Goal: Information Seeking & Learning: Find specific page/section

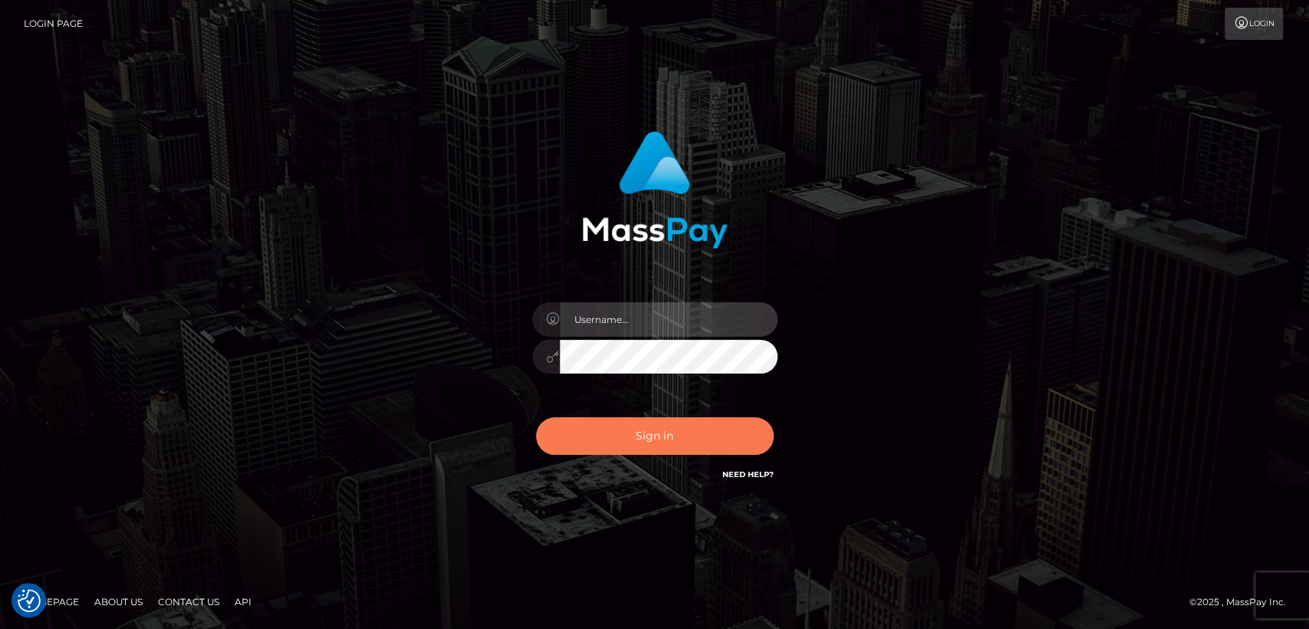
type input "[DOMAIN_NAME]"
click at [633, 438] on button "Sign in" at bounding box center [655, 436] width 238 height 38
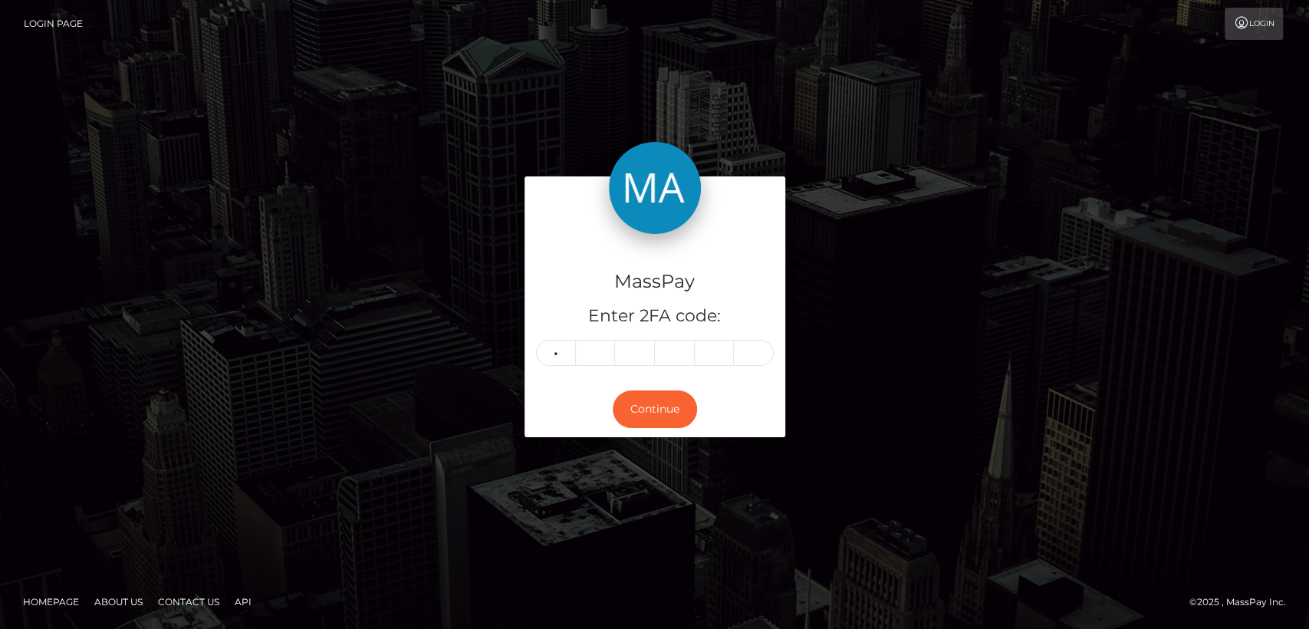
type input "5"
type input "2"
type input "9"
type input "2"
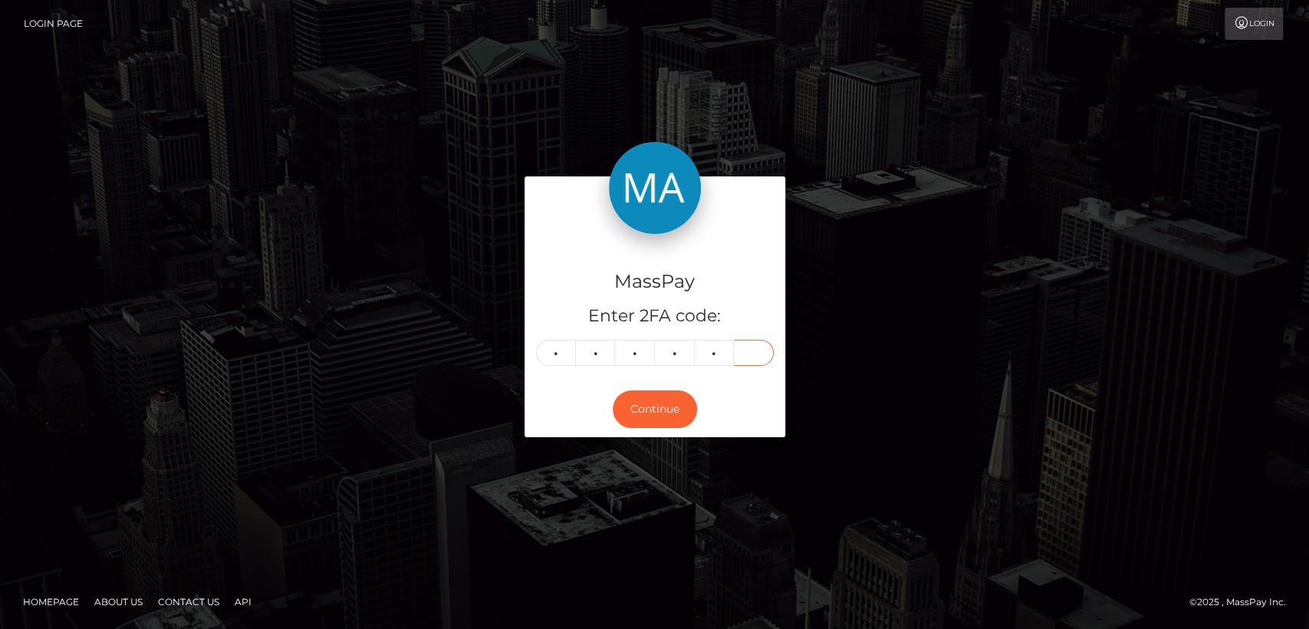
type input "0"
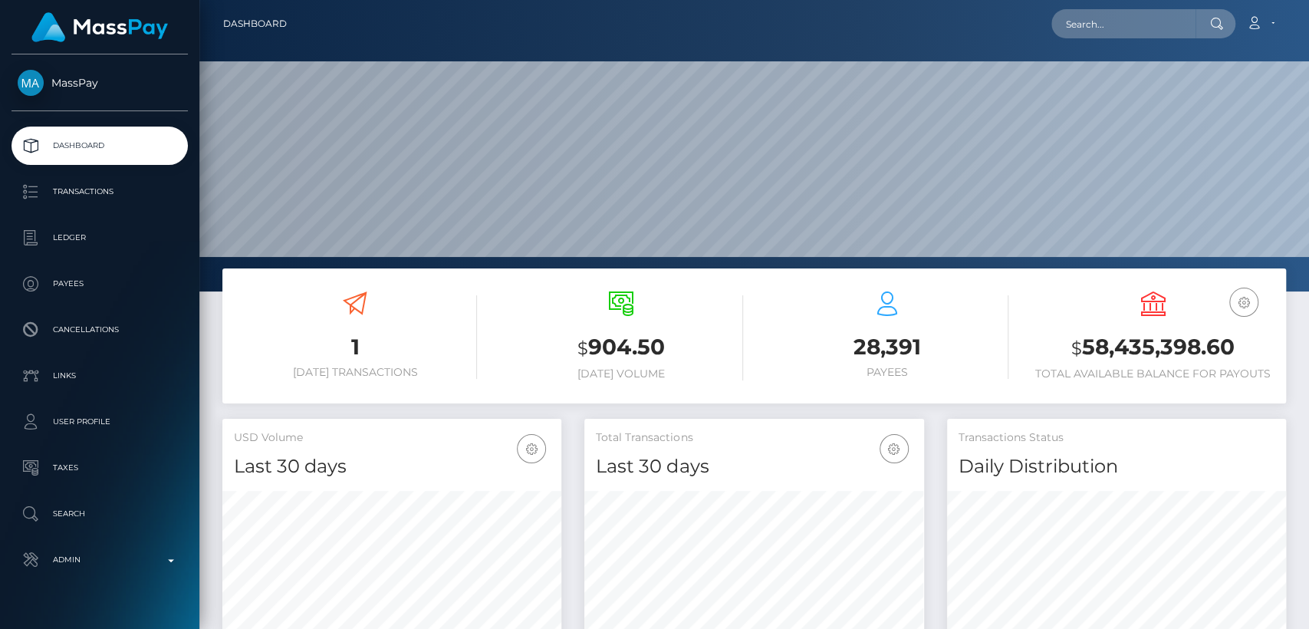
scroll to position [271, 339]
click at [1123, 41] on nav "Dashboard Loading... Loading... Account Edit Profile" at bounding box center [753, 24] width 1109 height 48
click at [1112, 10] on input "text" at bounding box center [1123, 23] width 144 height 29
paste input "[EMAIL_ADDRESS][DOMAIN_NAME]"
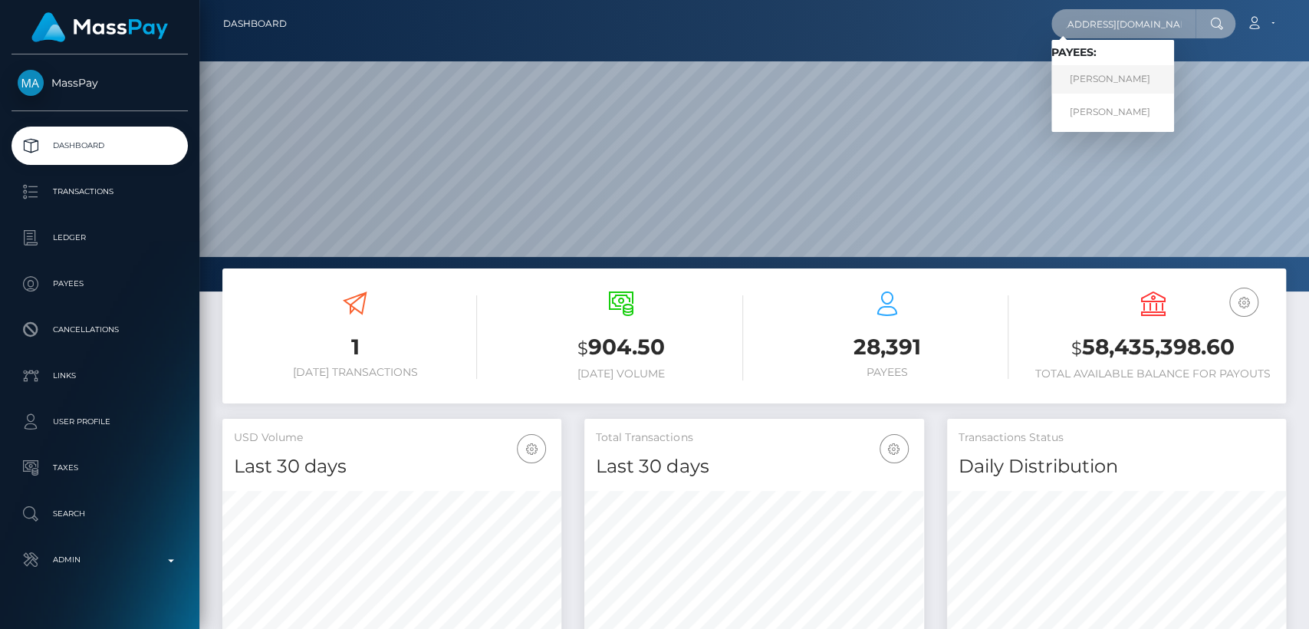
type input "[EMAIL_ADDRESS][DOMAIN_NAME]"
click at [1133, 77] on link "KSENIIA ZUBOVA" at bounding box center [1112, 79] width 123 height 28
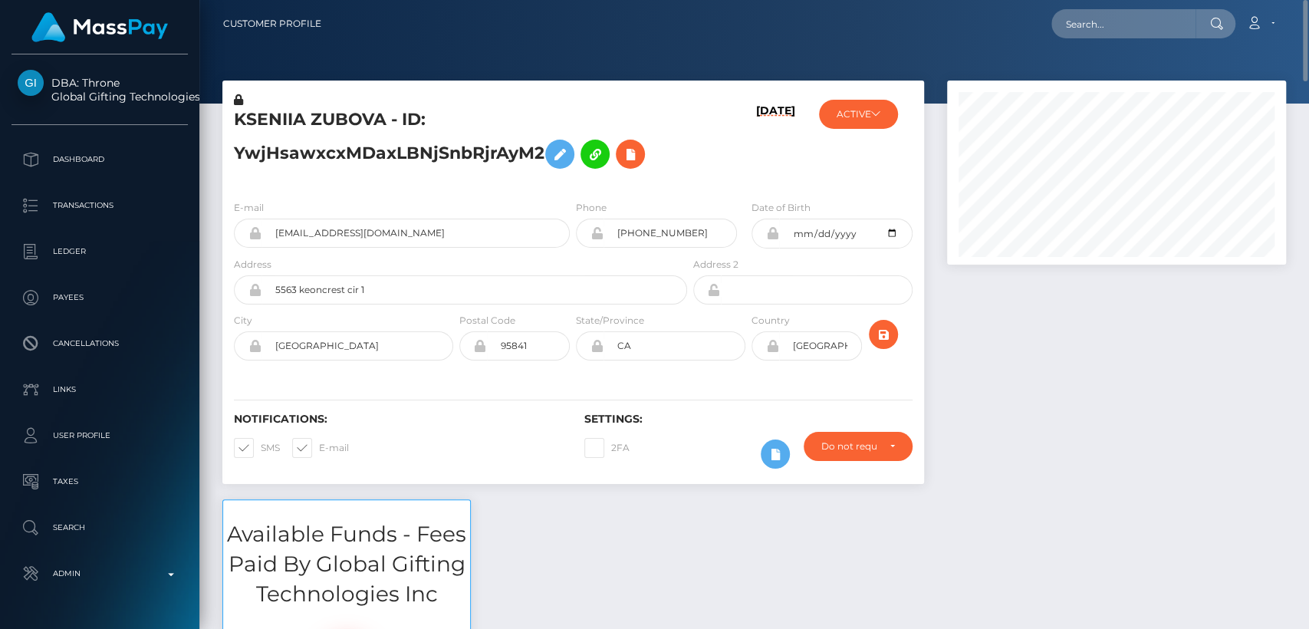
click at [260, 119] on h5 "KSENIIA ZUBOVA - ID: YwjHsawxcxMDaxLBNjSnbRjrAyM2" at bounding box center [456, 142] width 445 height 68
copy h5 "KSENIIA"
click at [412, 197] on div "E-mail contactksensational@gmail.com Phone City" at bounding box center [572, 282] width 701 height 188
click at [1115, 8] on div "Loading... Loading... Account Edit Profile Logout" at bounding box center [808, 24] width 951 height 32
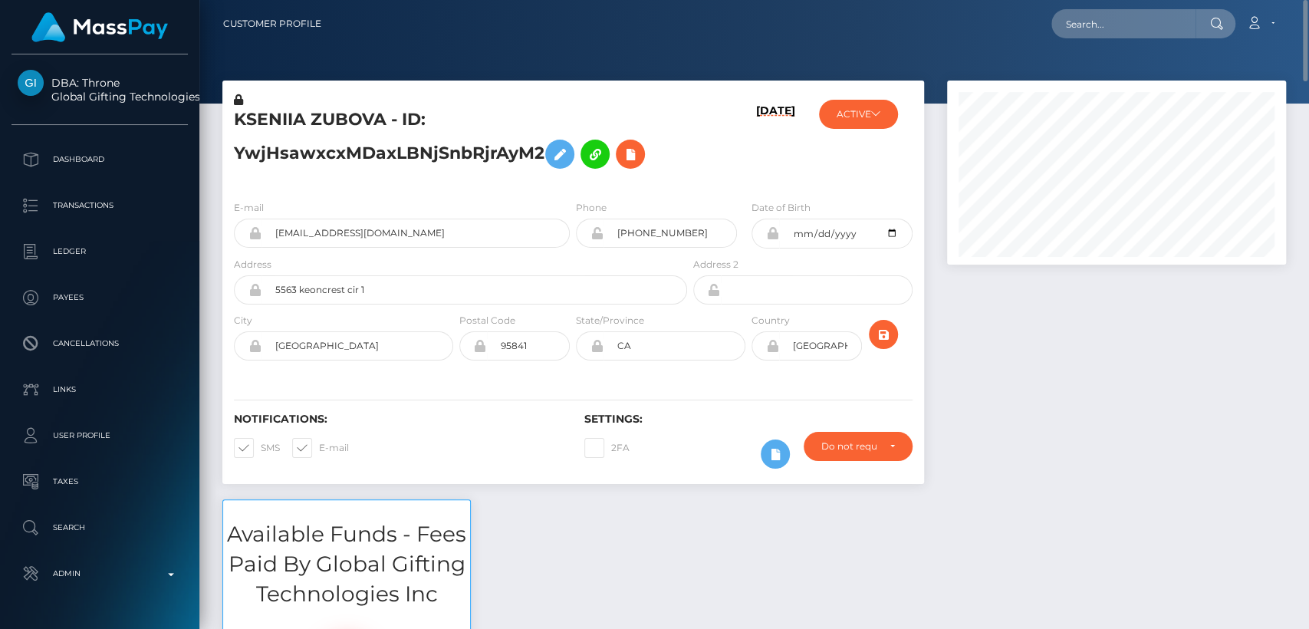
click at [1115, 8] on div "Loading... Loading... Account Edit Profile Logout" at bounding box center [808, 24] width 951 height 32
click at [1115, 26] on input "text" at bounding box center [1123, 23] width 144 height 29
paste input "dorochanbb999@gmail.com"
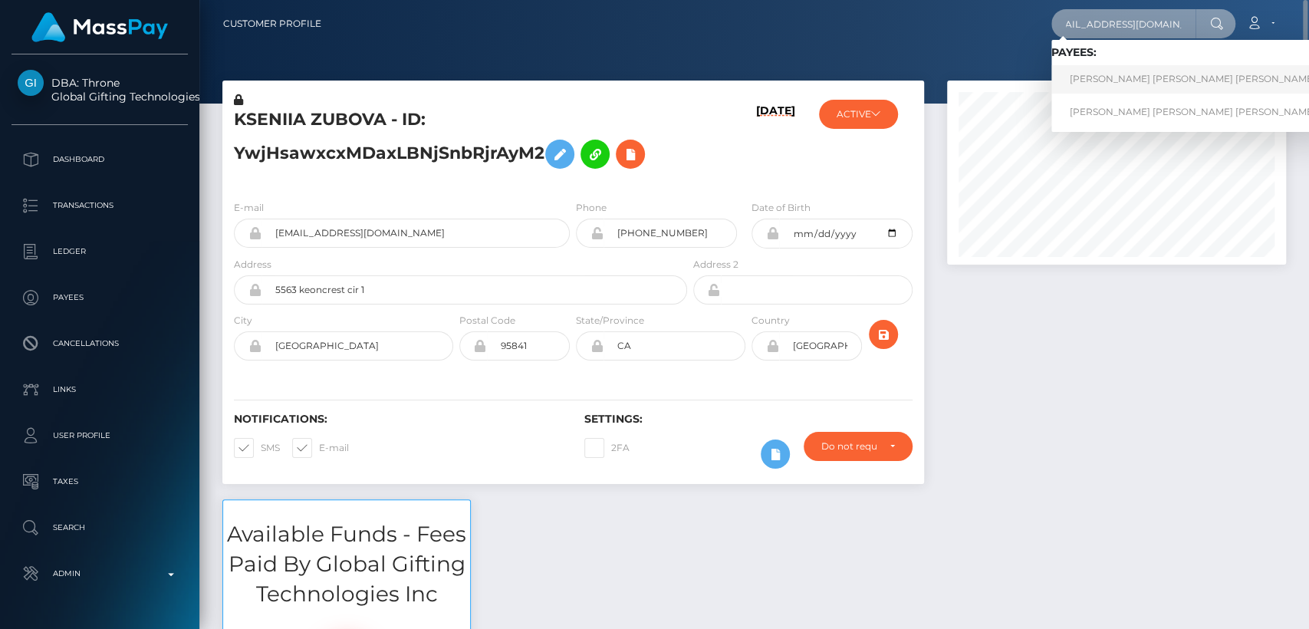
type input "dorochanbb999@gmail.com"
click at [1101, 80] on link "MARIA JOSE TORRES TORRES" at bounding box center [1192, 79] width 283 height 28
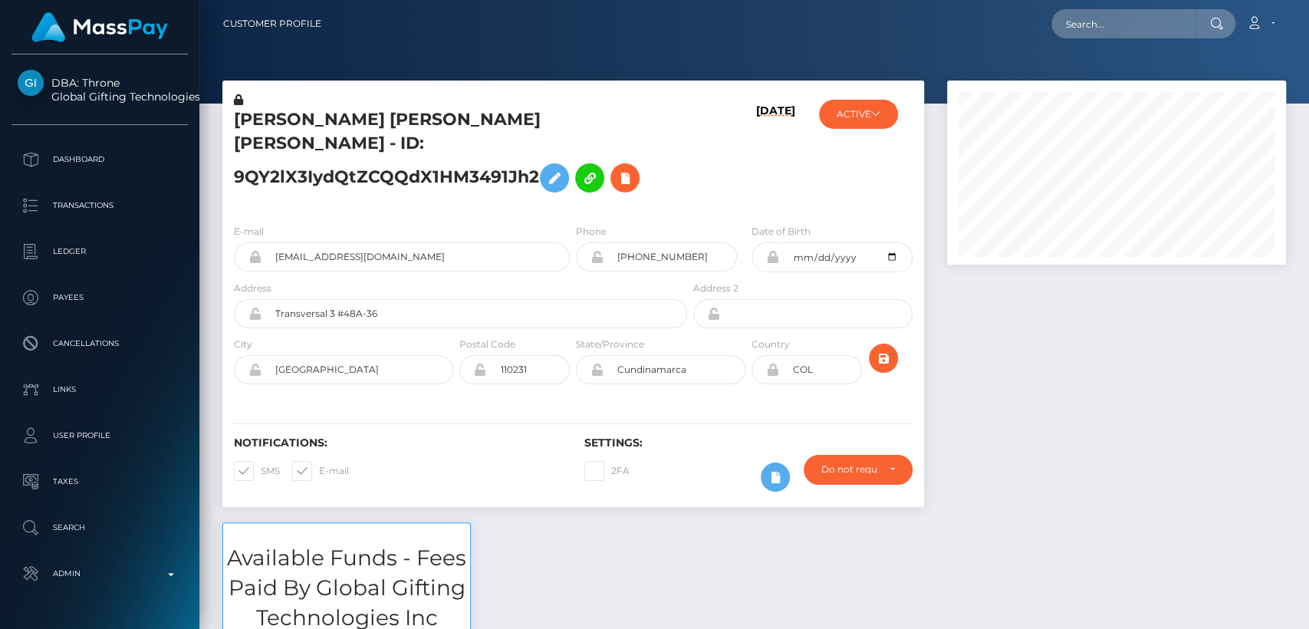
scroll to position [184, 339]
click at [871, 114] on icon at bounding box center [875, 113] width 9 height 9
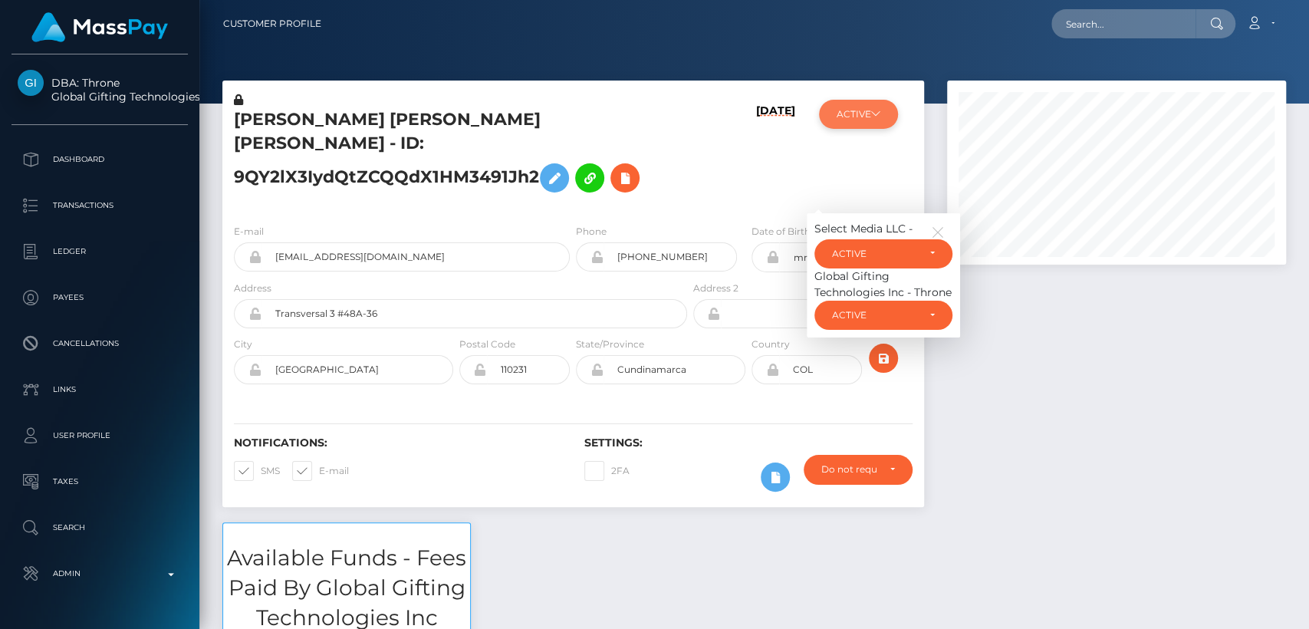
click at [871, 114] on icon at bounding box center [875, 113] width 9 height 9
click at [687, 169] on div "[PERSON_NAME] [PERSON_NAME] [PERSON_NAME] - ID: 9QY2lX3IydQtZCQQdX1HM3491Jh2" at bounding box center [456, 152] width 468 height 120
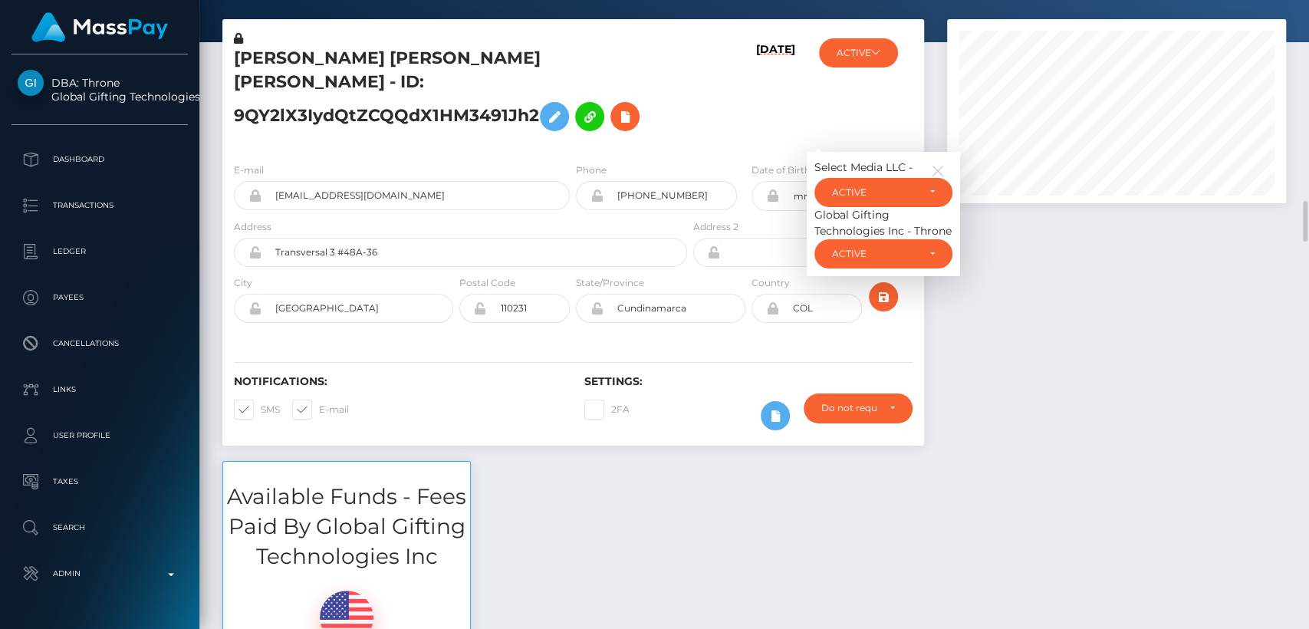
scroll to position [0, 0]
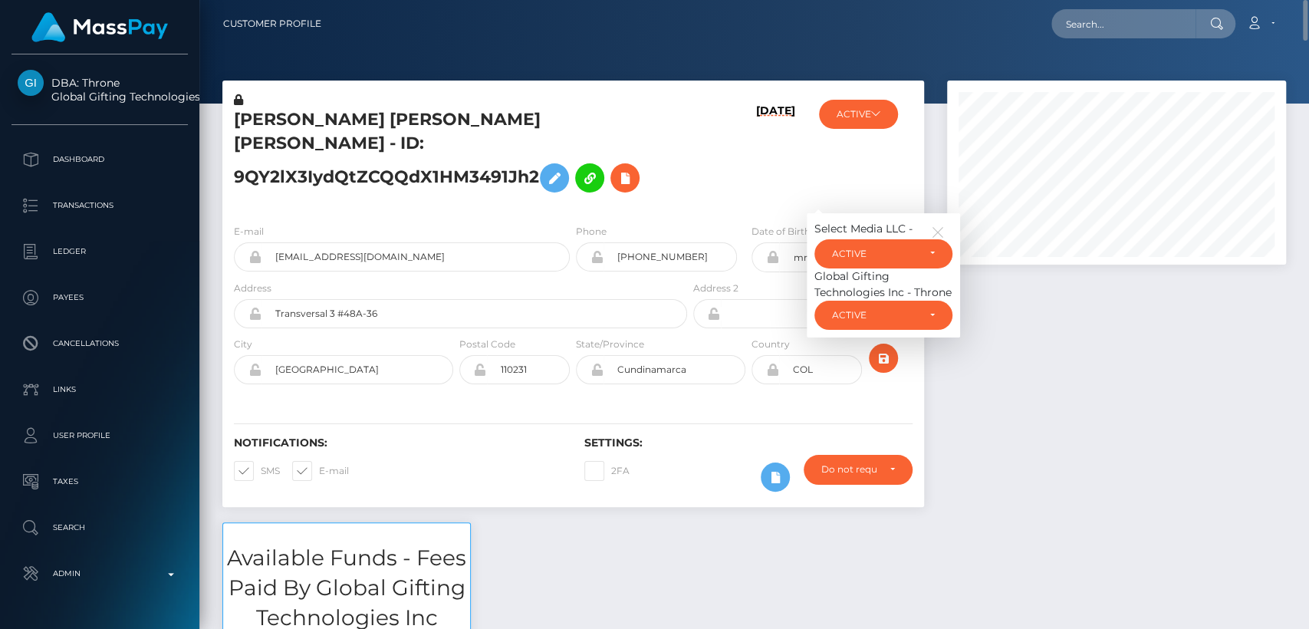
click at [268, 126] on h5 "MARIA JOSE TORRES TORRES - ID: 9QY2lX3IydQtZCQQdX1HM3491Jh2" at bounding box center [456, 154] width 445 height 92
copy h5 "MARIA"
click at [1064, 28] on input "text" at bounding box center [1123, 23] width 144 height 29
paste input "[EMAIL_ADDRESS][DOMAIN_NAME]"
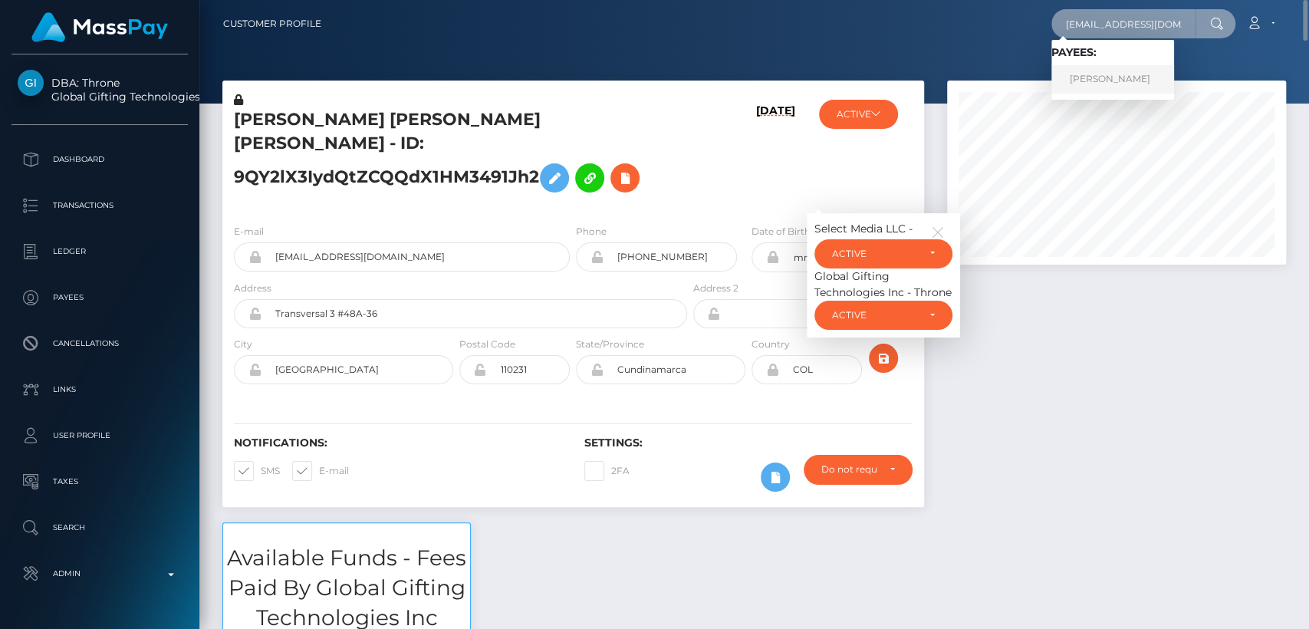
type input "[EMAIL_ADDRESS][DOMAIN_NAME]"
click at [1083, 84] on link "ELIANA MAGALI GUERRERO" at bounding box center [1112, 79] width 123 height 28
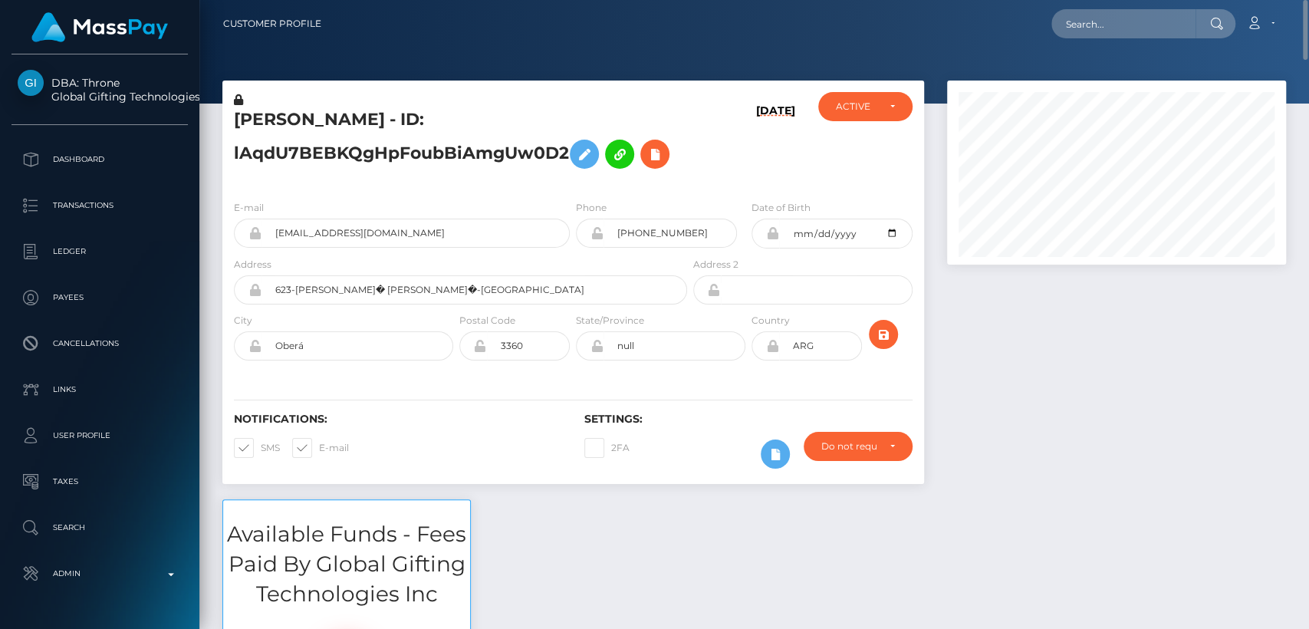
click at [272, 125] on h5 "[PERSON_NAME] - ID: lAqdU7BEBKQgHpFoubBiAmgUw0D2" at bounding box center [456, 142] width 445 height 68
copy h5 "ELIANA"
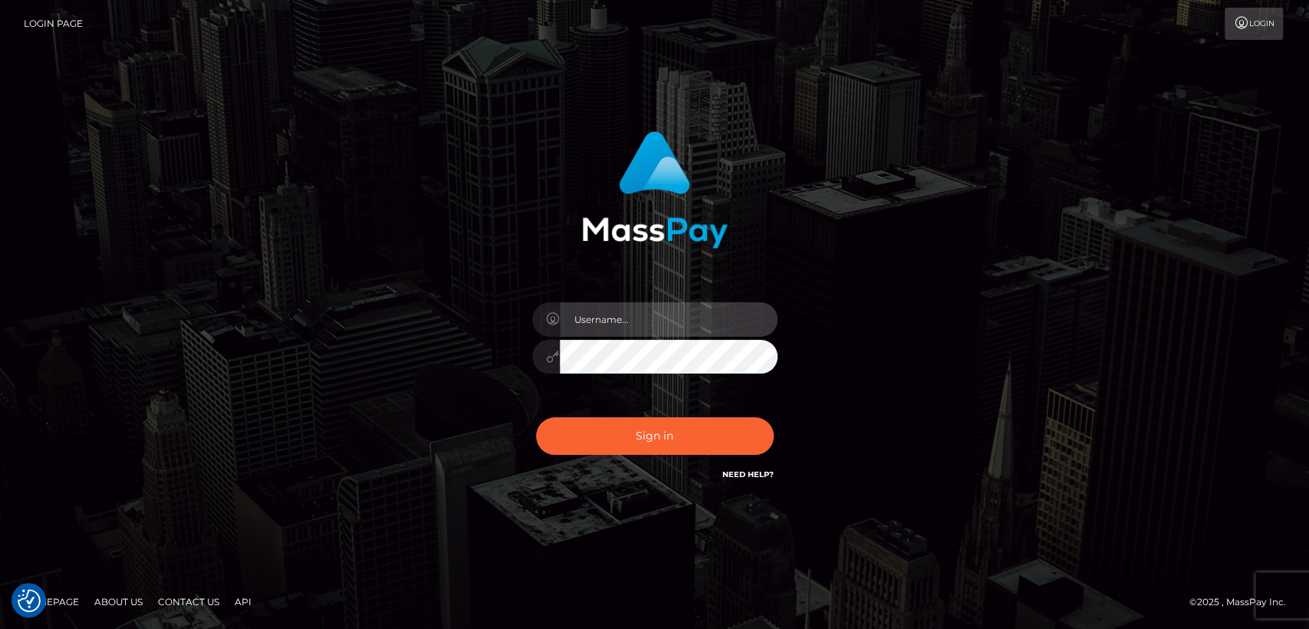
type input "[DOMAIN_NAME]"
click at [670, 415] on div "Sign in Need Help?" at bounding box center [655, 442] width 268 height 68
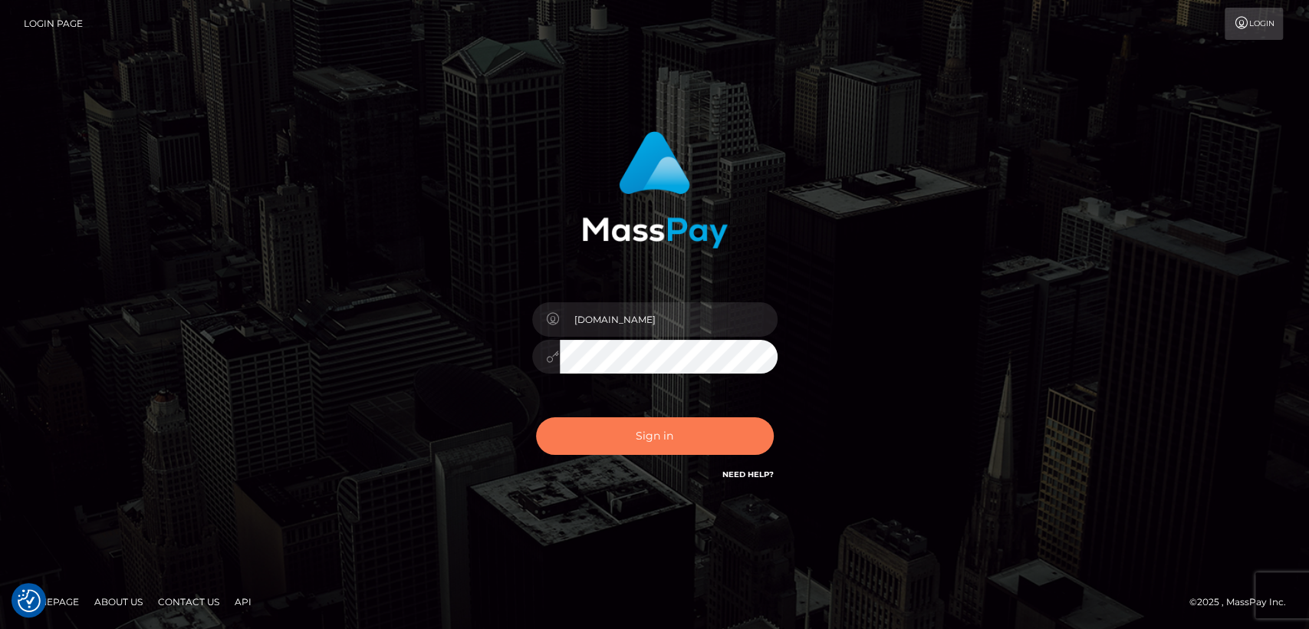
click at [674, 431] on button "Sign in" at bounding box center [655, 436] width 238 height 38
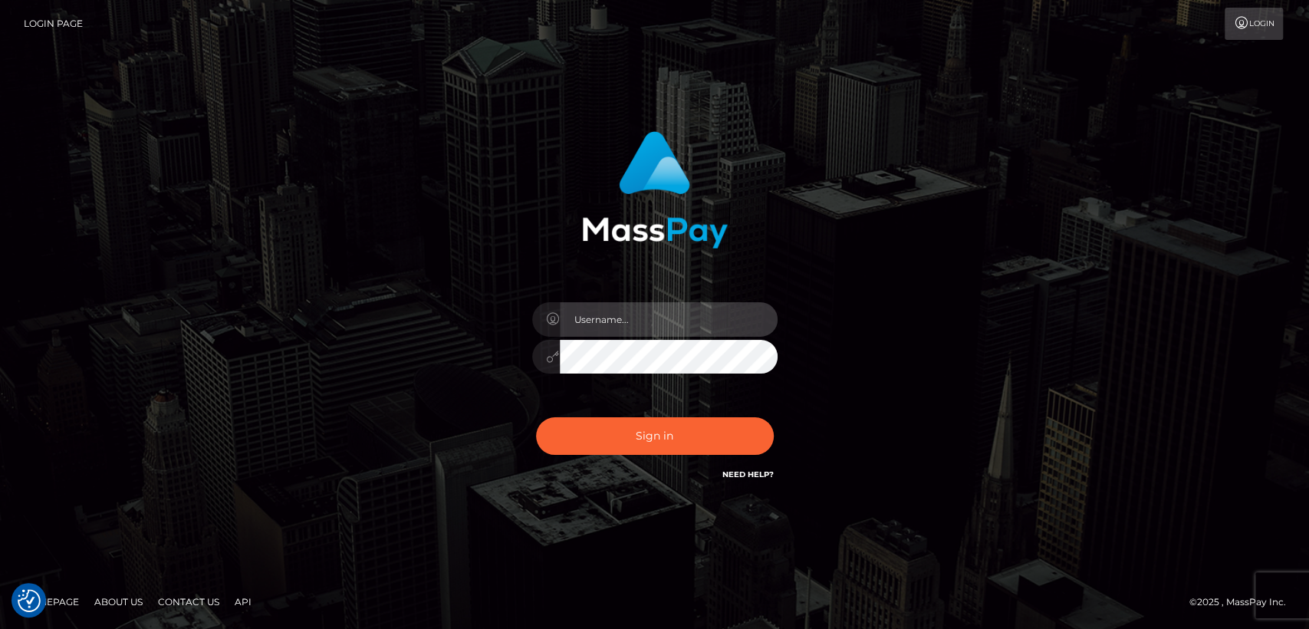
type input "[DOMAIN_NAME]"
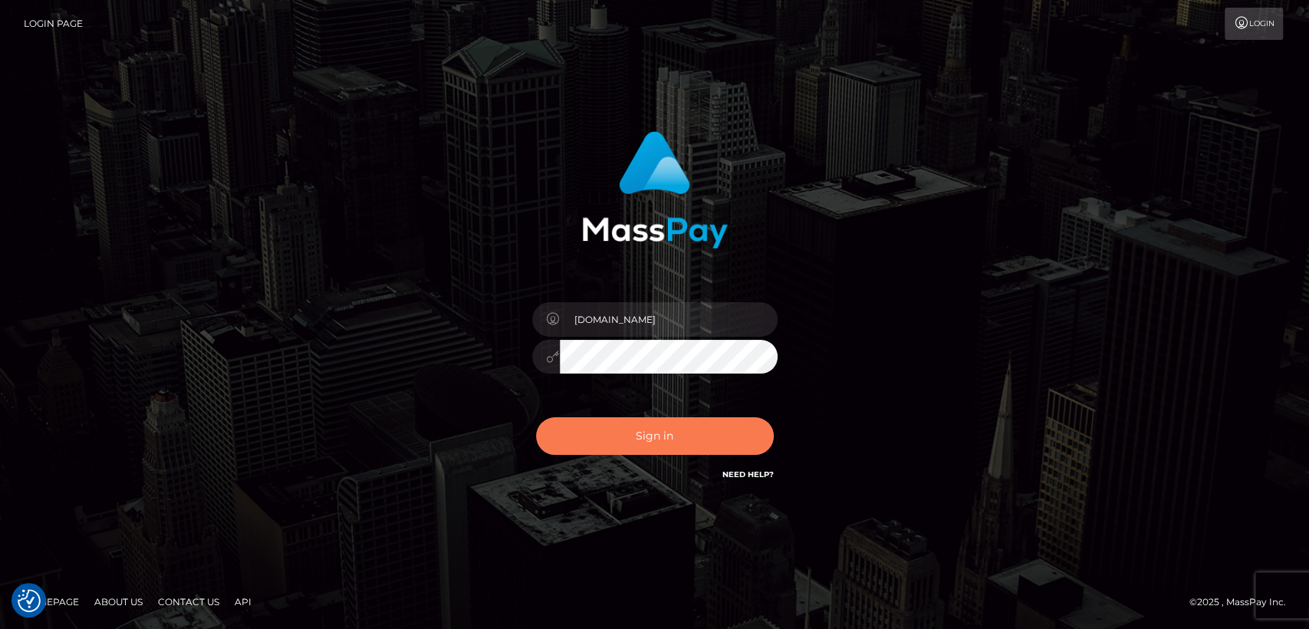
click at [674, 431] on button "Sign in" at bounding box center [655, 436] width 238 height 38
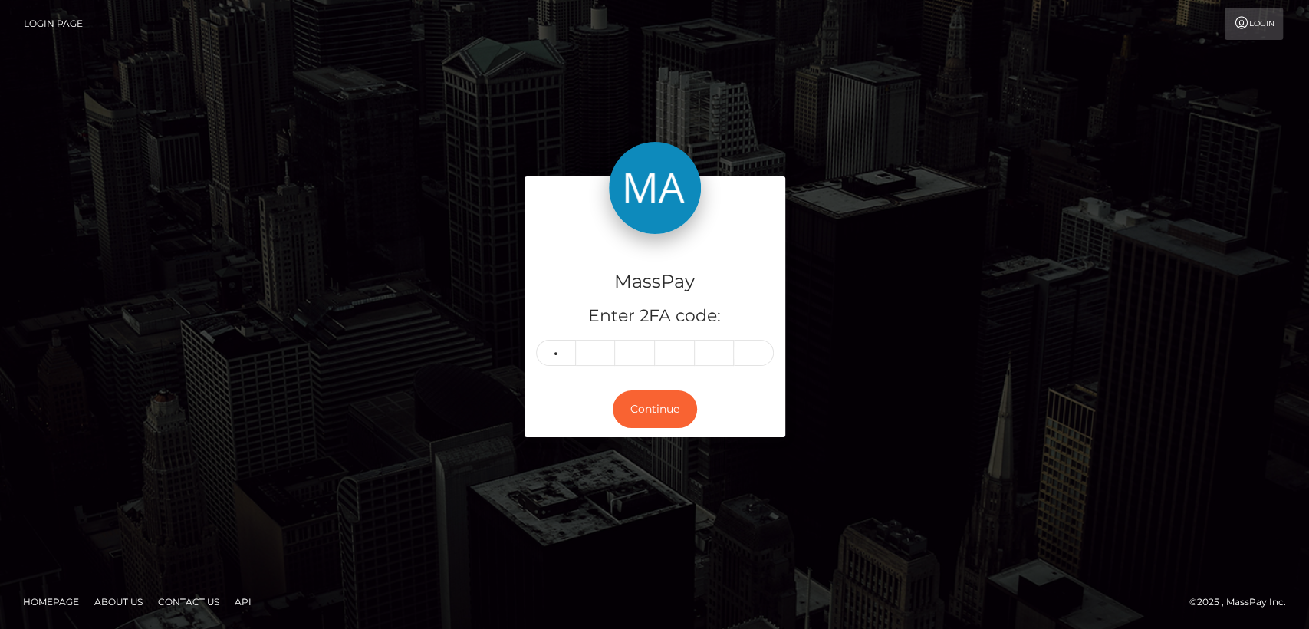
type input "3"
type input "5"
type input "4"
type input "7"
type input "0"
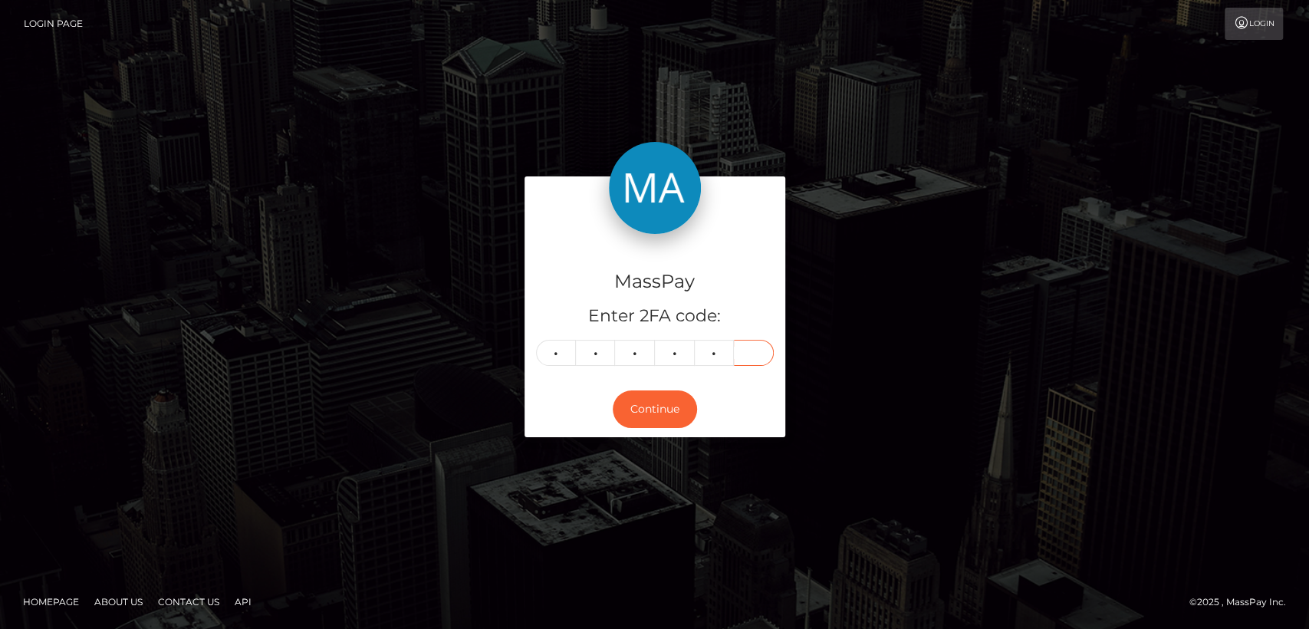
type input "5"
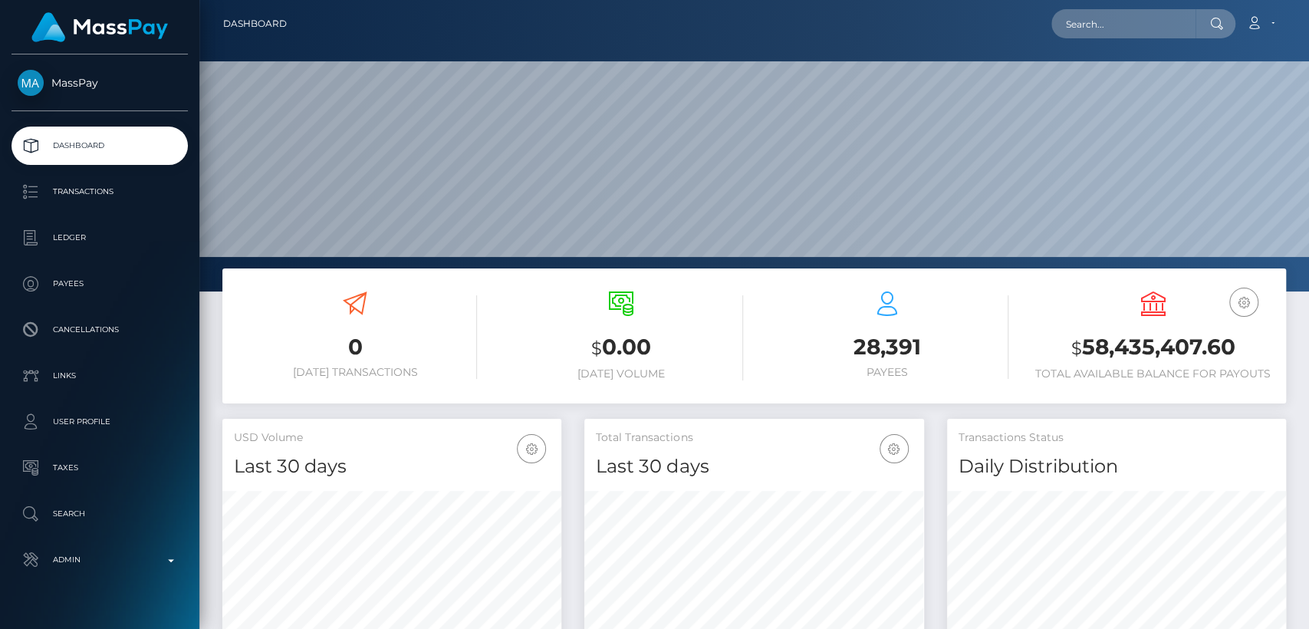
scroll to position [271, 339]
click at [1179, 24] on input "text" at bounding box center [1123, 23] width 144 height 29
paste input "[PERSON_NAME][EMAIL_ADDRESS][DOMAIN_NAME]"
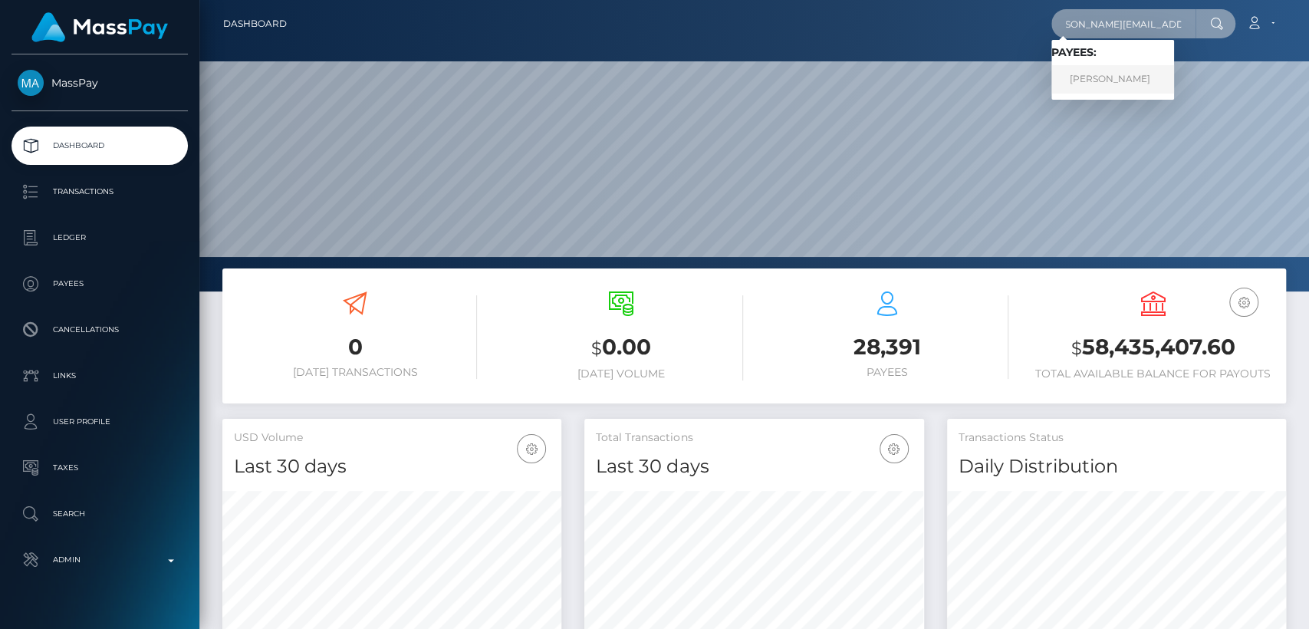
type input "[PERSON_NAME][EMAIL_ADDRESS][DOMAIN_NAME]"
click at [1146, 80] on link "Draiden Sai-Vega" at bounding box center [1112, 79] width 123 height 28
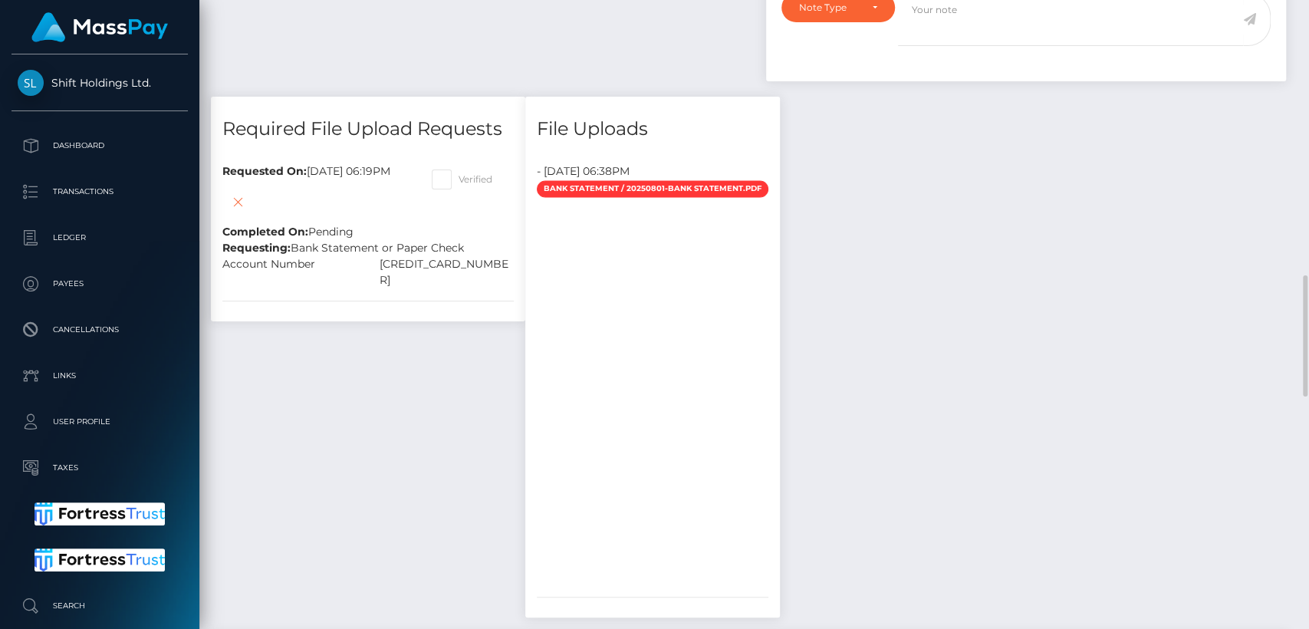
scroll to position [1429, 0]
click at [488, 274] on div "[CREDIT_CARD_NUMBER]" at bounding box center [446, 271] width 157 height 32
copy div "[CREDIT_CARD_NUMBER]"
click at [1113, 186] on div "Payee Attributes Payer Name Label Value [GEOGRAPHIC_DATA] / Instant Pay 081e894…" at bounding box center [754, 387] width 1086 height 2185
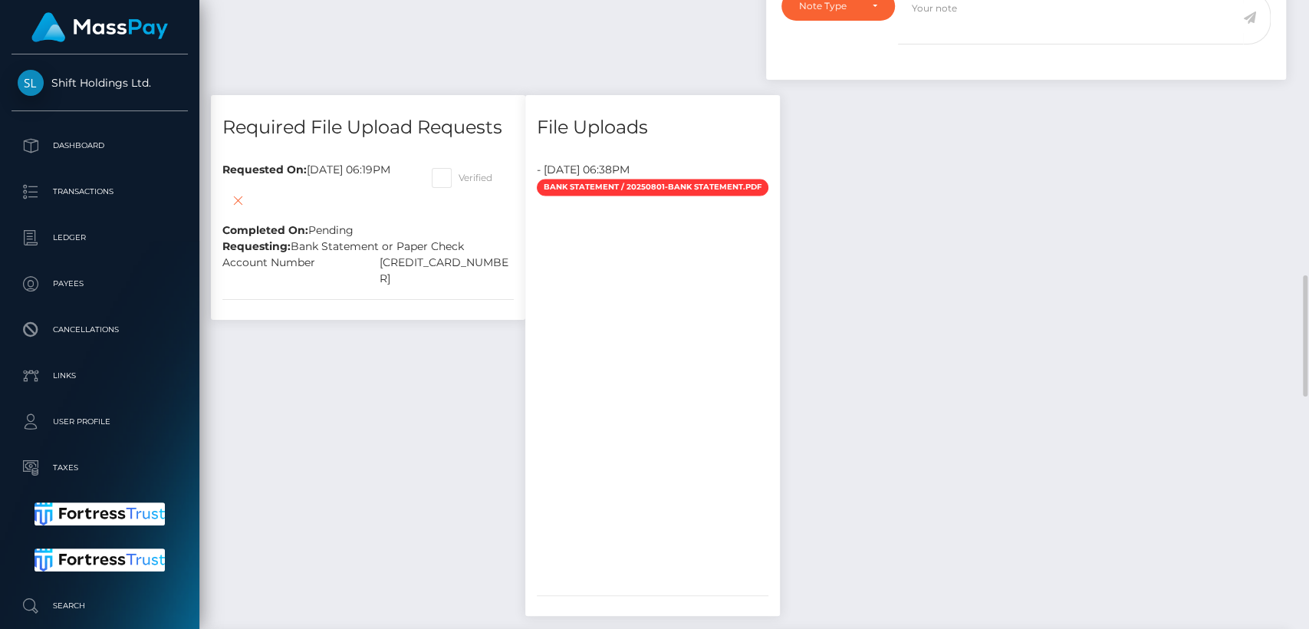
click at [1113, 186] on div "Payee Attributes Payer Name Label Value [GEOGRAPHIC_DATA] / Instant Pay 081e894…" at bounding box center [754, 387] width 1086 height 2185
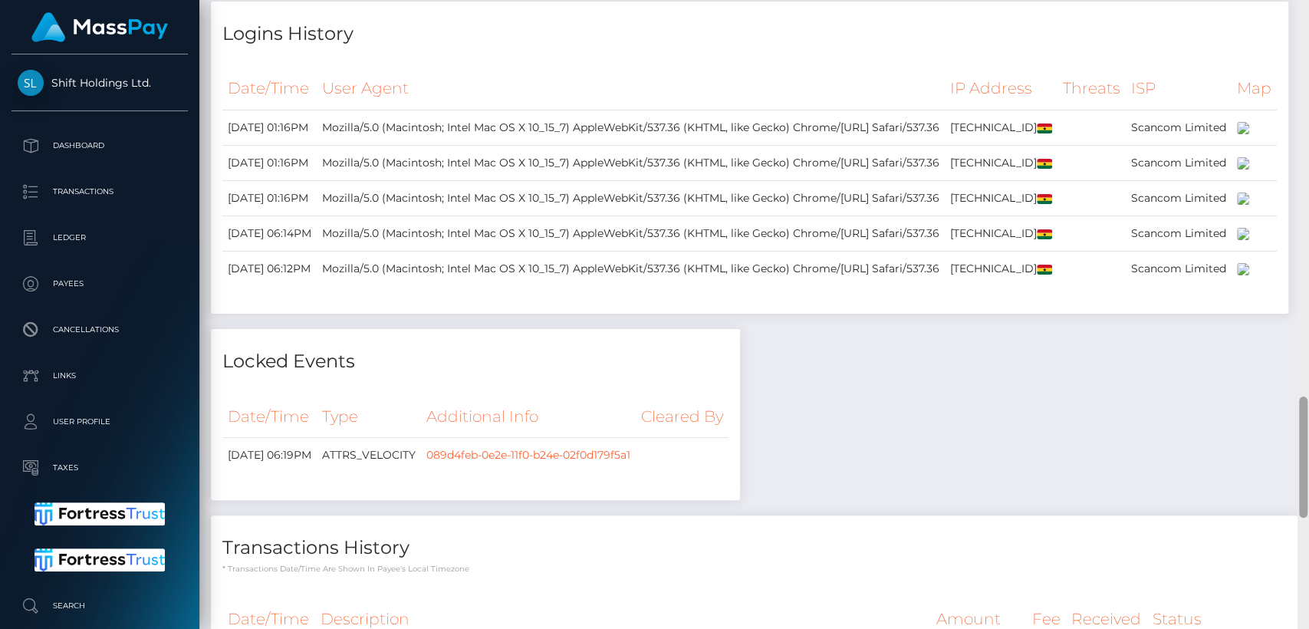
drag, startPoint x: 1307, startPoint y: 340, endPoint x: 1303, endPoint y: 175, distance: 164.9
click at [1303, 175] on div at bounding box center [1302, 314] width 11 height 629
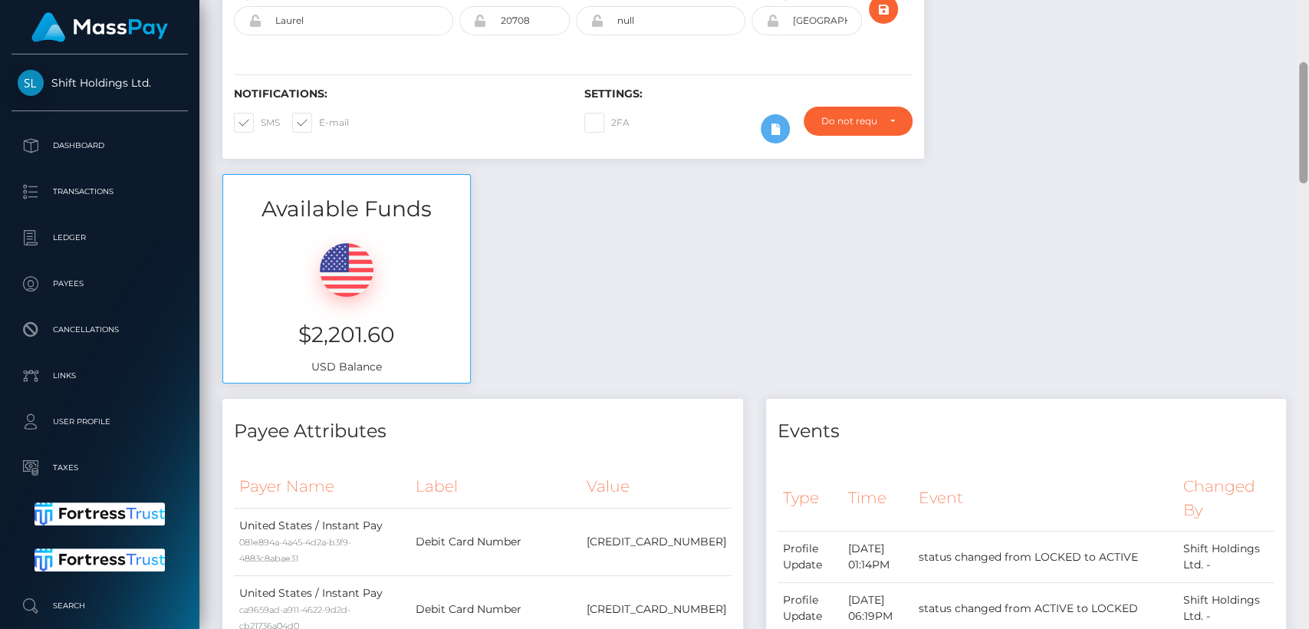
scroll to position [0, 0]
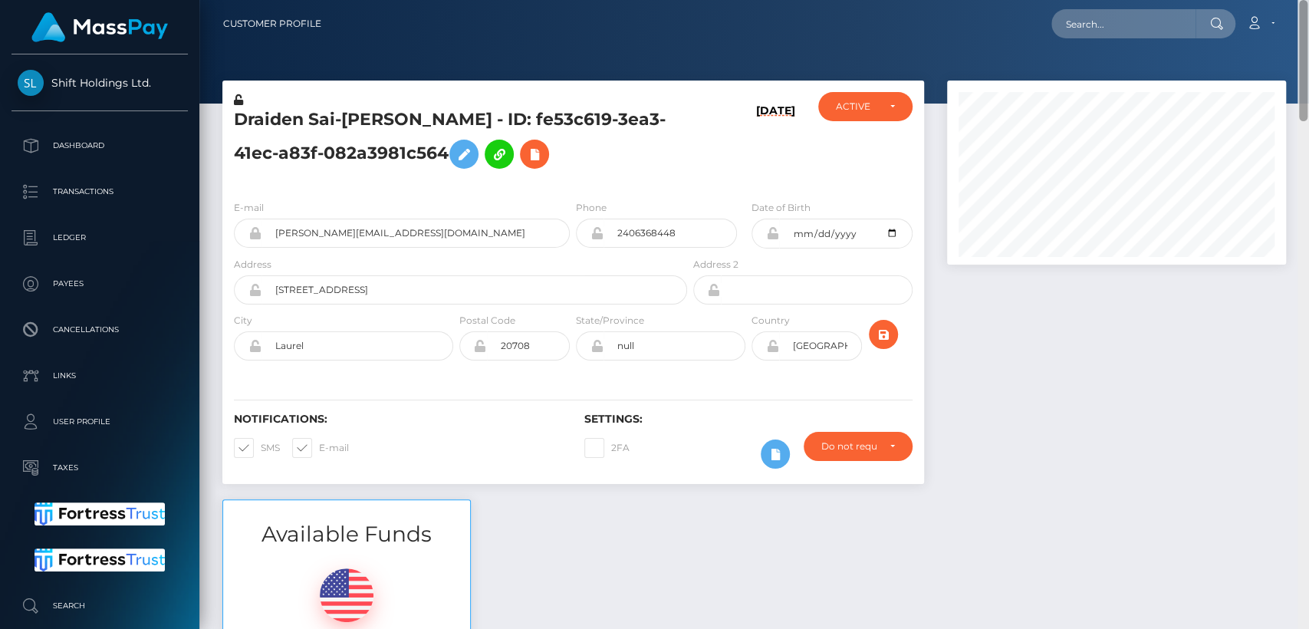
drag, startPoint x: 1304, startPoint y: 412, endPoint x: 1307, endPoint y: -44, distance: 456.1
click at [1307, 0] on html "Shift Holdings Ltd. Dashboard Transactions Ledger Payees Links" at bounding box center [654, 314] width 1309 height 629
drag, startPoint x: 386, startPoint y: 123, endPoint x: 350, endPoint y: 100, distance: 43.8
click at [350, 100] on div "Draiden Sai-[PERSON_NAME] - ID: fe53c619-3ea3-41ec-a83f-082a3981c564" at bounding box center [456, 140] width 468 height 96
copy div "[PERSON_NAME]"
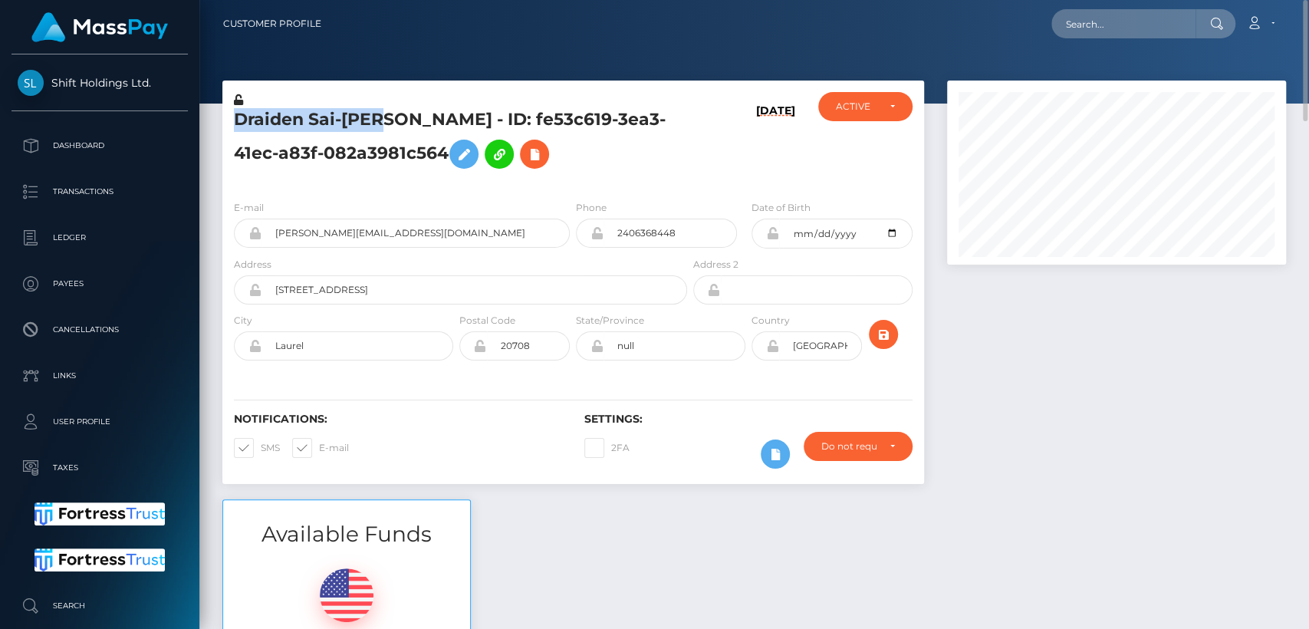
click at [284, 126] on h5 "Draiden Sai-[PERSON_NAME] - ID: fe53c619-3ea3-41ec-a83f-082a3981c564" at bounding box center [456, 142] width 445 height 68
click at [282, 121] on h5 "Draiden Sai-[PERSON_NAME] - ID: fe53c619-3ea3-41ec-a83f-082a3981c564" at bounding box center [456, 142] width 445 height 68
copy h5 "Draiden"
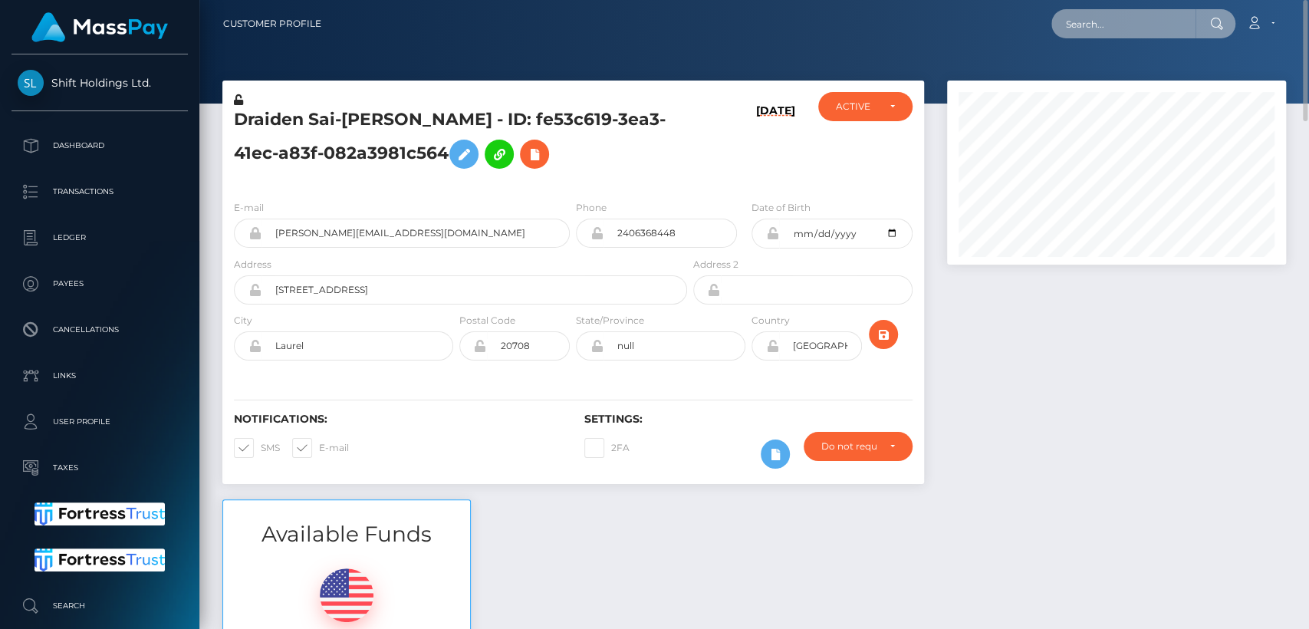
click at [1090, 34] on input "text" at bounding box center [1123, 23] width 144 height 29
paste input "[EMAIL_ADDRESS][DOMAIN_NAME]"
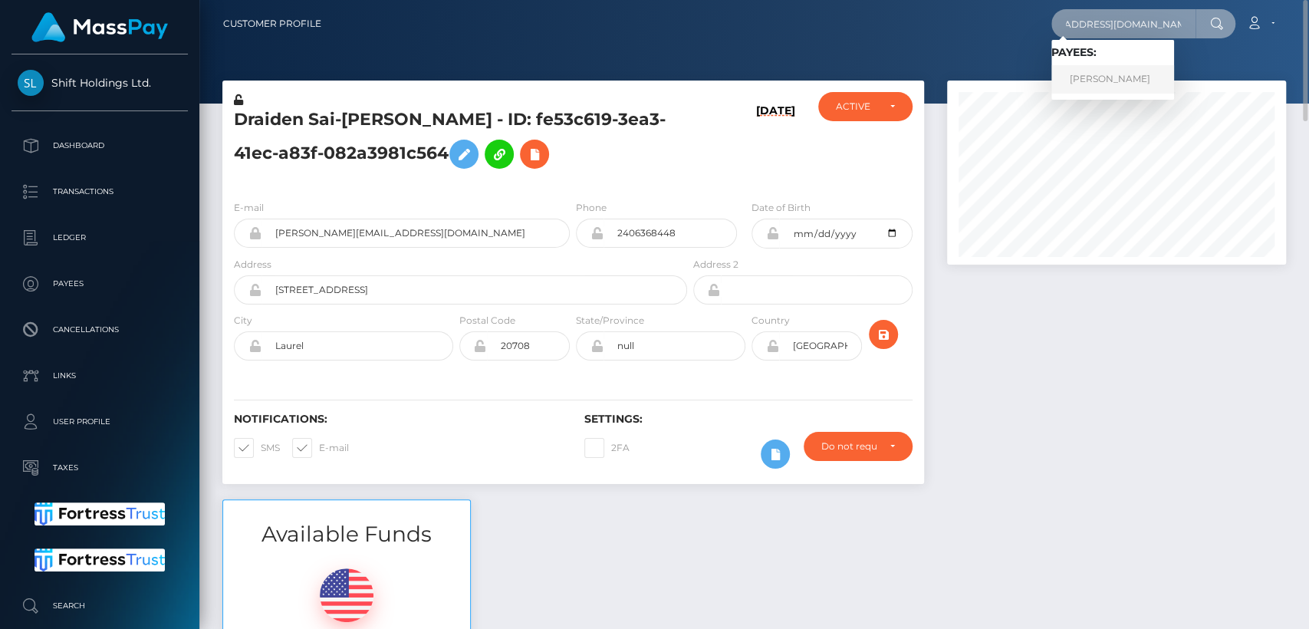
type input "[EMAIL_ADDRESS][DOMAIN_NAME]"
click at [1092, 81] on link "[PERSON_NAME]" at bounding box center [1112, 79] width 123 height 28
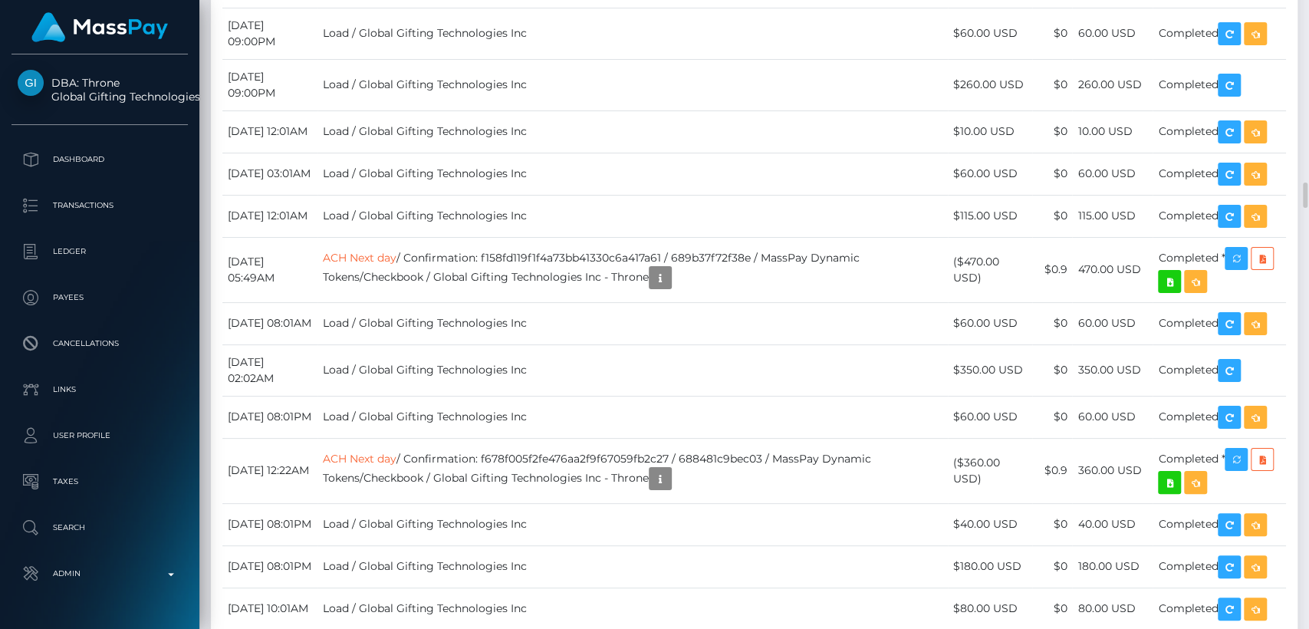
scroll to position [4725, 0]
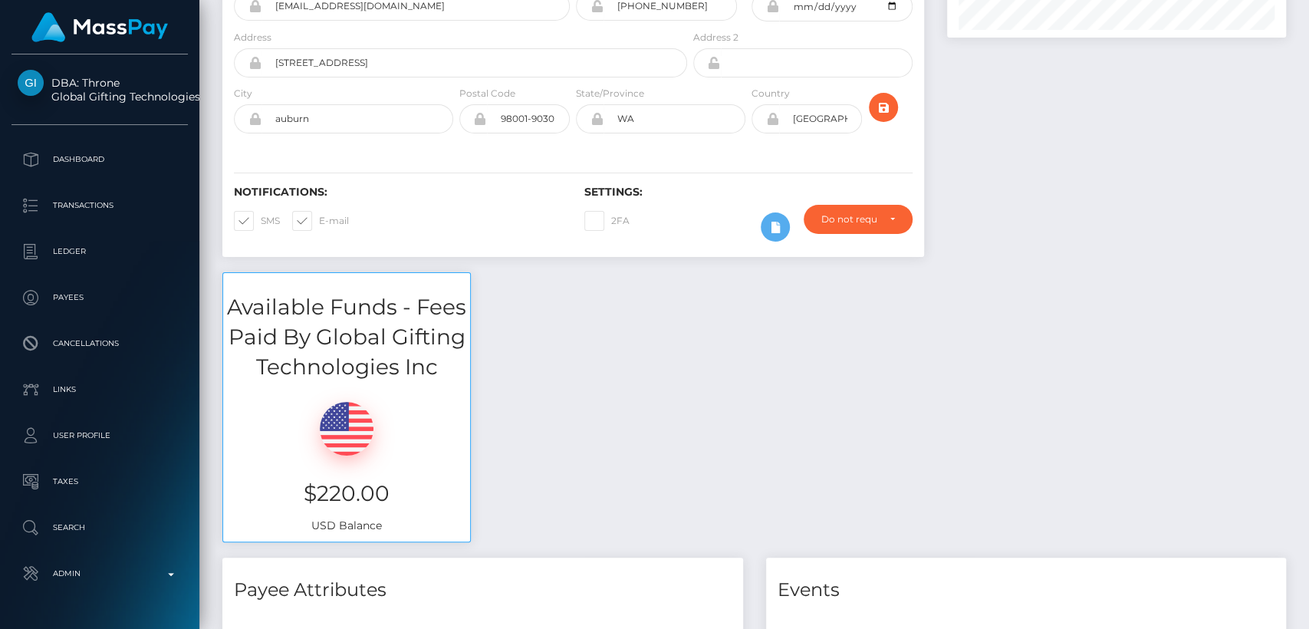
scroll to position [0, 0]
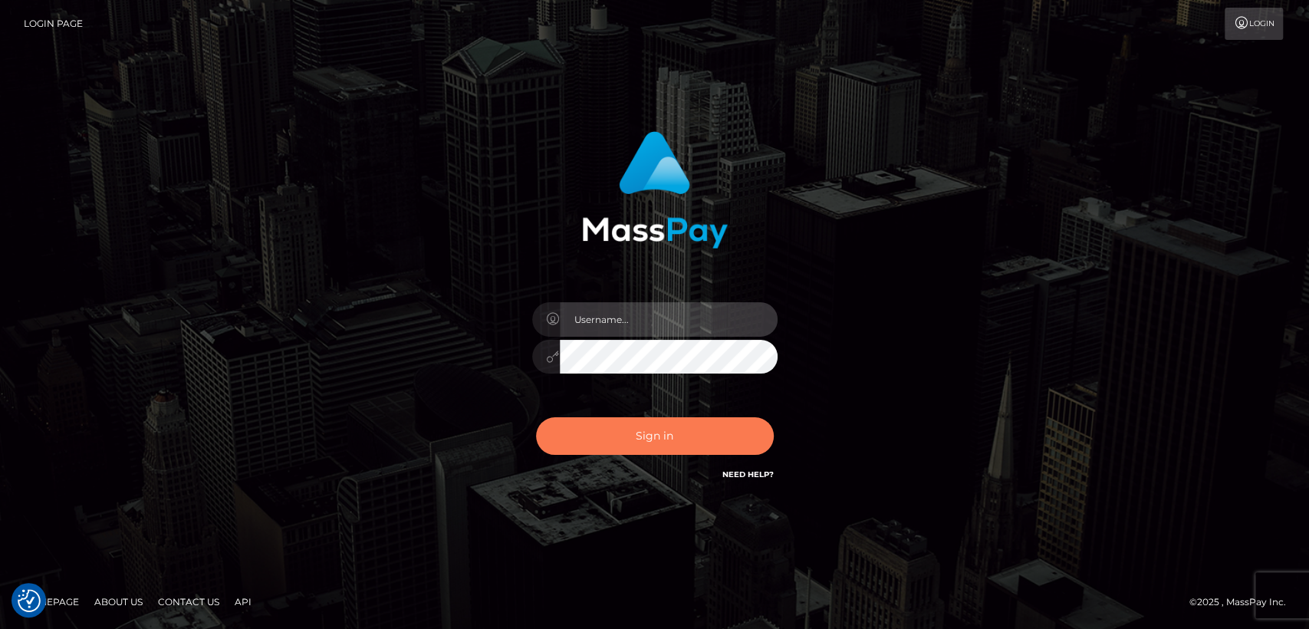
type input "[DOMAIN_NAME]"
click at [612, 443] on button "Sign in" at bounding box center [655, 436] width 238 height 38
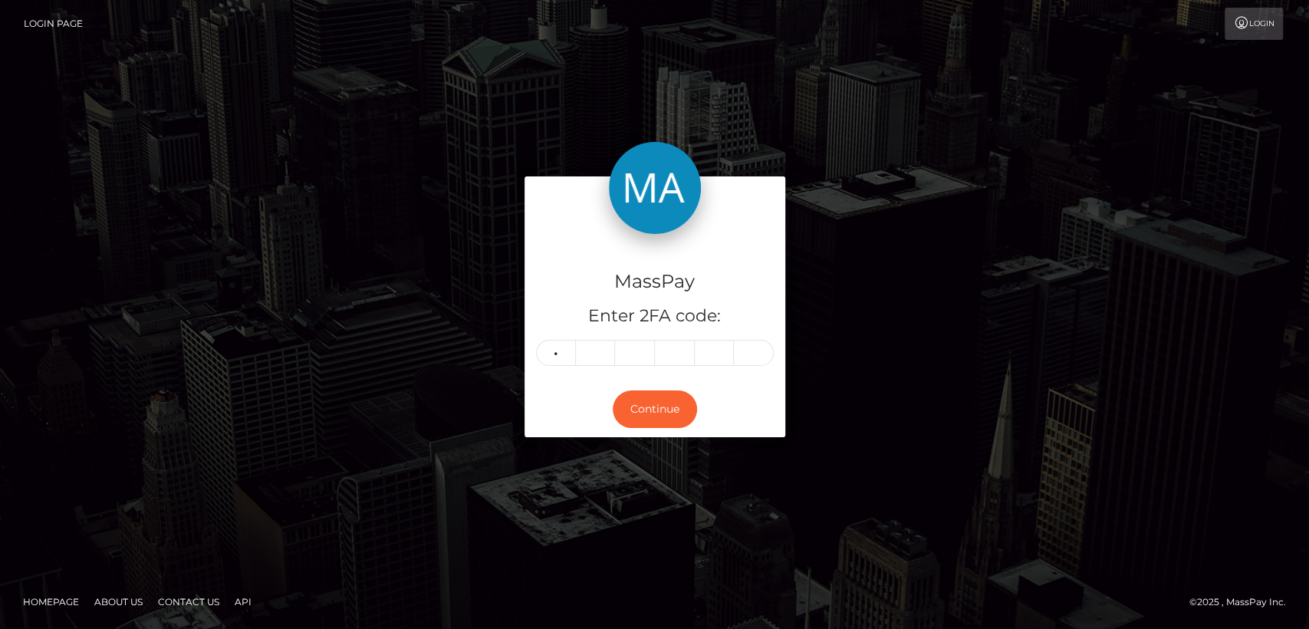
type input "3"
type input "8"
type input "5"
type input "6"
type input "8"
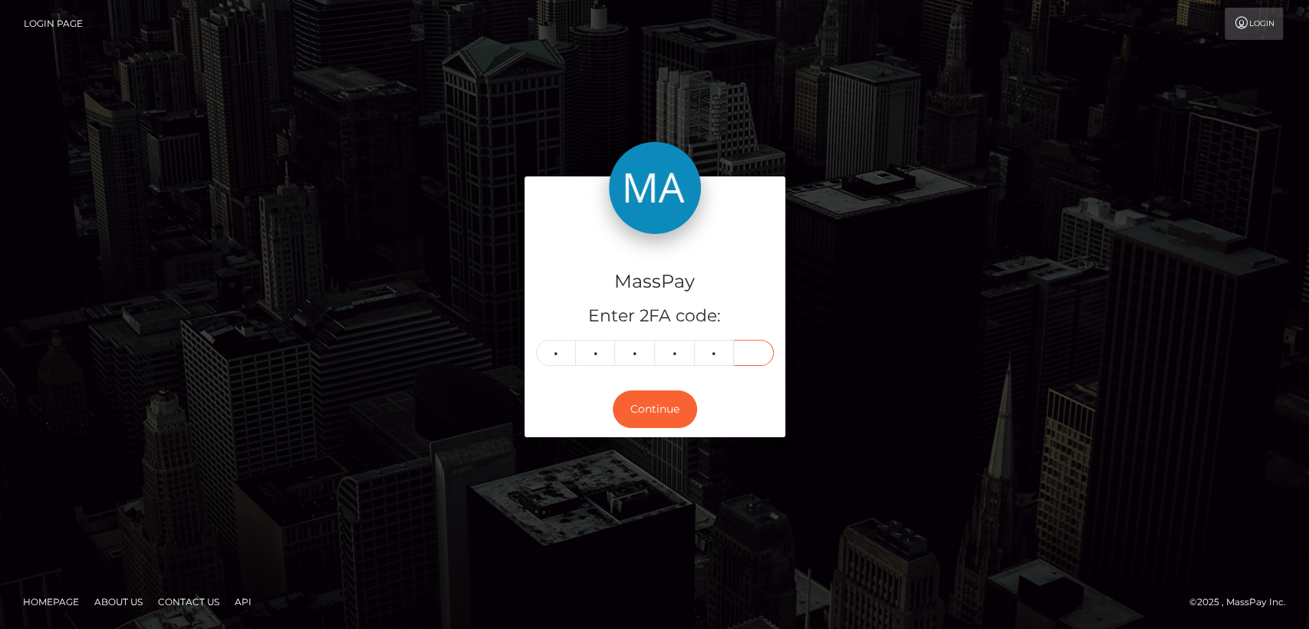
type input "5"
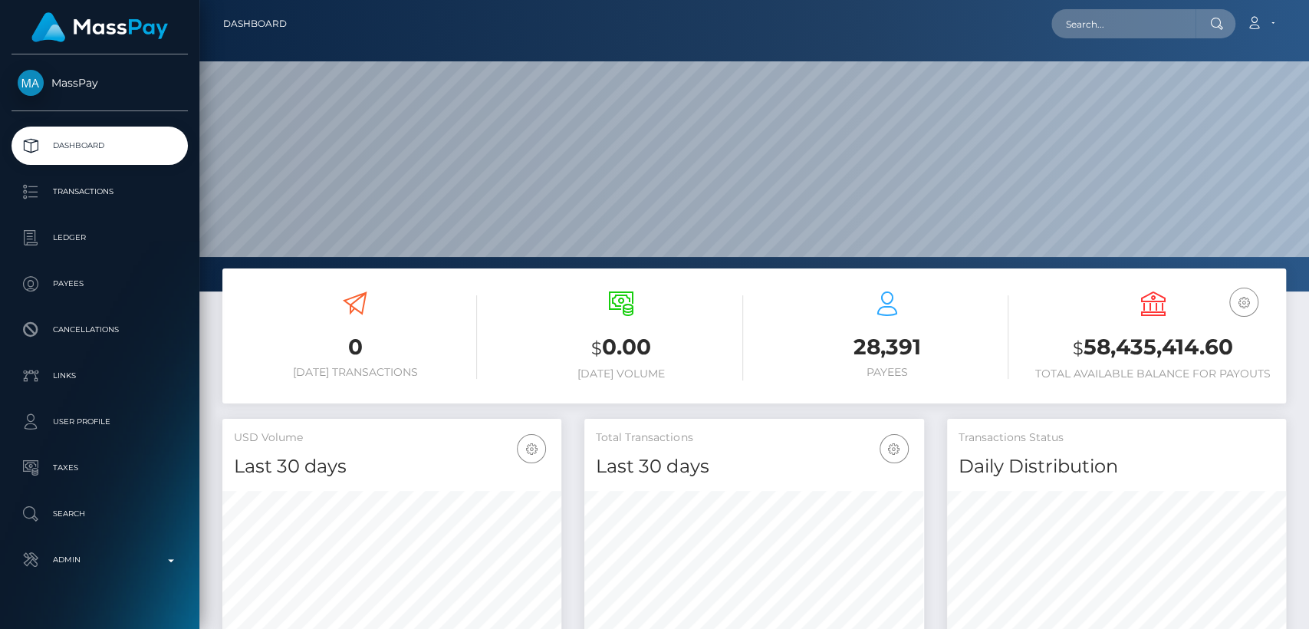
scroll to position [271, 339]
click at [1154, 30] on input "text" at bounding box center [1123, 23] width 144 height 29
paste input "Hi Thi Yen,"
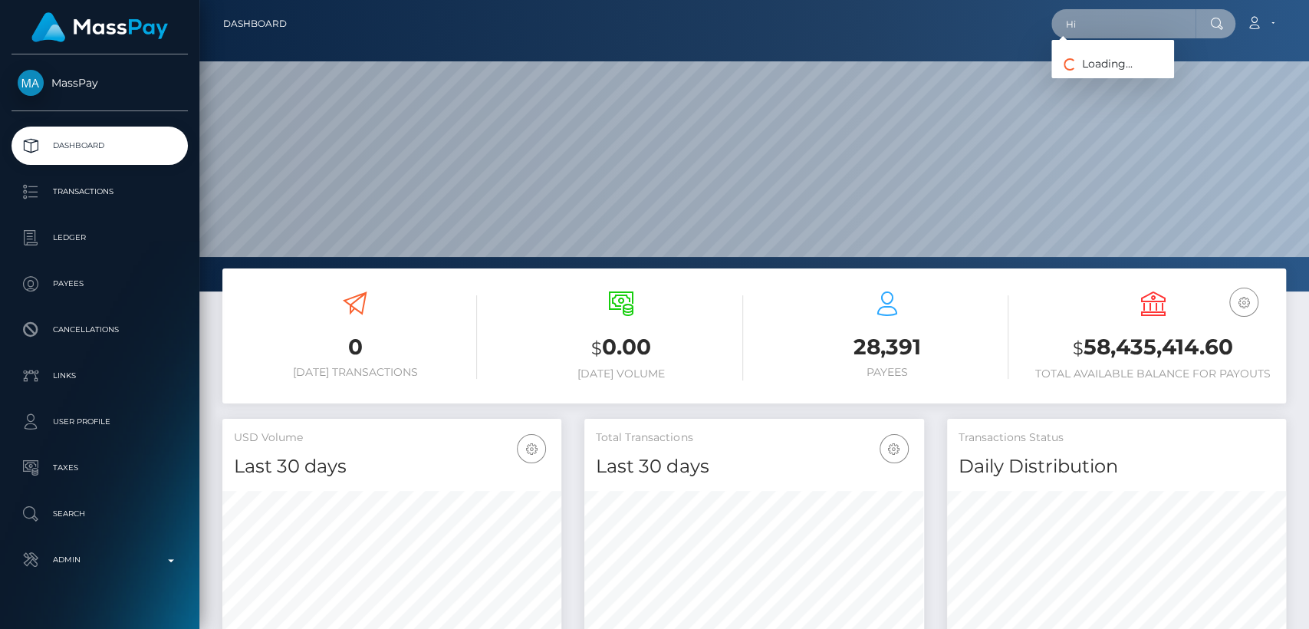
type input "H"
click at [1121, 19] on input "text" at bounding box center [1123, 23] width 144 height 29
paste input "[EMAIL_ADDRESS][DOMAIN_NAME]"
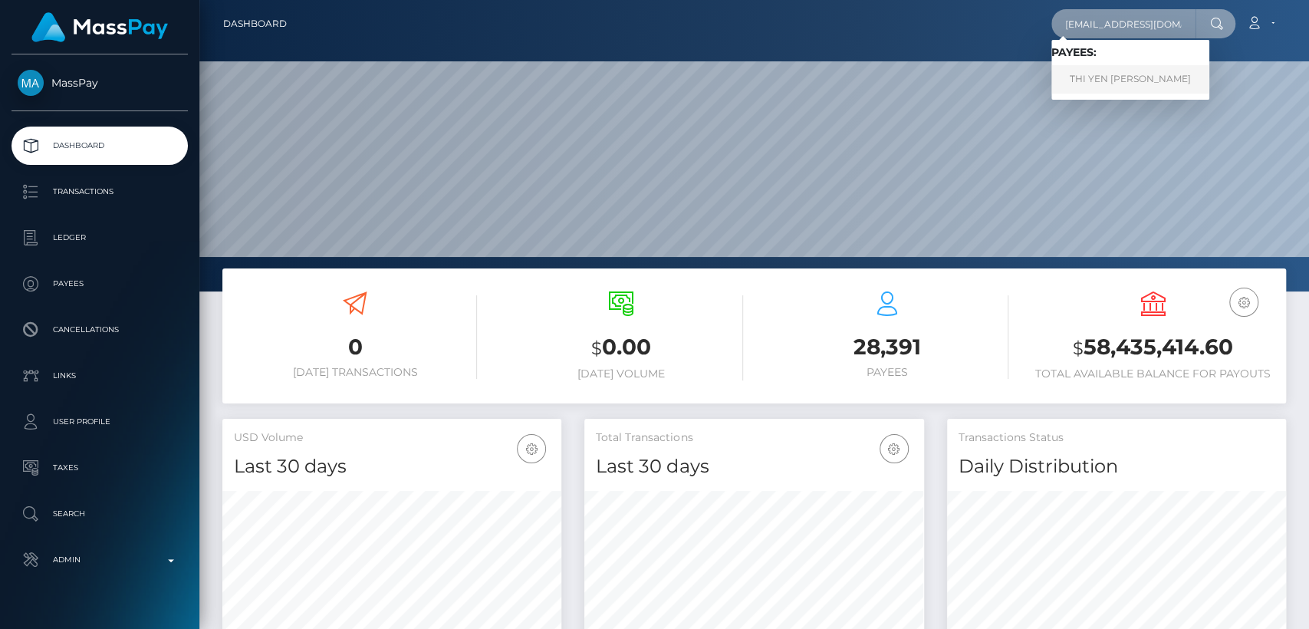
type input "ybemeo1810@gmail.com"
click at [1103, 80] on link "THI YEN ANH LE" at bounding box center [1130, 79] width 158 height 28
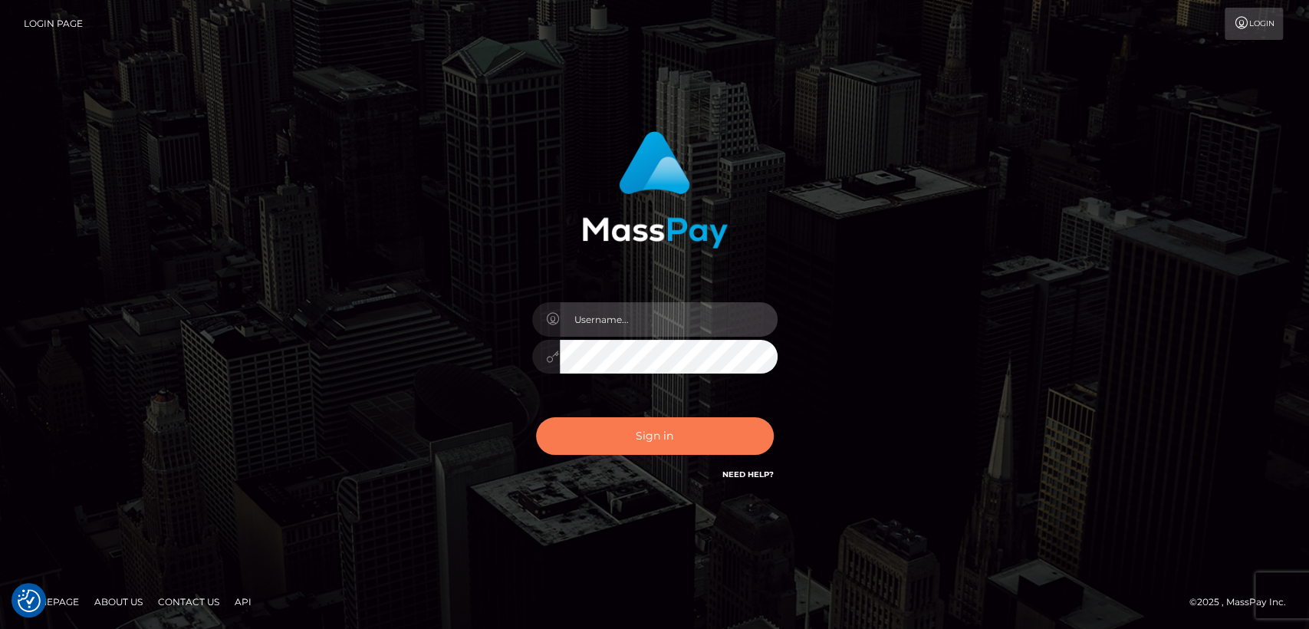
type input "[DOMAIN_NAME]"
click at [605, 419] on button "Sign in" at bounding box center [655, 436] width 238 height 38
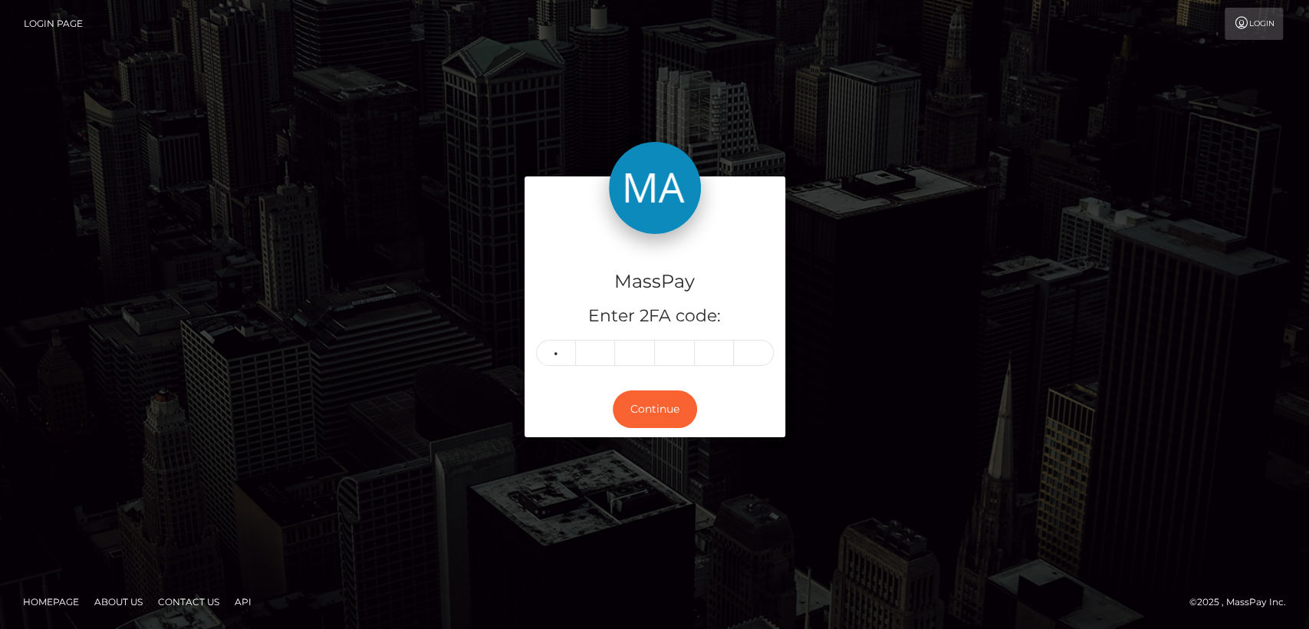
type input "4"
type input "8"
type input "5"
type input "6"
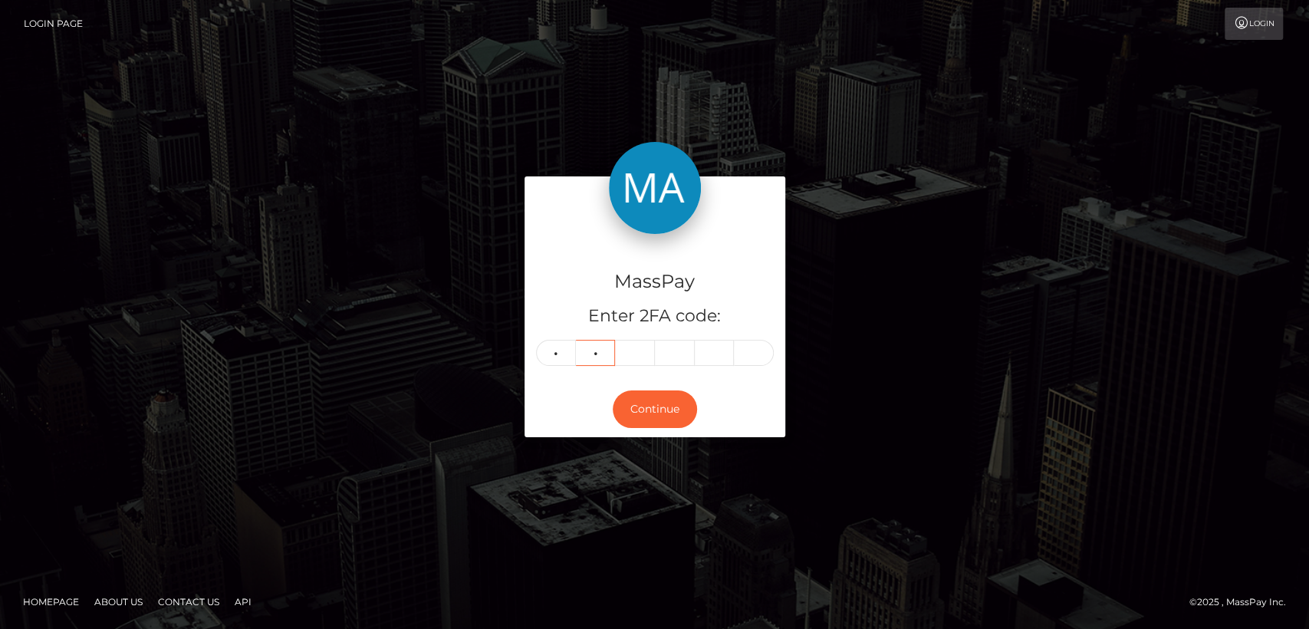
type input "3"
type input "5"
type input "2"
type input "8"
type input "7"
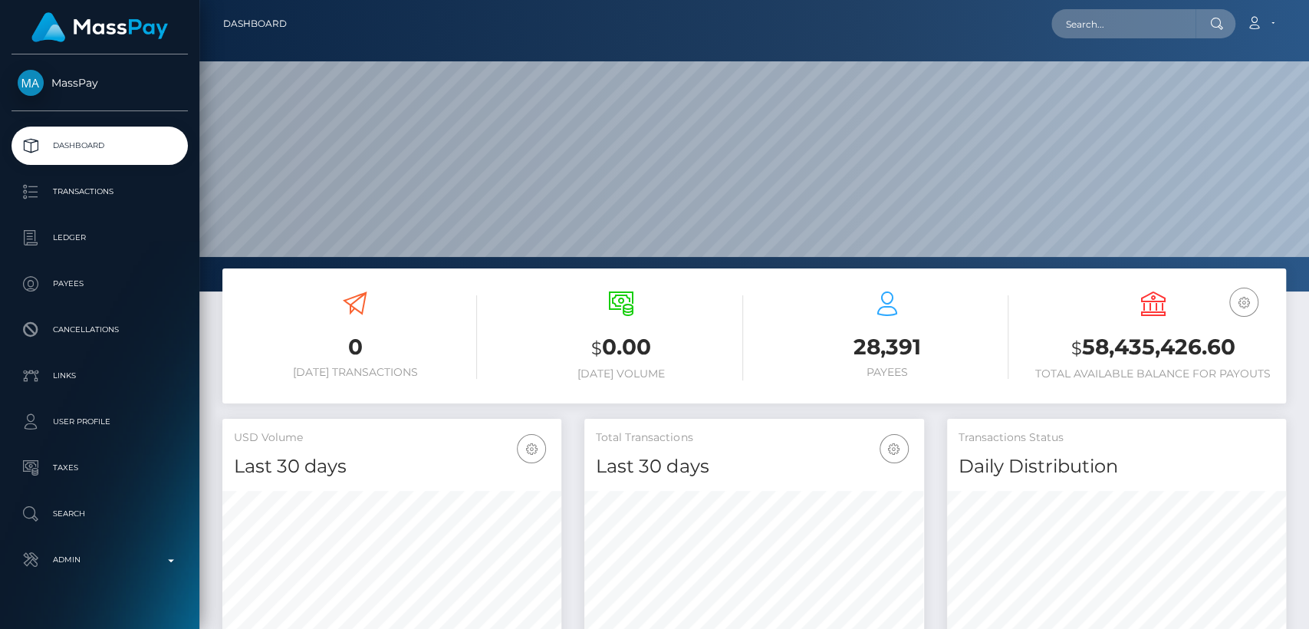
scroll to position [271, 339]
click at [1121, 20] on input "text" at bounding box center [1123, 23] width 144 height 29
paste input "[EMAIL_ADDRESS][PERSON_NAME][DOMAIN_NAME]"
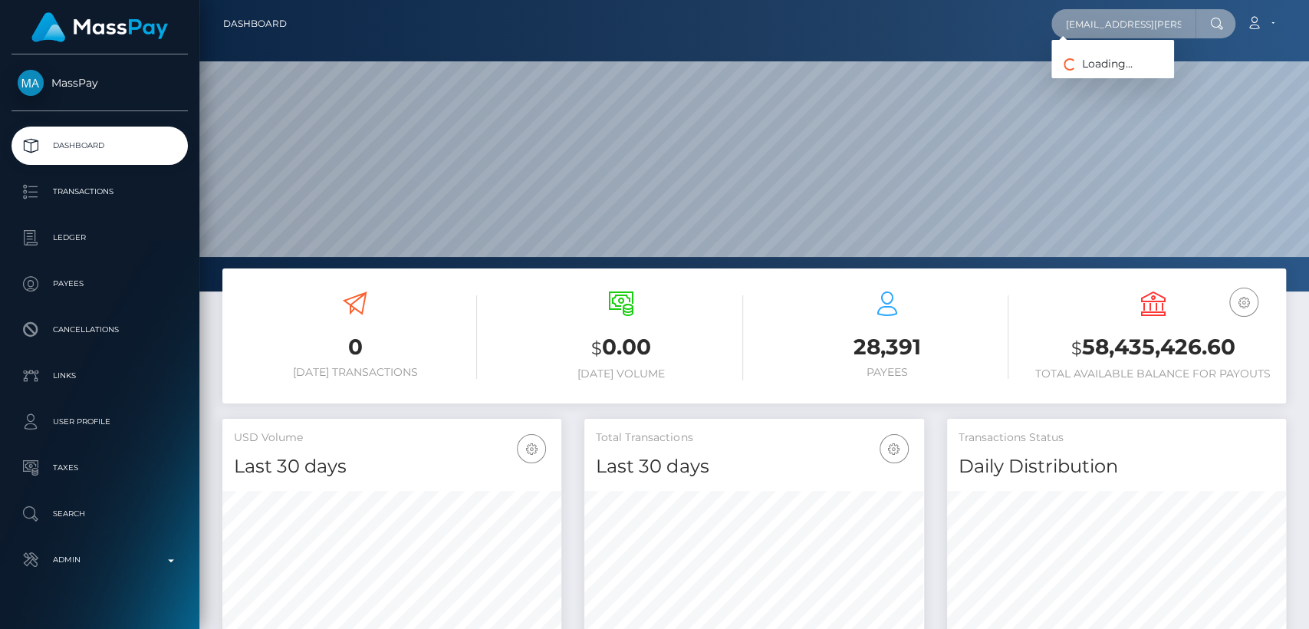
paste input "[EMAIL_ADDRESS]"
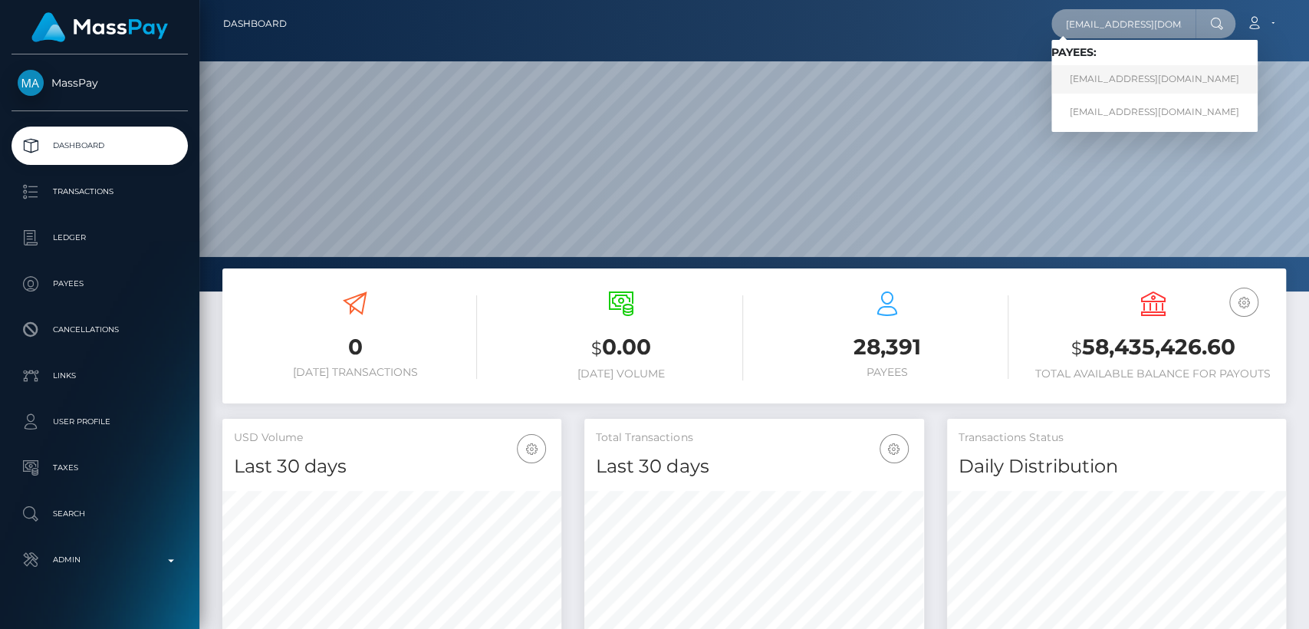
type input "[EMAIL_ADDRESS][DOMAIN_NAME]"
click at [1095, 84] on link "[EMAIL_ADDRESS][DOMAIN_NAME]" at bounding box center [1154, 79] width 206 height 28
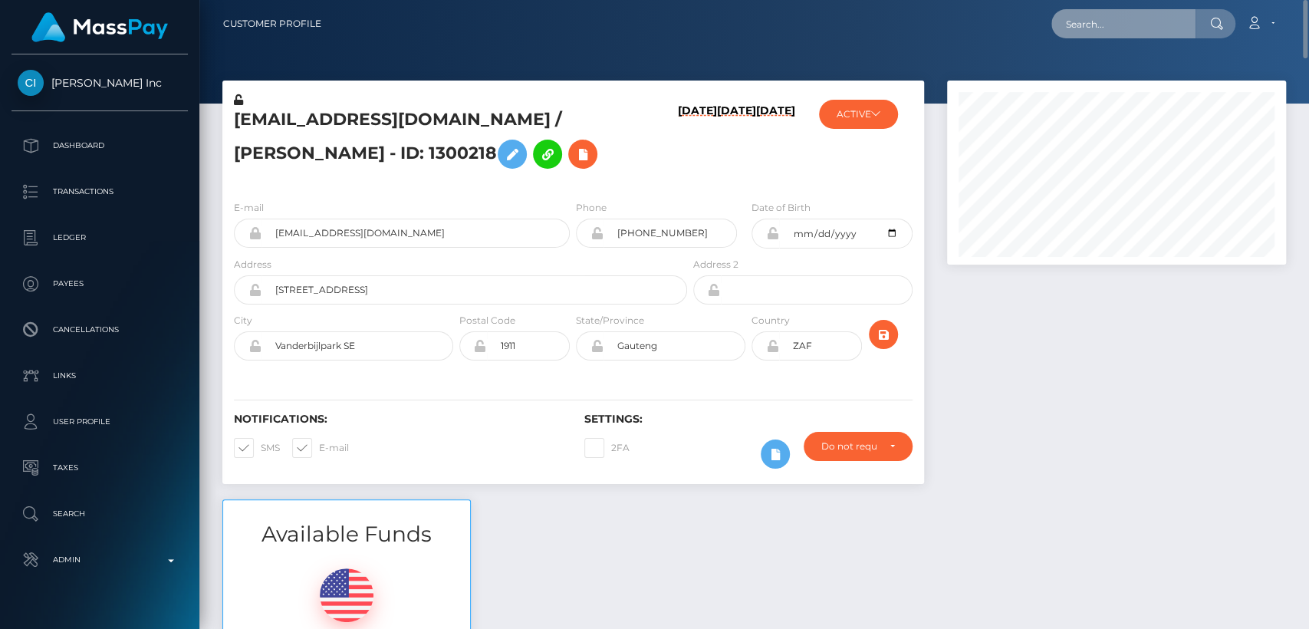
click at [1128, 19] on input "text" at bounding box center [1123, 23] width 144 height 29
paste input "loveejay7@gmail.com"
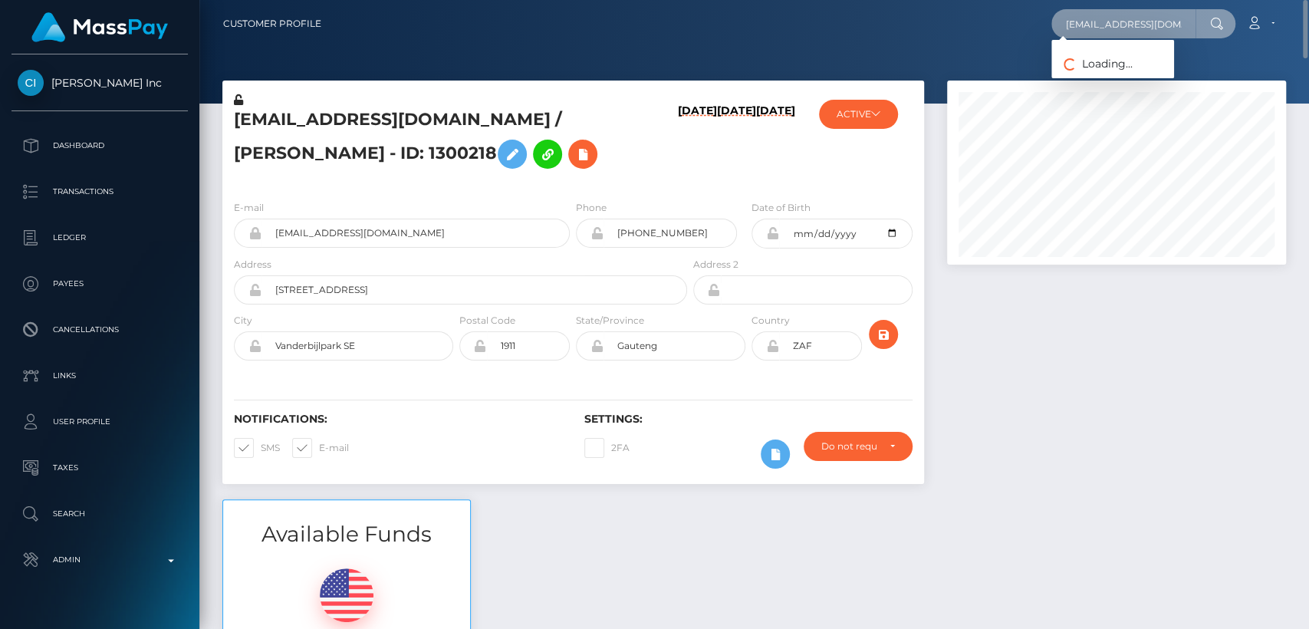
paste input "arelibueno"
click at [1133, 13] on input "arelibueno7@gmail.com" at bounding box center [1123, 23] width 144 height 29
paste input "camilasoledadrioss"
type input "camilasoledadrioss@gmail.com"
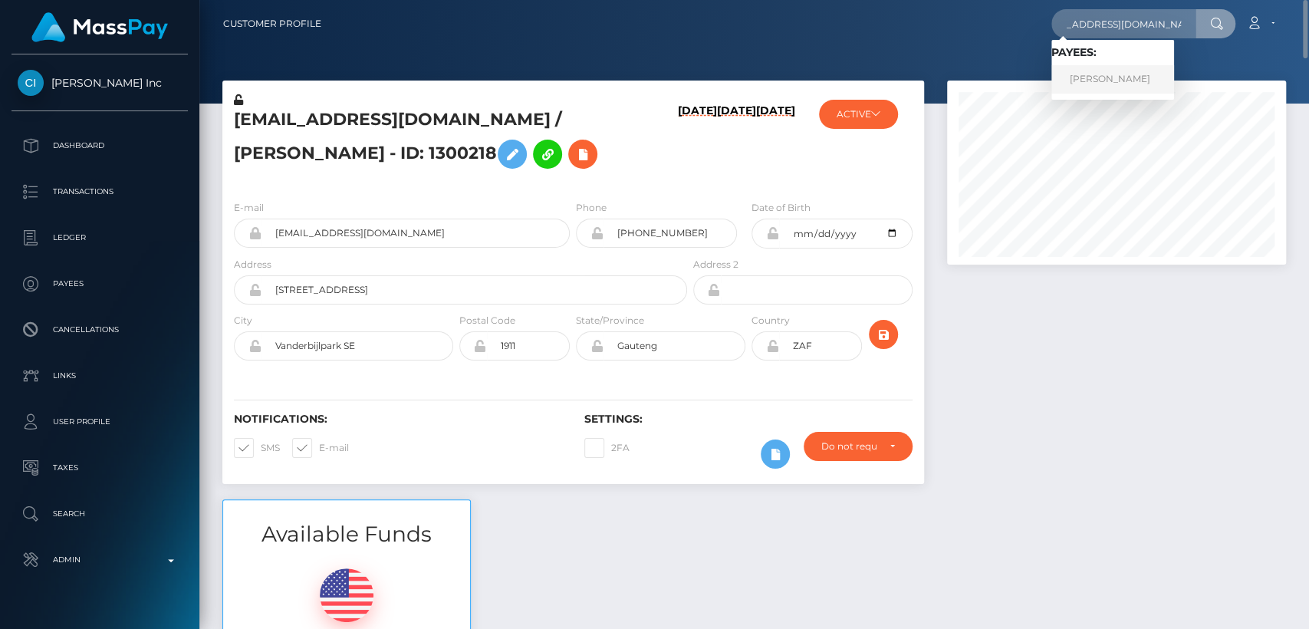
scroll to position [0, 0]
click at [1122, 81] on link "CAMILA SOLEDAD RIOS" at bounding box center [1112, 79] width 123 height 28
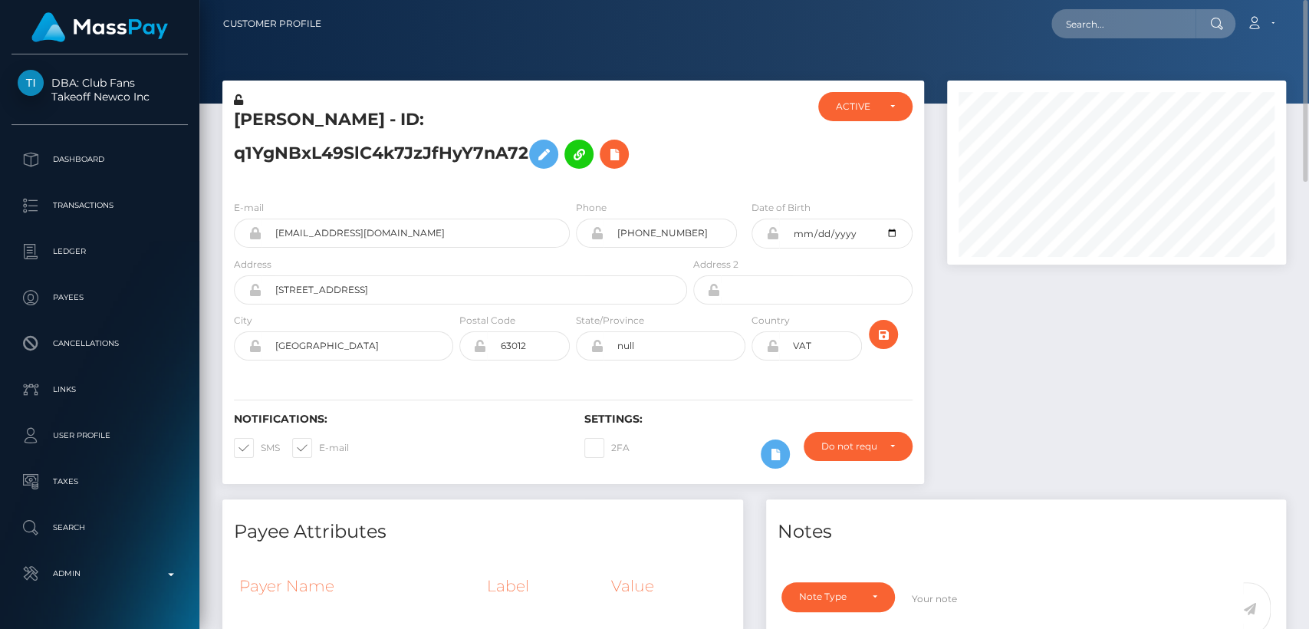
click at [263, 120] on h5 "CAMILA SOLEDAD RIOS - ID: q1YgNBxL49SlC4k7JzJfHyY7nA72" at bounding box center [456, 142] width 445 height 68
copy h5 "CAMILA"
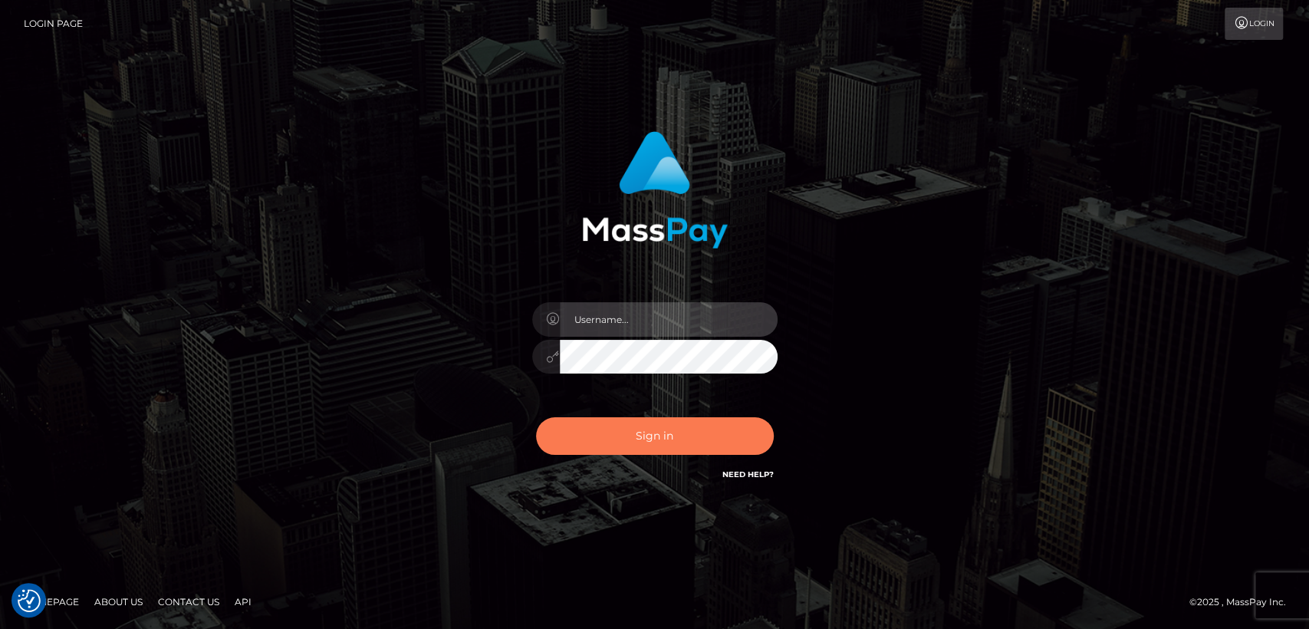
type input "nt.es"
click at [586, 432] on button "Sign in" at bounding box center [655, 436] width 238 height 38
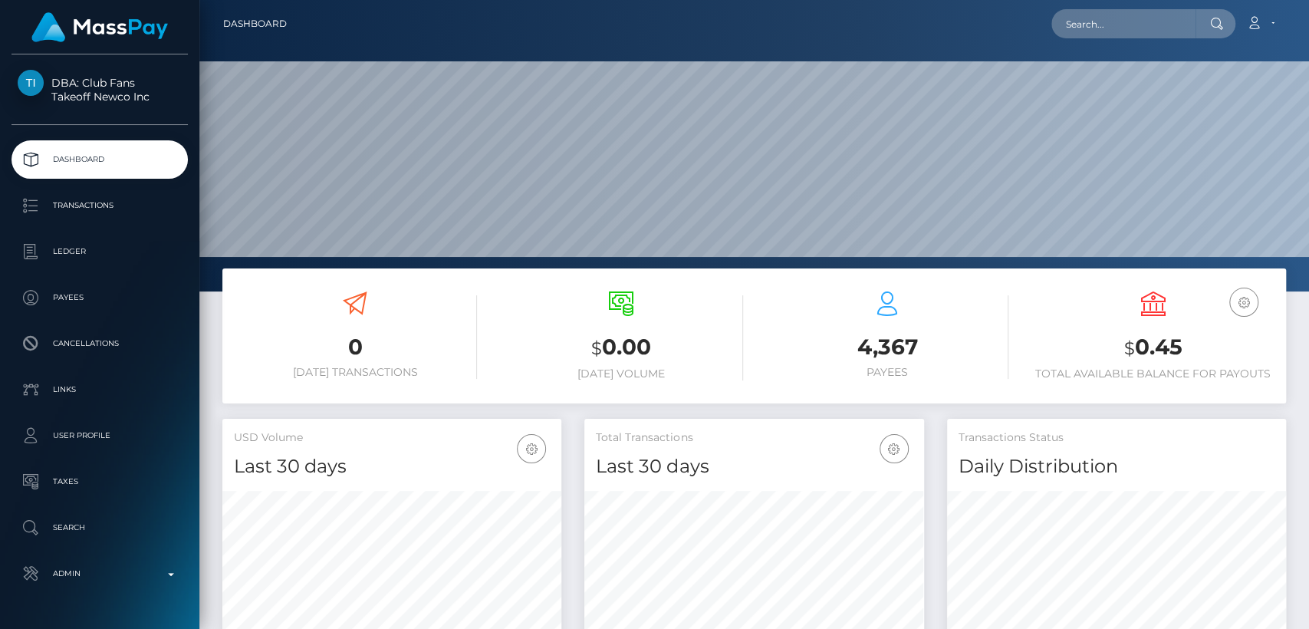
scroll to position [271, 339]
click at [1135, 22] on input "text" at bounding box center [1123, 23] width 144 height 29
paste input "[EMAIL_ADDRESS][DOMAIN_NAME]"
click at [1148, 22] on input "[EMAIL_ADDRESS][DOMAIN_NAME]" at bounding box center [1123, 23] width 144 height 29
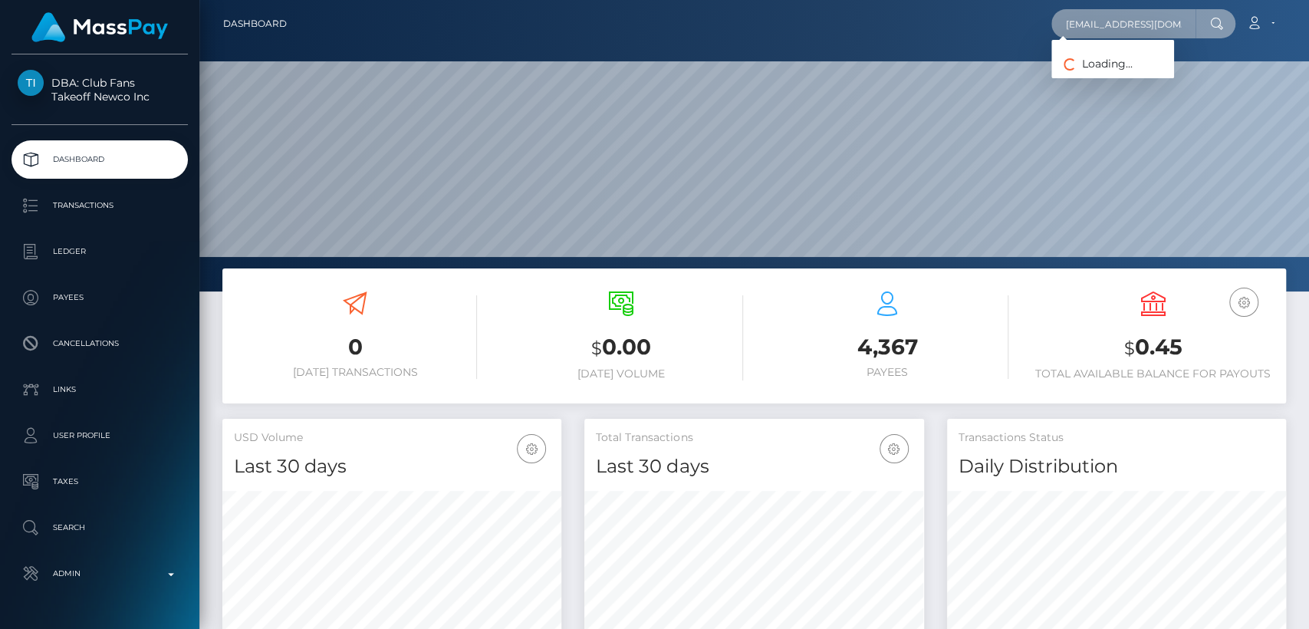
paste input "[EMAIL_ADDRESS][DOMAIN_NAME]"
type input "[EMAIL_ADDRESS][DOMAIN_NAME]"
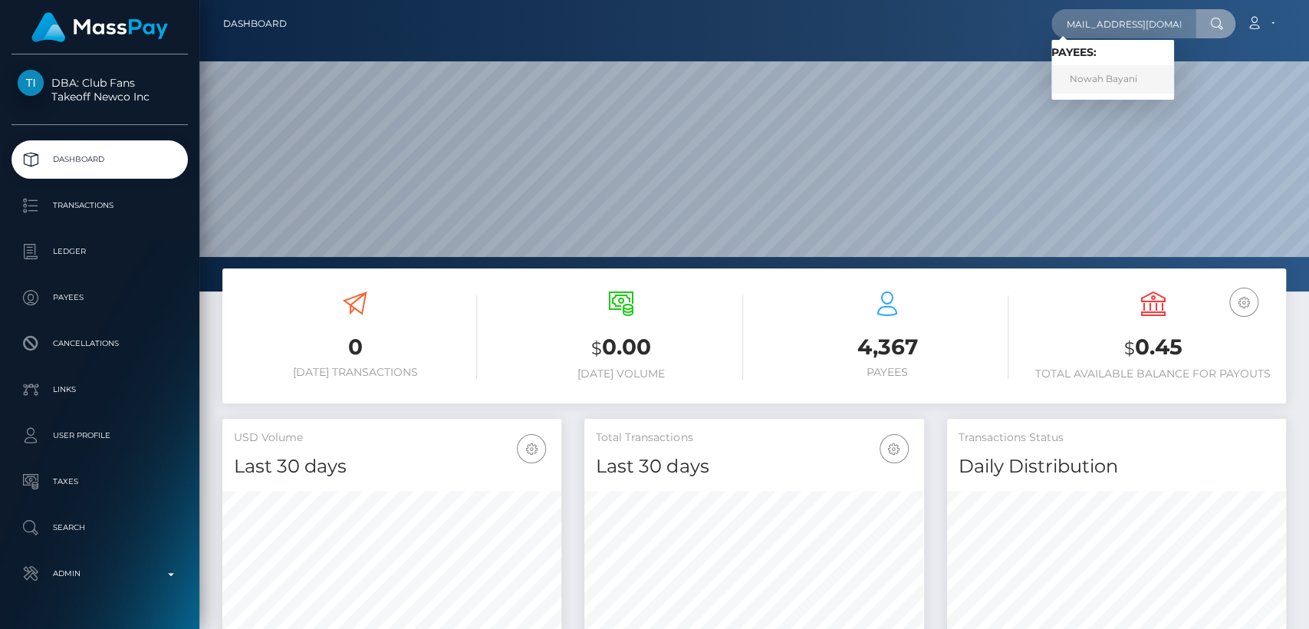
scroll to position [0, 0]
click at [1132, 71] on link "Nowah Bayani" at bounding box center [1112, 79] width 123 height 28
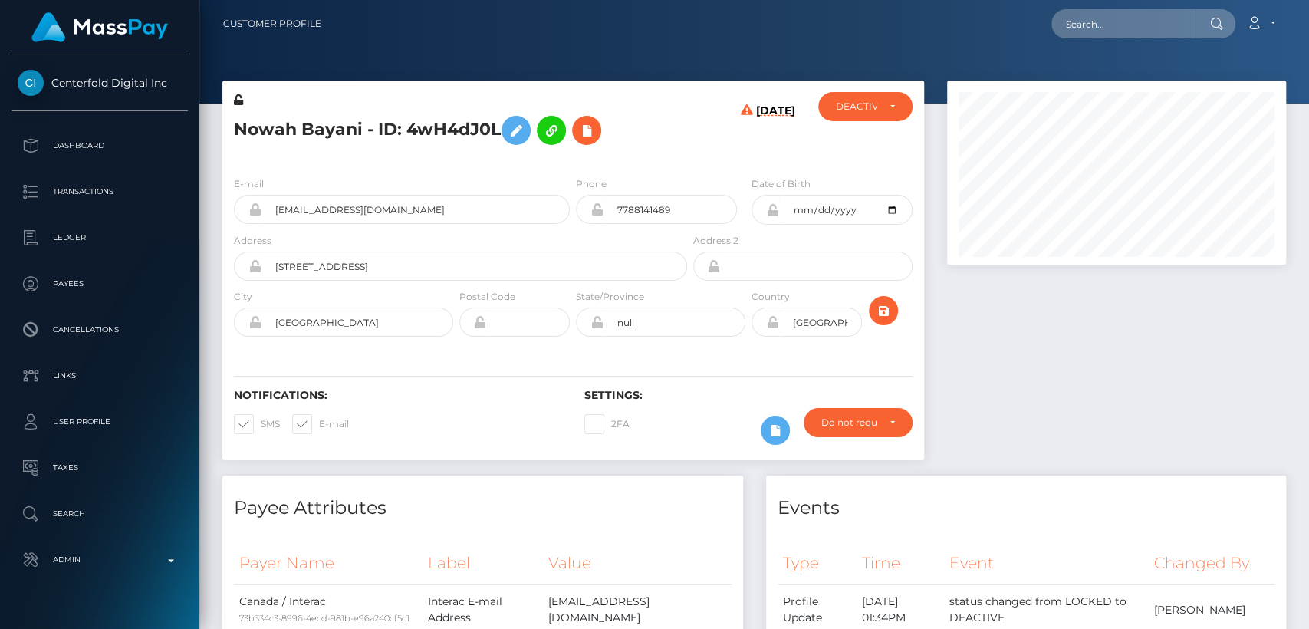
scroll to position [184, 339]
click at [287, 131] on h5 "Nowah Bayani - ID: 4wH4dJ0L" at bounding box center [456, 130] width 445 height 44
copy h5 "Nowah"
click at [481, 70] on div at bounding box center [753, 51] width 1109 height 103
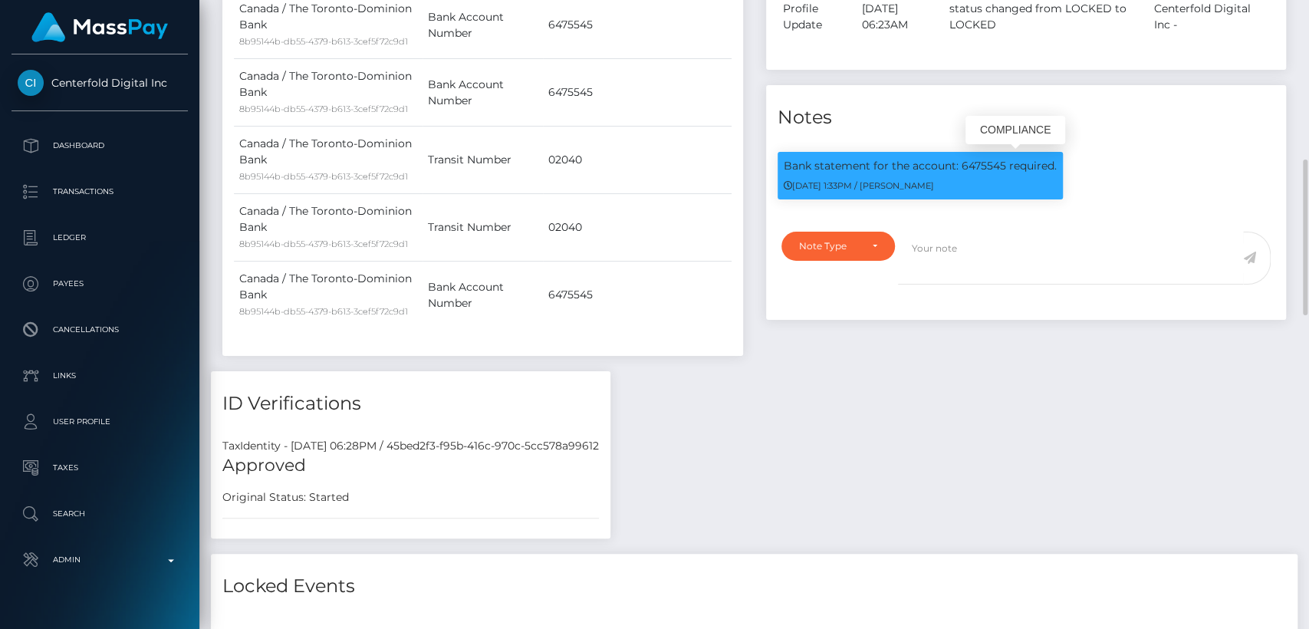
drag, startPoint x: 1006, startPoint y: 166, endPoint x: 960, endPoint y: 163, distance: 46.2
click at [960, 163] on p "Bank statement for the account: 6475545 required." at bounding box center [919, 166] width 273 height 16
click at [1120, 216] on div "Bank statement for the account: 6475545 required. 09/04/25 1:33PM / Dan Cirnat" at bounding box center [1026, 181] width 521 height 82
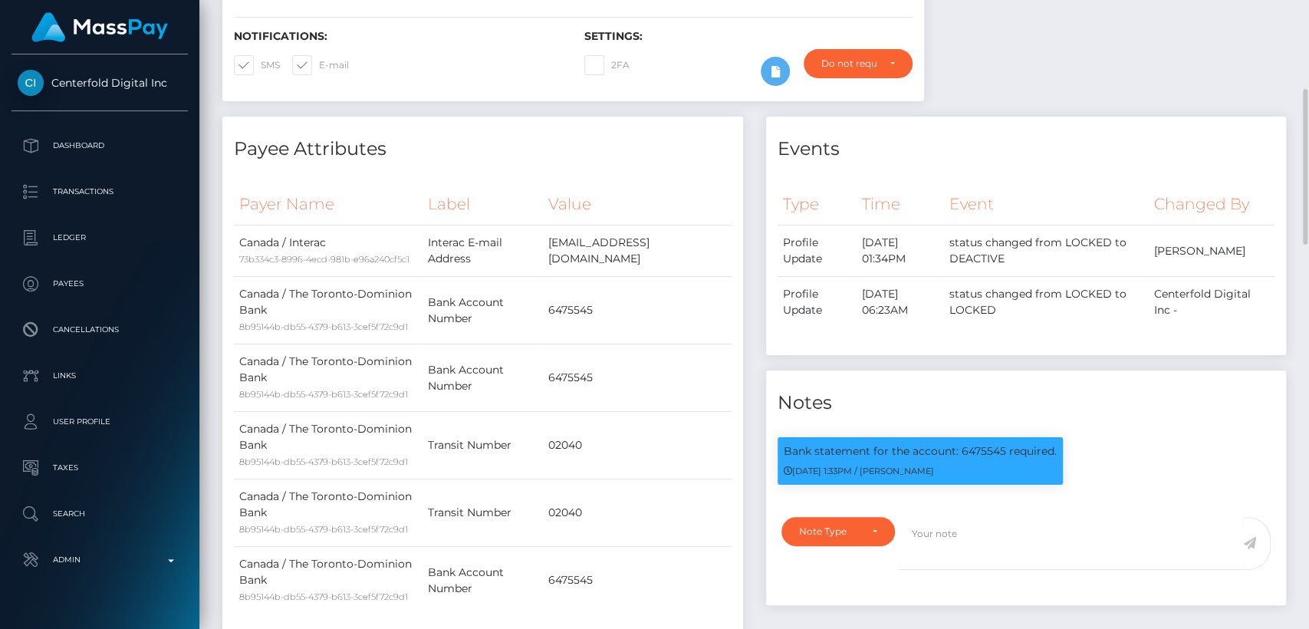
click at [546, 150] on h4 "Payee Attributes" at bounding box center [483, 149] width 498 height 27
click at [1000, 449] on p "Bank statement for the account: 6475545 required." at bounding box center [919, 451] width 273 height 16
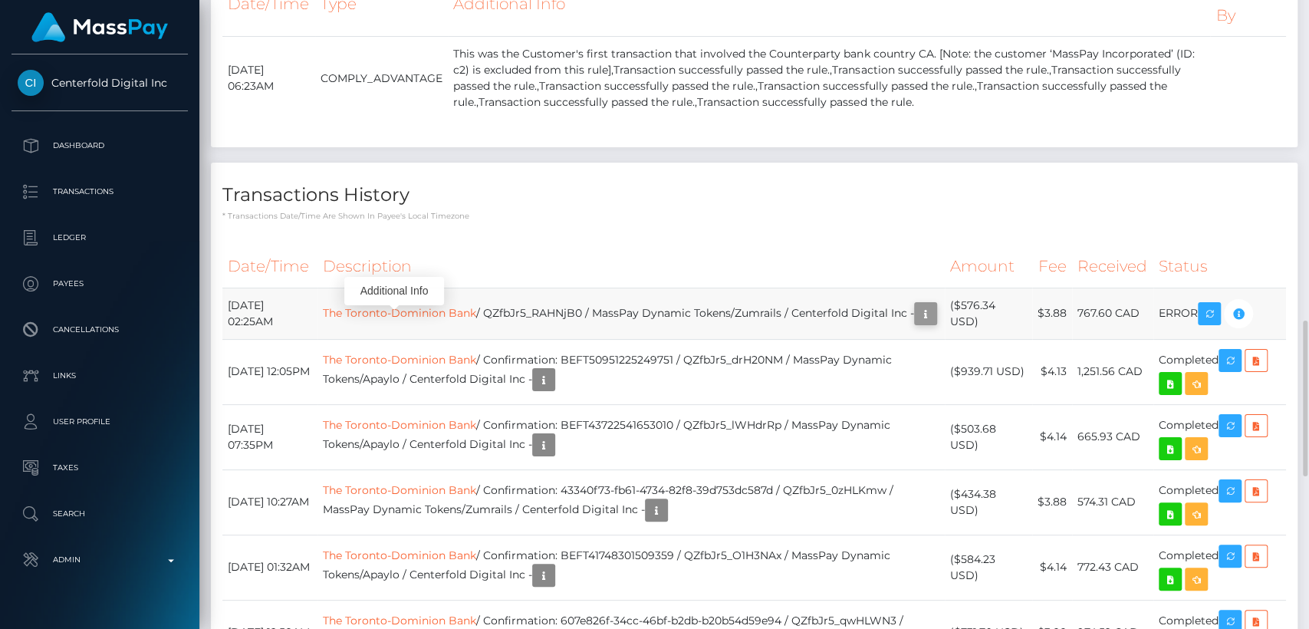
click at [916, 316] on icon "button" at bounding box center [925, 313] width 18 height 19
click at [399, 284] on div "Additional Info" at bounding box center [394, 291] width 100 height 28
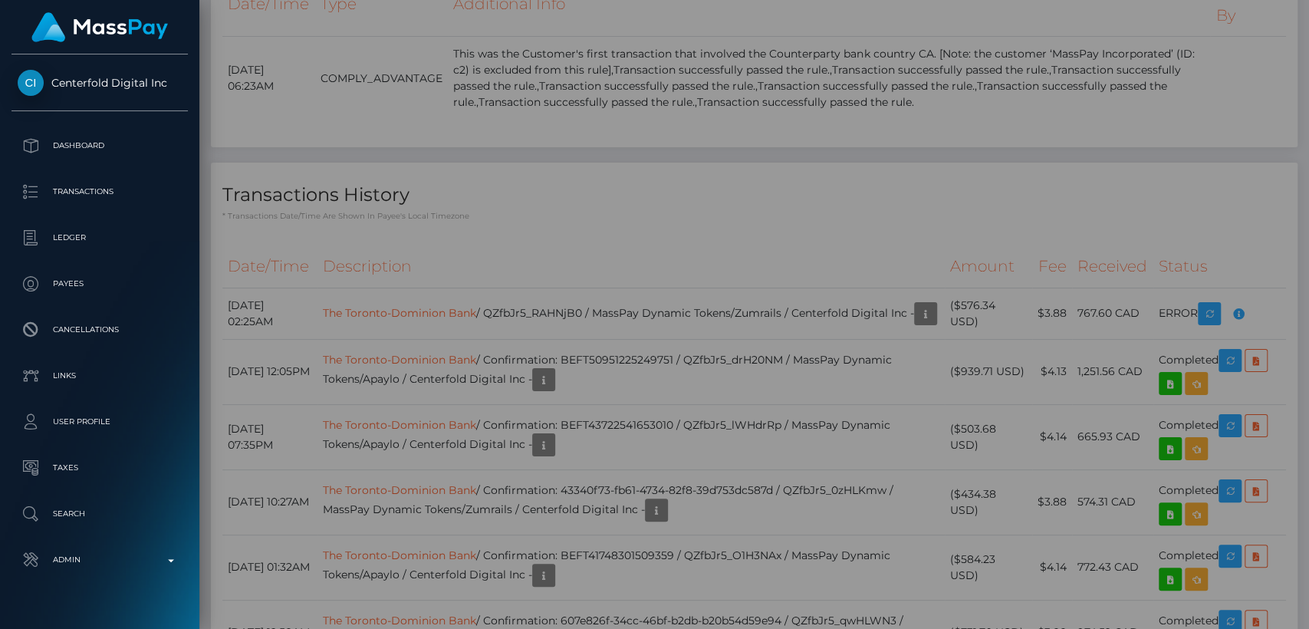
click at [405, 293] on div "Additional Info" at bounding box center [394, 291] width 100 height 28
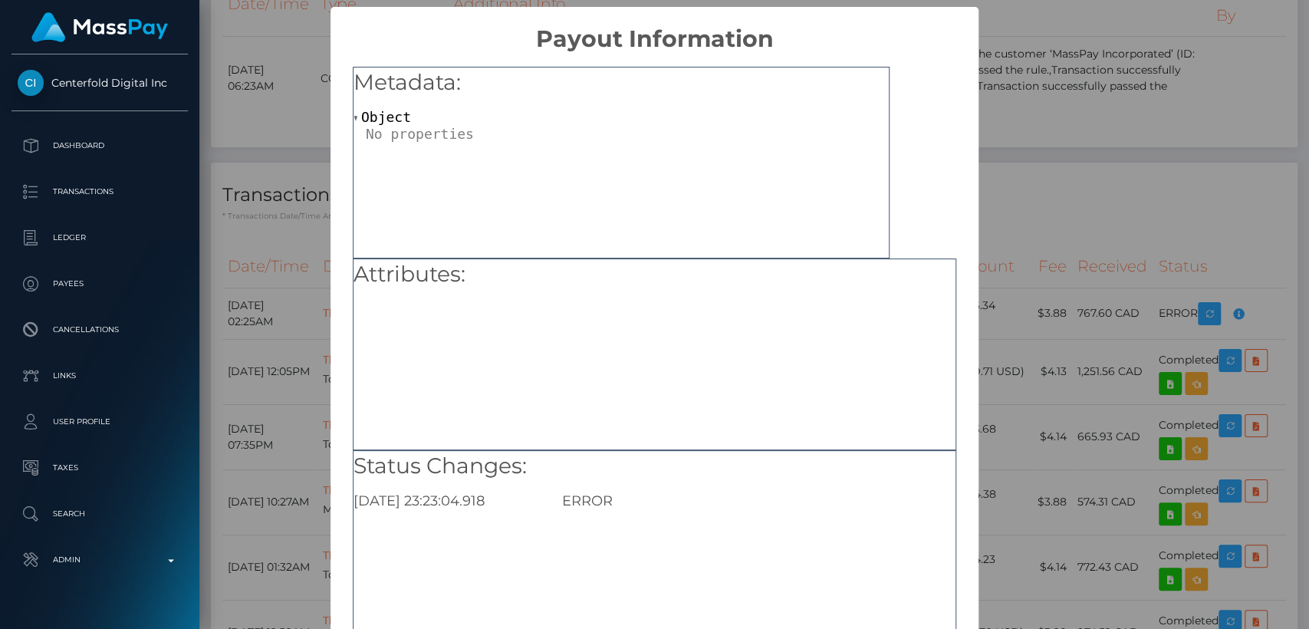
click at [1176, 146] on div "× Payout Information Metadata: Object Attributes: Status Changes: 2025-08-31 23…" at bounding box center [654, 314] width 1309 height 629
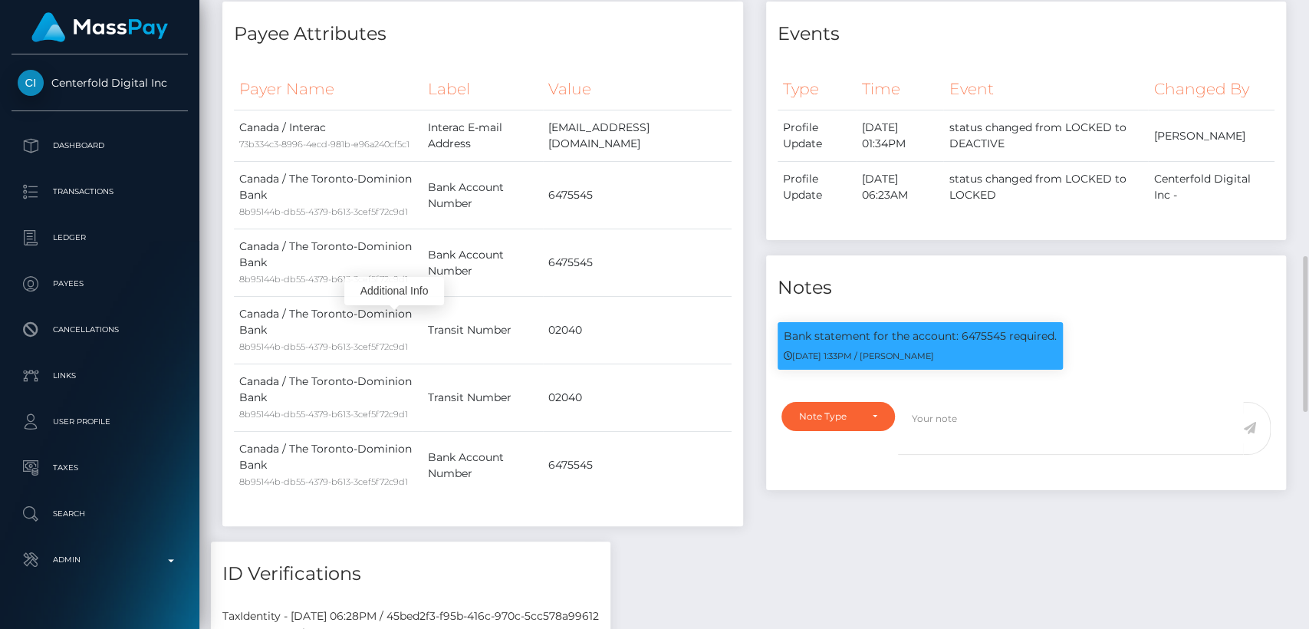
scroll to position [472, 0]
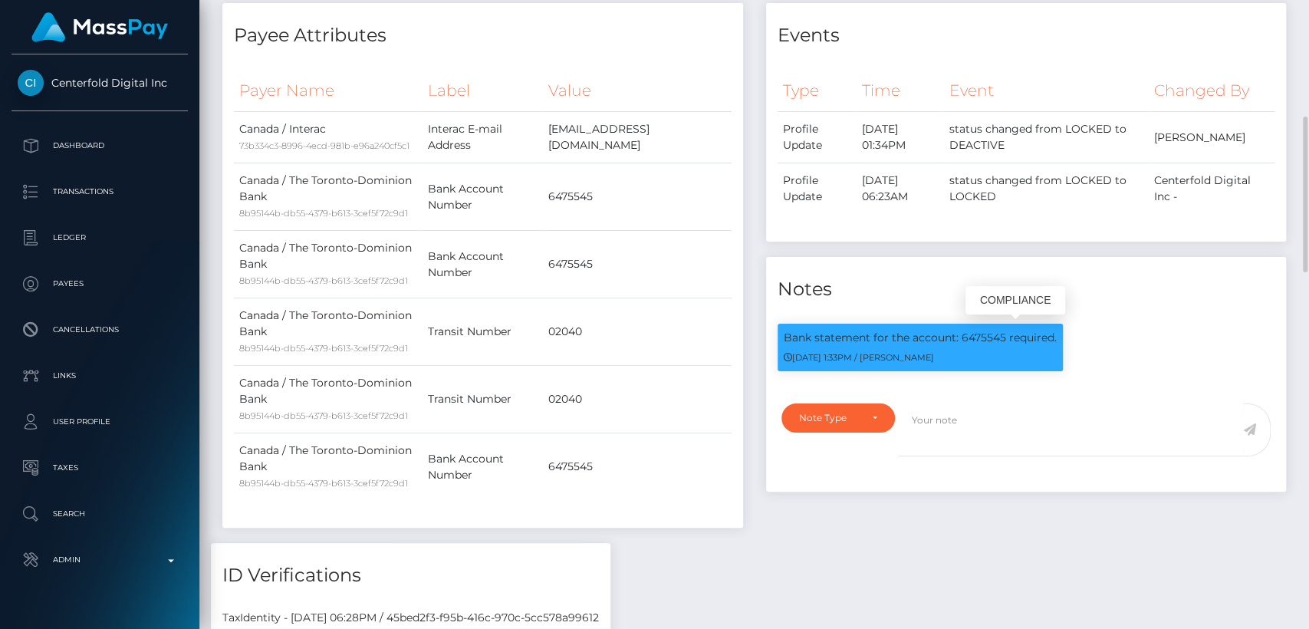
click at [978, 332] on p "Bank statement for the account: 6475545 required." at bounding box center [919, 338] width 273 height 16
copy p "6475545"
click at [606, 553] on div "ID Verifications" at bounding box center [410, 566] width 399 height 46
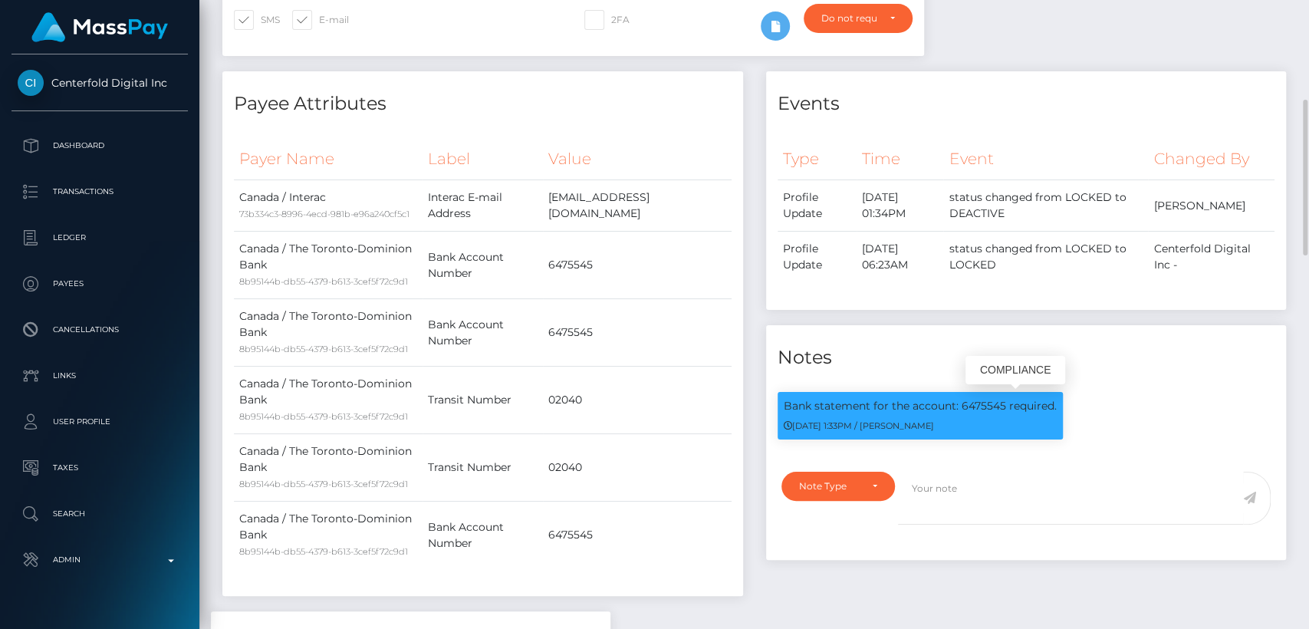
scroll to position [184, 339]
click at [984, 401] on p "Bank statement for the account: 6475545 required." at bounding box center [919, 406] width 273 height 16
copy p "6475545"
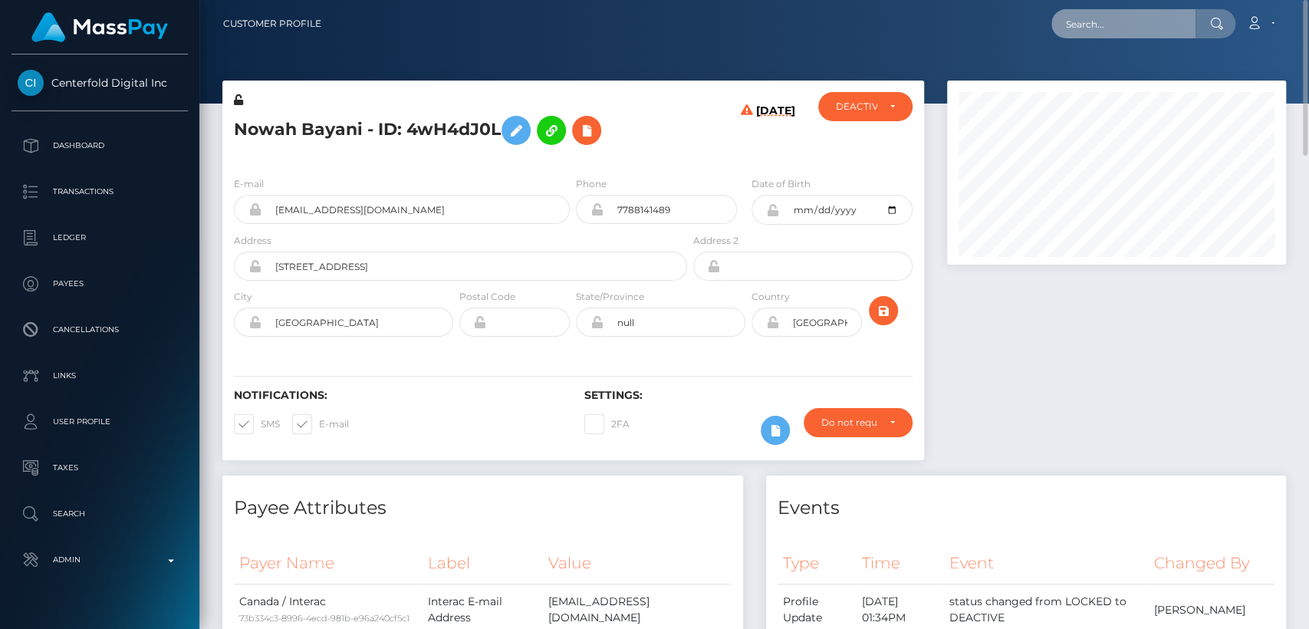
click at [1146, 23] on input "text" at bounding box center [1123, 23] width 144 height 29
paste input "arelibueno7@gmail.com"
type input "arelibueno7@gmail.com"
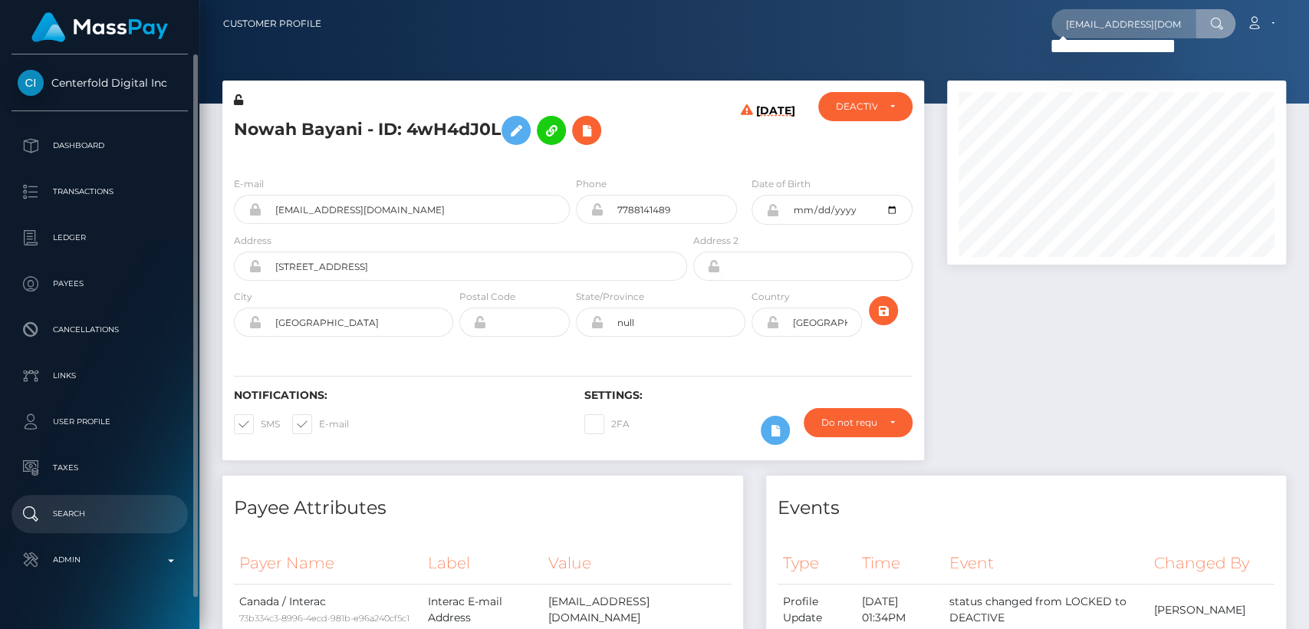
click at [54, 502] on p "Search" at bounding box center [100, 513] width 164 height 23
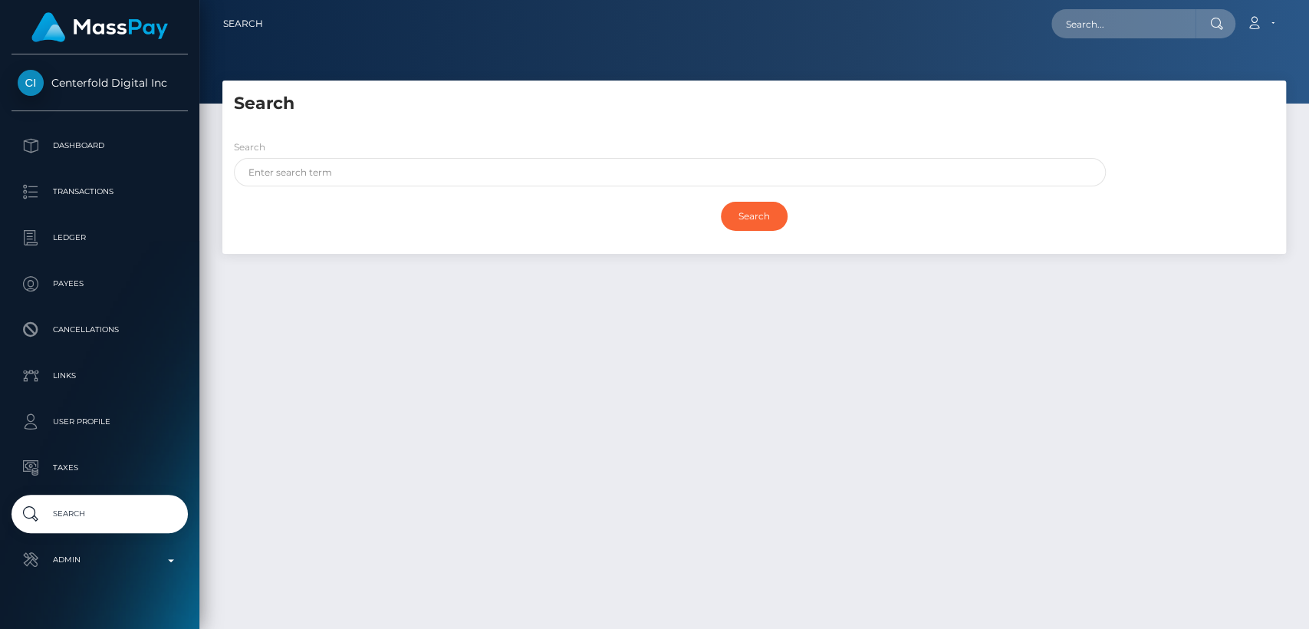
click at [539, 194] on div "Search" at bounding box center [754, 216] width 1040 height 44
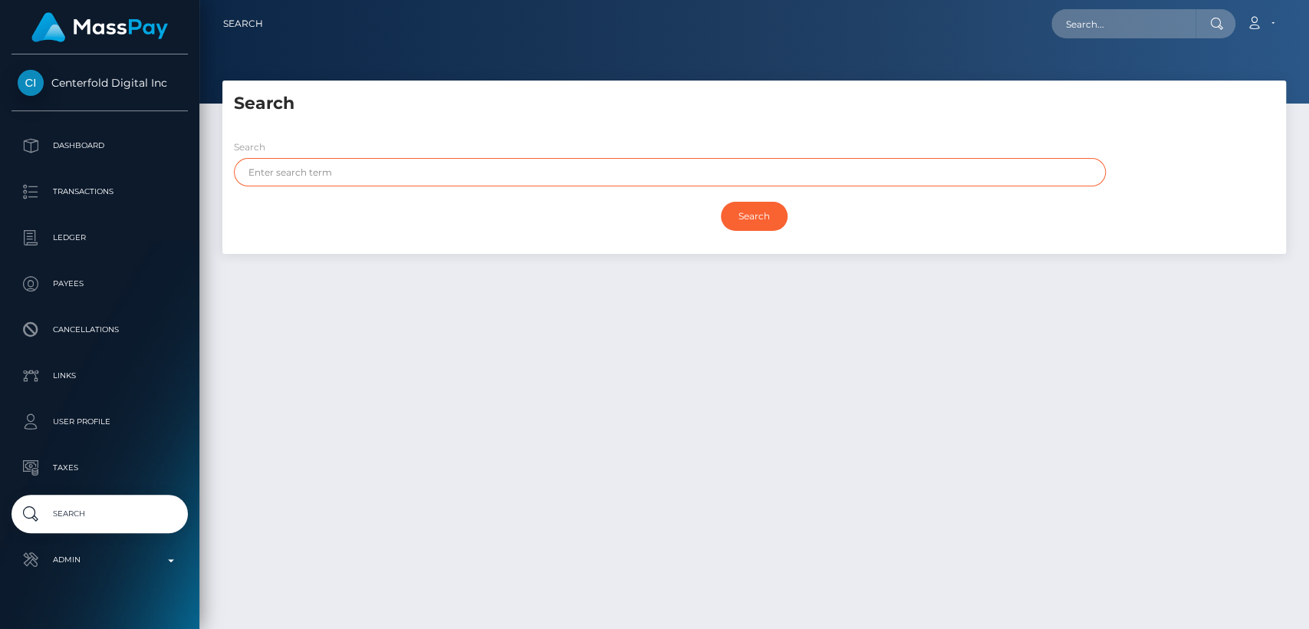
click at [536, 166] on input "text" at bounding box center [670, 172] width 872 height 28
paste input "[PERSON_NAME]"
type input "[PERSON_NAME]"
click at [721, 202] on input "Search" at bounding box center [754, 216] width 67 height 29
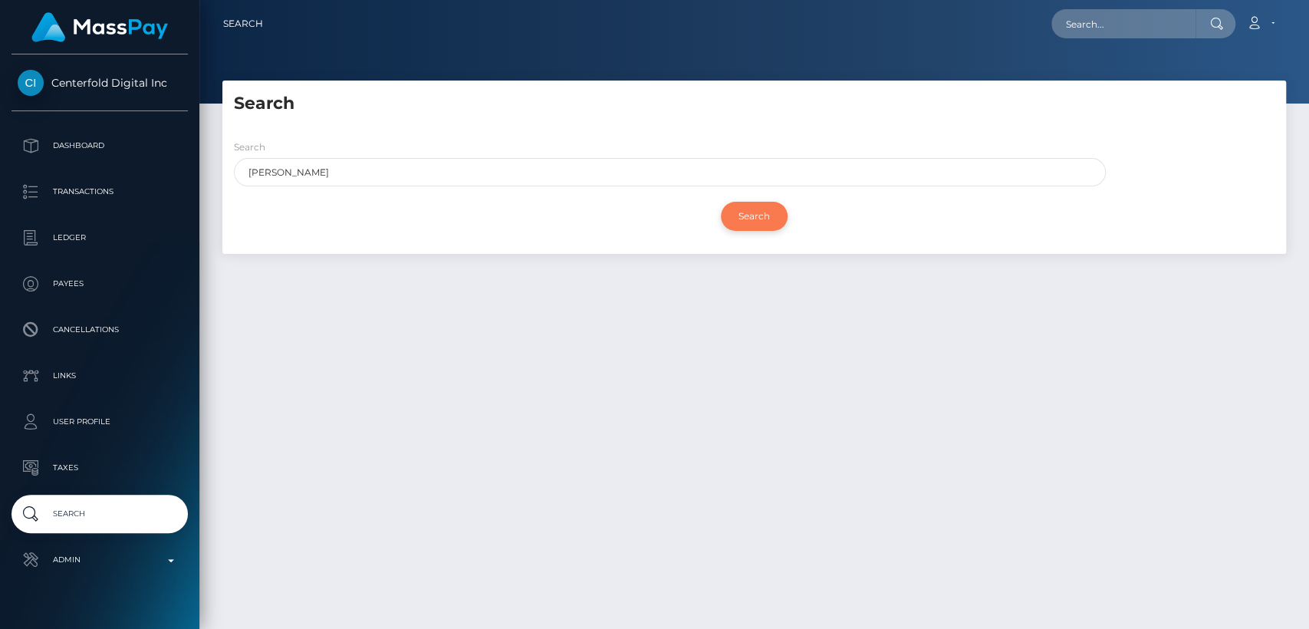
click at [769, 218] on input "Search" at bounding box center [754, 216] width 67 height 29
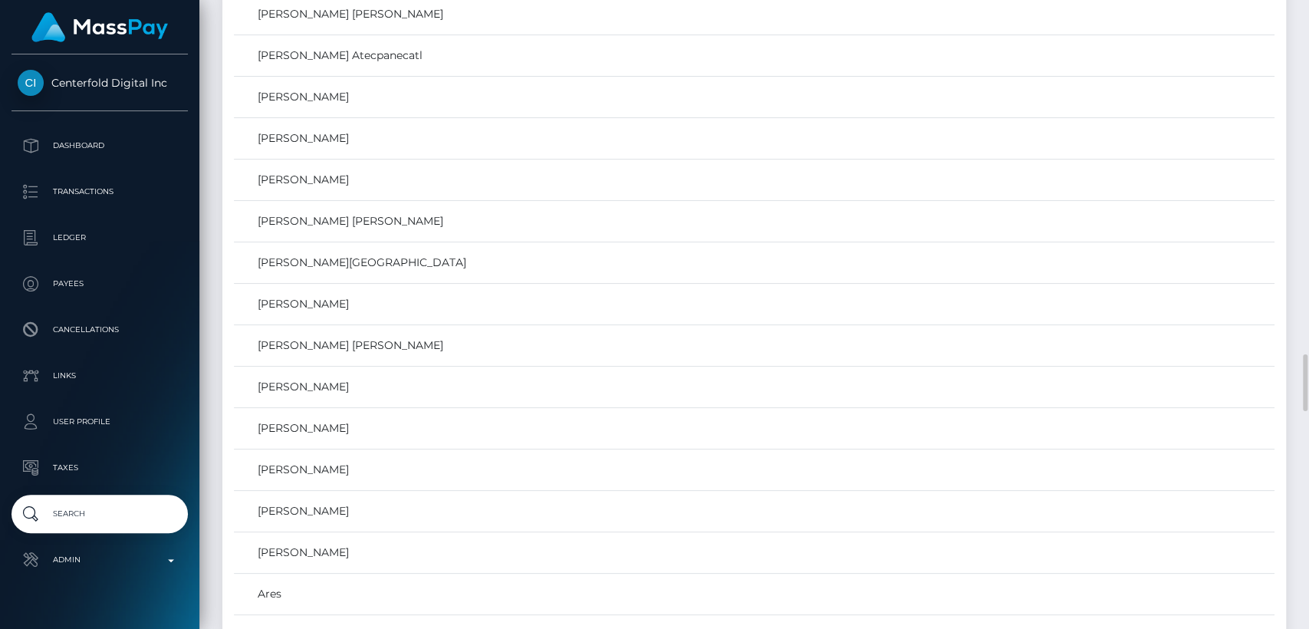
scroll to position [3939, 0]
click at [427, 342] on link "[PERSON_NAME] [PERSON_NAME]" at bounding box center [754, 348] width 1030 height 22
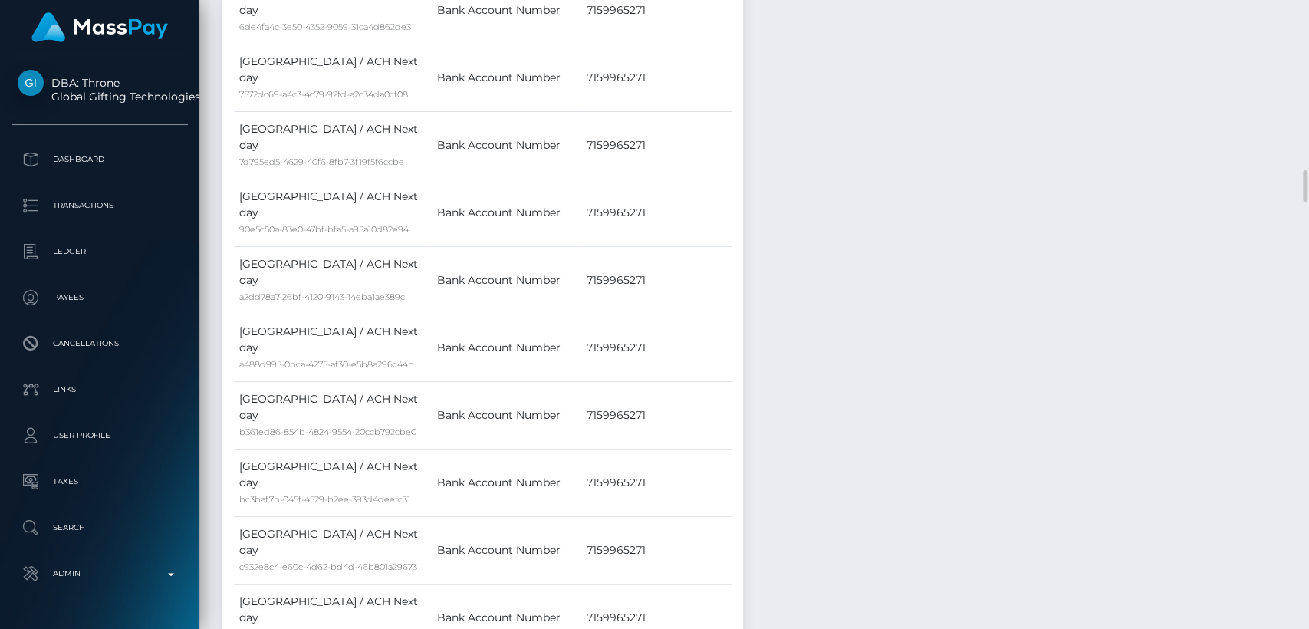
scroll to position [3305, 0]
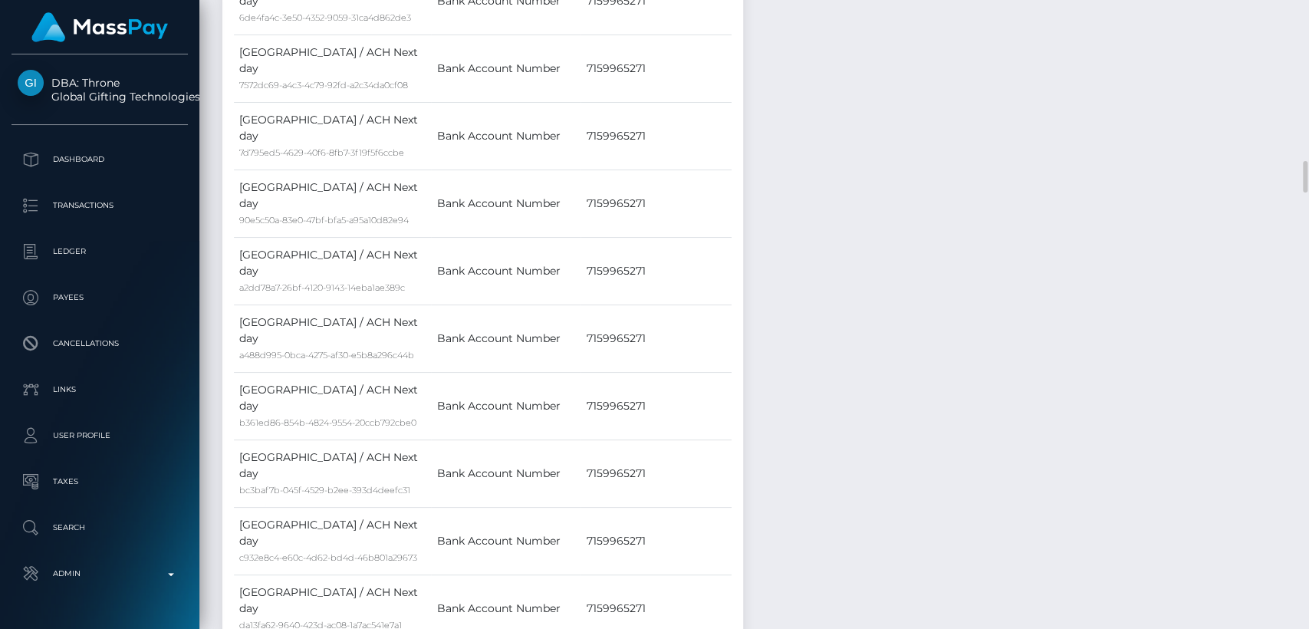
drag, startPoint x: 0, startPoint y: 0, endPoint x: 496, endPoint y: 162, distance: 521.7
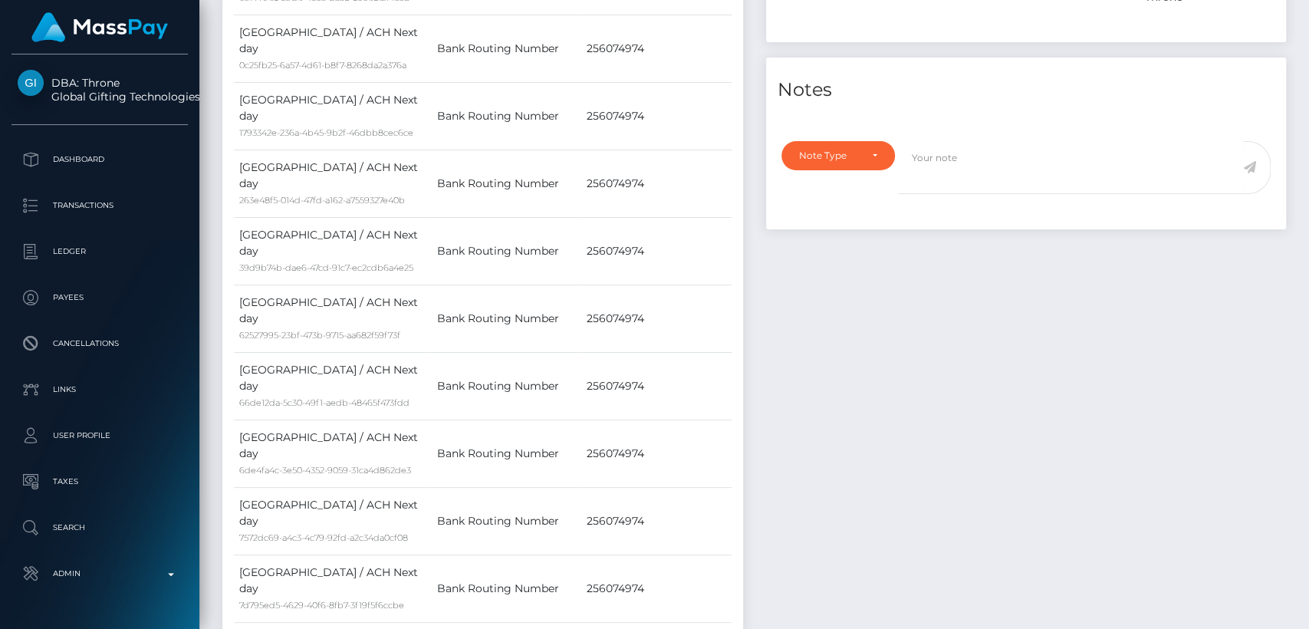
scroll to position [0, 0]
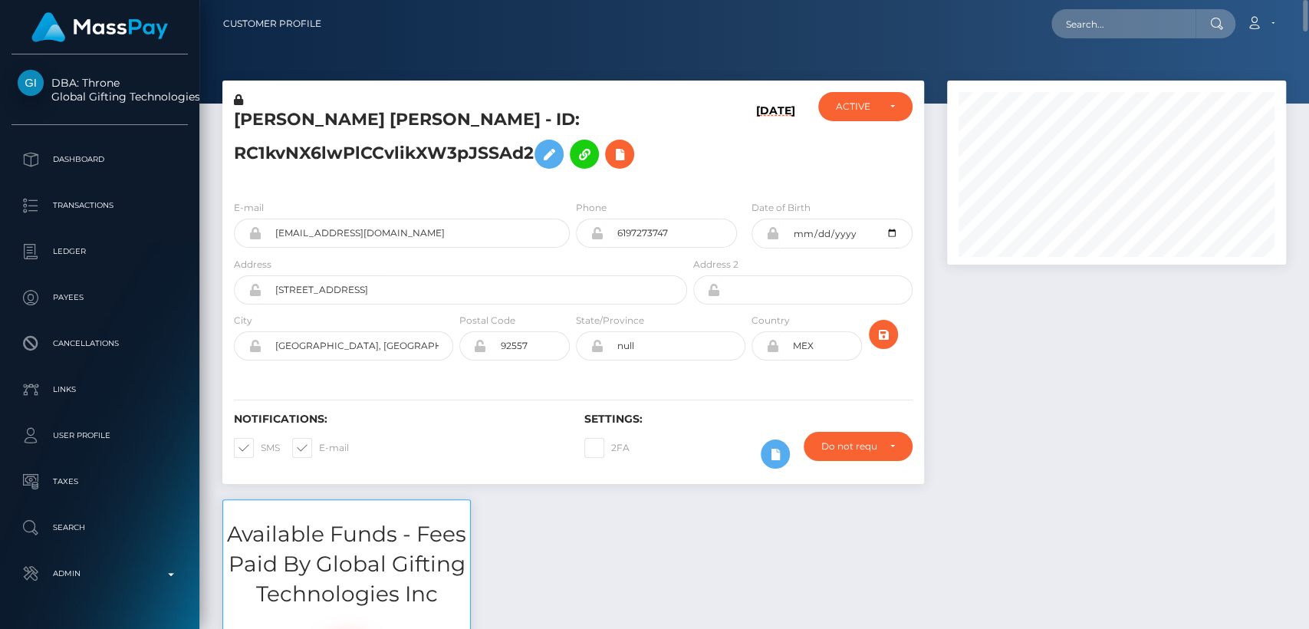
click at [258, 118] on h5 "ARELI BUENO JIMENEZ SOTO - ID: RC1kvNX6lwPlCCvlikXW3pJSSAd2" at bounding box center [456, 142] width 445 height 68
drag, startPoint x: 258, startPoint y: 118, endPoint x: 343, endPoint y: 128, distance: 86.4
click at [343, 128] on h5 "ARELI BUENO JIMENEZ SOTO - ID: RC1kvNX6lwPlCCvlikXW3pJSSAd2" at bounding box center [456, 142] width 445 height 68
click at [239, 114] on h5 "ARELI BUENO JIMENEZ SOTO - ID: RC1kvNX6lwPlCCvlikXW3pJSSAd2" at bounding box center [456, 142] width 445 height 68
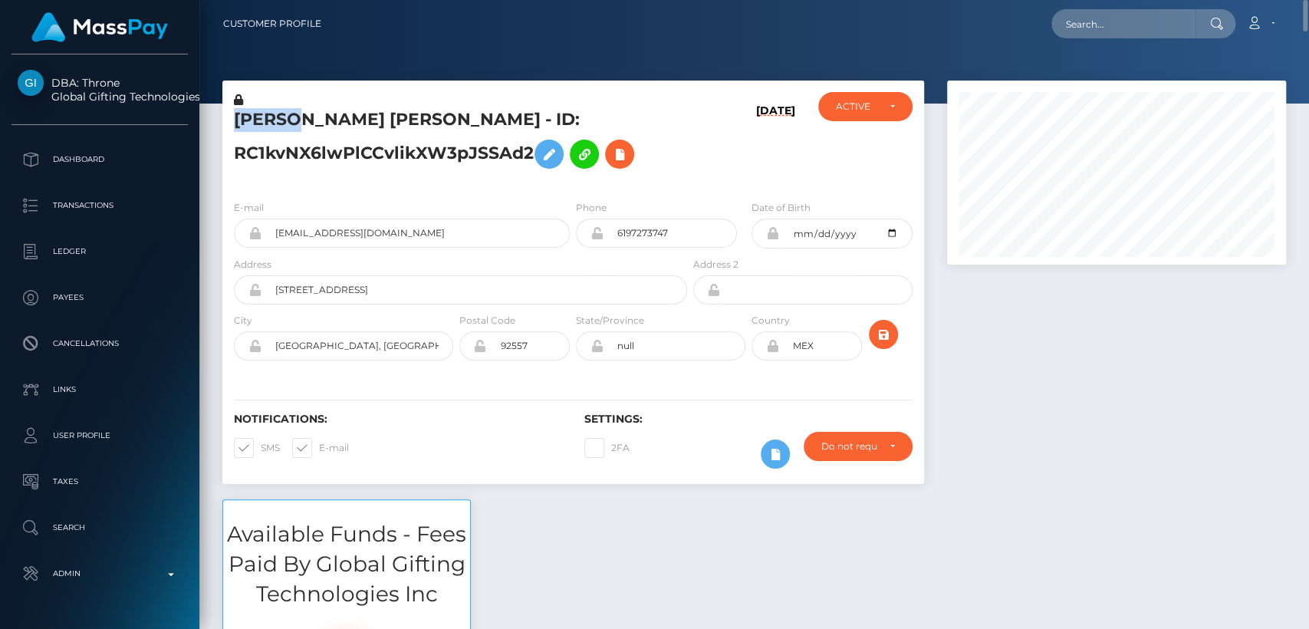
click at [239, 114] on h5 "ARELI BUENO JIMENEZ SOTO - ID: RC1kvNX6lwPlCCvlikXW3pJSSAd2" at bounding box center [456, 142] width 445 height 68
copy h5 "ARELI"
drag, startPoint x: 446, startPoint y: 235, endPoint x: 261, endPoint y: 232, distance: 184.8
click at [261, 232] on input "beautifulmoongoddesss@yahoo.com" at bounding box center [415, 232] width 308 height 29
click at [211, 265] on div "ARELI BUENO JIMENEZ SOTO - ID: RC1kvNX6lwPlCCvlikXW3pJSSAd2 08/03/25 ACTIVE CLO…" at bounding box center [573, 289] width 724 height 419
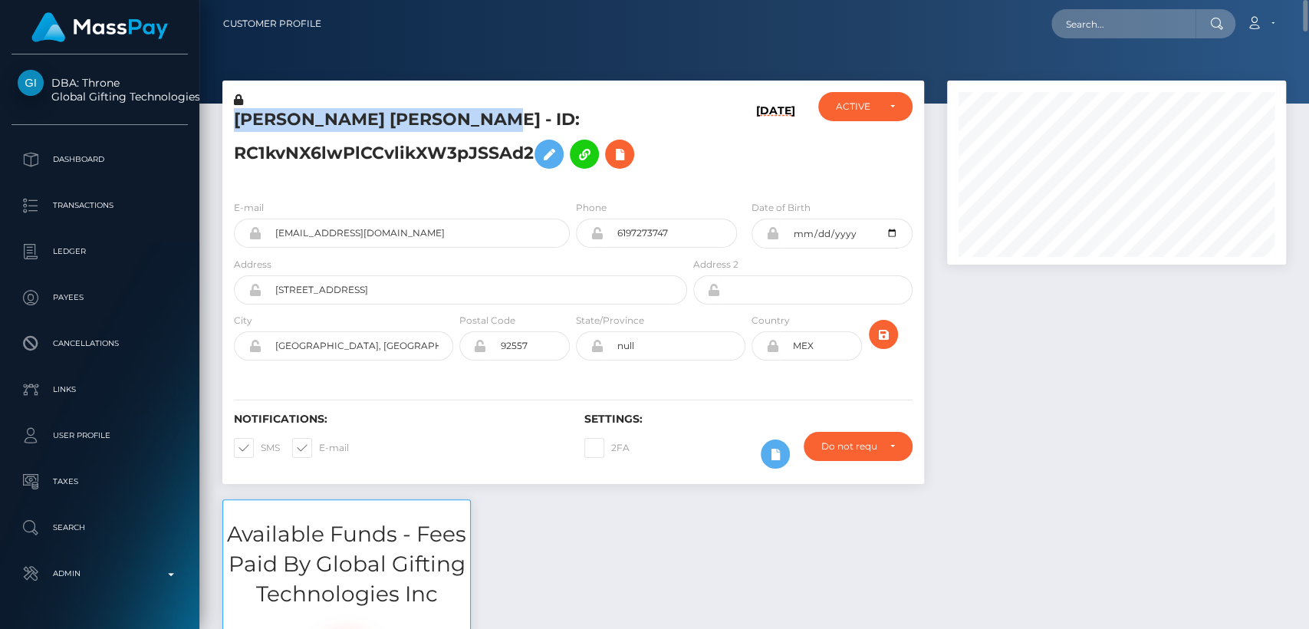
drag, startPoint x: 491, startPoint y: 120, endPoint x: 258, endPoint y: 94, distance: 234.5
click at [258, 94] on div "ARELI BUENO JIMENEZ SOTO - ID: RC1kvNX6lwPlCCvlikXW3pJSSAd2" at bounding box center [456, 140] width 468 height 96
copy div "ARELI BUENO JIMENEZ SOTO"
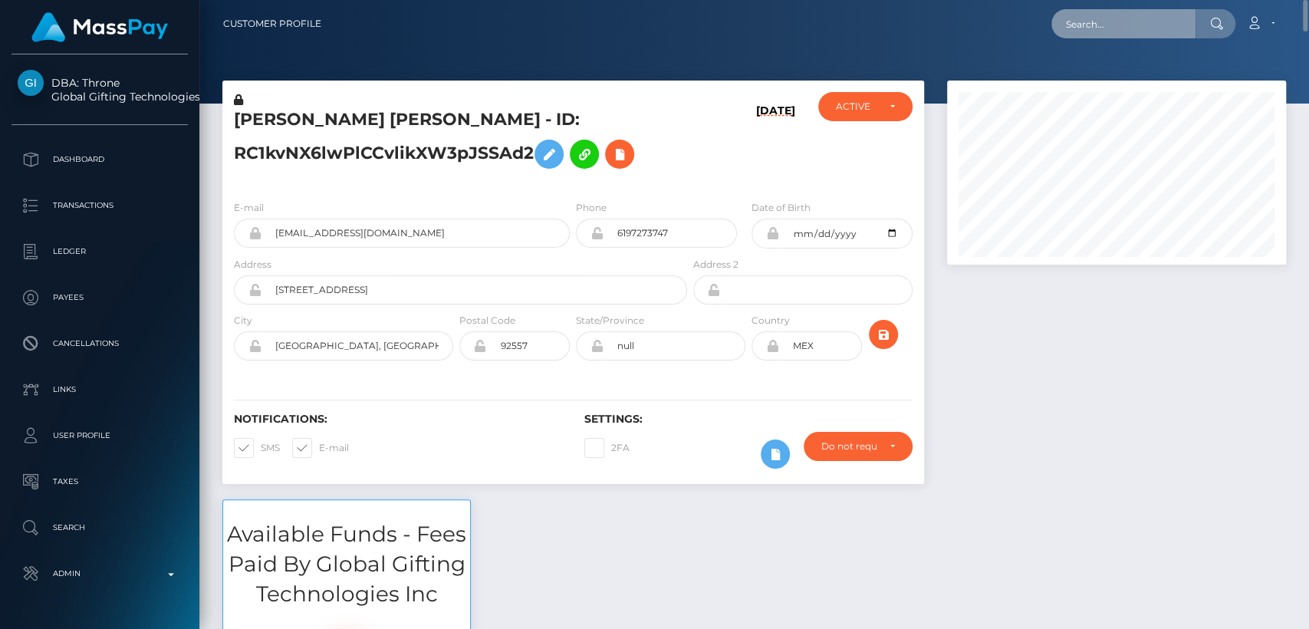
click at [1109, 27] on input "text" at bounding box center [1123, 23] width 144 height 29
paste input "skerbergasintija1996@gmail.com"
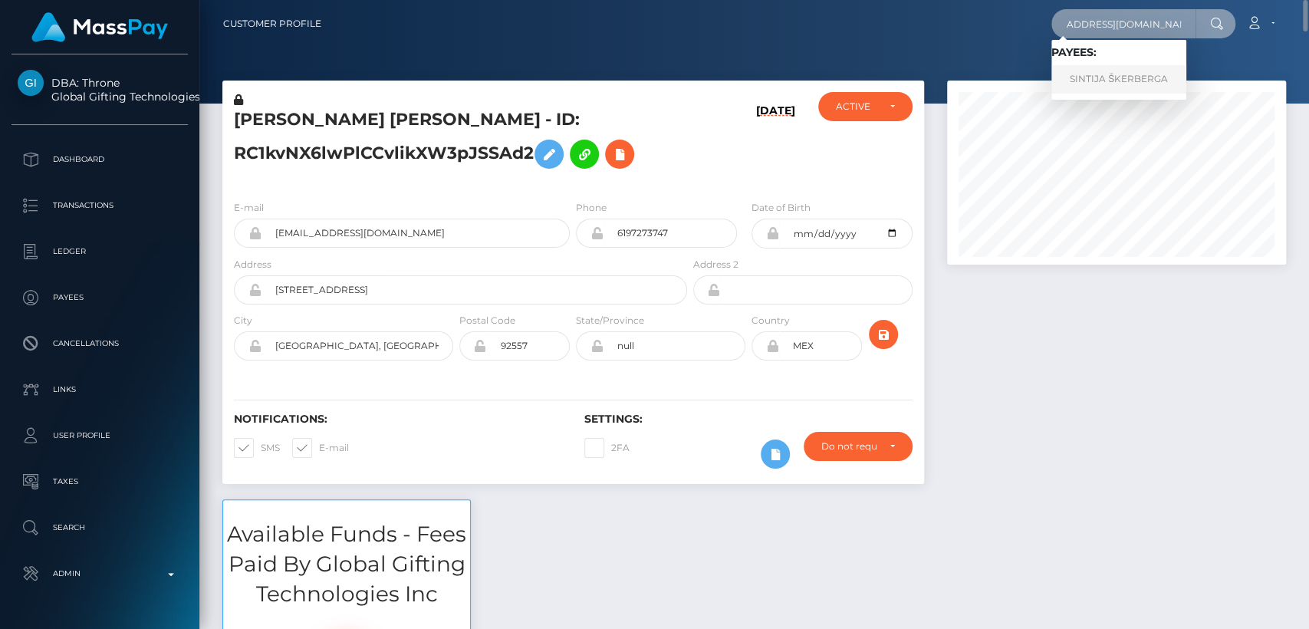
type input "skerbergasintija1996@gmail.com"
click at [1082, 83] on link "SINTIJA ŠKERBERGA" at bounding box center [1118, 79] width 135 height 28
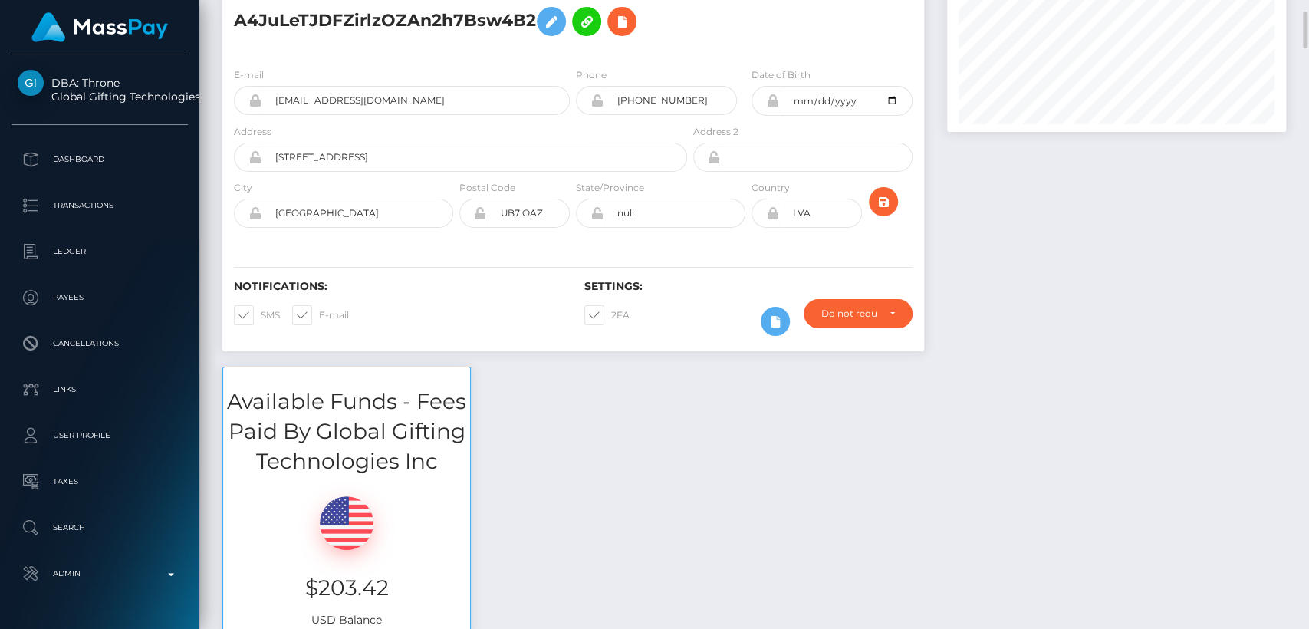
scroll to position [126, 0]
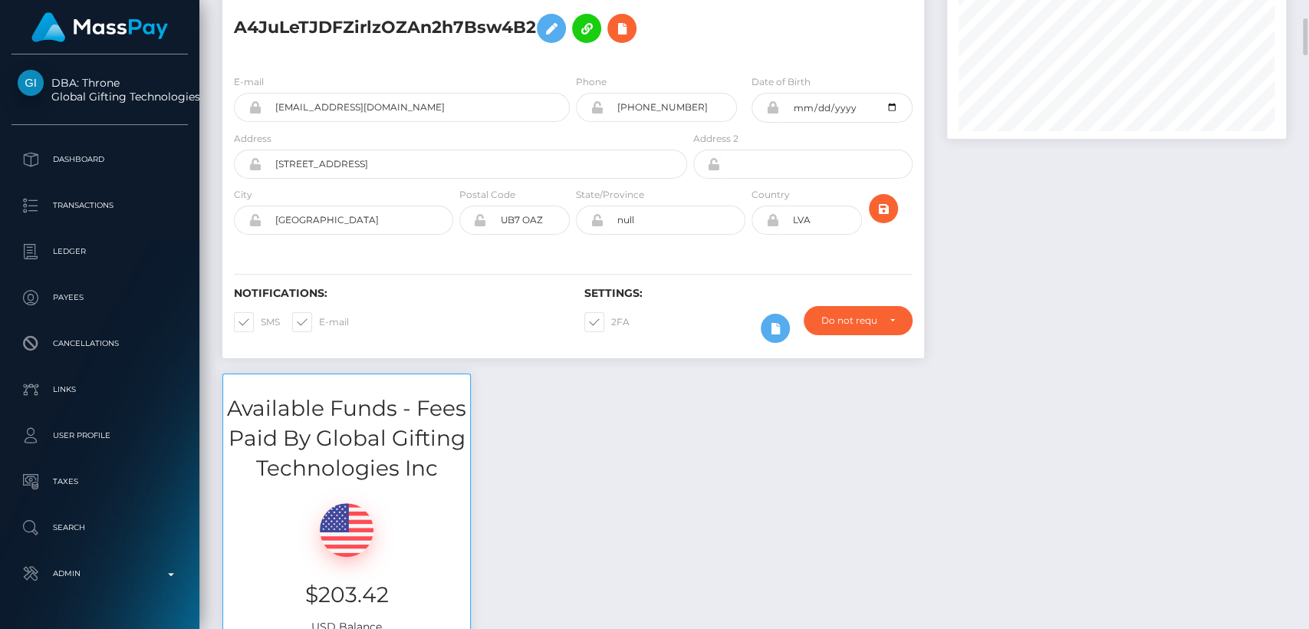
click at [553, 314] on div "Notifications: SMS E-mail" at bounding box center [397, 319] width 350 height 64
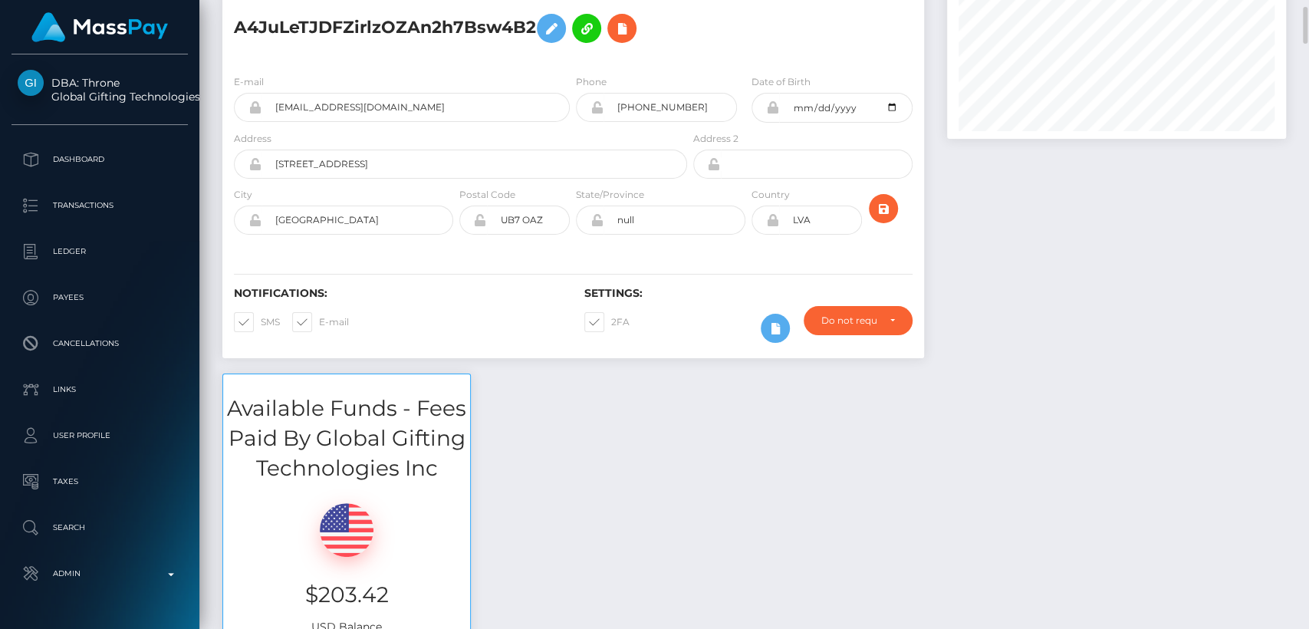
click at [553, 314] on div "Notifications: SMS E-mail" at bounding box center [397, 319] width 350 height 64
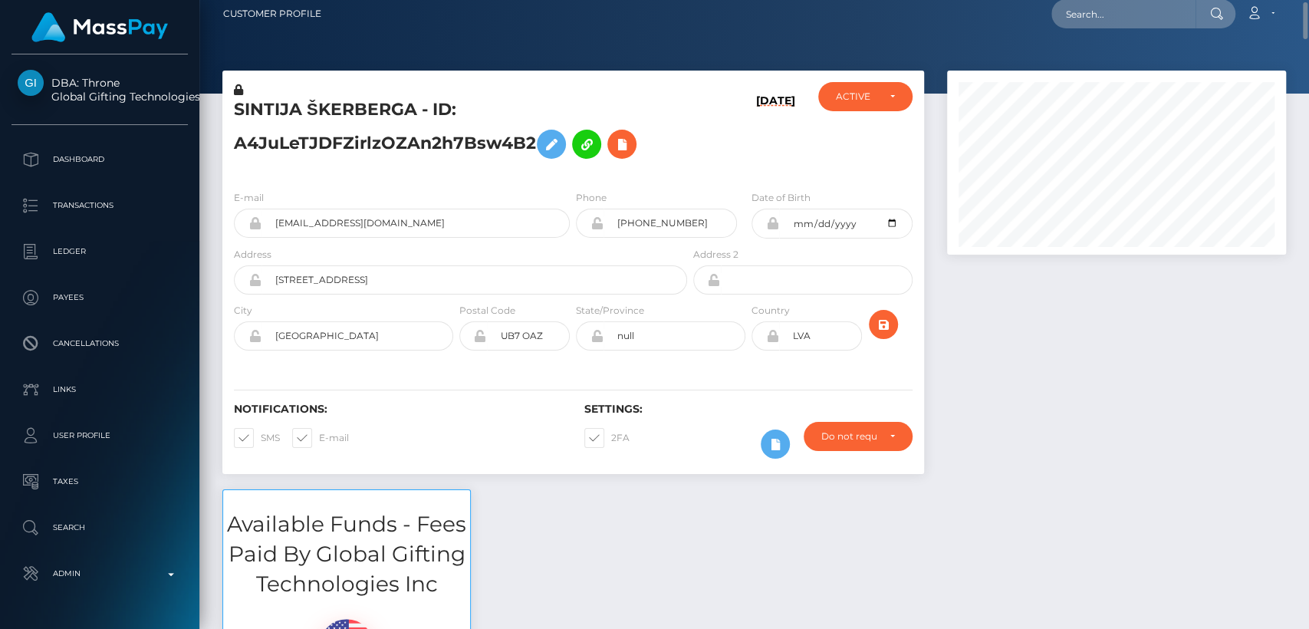
scroll to position [12, 0]
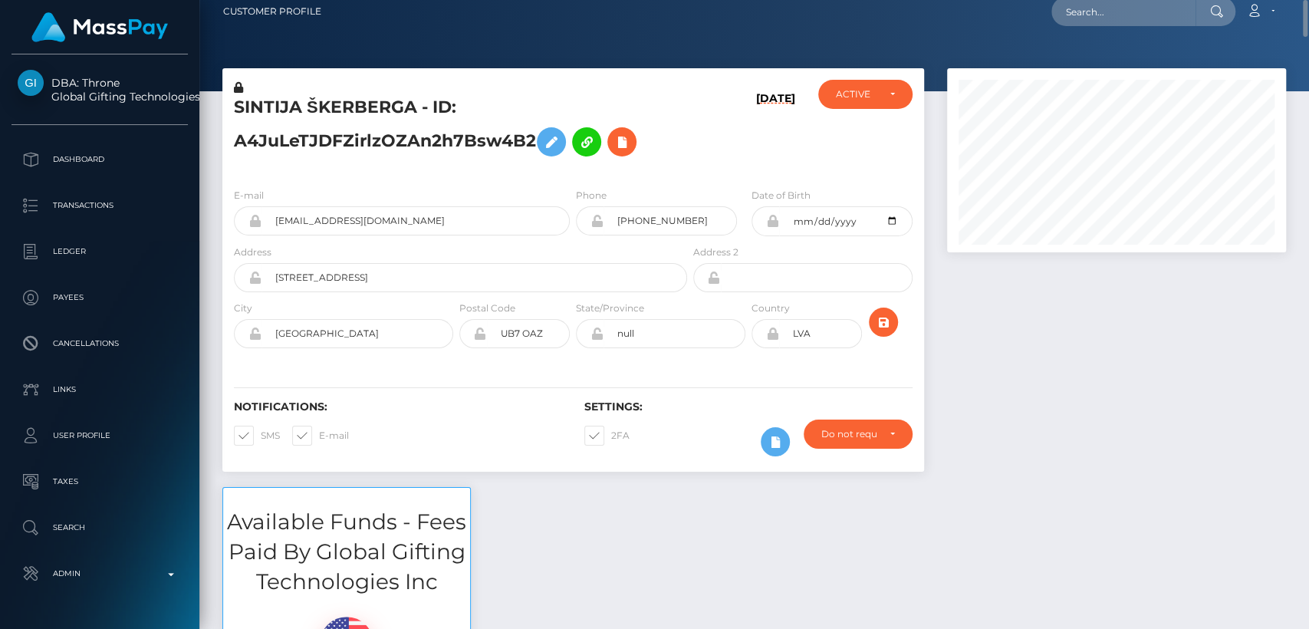
click at [263, 97] on h5 "SINTIJA ŠKERBERGA - ID: A4JuLeTJDFZirlzOZAn2h7Bsw4B2" at bounding box center [456, 130] width 445 height 68
copy h5 "SINTIJA"
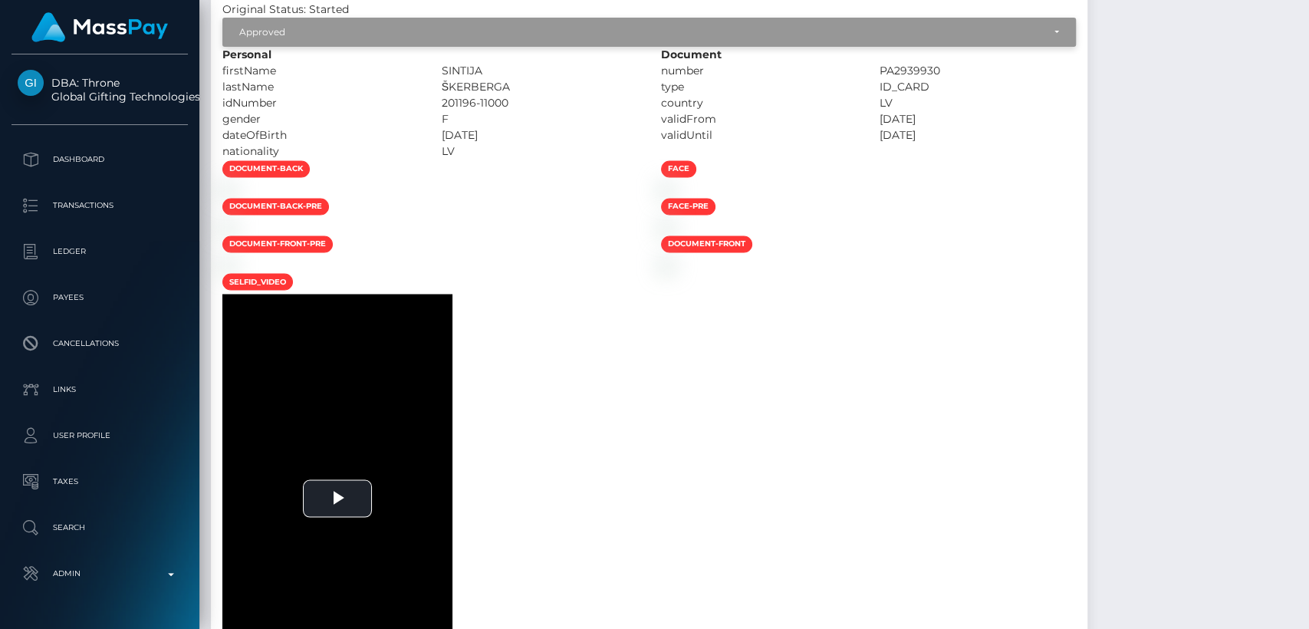
scroll to position [0, 0]
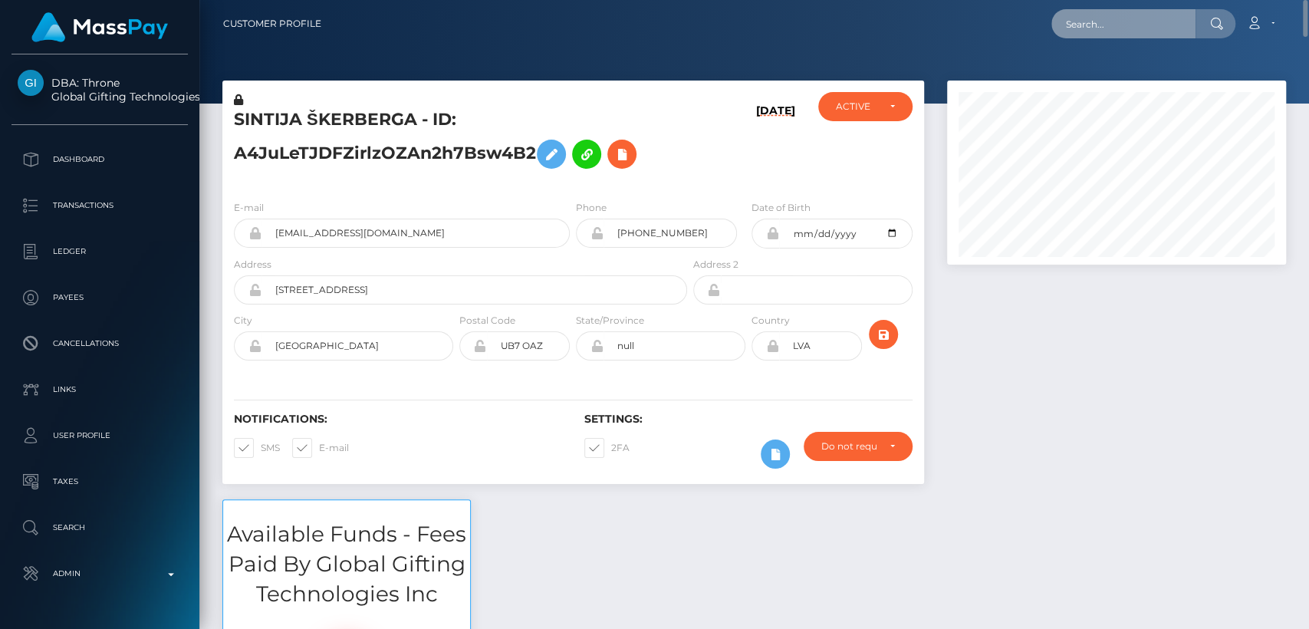
click at [1106, 30] on input "text" at bounding box center [1123, 23] width 144 height 29
paste input "[EMAIL_ADDRESS][DOMAIN_NAME]"
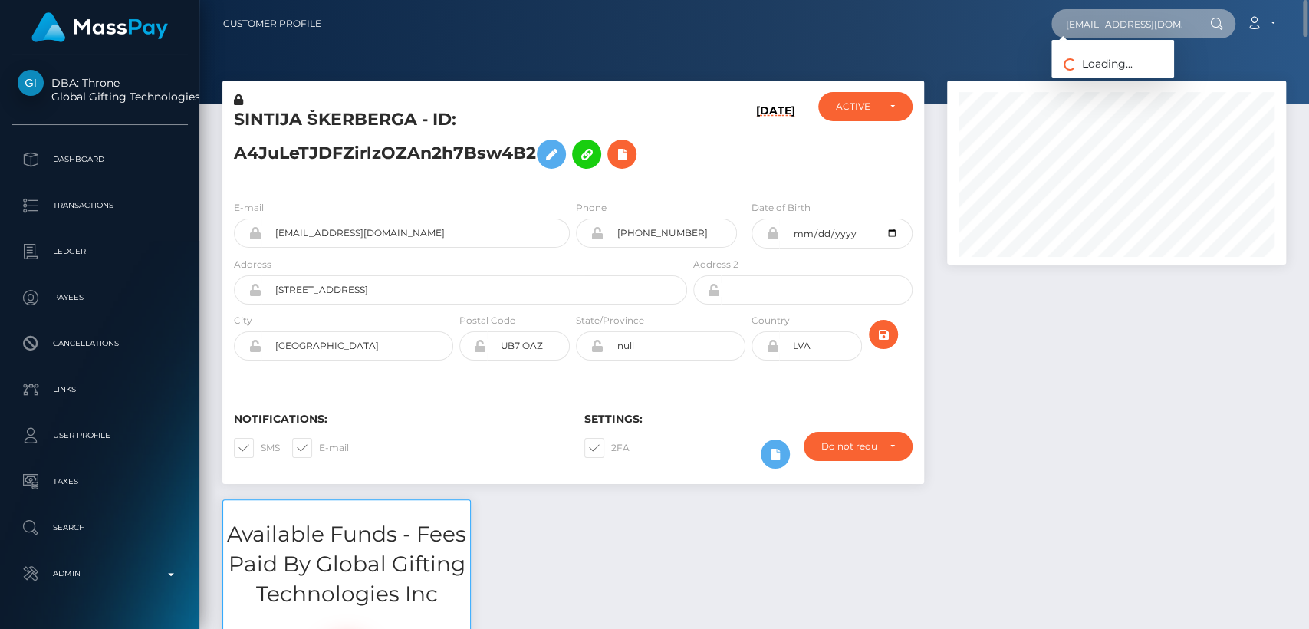
paste input "[PERSON_NAME][DOMAIN_NAME]"
type input "[PERSON_NAME][DOMAIN_NAME][EMAIL_ADDRESS][DOMAIN_NAME]"
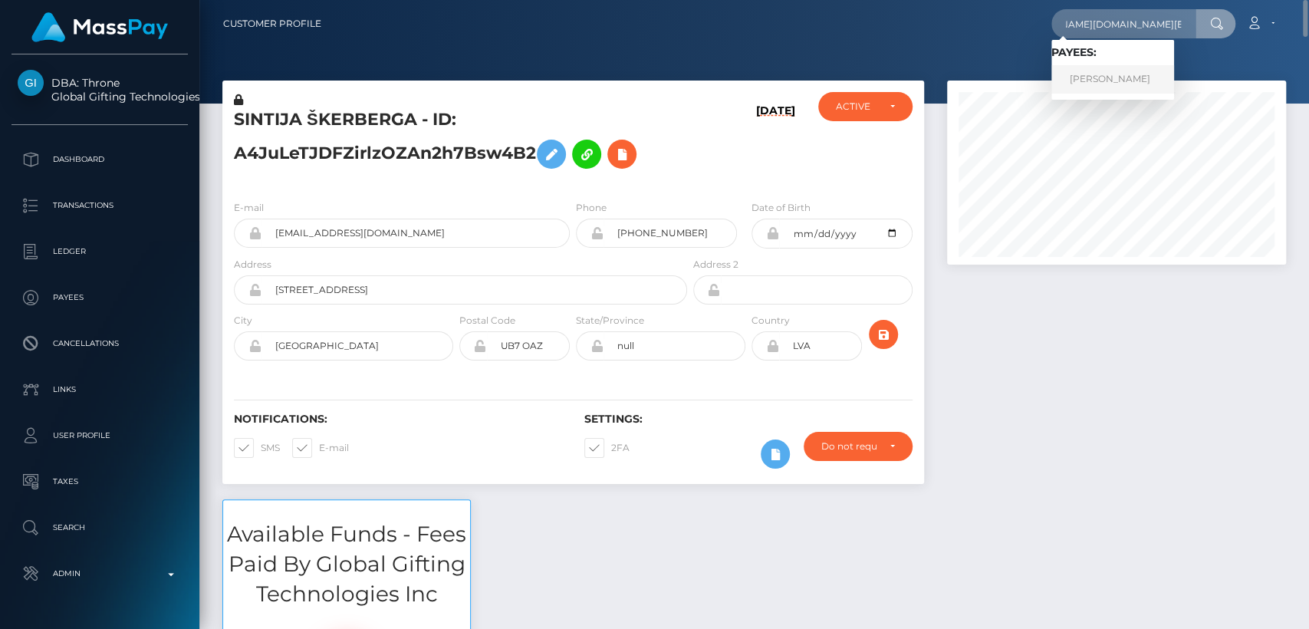
scroll to position [0, 0]
click at [1131, 83] on link "[PERSON_NAME]" at bounding box center [1112, 79] width 123 height 28
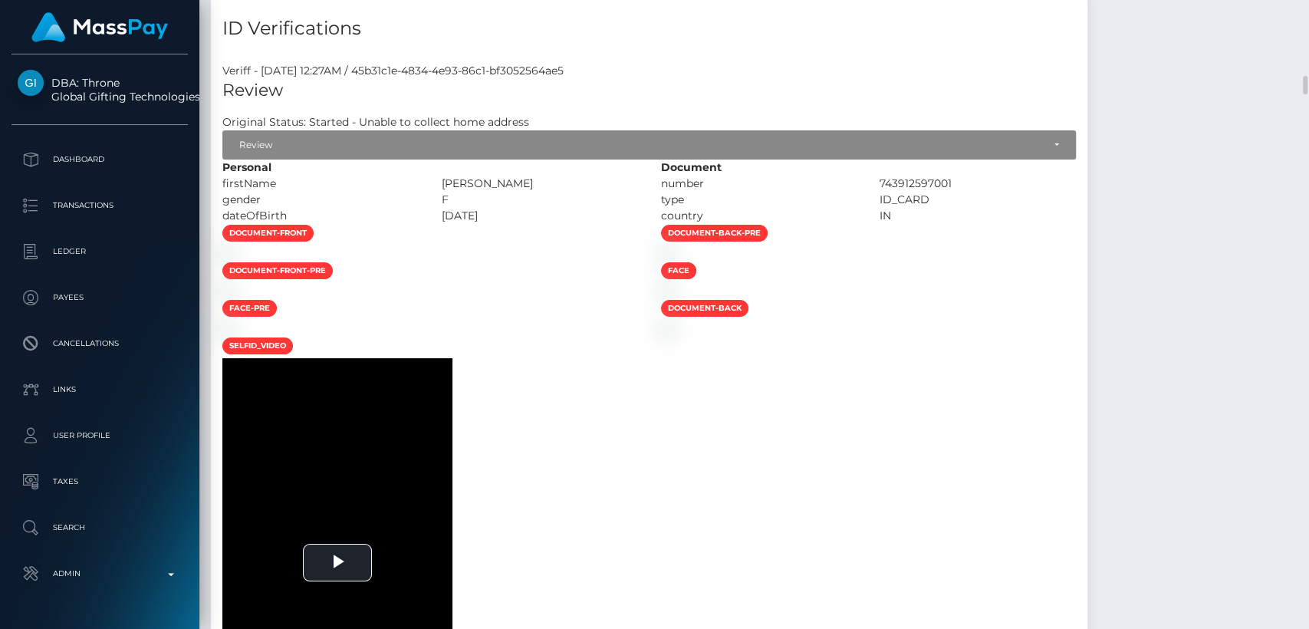
scroll to position [7570, 0]
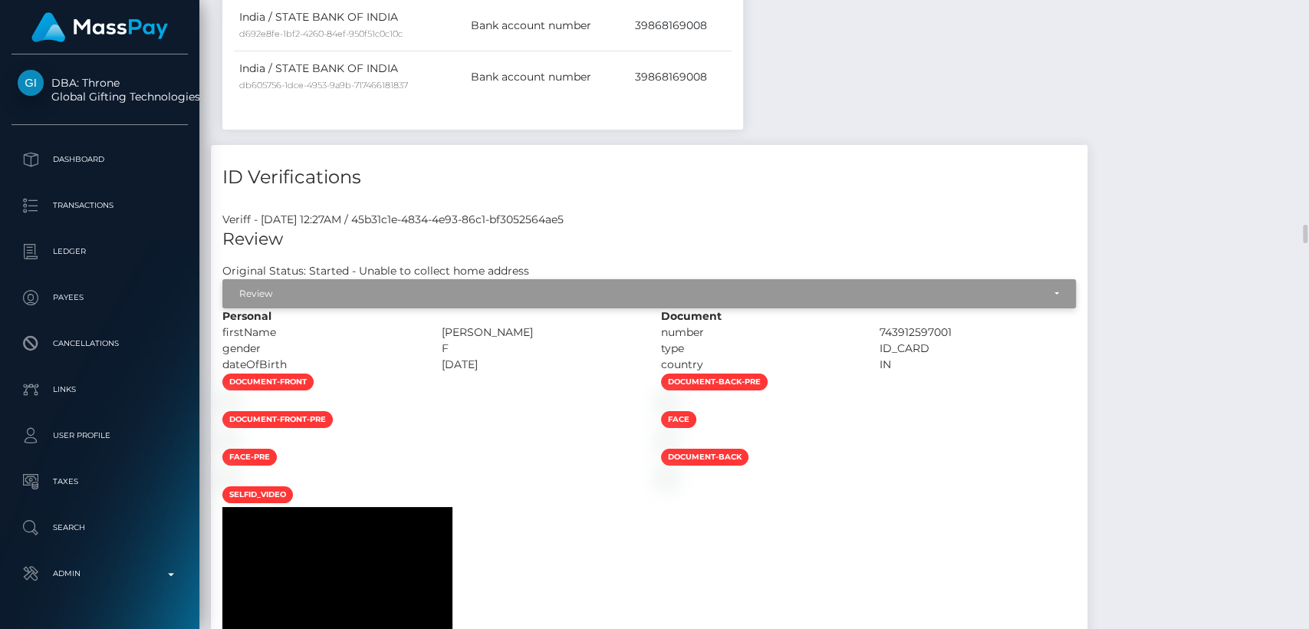
click at [648, 279] on div "Review" at bounding box center [648, 293] width 853 height 29
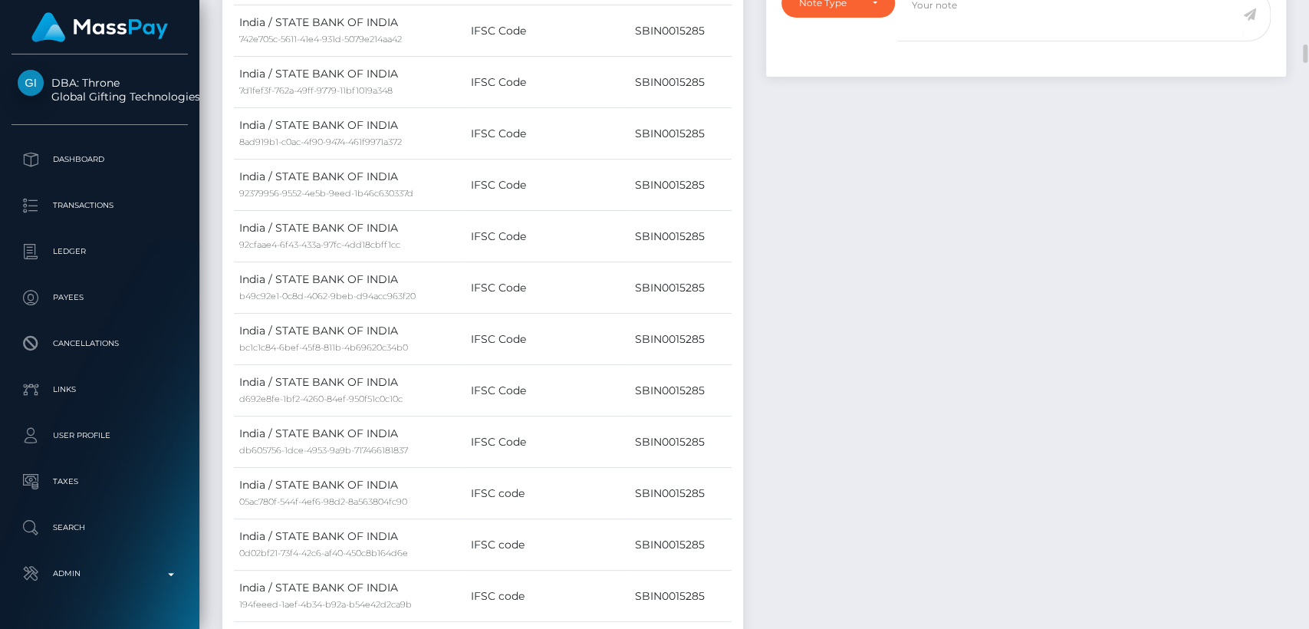
scroll to position [0, 0]
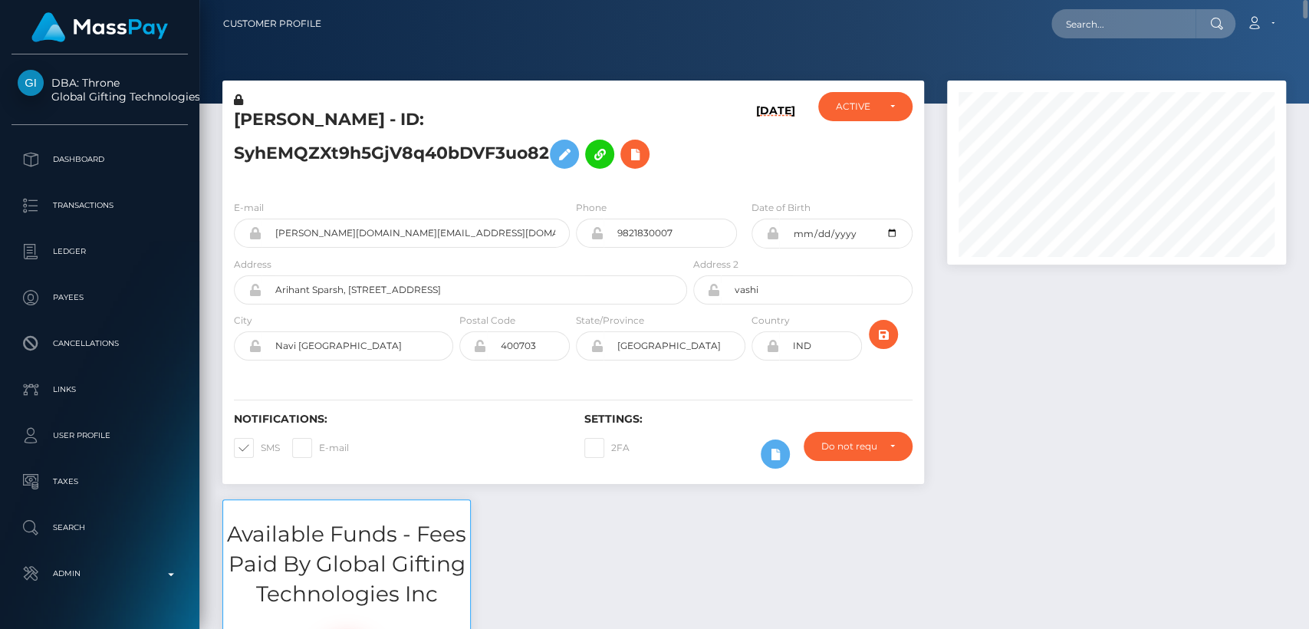
click at [283, 110] on h5 "PRERONA BARUAH - ID: SyhEMQZXt9h5GjV8q40bDVF3uo82" at bounding box center [456, 142] width 445 height 68
copy h5 "PRERONA"
click at [1110, 21] on input "text" at bounding box center [1123, 23] width 144 height 29
paste input "[EMAIL_ADDRESS][DOMAIN_NAME]"
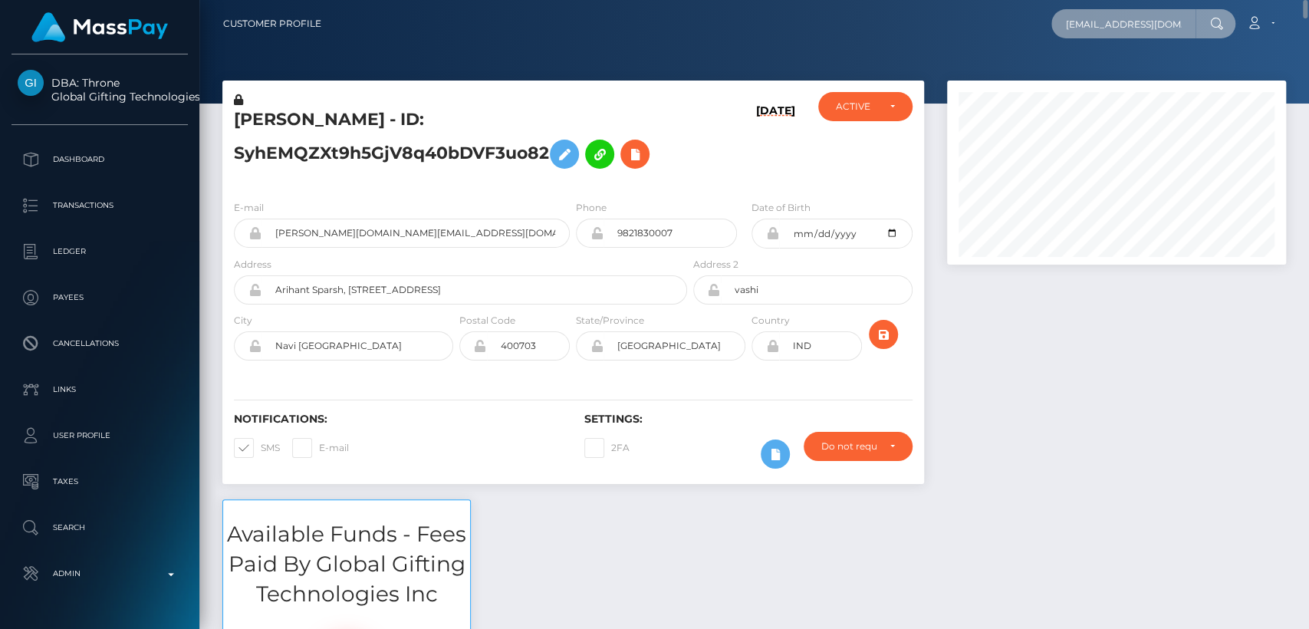
scroll to position [0, 18]
type input "selinaysahibe66@gmail.com"
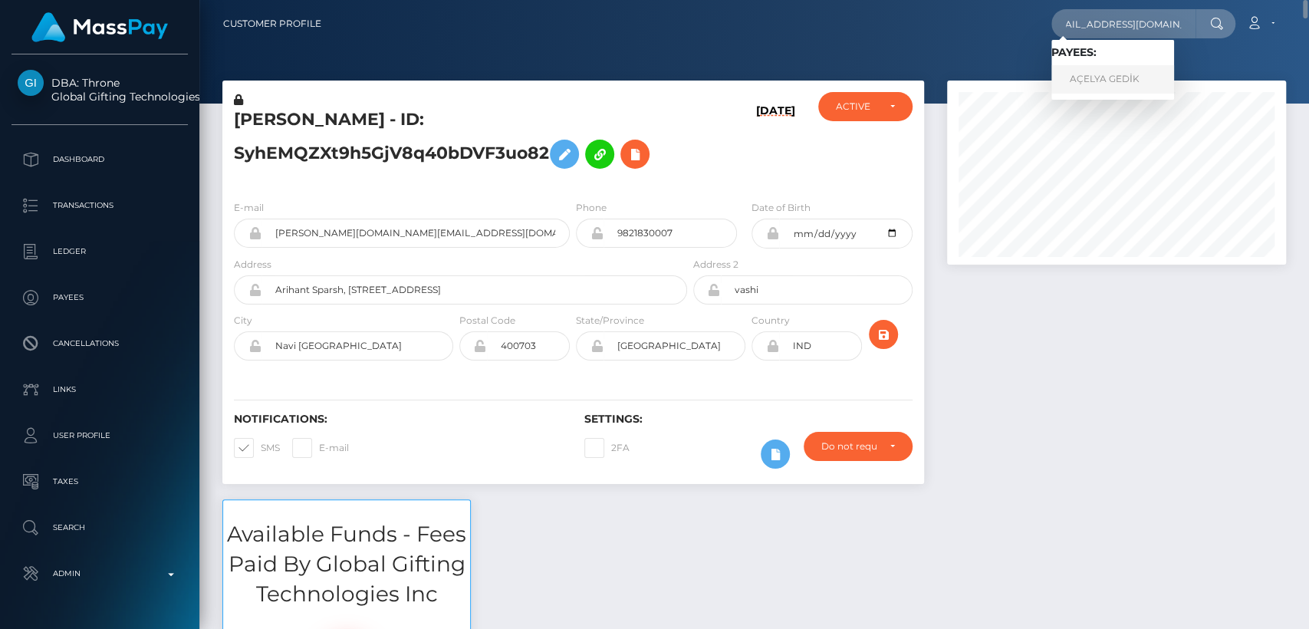
scroll to position [0, 0]
click at [1118, 74] on link "AÇELYA GEDİK" at bounding box center [1112, 79] width 123 height 28
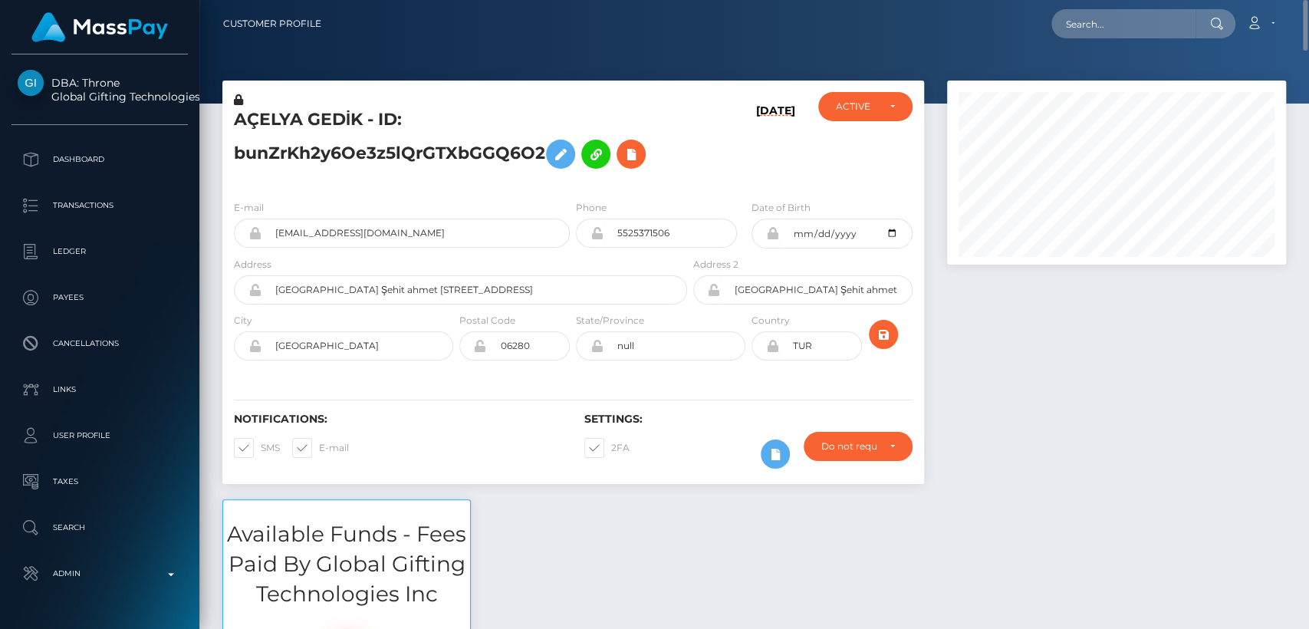
click at [266, 126] on h5 "AÇELYA GEDİK - ID: bunZrKh2y6Oe3z5lQrGTXbGGQ6O2" at bounding box center [456, 142] width 445 height 68
copy h5 "AÇELYA"
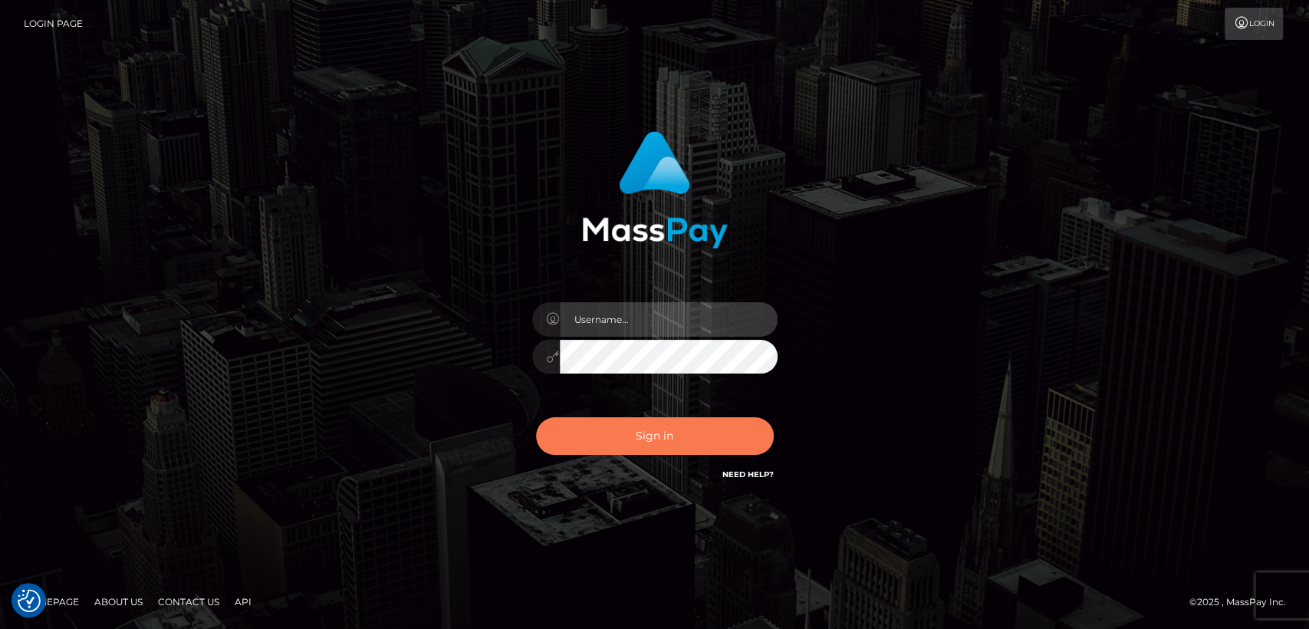
type input "[DOMAIN_NAME]"
click at [635, 426] on button "Sign in" at bounding box center [655, 436] width 238 height 38
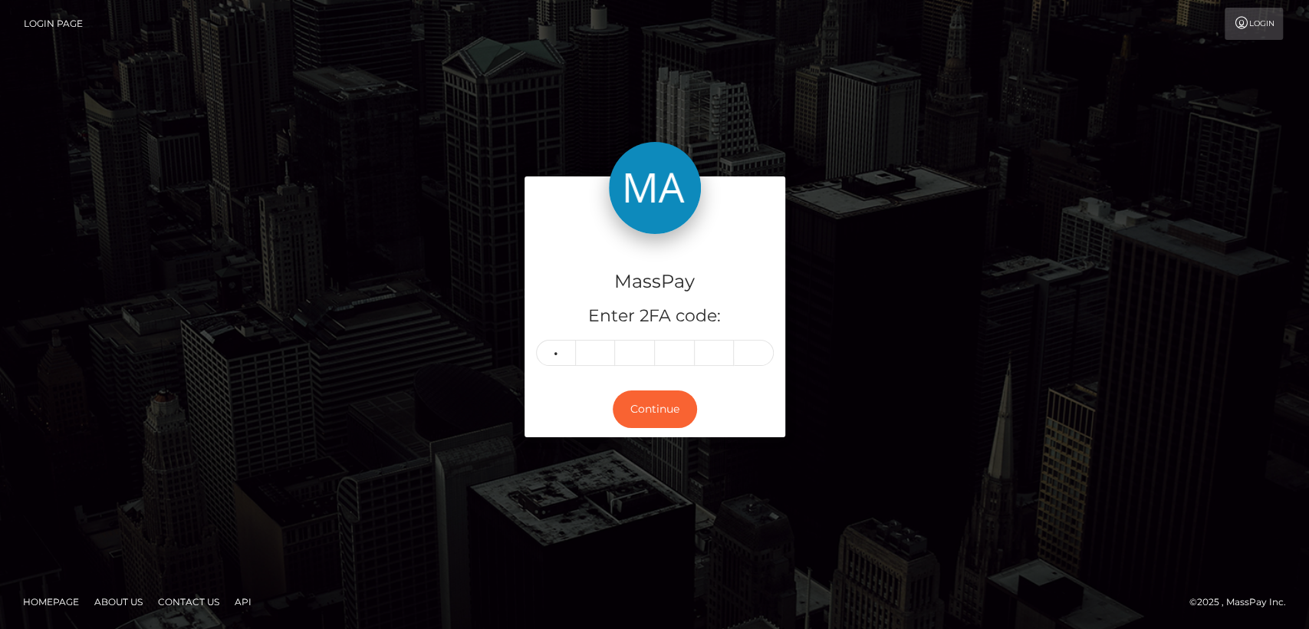
type input "3"
type input "9"
type input "3"
type input "6"
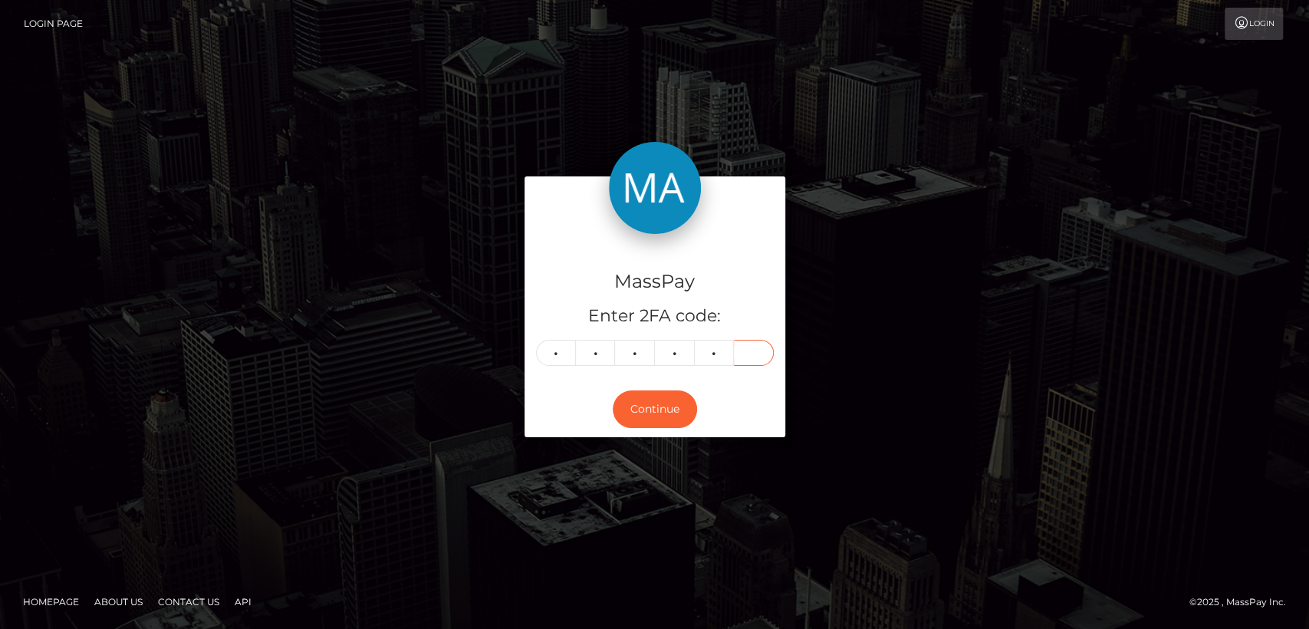
type input "2"
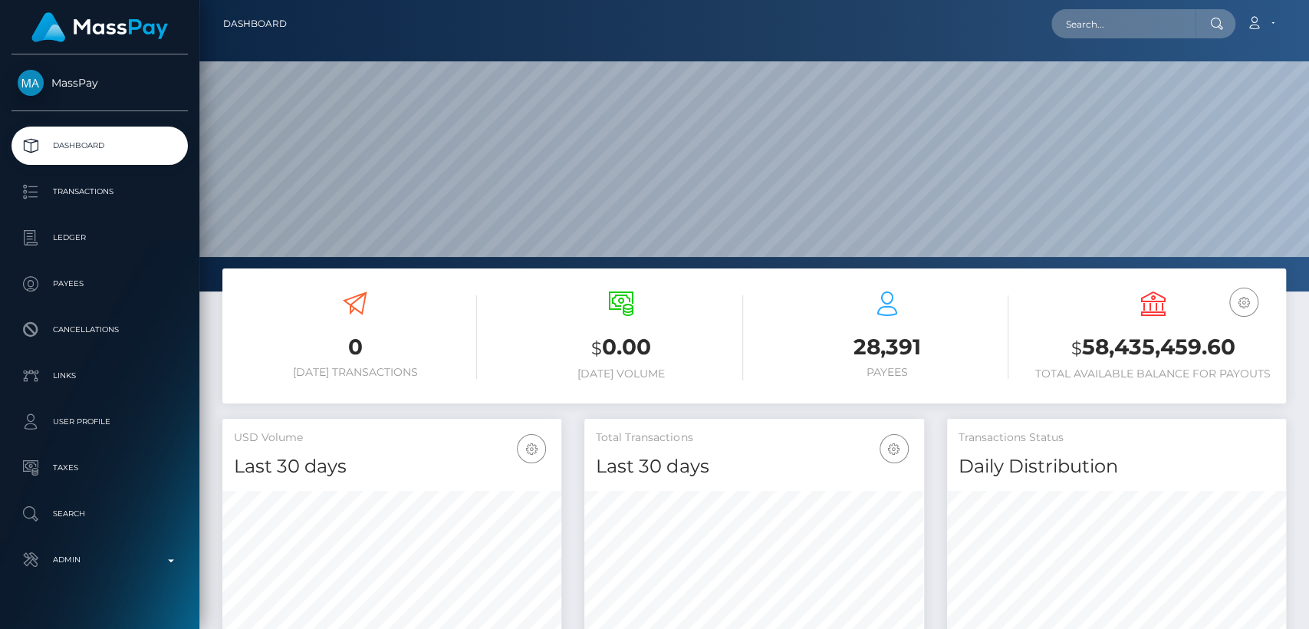
scroll to position [271, 339]
click at [1137, 15] on input "text" at bounding box center [1123, 23] width 144 height 29
paste input "chelseyandgareth@proton.me"
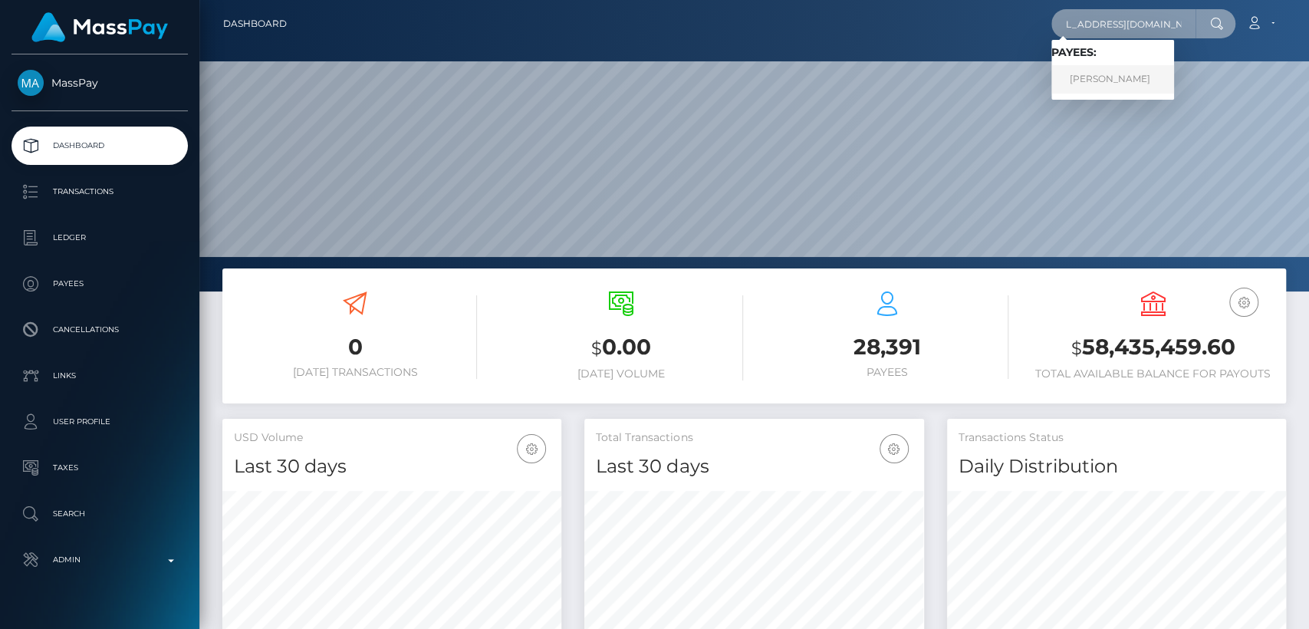
type input "chelseyandgareth@proton.me"
click at [1140, 77] on link "Gareth Urwin" at bounding box center [1112, 79] width 123 height 28
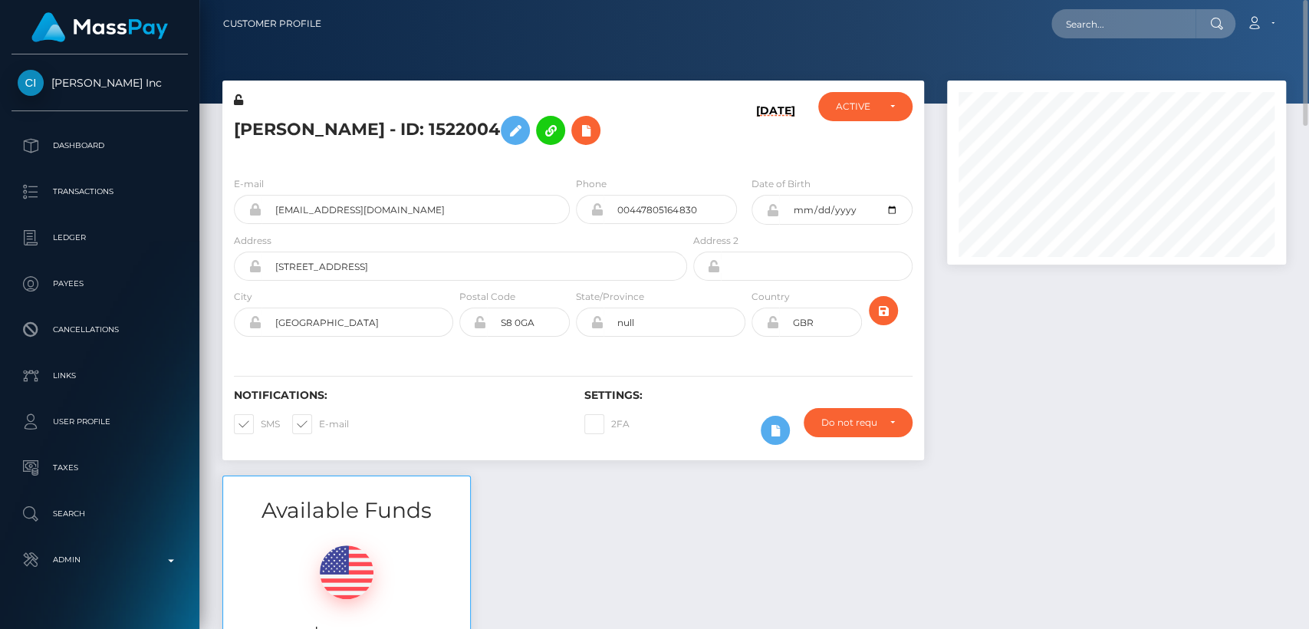
click at [272, 144] on h5 "[PERSON_NAME] - ID: 1522004" at bounding box center [456, 130] width 445 height 44
click at [265, 130] on h5 "[PERSON_NAME] - ID: 1522004" at bounding box center [456, 130] width 445 height 44
copy h5 "Gareth"
click at [327, 154] on div "Gareth Urwin - ID: 1522004" at bounding box center [456, 128] width 468 height 72
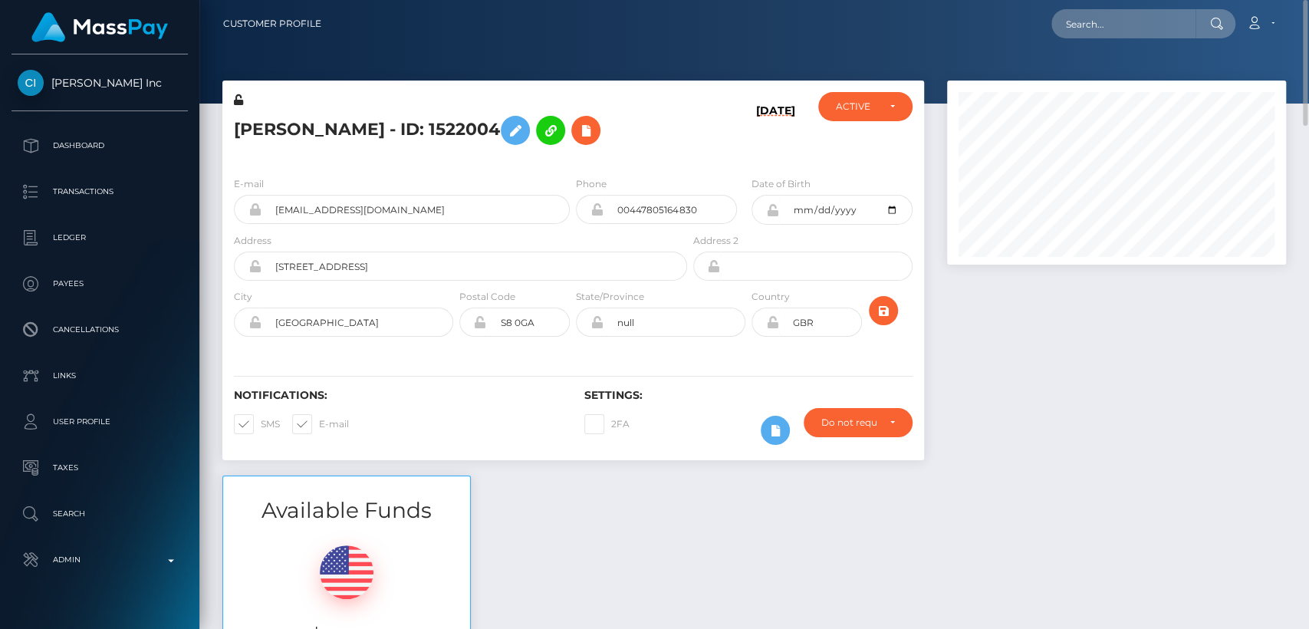
click at [265, 131] on h5 "Gareth Urwin - ID: 1522004" at bounding box center [456, 130] width 445 height 44
copy h5 "Gareth"
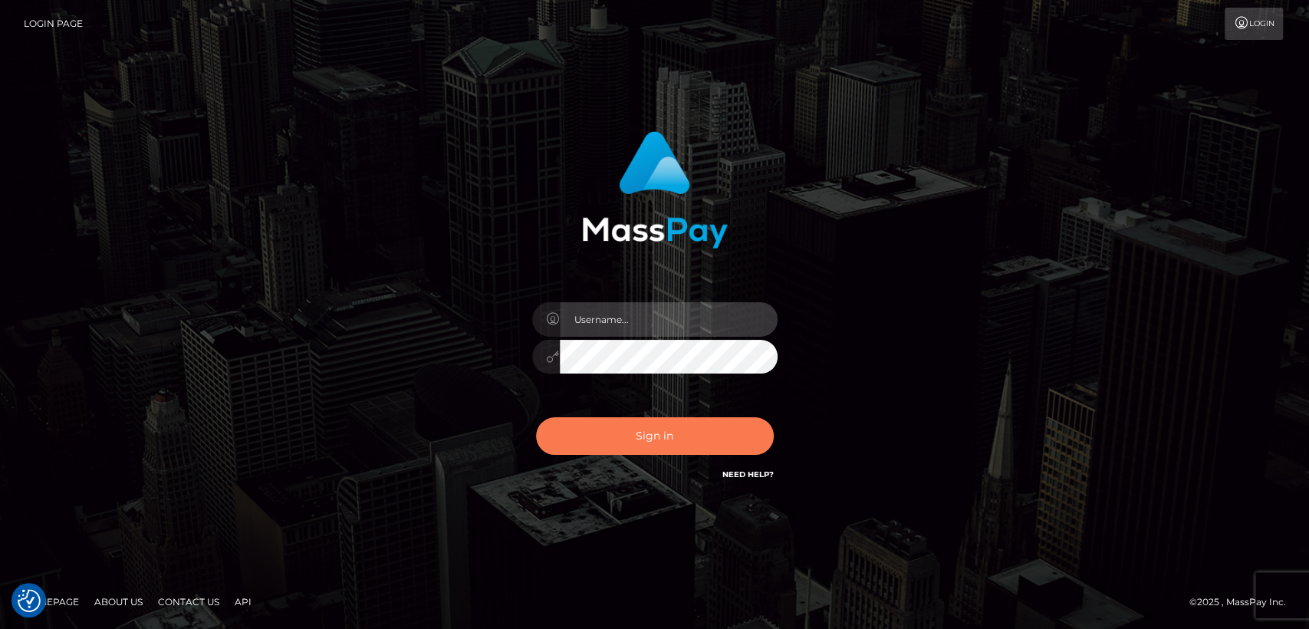
type input "[DOMAIN_NAME]"
click at [657, 439] on button "Sign in" at bounding box center [655, 436] width 238 height 38
type input "nt.es"
click at [657, 439] on button "Sign in" at bounding box center [655, 436] width 238 height 38
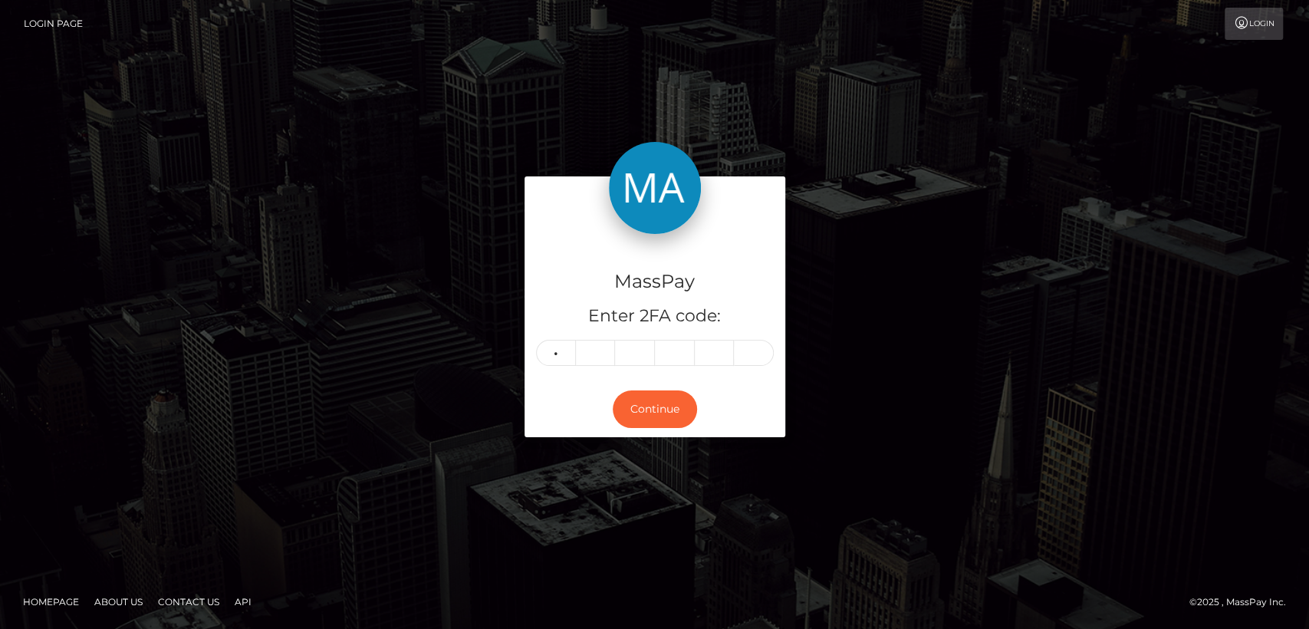
type input "1"
type input "3"
type input "1"
type input "3"
type input "7"
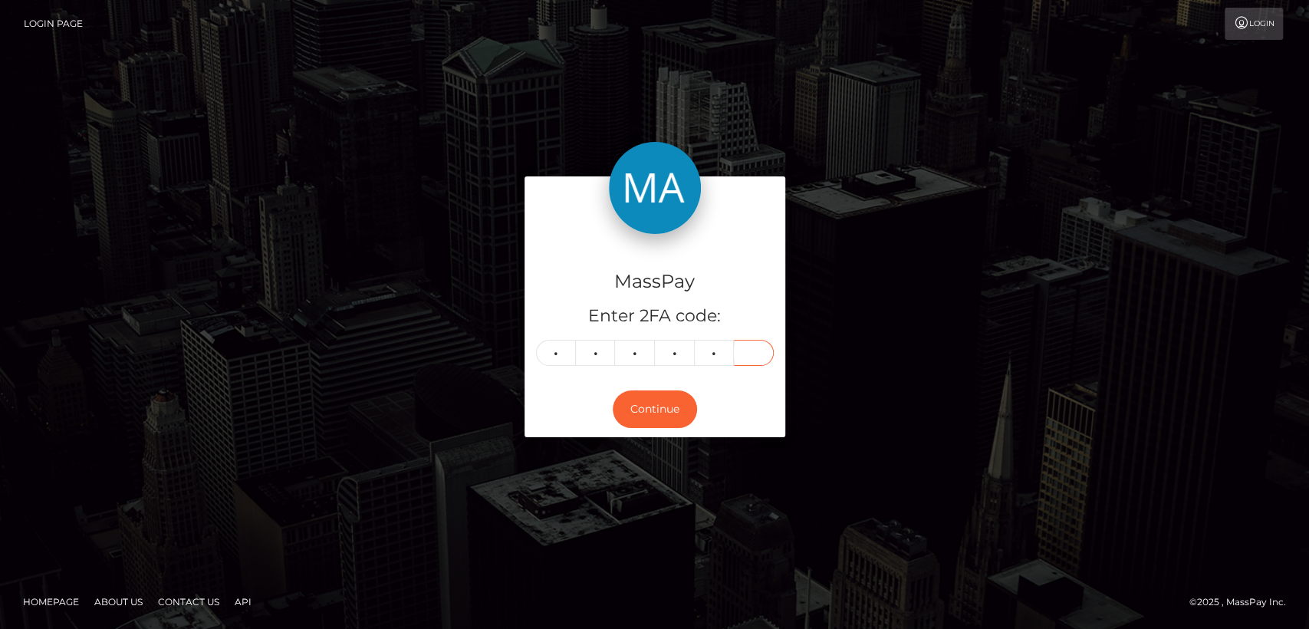
type input "0"
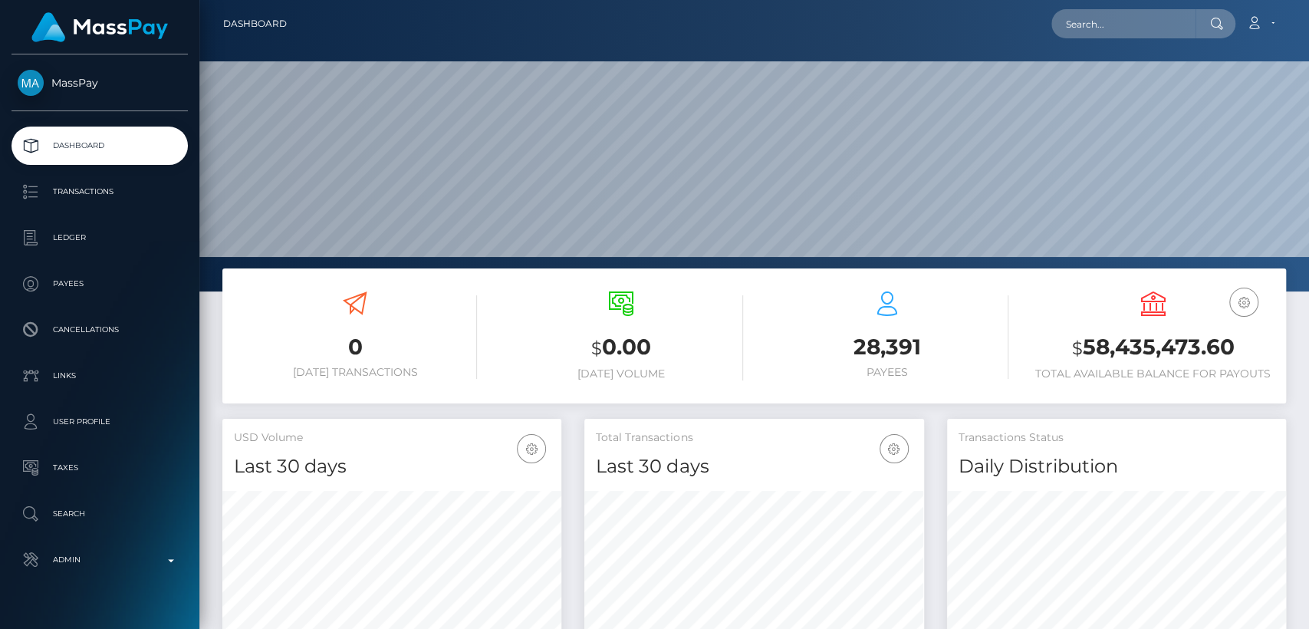
scroll to position [271, 339]
click at [1164, 22] on input "text" at bounding box center [1123, 23] width 144 height 29
paste input "[EMAIL_ADDRESS][DOMAIN_NAME]"
type input "[EMAIL_ADDRESS][DOMAIN_NAME]"
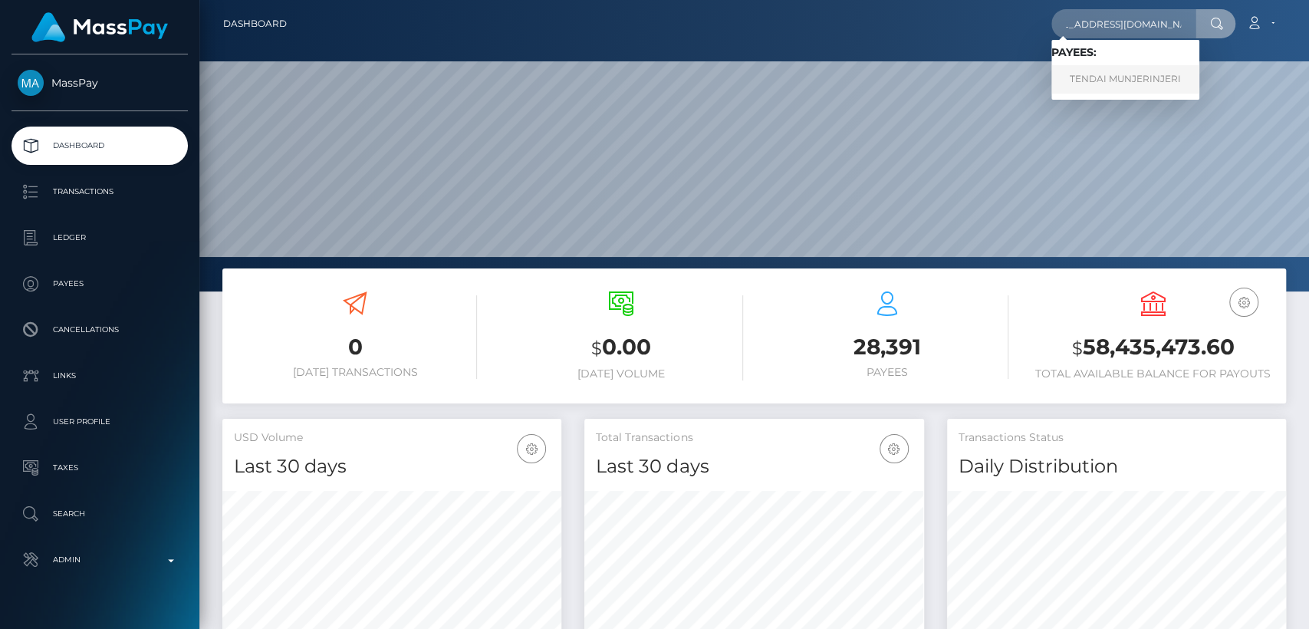
scroll to position [0, 0]
click at [1153, 73] on link "TENDAI MUNJERINJERI" at bounding box center [1125, 79] width 148 height 28
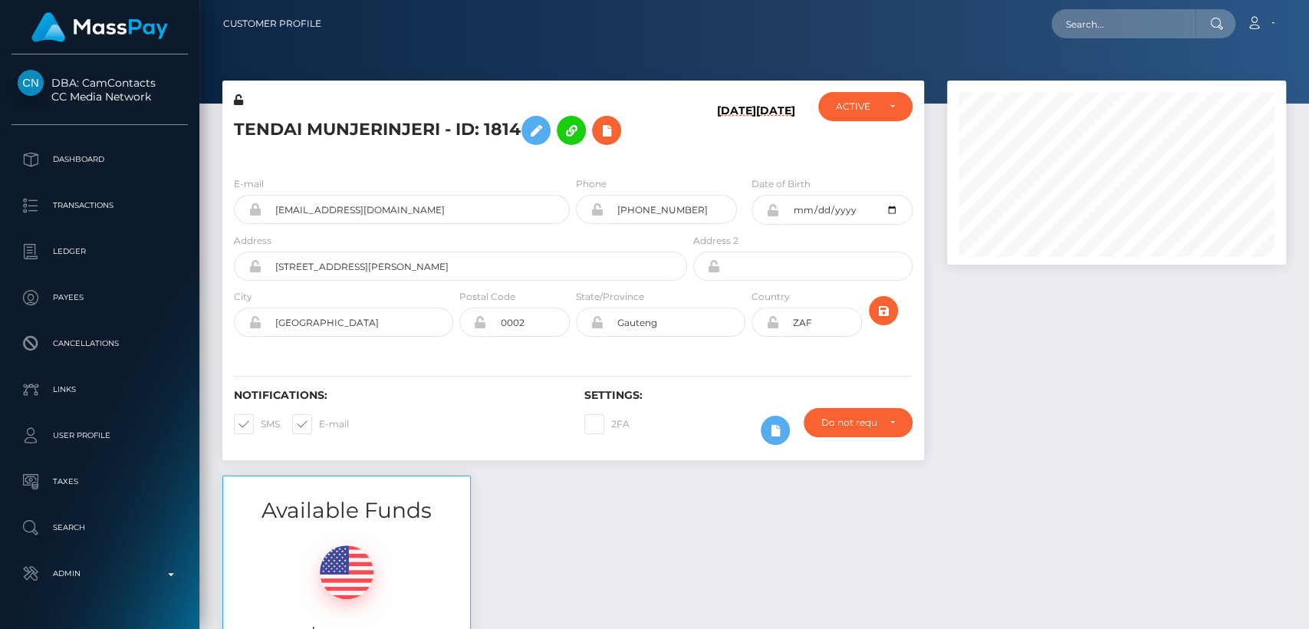
scroll to position [184, 339]
click at [255, 124] on h5 "TENDAI MUNJERINJERI - ID: 1814" at bounding box center [456, 130] width 445 height 44
drag, startPoint x: 255, startPoint y: 124, endPoint x: 249, endPoint y: 119, distance: 8.1
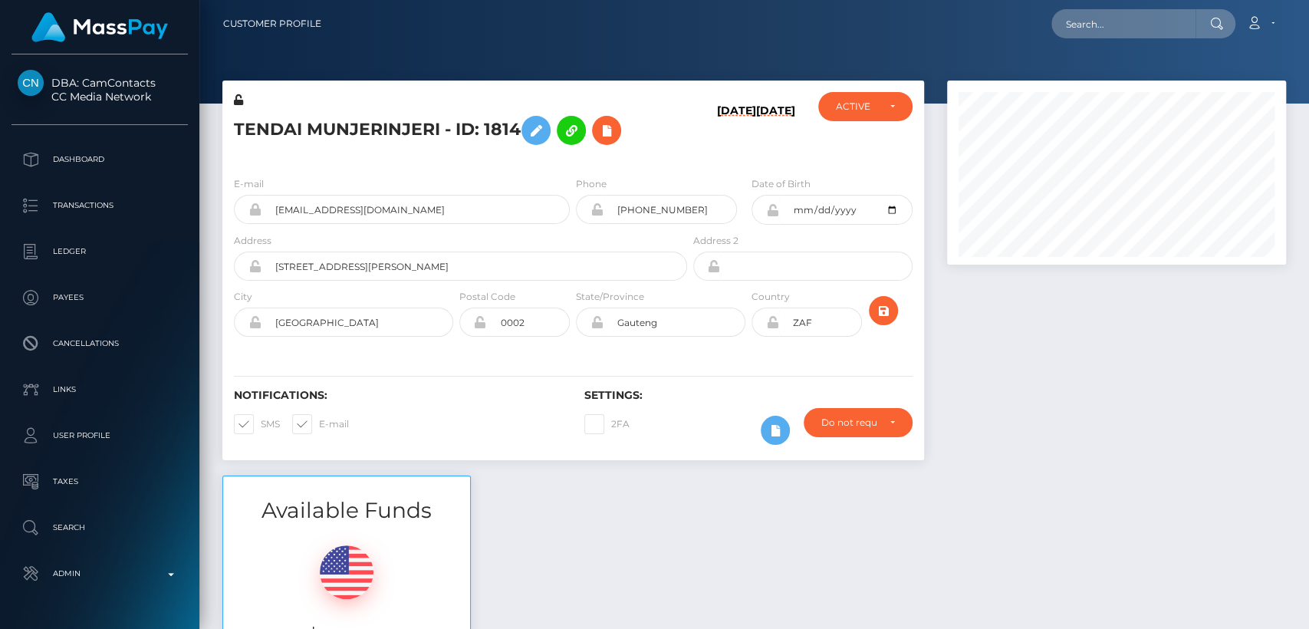
click at [249, 119] on h5 "TENDAI MUNJERINJERI - ID: 1814" at bounding box center [456, 130] width 445 height 44
copy h5 "TENDAI"
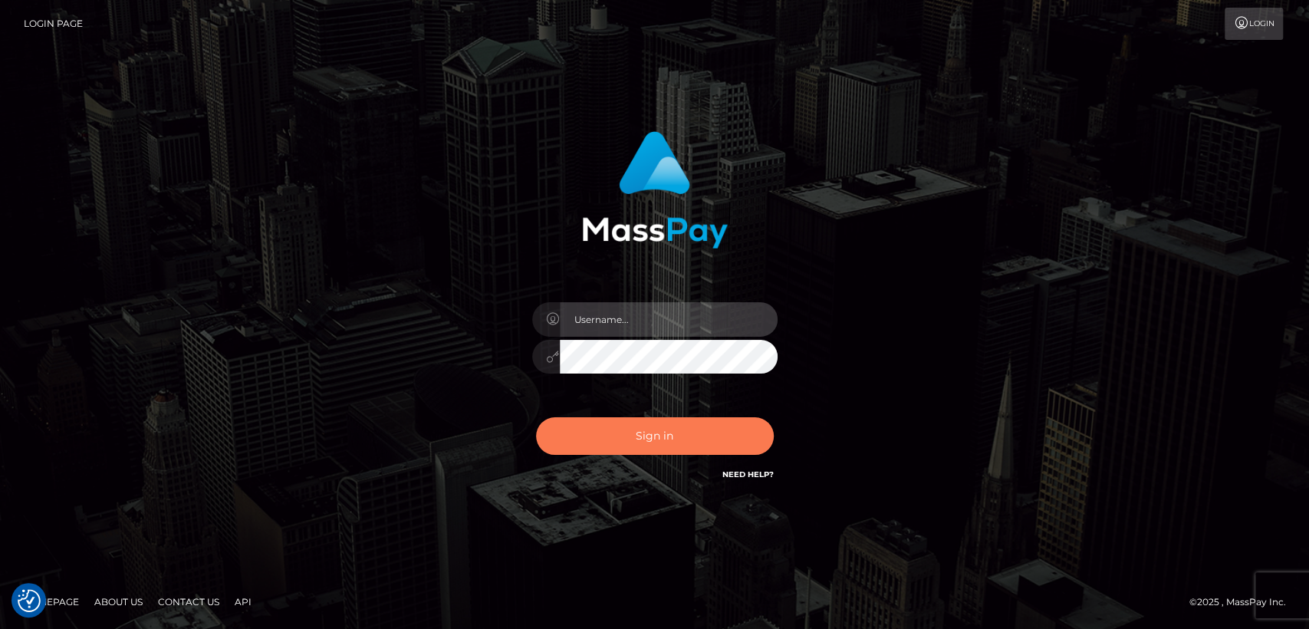
type input "[DOMAIN_NAME]"
click at [607, 447] on button "Sign in" at bounding box center [655, 436] width 238 height 38
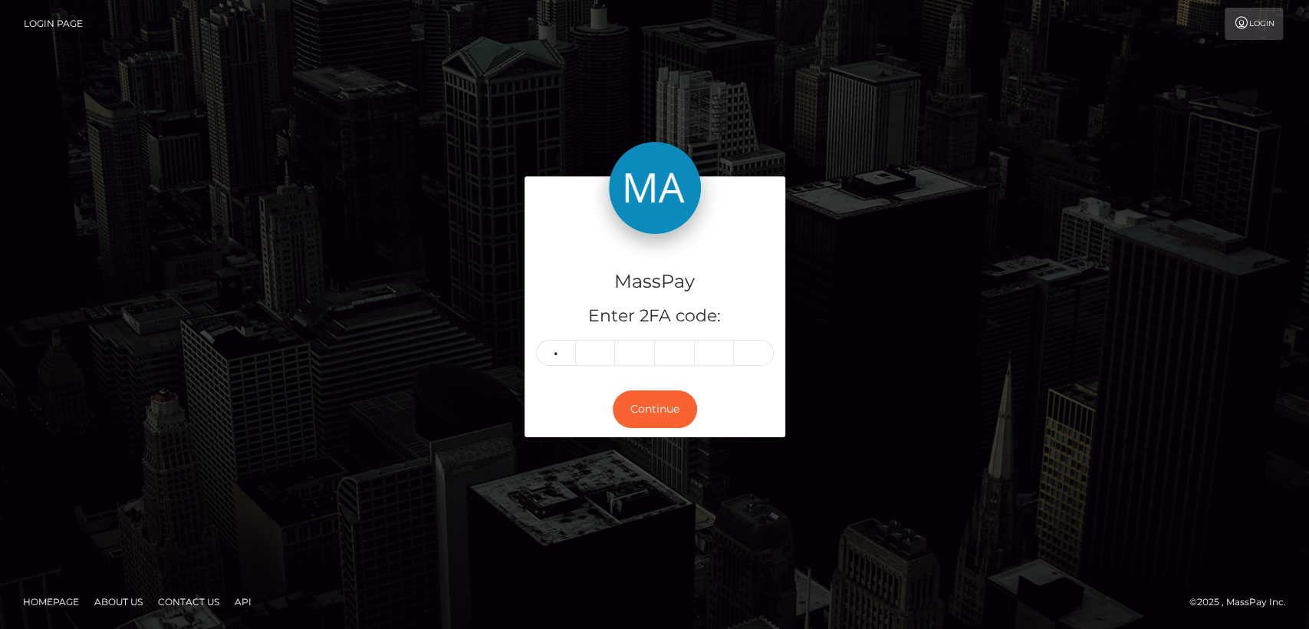
type input "4"
type input "5"
type input "1"
type input "5"
type input "8"
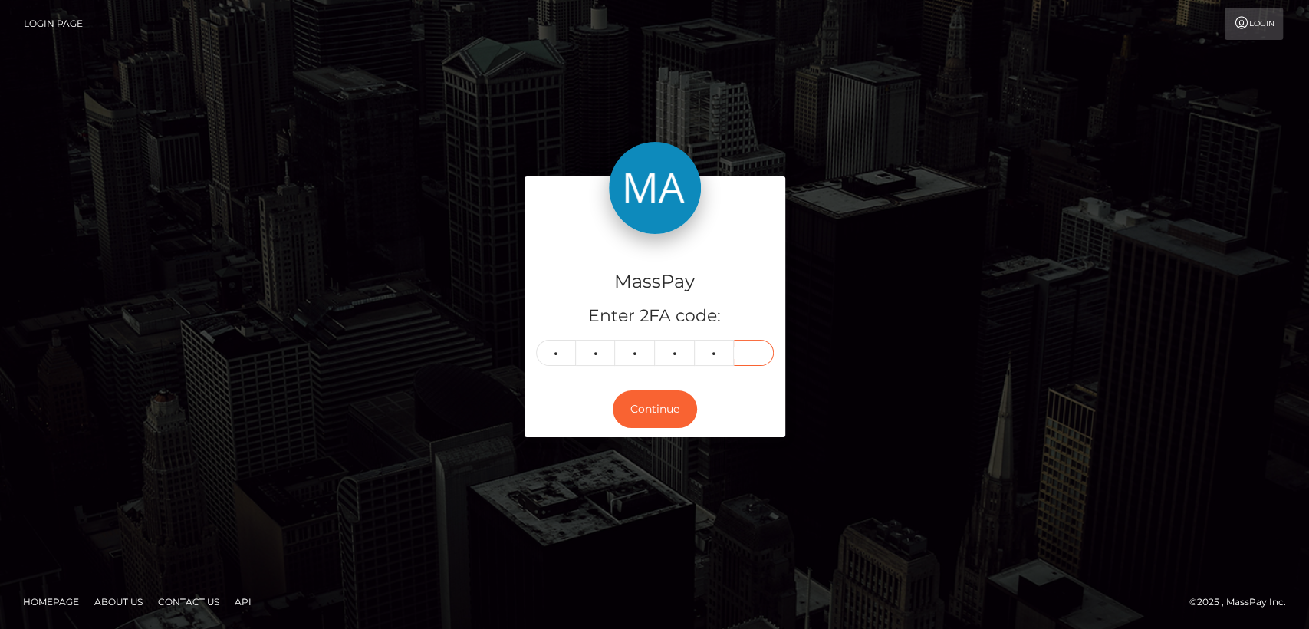
type input "0"
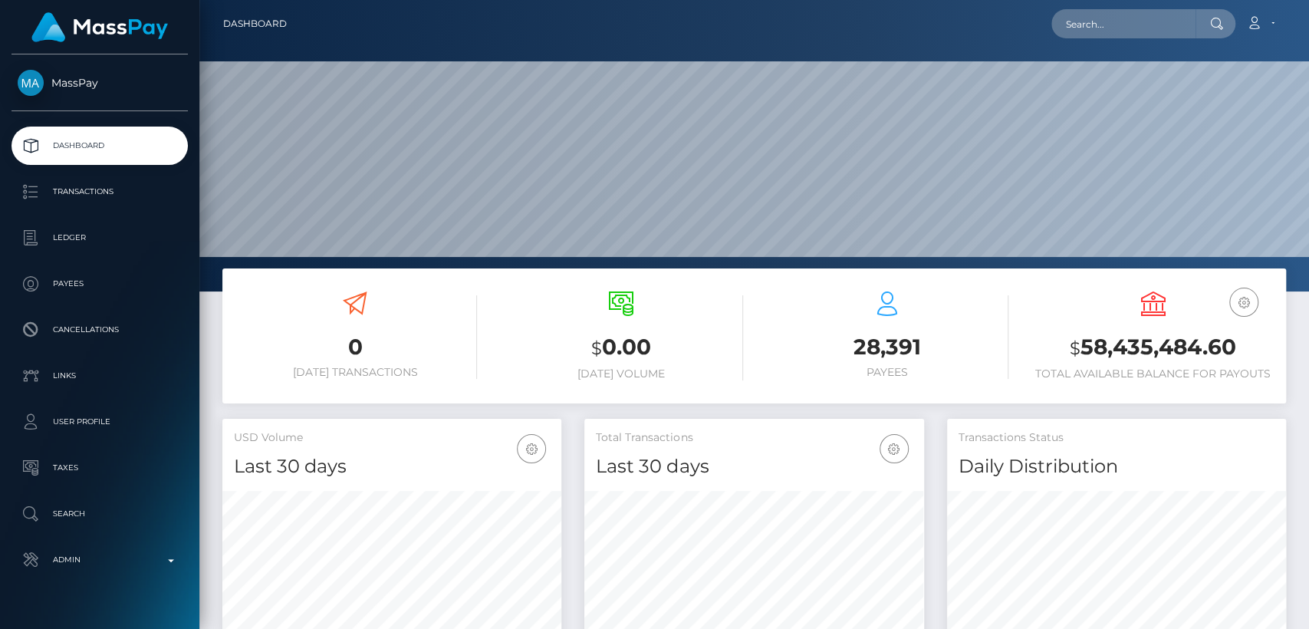
scroll to position [271, 339]
click at [1125, 18] on input "text" at bounding box center [1123, 23] width 144 height 29
paste input "[EMAIL_ADDRESS][DOMAIN_NAME]"
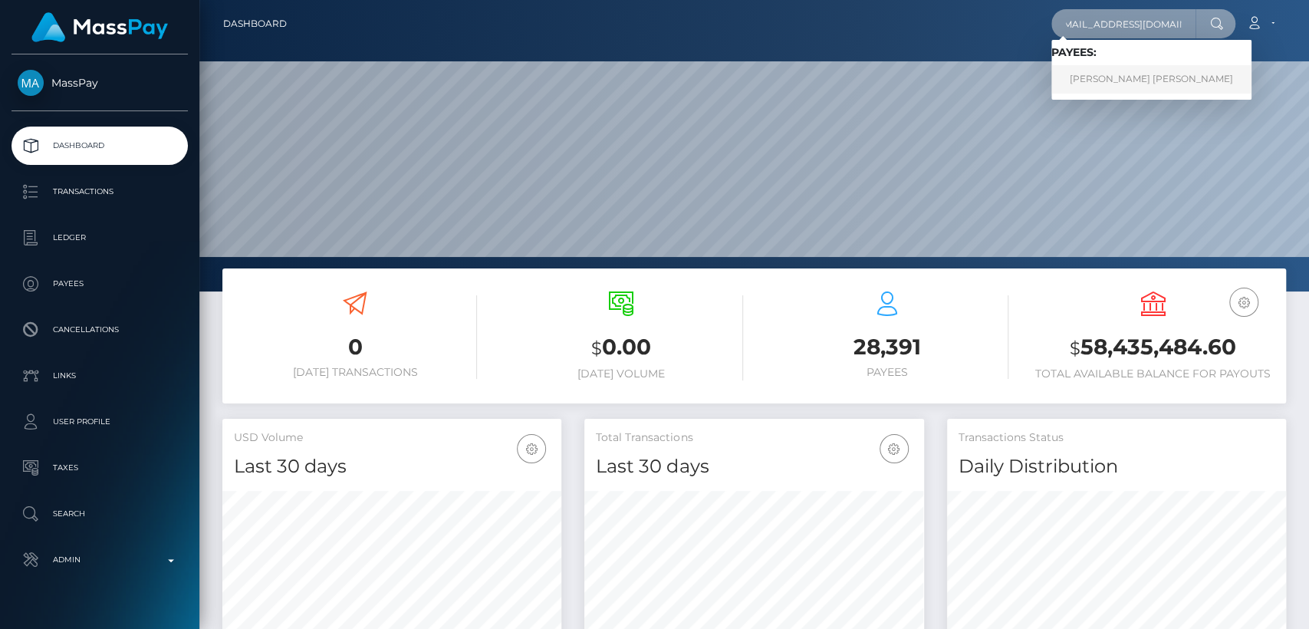
type input "[EMAIL_ADDRESS][DOMAIN_NAME]"
click at [1123, 84] on link "[PERSON_NAME] [PERSON_NAME]" at bounding box center [1151, 79] width 200 height 28
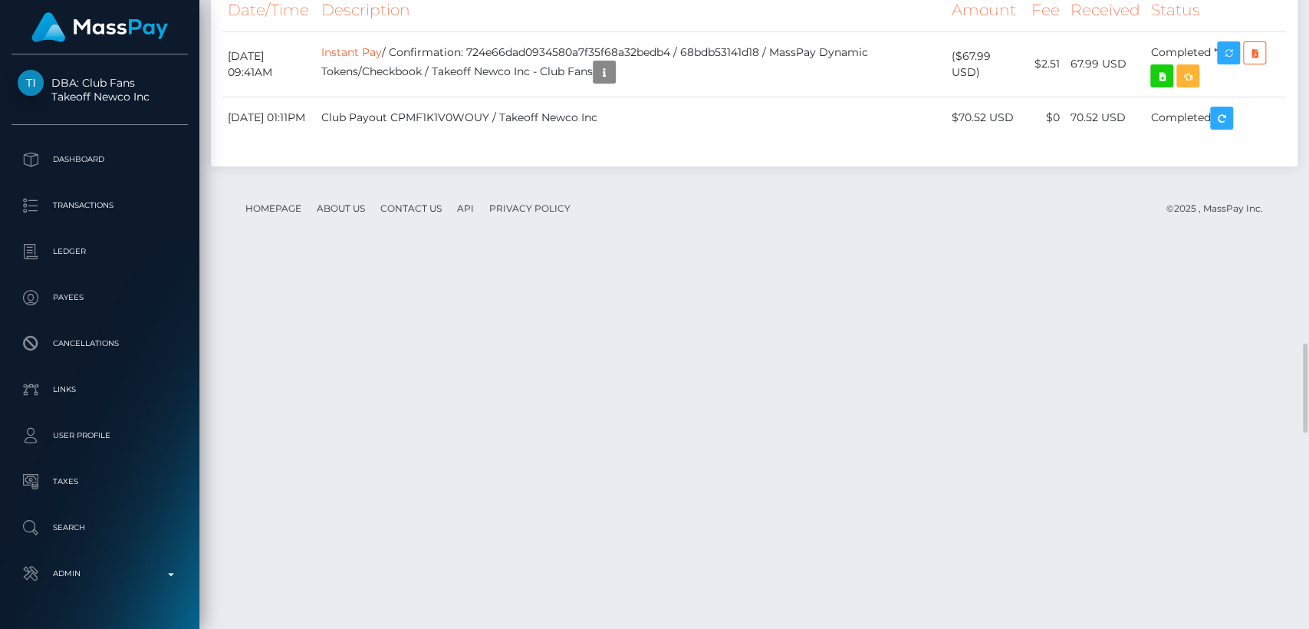
scroll to position [2409, 0]
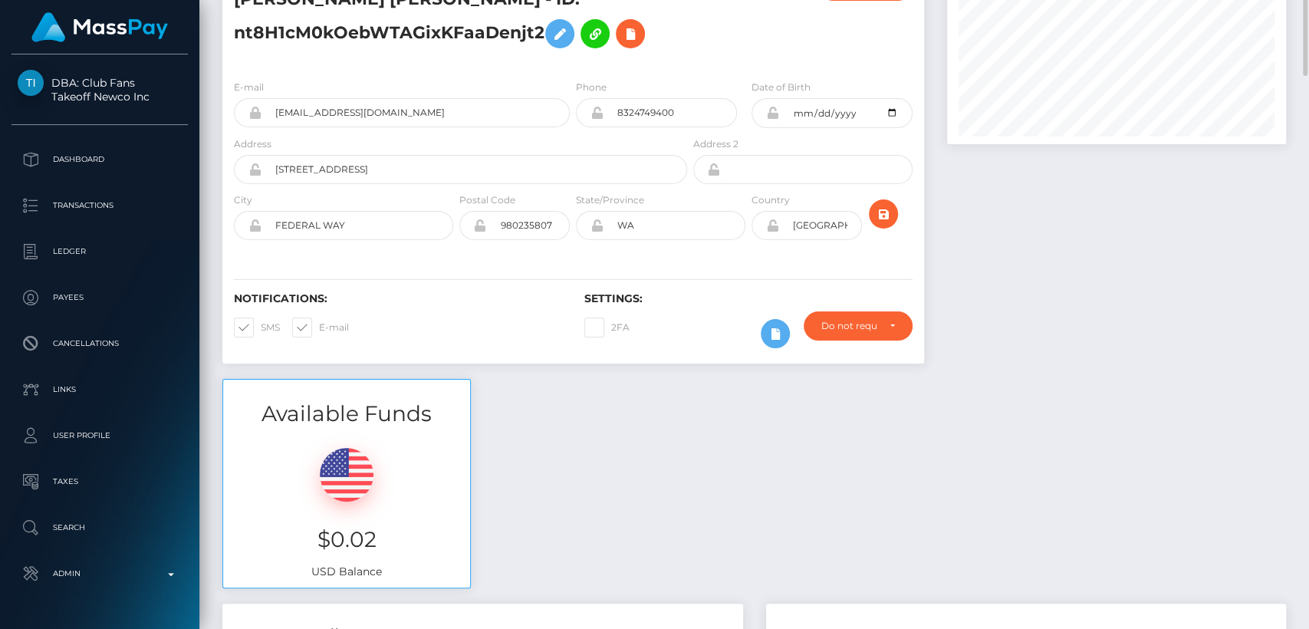
scroll to position [0, 0]
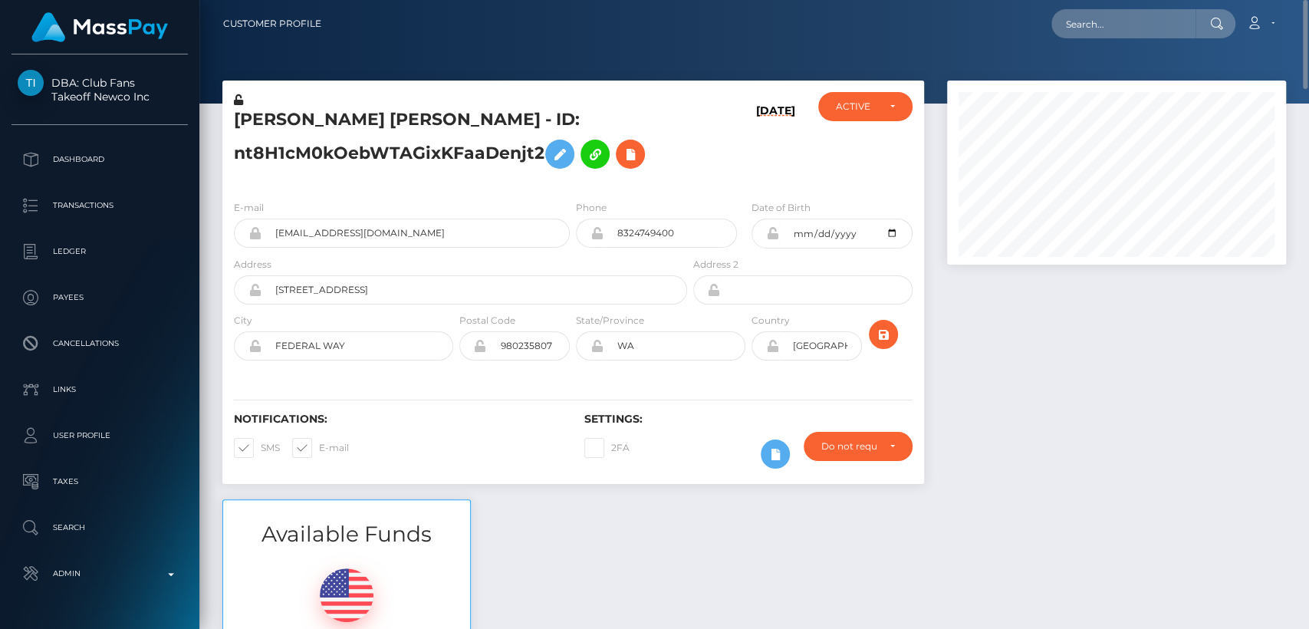
click at [287, 104] on div "ALEJANDRINA JASMINE RONDON - ID: nt8H1cM0kOebWTAGixKFaaDenjt2" at bounding box center [456, 140] width 468 height 96
click at [288, 113] on h5 "ALEJANDRINA JASMINE RONDON - ID: nt8H1cM0kOebWTAGixKFaaDenjt2" at bounding box center [456, 142] width 445 height 68
copy h5 "ALEJANDRINA"
click at [1084, 9] on input "text" at bounding box center [1123, 23] width 144 height 29
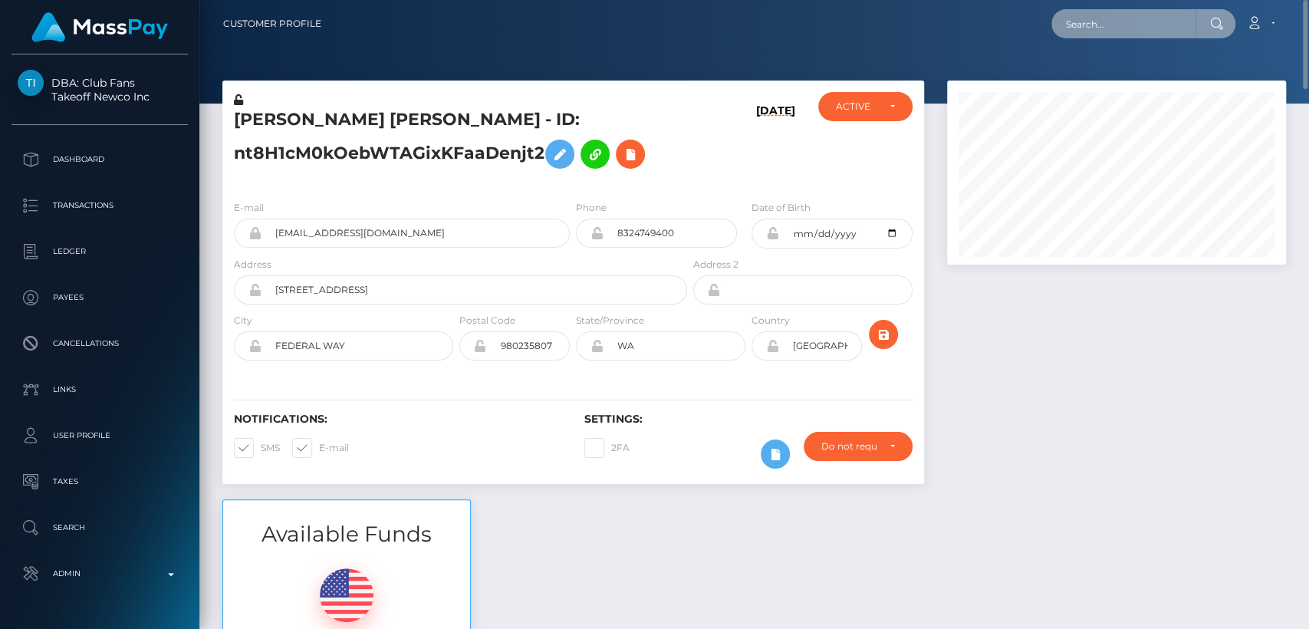
paste input "[EMAIL_ADDRESS][DOMAIN_NAME]"
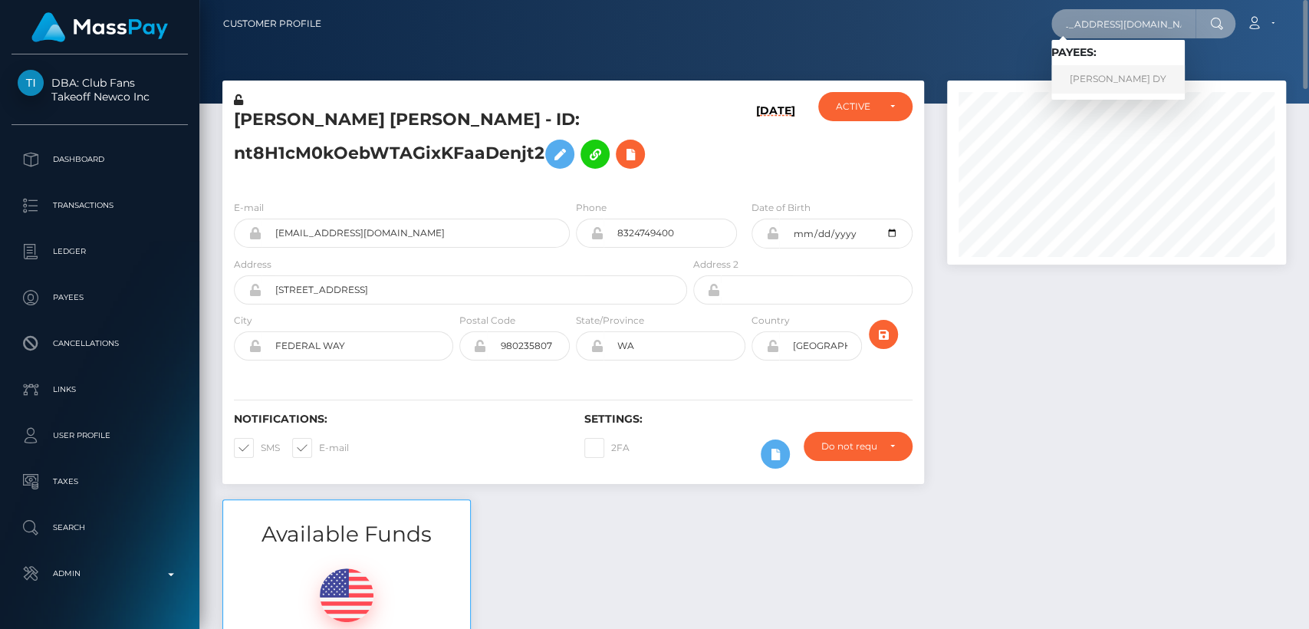
type input "[EMAIL_ADDRESS][DOMAIN_NAME]"
click at [1138, 77] on link "KIMBERLY CELZO DY" at bounding box center [1117, 79] width 133 height 28
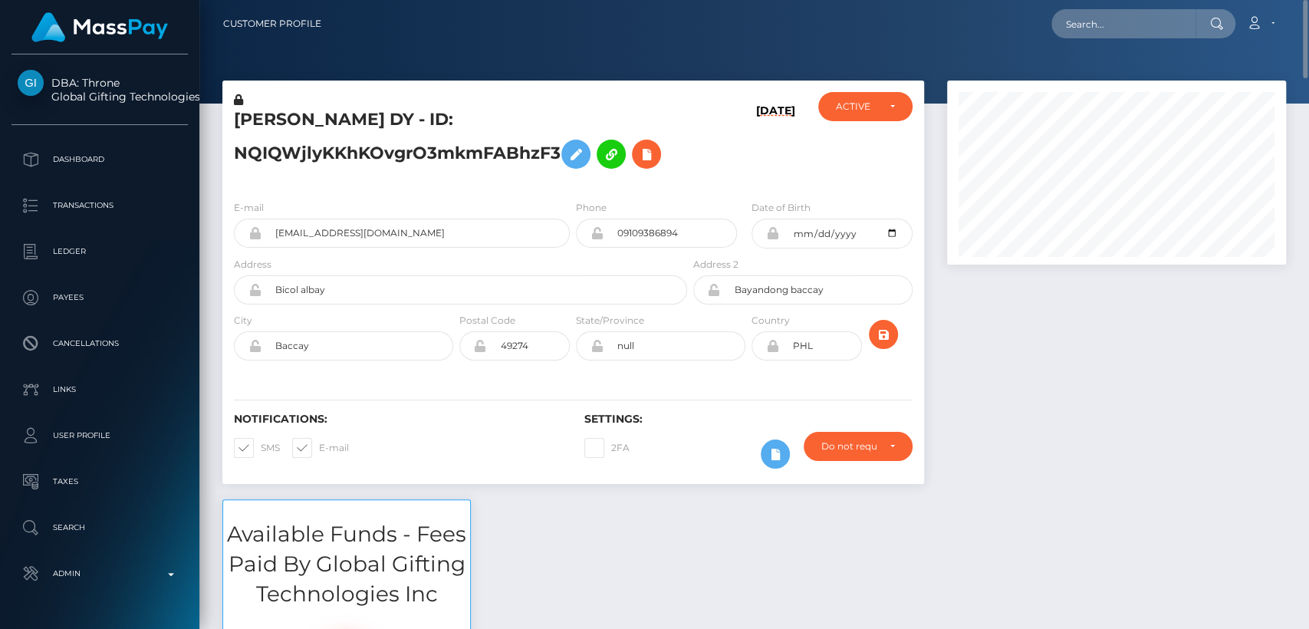
click at [287, 118] on h5 "[PERSON_NAME] DY - ID: NQIQWjlyKKhKOvgrO3mkmFABhzF3" at bounding box center [456, 142] width 445 height 68
copy h5 "[PERSON_NAME]"
click at [1070, 19] on input "text" at bounding box center [1123, 23] width 144 height 29
paste input "[EMAIL_ADDRESS][DOMAIN_NAME]"
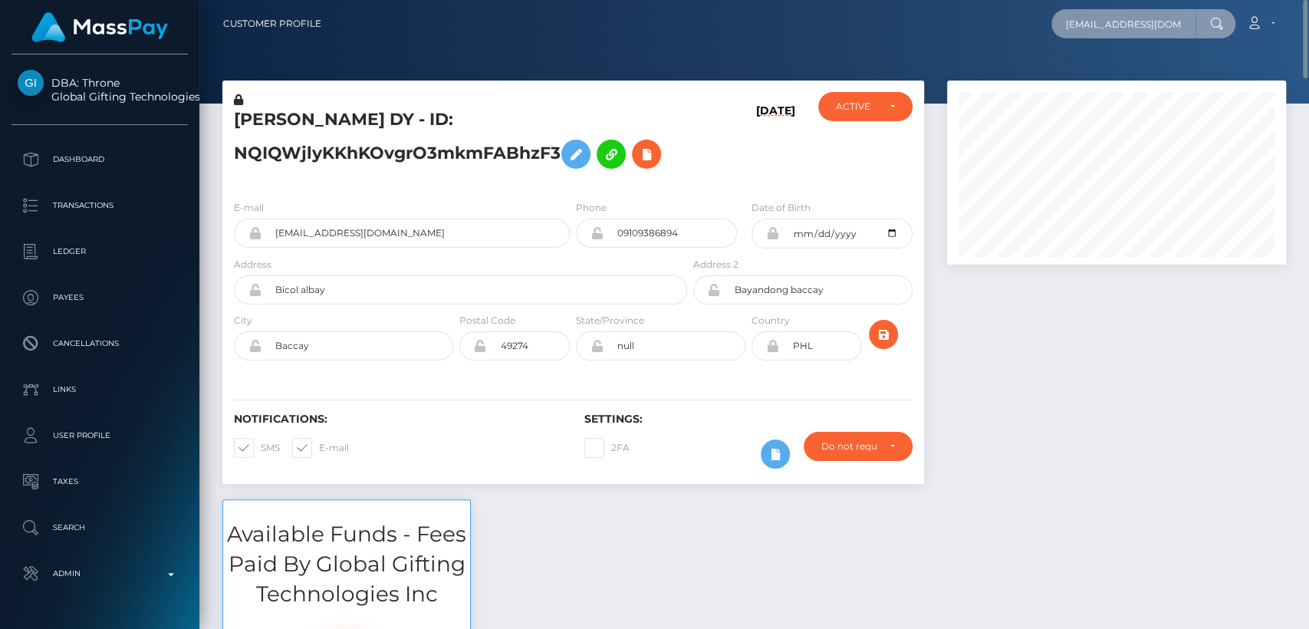
scroll to position [0, 18]
type input "[EMAIL_ADDRESS][DOMAIN_NAME]"
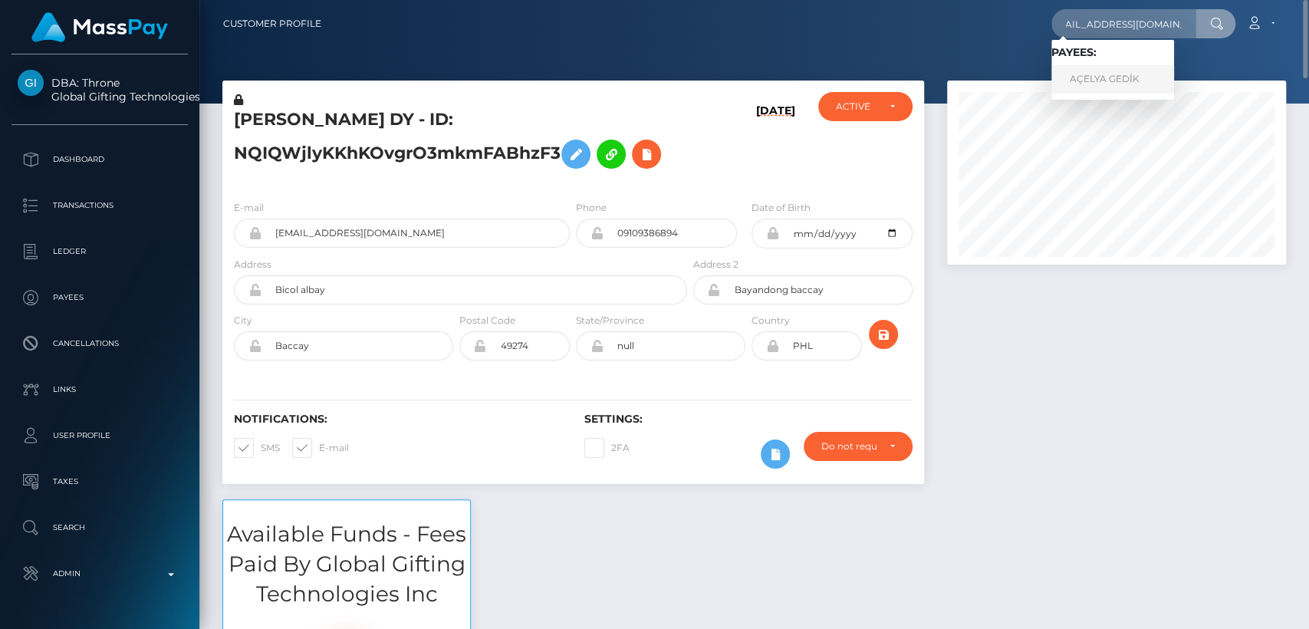
scroll to position [0, 0]
click at [1095, 79] on link "AÇELYA GEDİK" at bounding box center [1112, 79] width 123 height 28
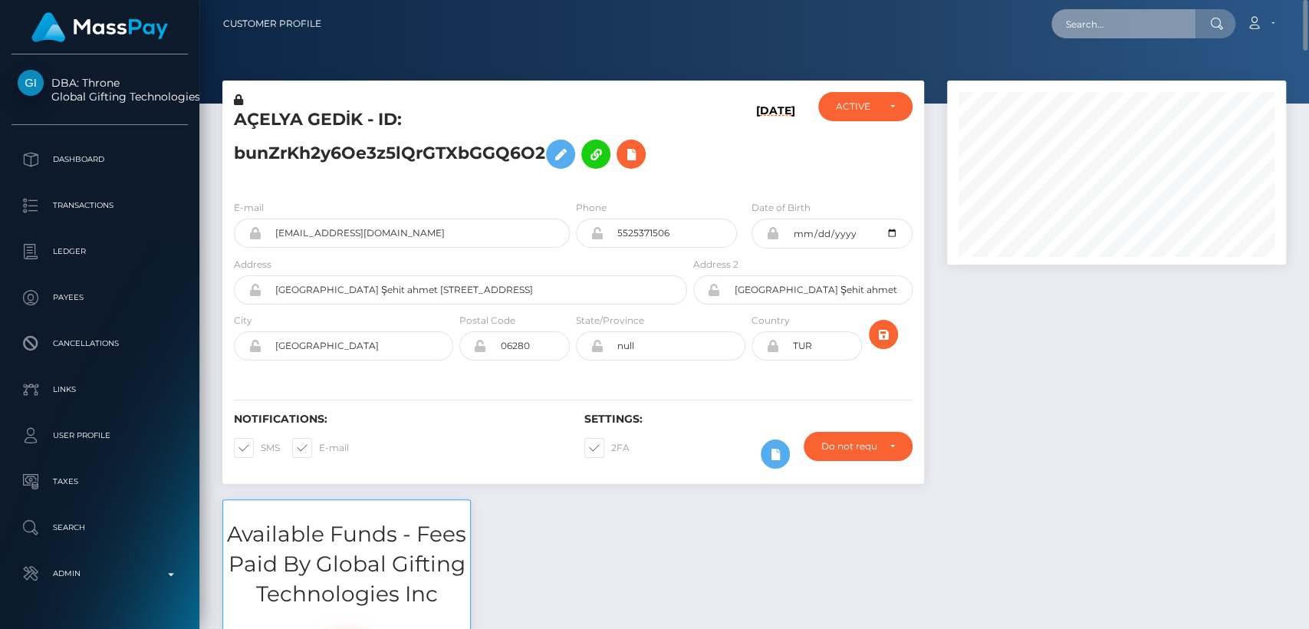
click at [1079, 25] on input "text" at bounding box center [1123, 23] width 144 height 29
paste input "katebarrameda09@gmail.com"
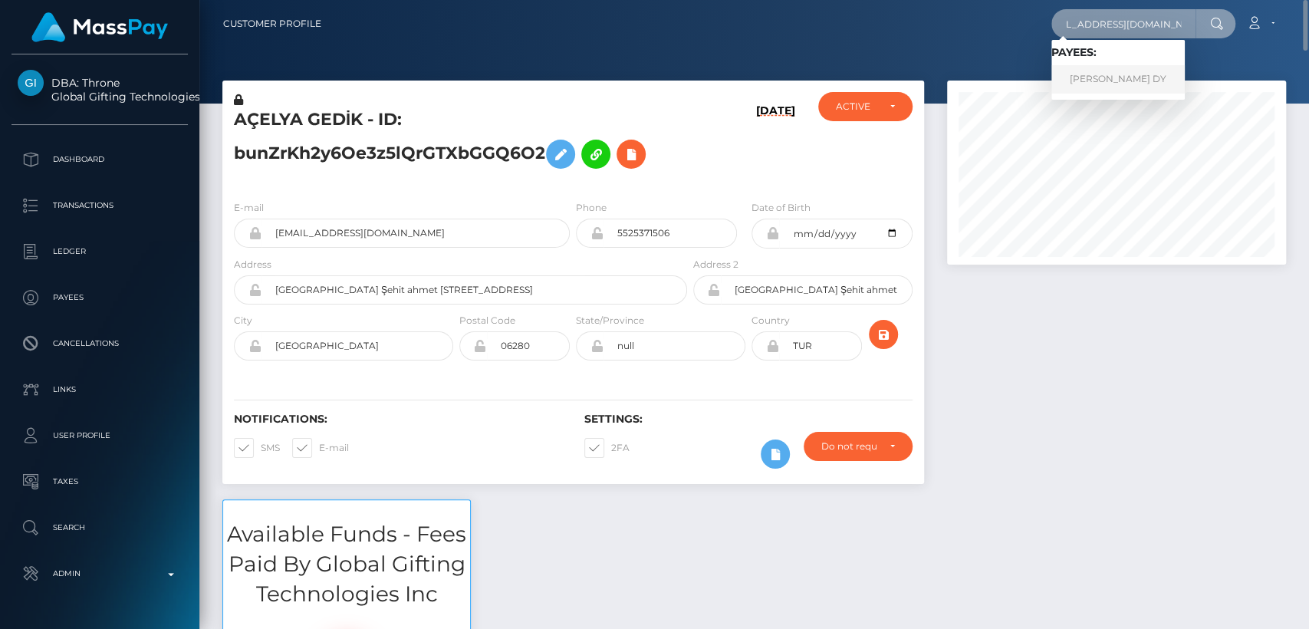
type input "katebarrameda09@gmail.com"
click at [1083, 77] on link "KIMBERLY CELZO DY" at bounding box center [1117, 79] width 133 height 28
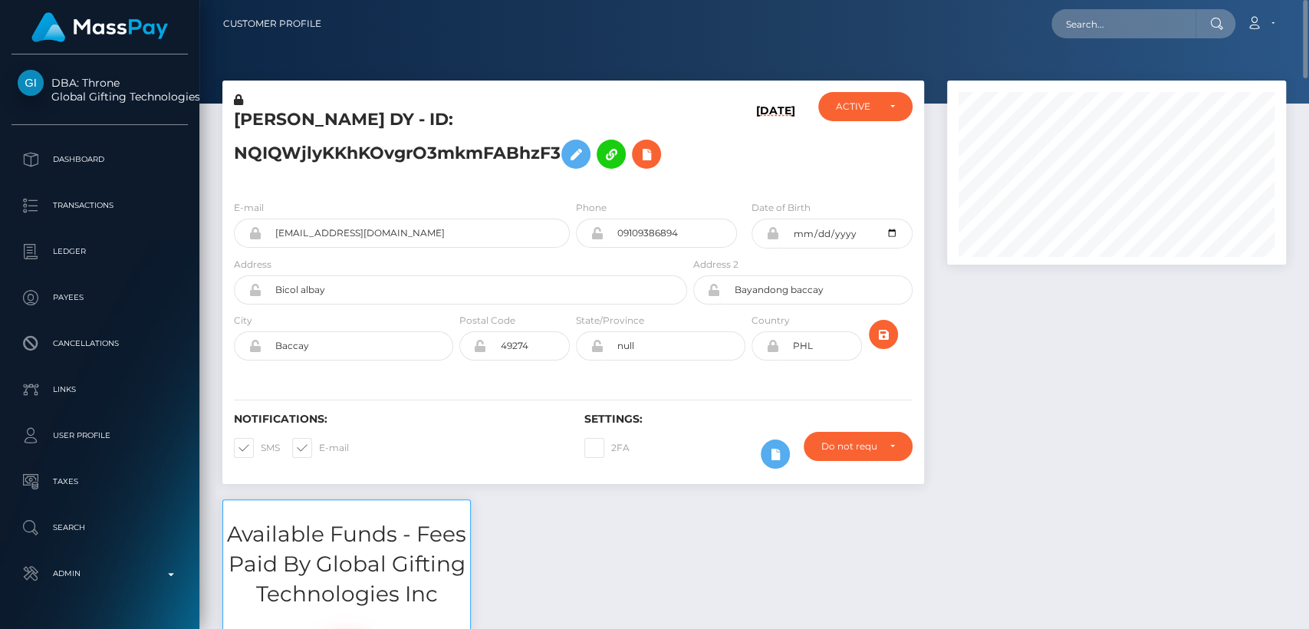
click at [291, 113] on h5 "KIMBERLY CELZO DY - ID: NQIQWjlyKKhKOvgrO3mkmFABhzF3" at bounding box center [456, 142] width 445 height 68
copy h5 "KIMBERLY"
click at [497, 98] on div "KIMBERLY CELZO DY - ID: NQIQWjlyKKhKOvgrO3mkmFABhzF3" at bounding box center [456, 140] width 468 height 96
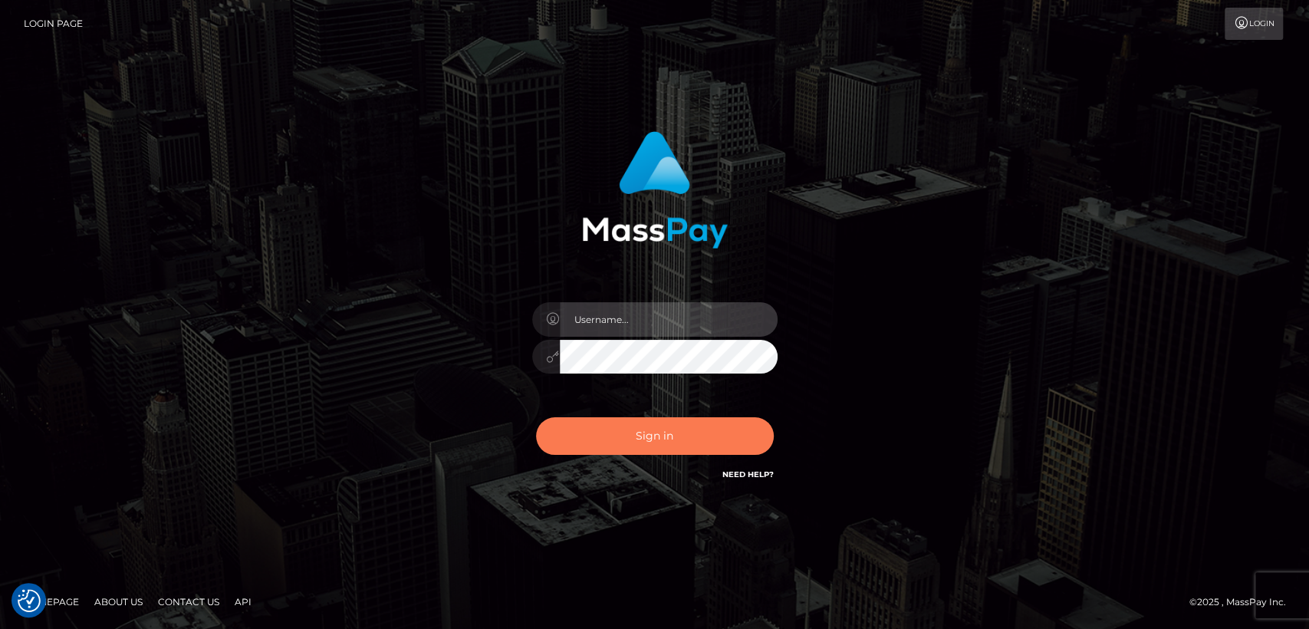
type input "[DOMAIN_NAME]"
click at [622, 433] on button "Sign in" at bounding box center [655, 436] width 238 height 38
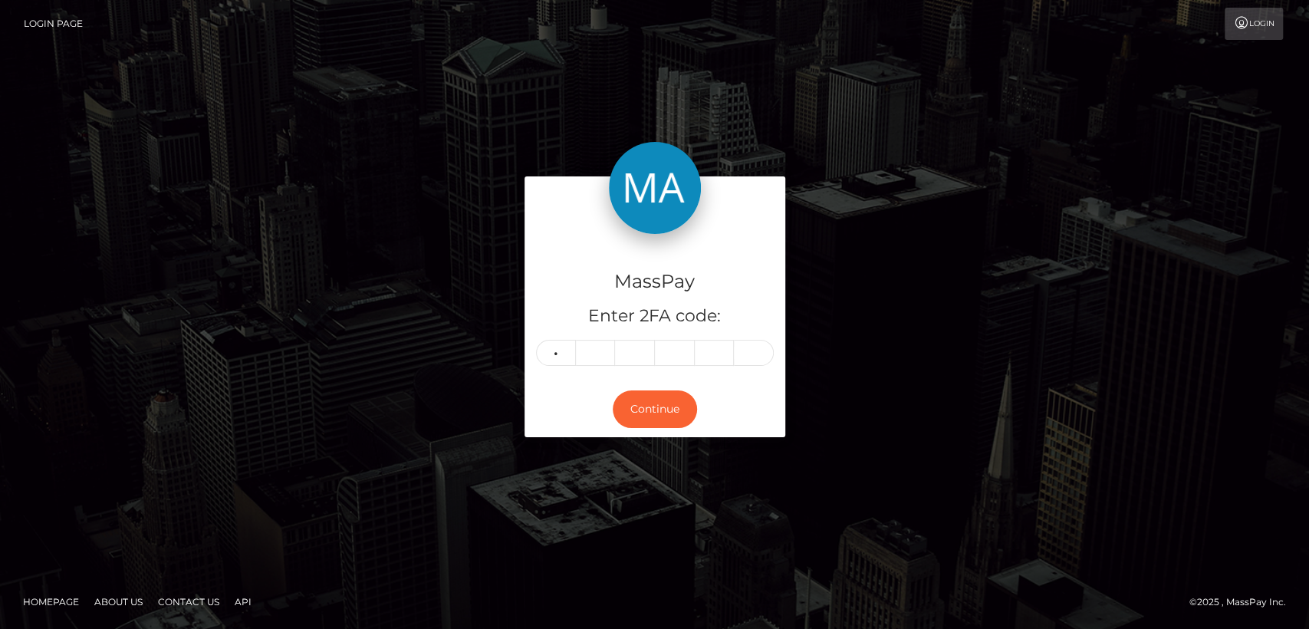
type input "2"
type input "0"
type input "7"
type input "5"
type input "7"
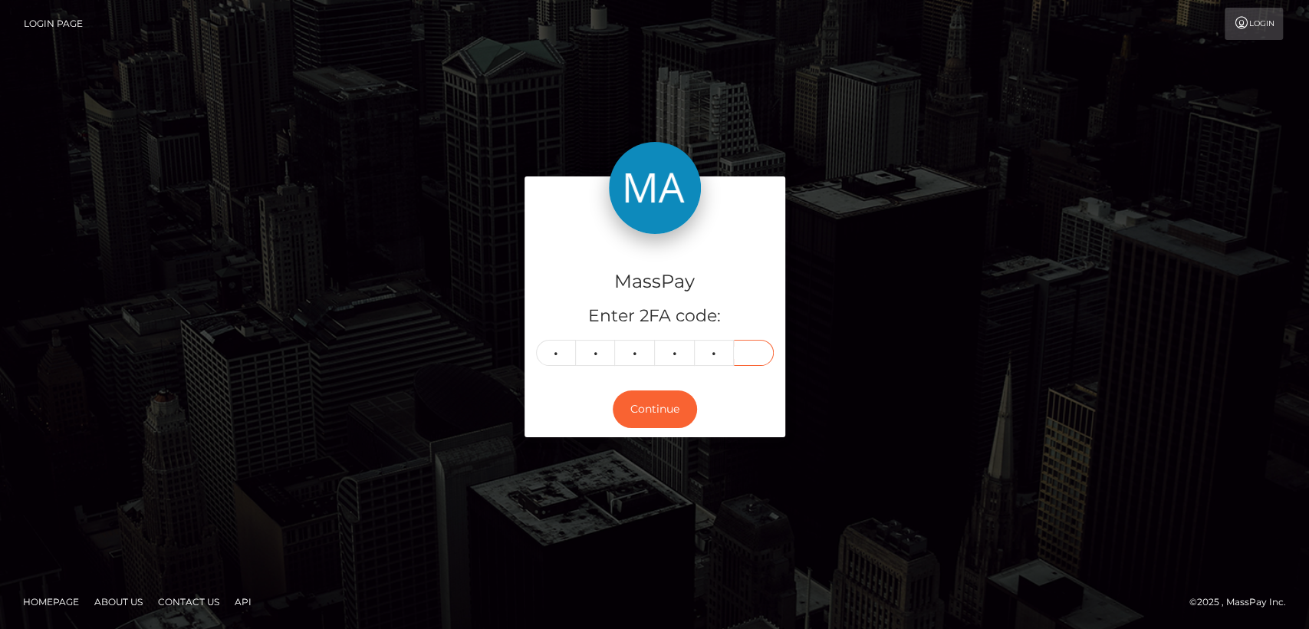
type input "5"
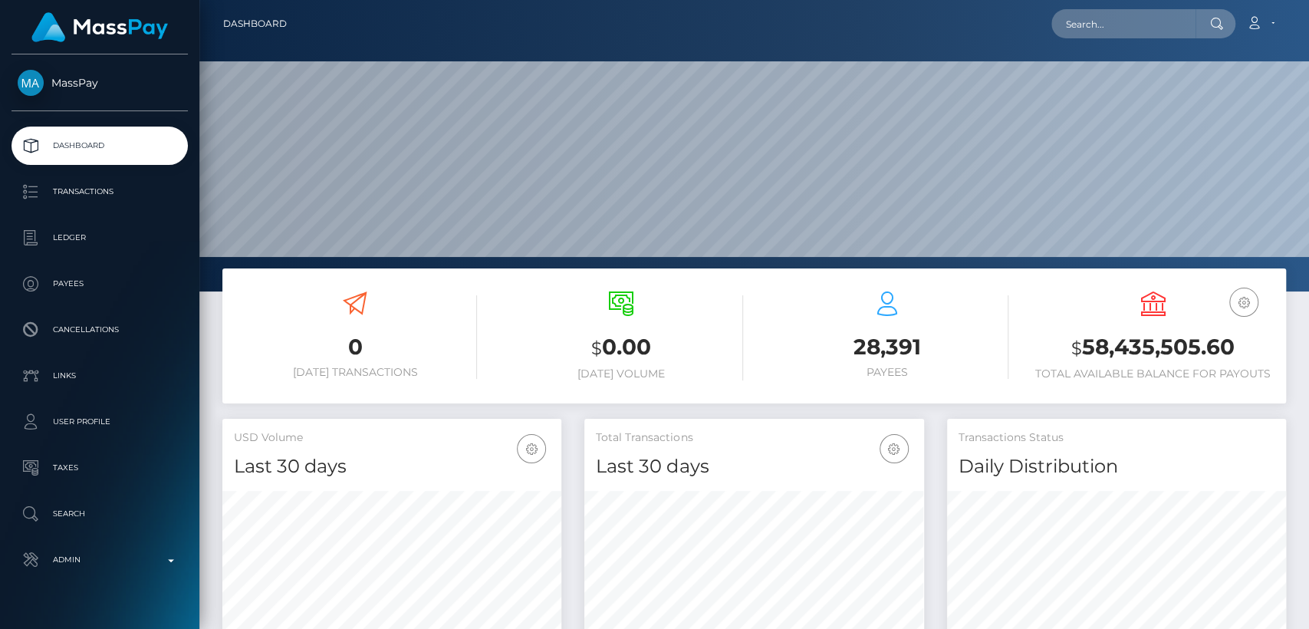
scroll to position [271, 339]
click at [1135, 20] on input "text" at bounding box center [1123, 23] width 144 height 29
paste input "melissawxx16@gmail.com"
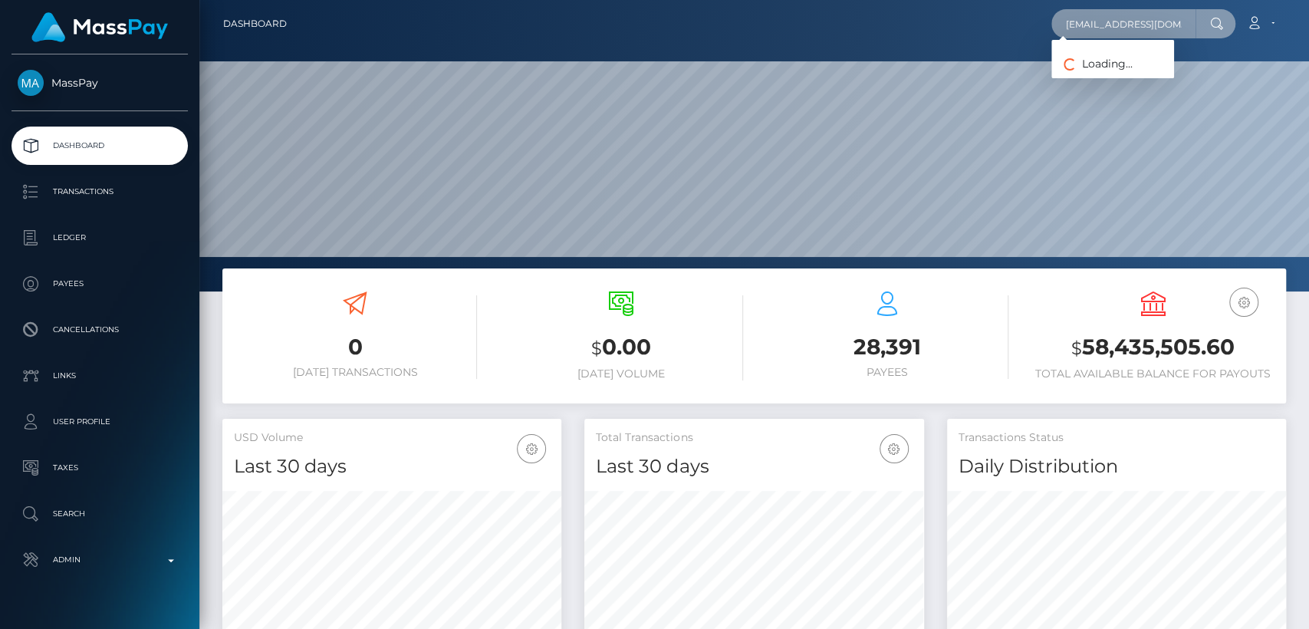
scroll to position [0, 6]
type input "melissawxx16@gmail.com"
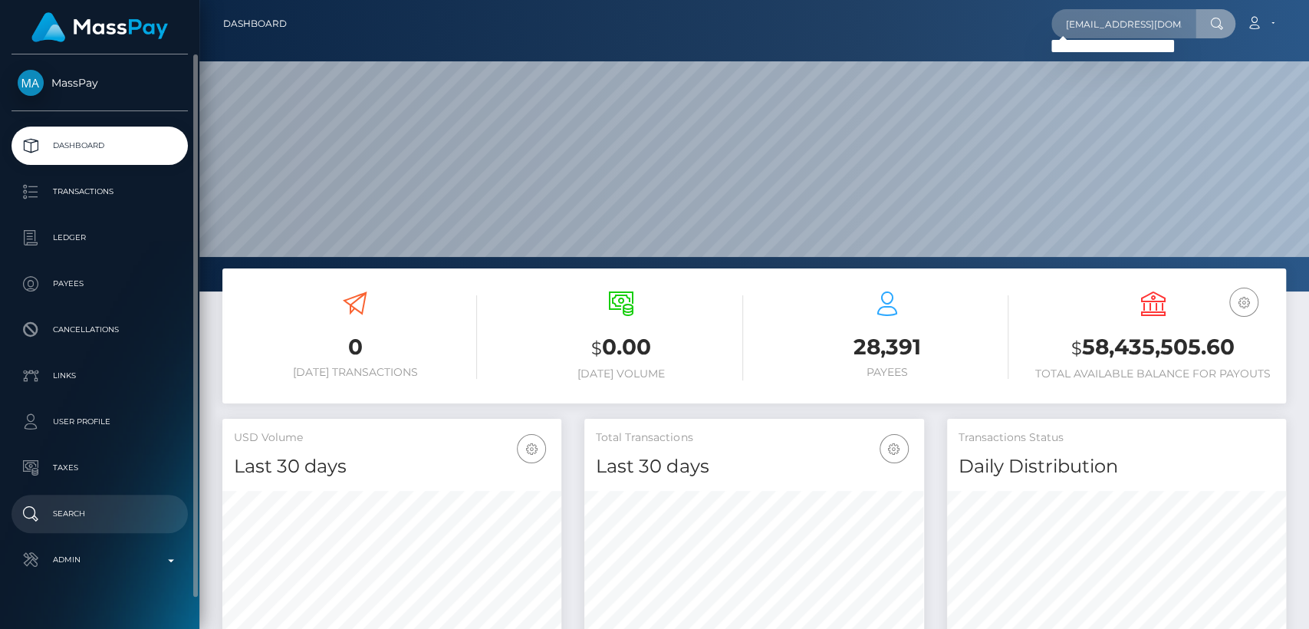
click at [59, 503] on p "Search" at bounding box center [100, 513] width 164 height 23
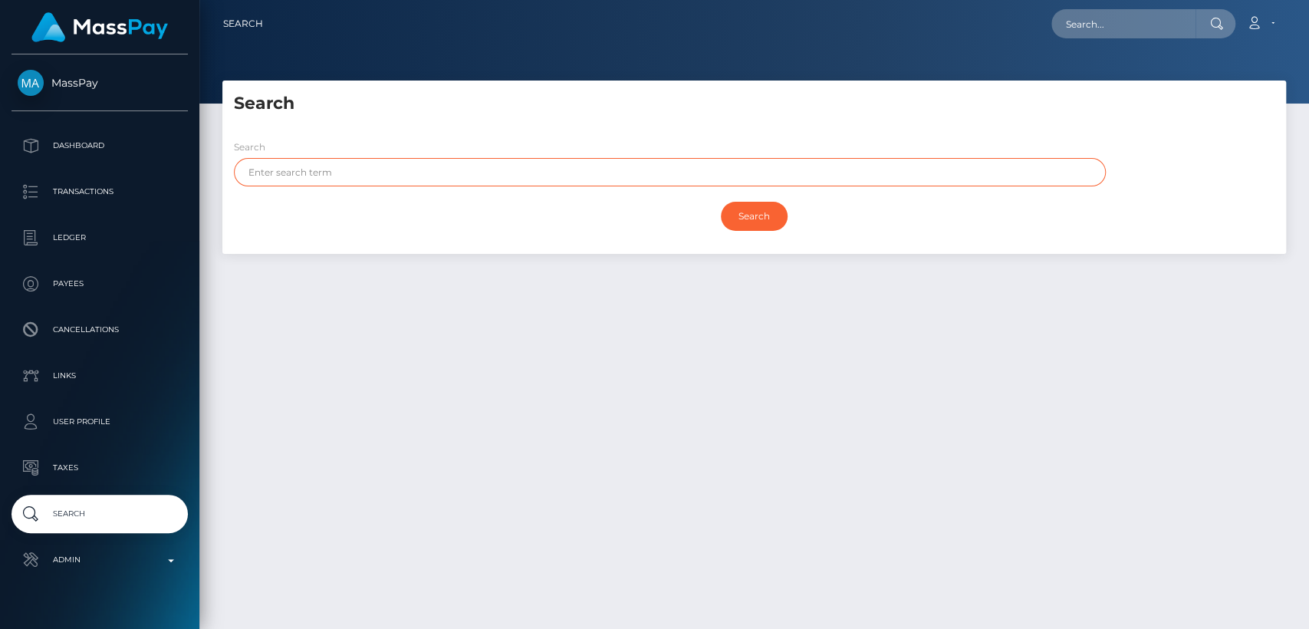
click at [412, 185] on input "text" at bounding box center [670, 172] width 872 height 28
click at [402, 159] on input "text" at bounding box center [670, 172] width 872 height 28
paste input "[PERSON_NAME]"
type input "[PERSON_NAME]"
click at [721, 202] on input "Search" at bounding box center [754, 216] width 67 height 29
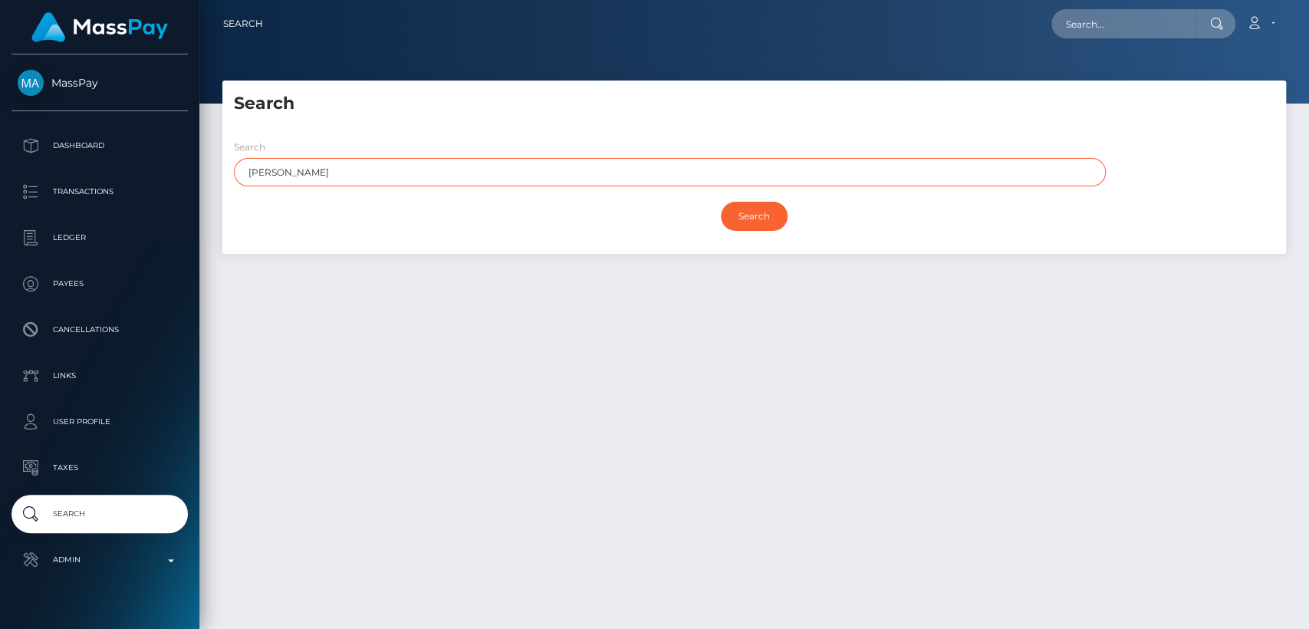
click at [721, 202] on input "Search" at bounding box center [754, 216] width 67 height 29
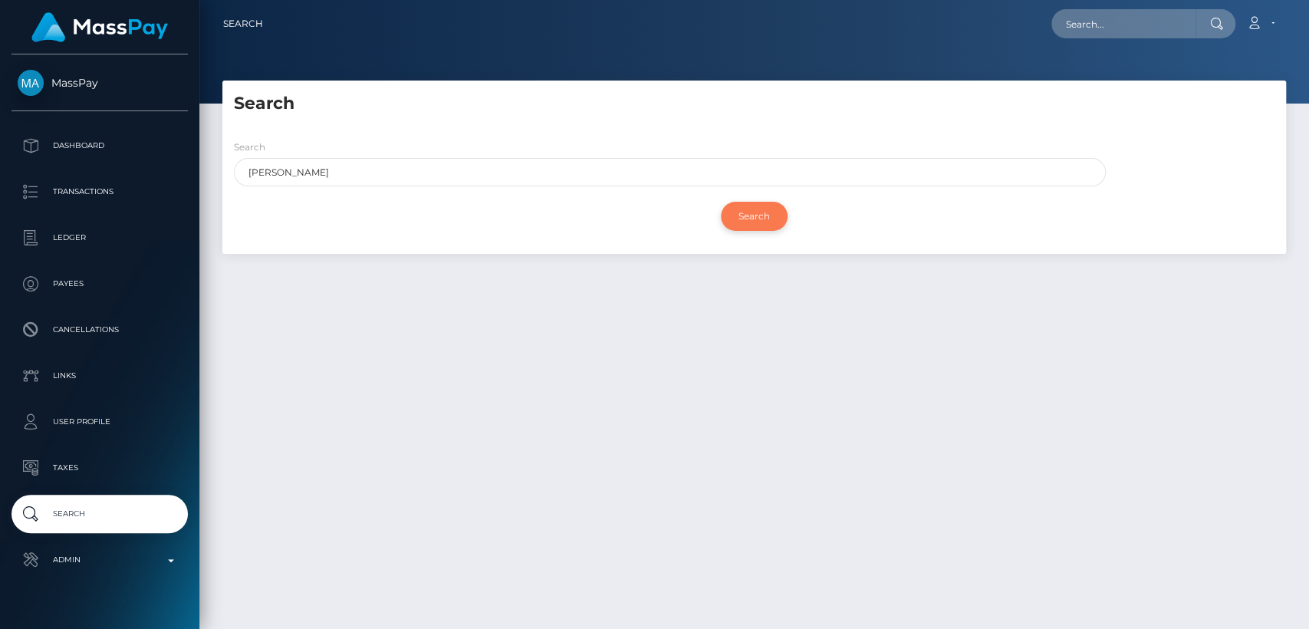
click at [757, 222] on input "Search" at bounding box center [754, 216] width 67 height 29
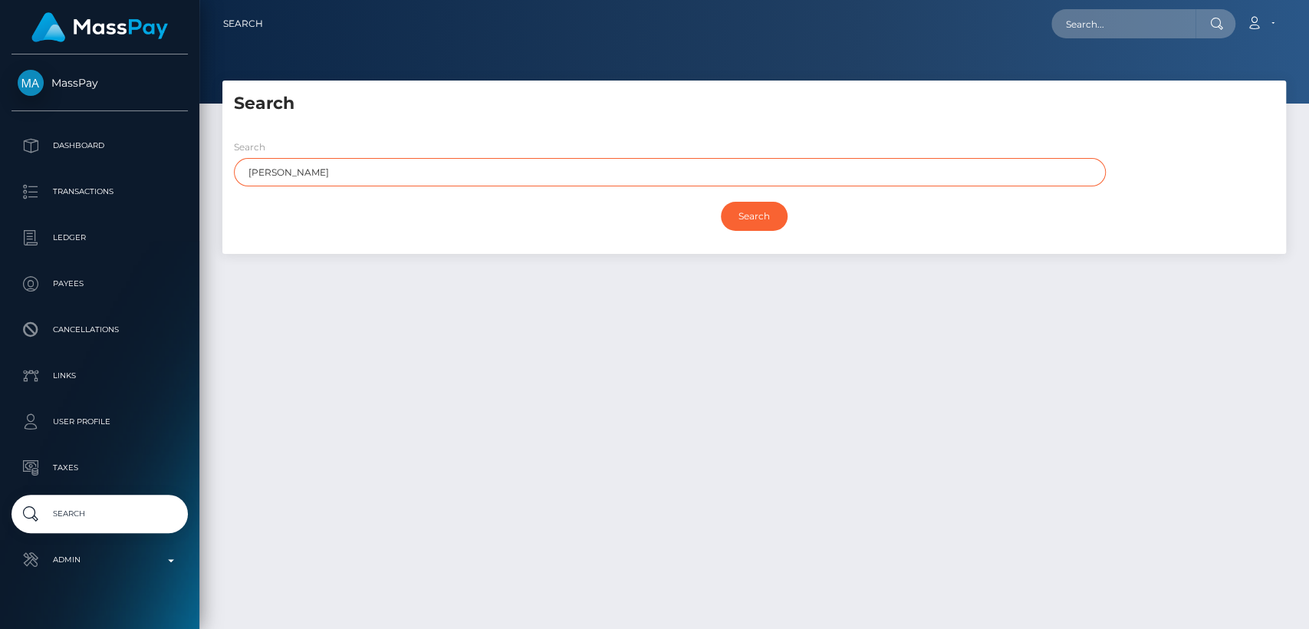
click at [290, 169] on input "Melissa" at bounding box center [670, 172] width 872 height 28
click at [721, 202] on input "Search" at bounding box center [754, 216] width 67 height 29
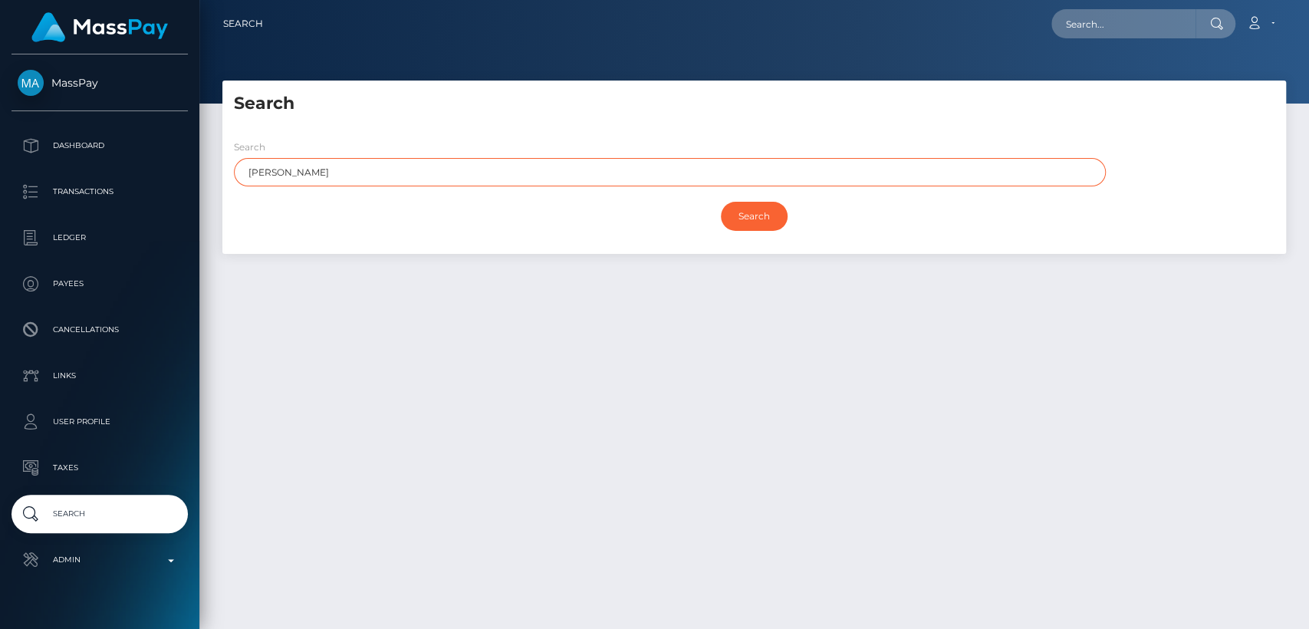
click at [721, 202] on input "Search" at bounding box center [754, 216] width 67 height 29
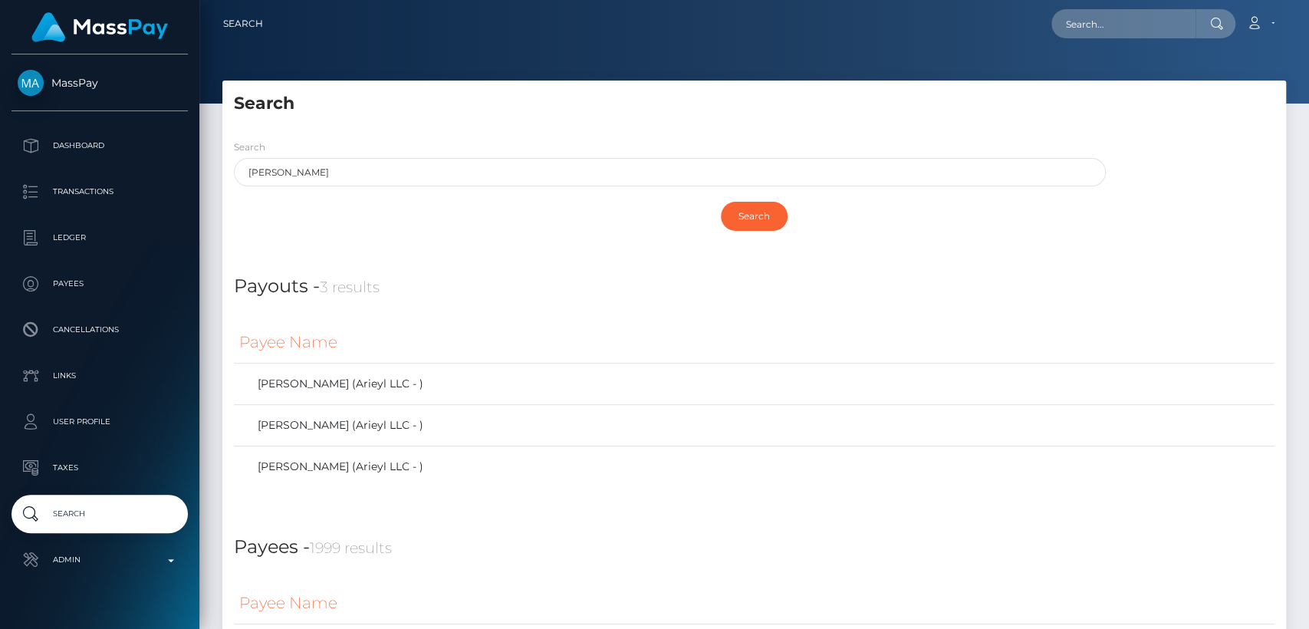
click at [458, 279] on h4 "Payouts - 3 results" at bounding box center [754, 287] width 1040 height 28
click at [1073, 24] on input "text" at bounding box center [1123, 23] width 144 height 29
paste input "lilythxowi@gmail.com"
click at [1073, 25] on input "lilythxowi@gmail.com" at bounding box center [1123, 23] width 144 height 29
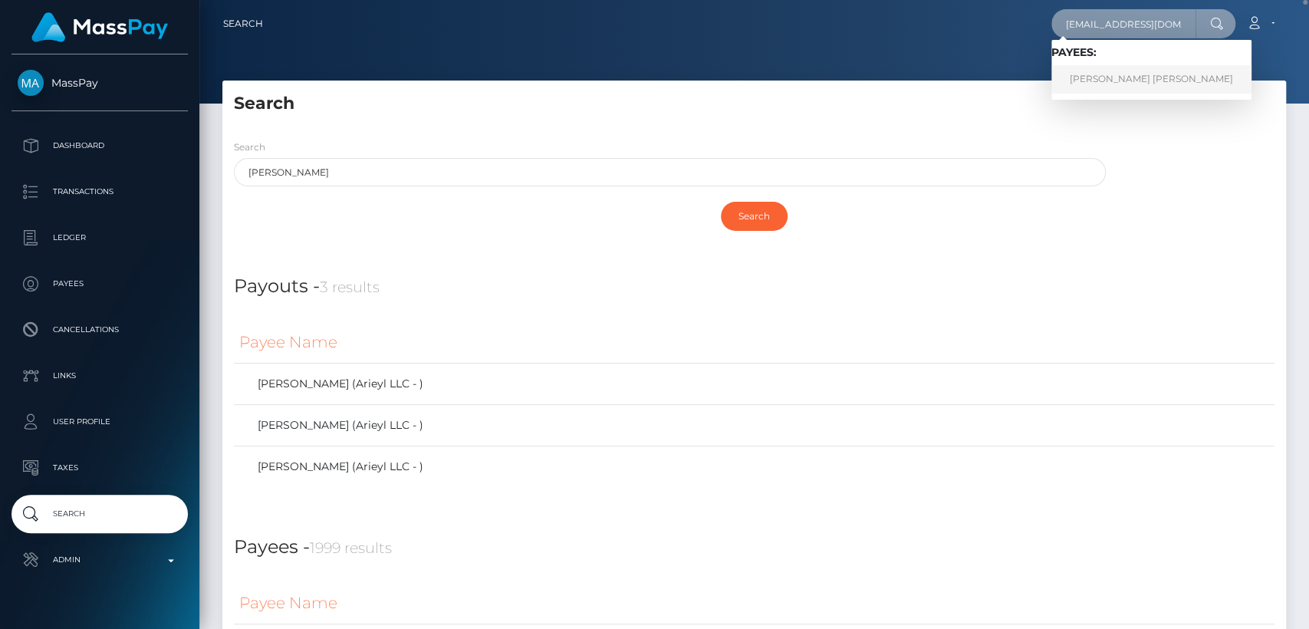
type input "[EMAIL_ADDRESS][DOMAIN_NAME]"
click at [1144, 84] on link "MELISSA JOY MIRANDA ROMERO" at bounding box center [1151, 79] width 200 height 28
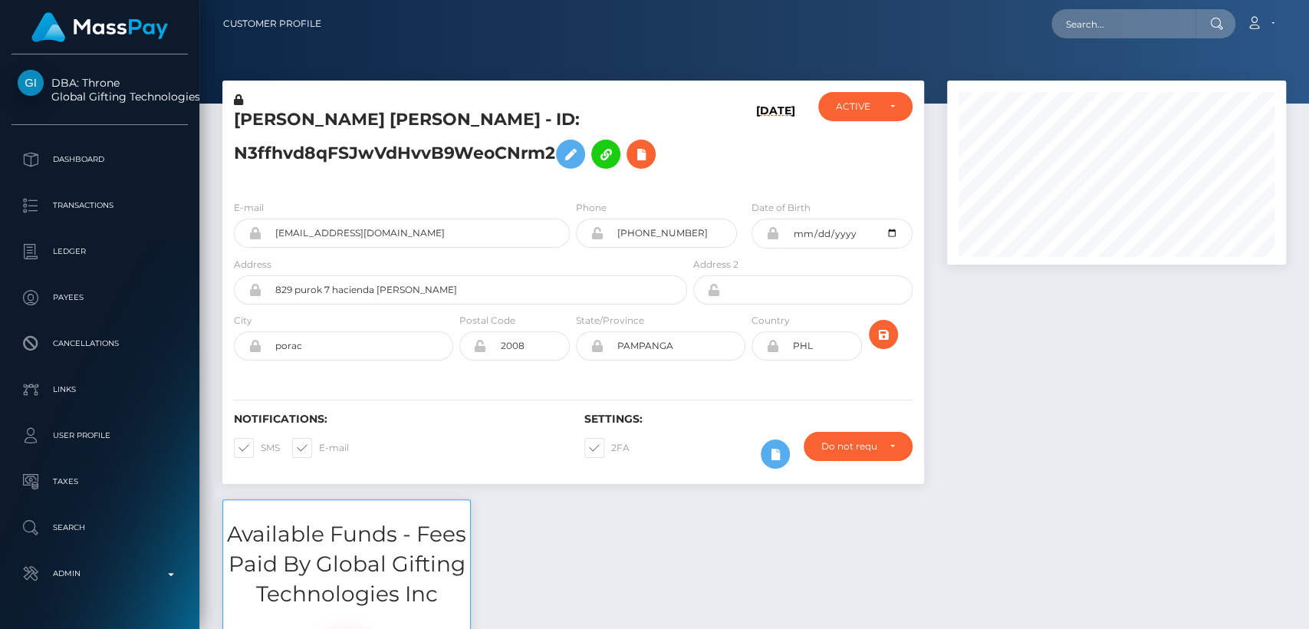
scroll to position [184, 339]
click at [258, 117] on h5 "[PERSON_NAME] [PERSON_NAME] - ID: N3ffhvd8qFSJwVdHvvB9WeoCNrm2" at bounding box center [456, 142] width 445 height 68
drag, startPoint x: 258, startPoint y: 117, endPoint x: 249, endPoint y: 118, distance: 9.2
click at [249, 118] on h5 "MELISSA JOY MIRANDA ROMERO - ID: N3ffhvd8qFSJwVdHvvB9WeoCNrm2" at bounding box center [456, 142] width 445 height 68
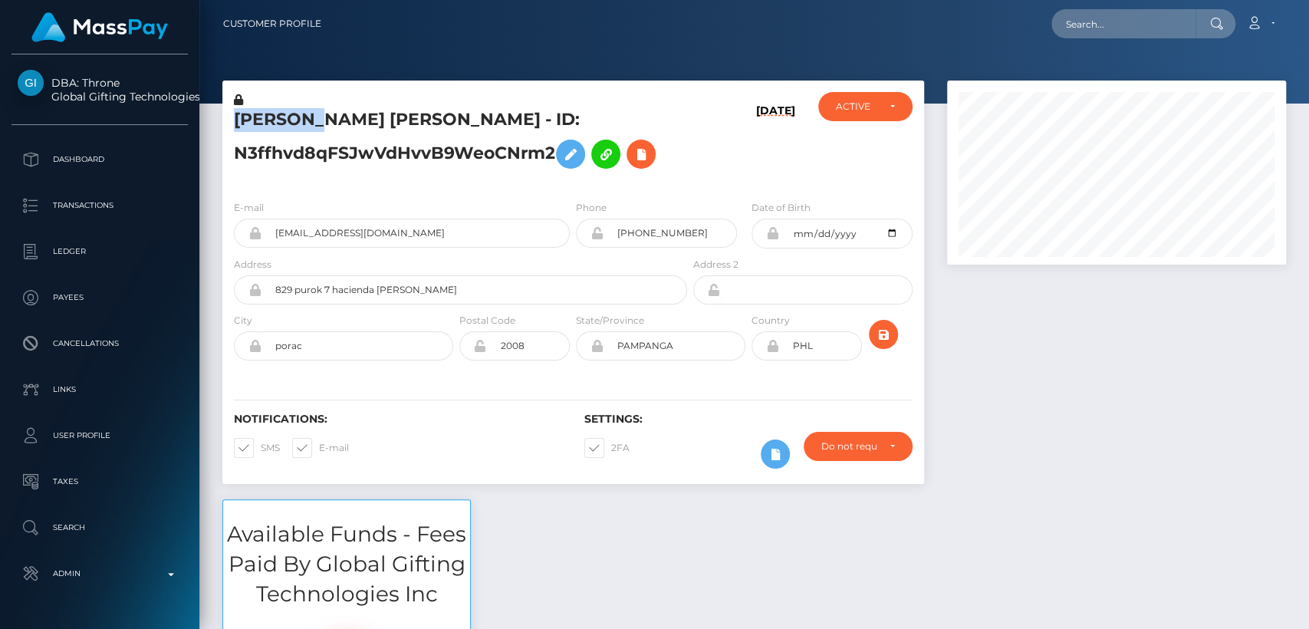
click at [249, 118] on h5 "MELISSA JOY MIRANDA ROMERO - ID: N3ffhvd8qFSJwVdHvvB9WeoCNrm2" at bounding box center [456, 142] width 445 height 68
copy h5 "MELISSA"
click at [343, 235] on input "lillythxowi@gmail.com" at bounding box center [415, 232] width 308 height 29
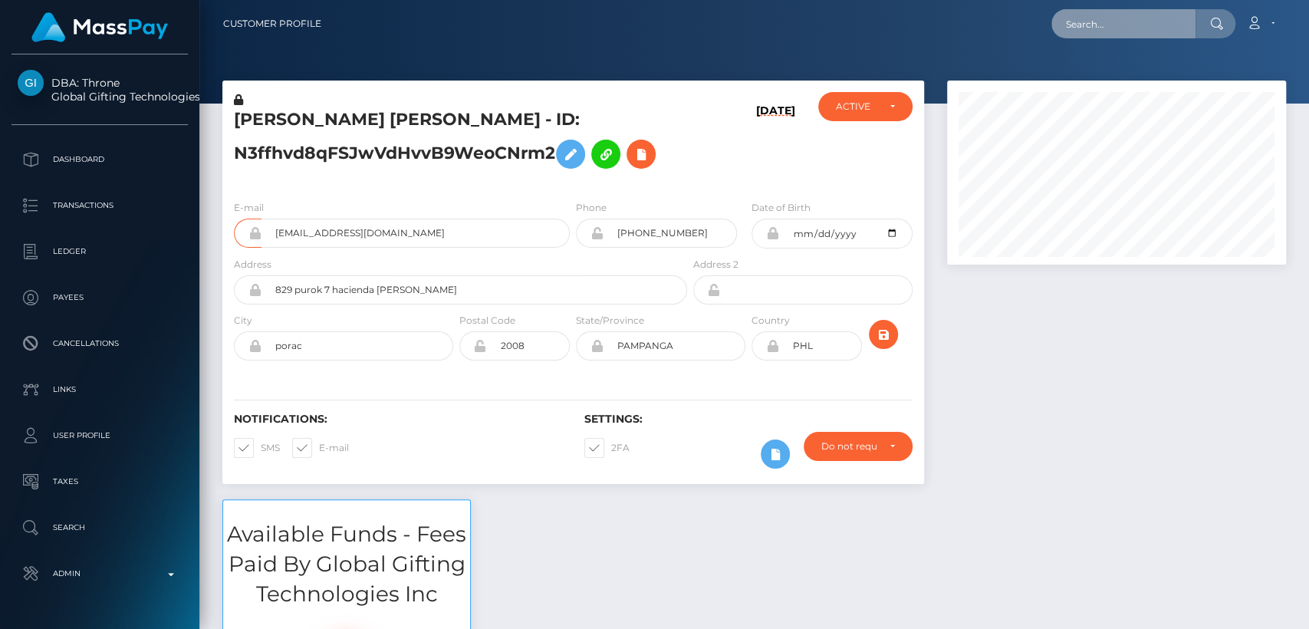
click at [1076, 17] on input "text" at bounding box center [1123, 23] width 144 height 29
paste input "prerona.baruah.contact@gmail.com"
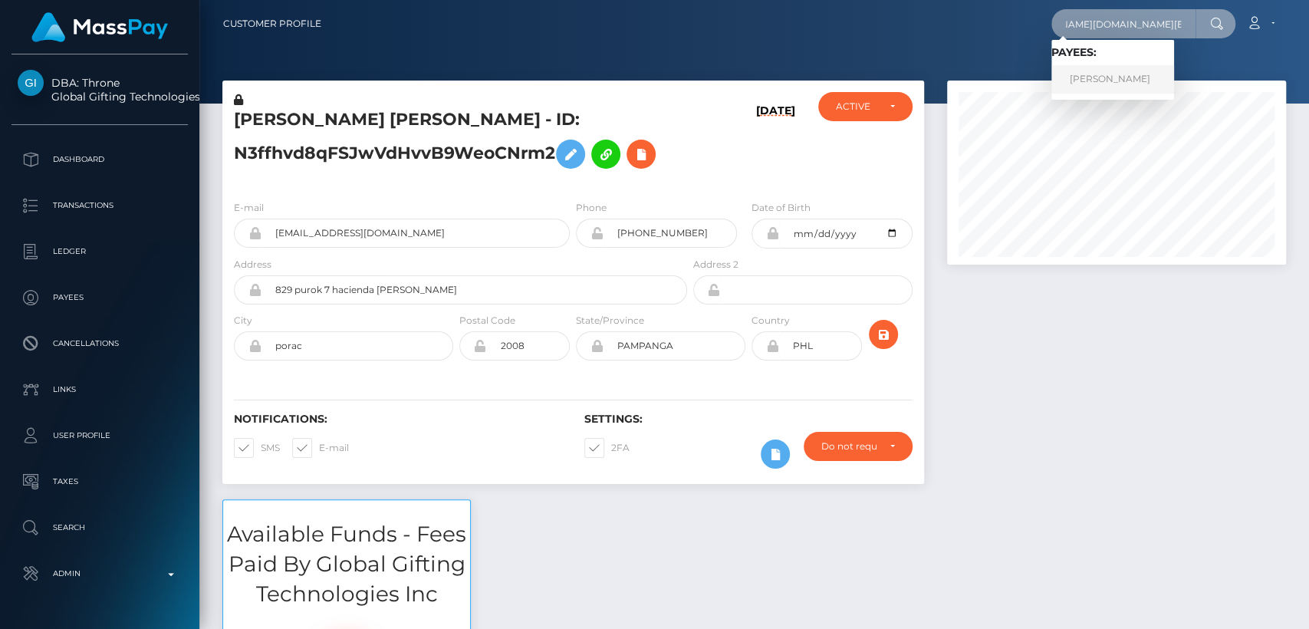
type input "prerona.baruah.contact@gmail.com"
click at [1079, 77] on link "PRERONA BARUAH" at bounding box center [1112, 79] width 123 height 28
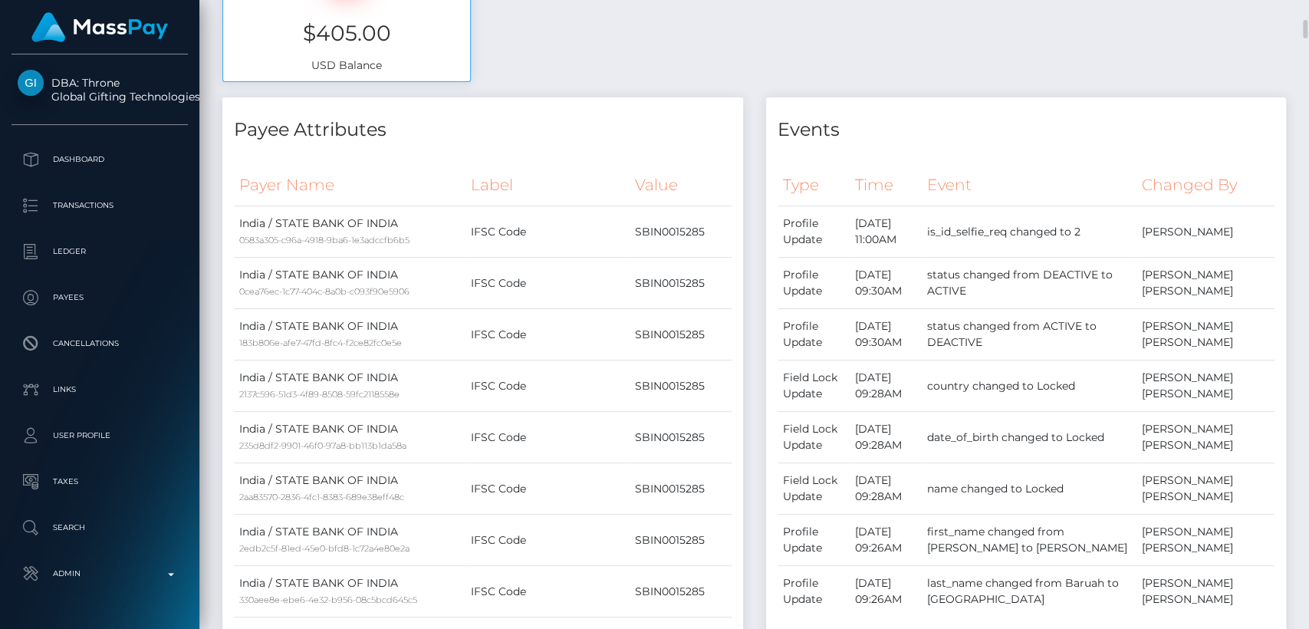
click at [803, 180] on th "Type" at bounding box center [813, 185] width 72 height 42
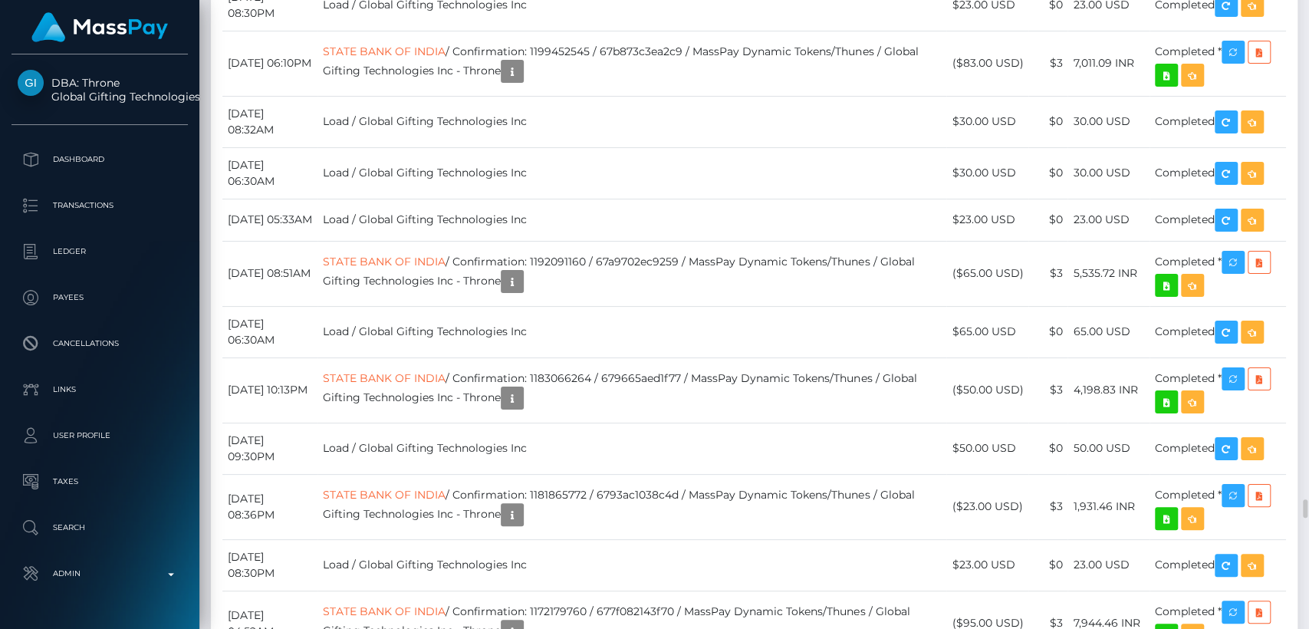
scroll to position [16005, 0]
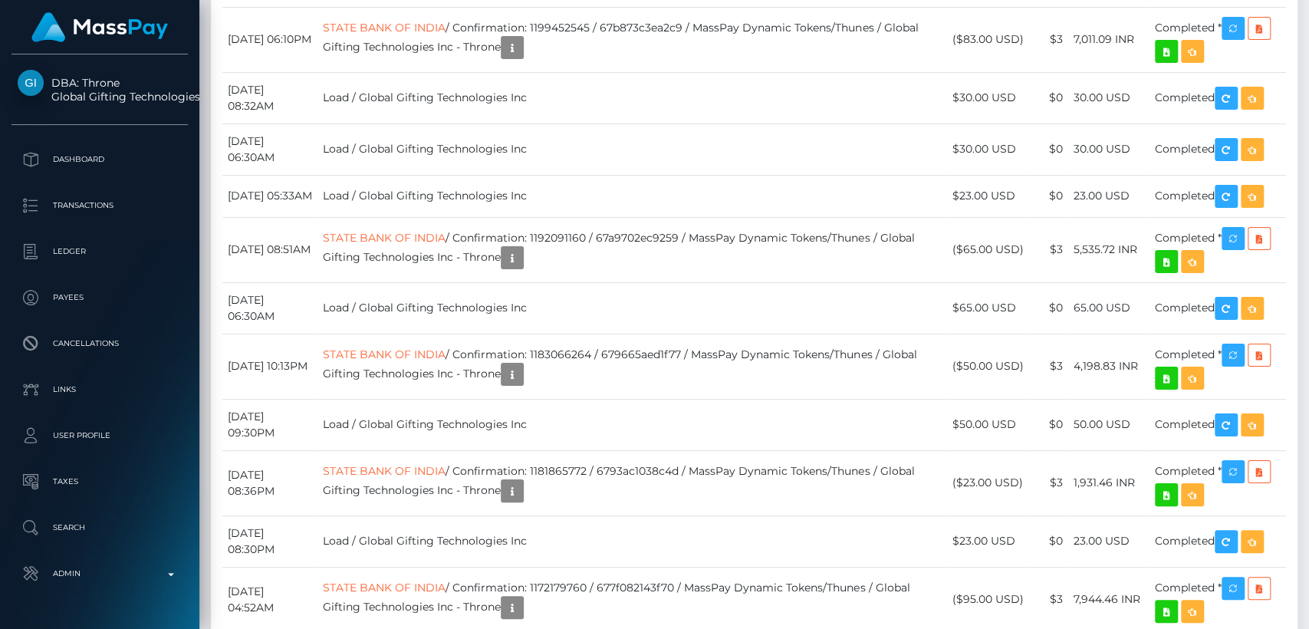
drag, startPoint x: 699, startPoint y: 252, endPoint x: 620, endPoint y: 661, distance: 416.1
click at [620, 628] on html "DBA: Throne Global Gifting Technologies Inc Dashboard Transactions Ledger Payee…" at bounding box center [654, 314] width 1309 height 629
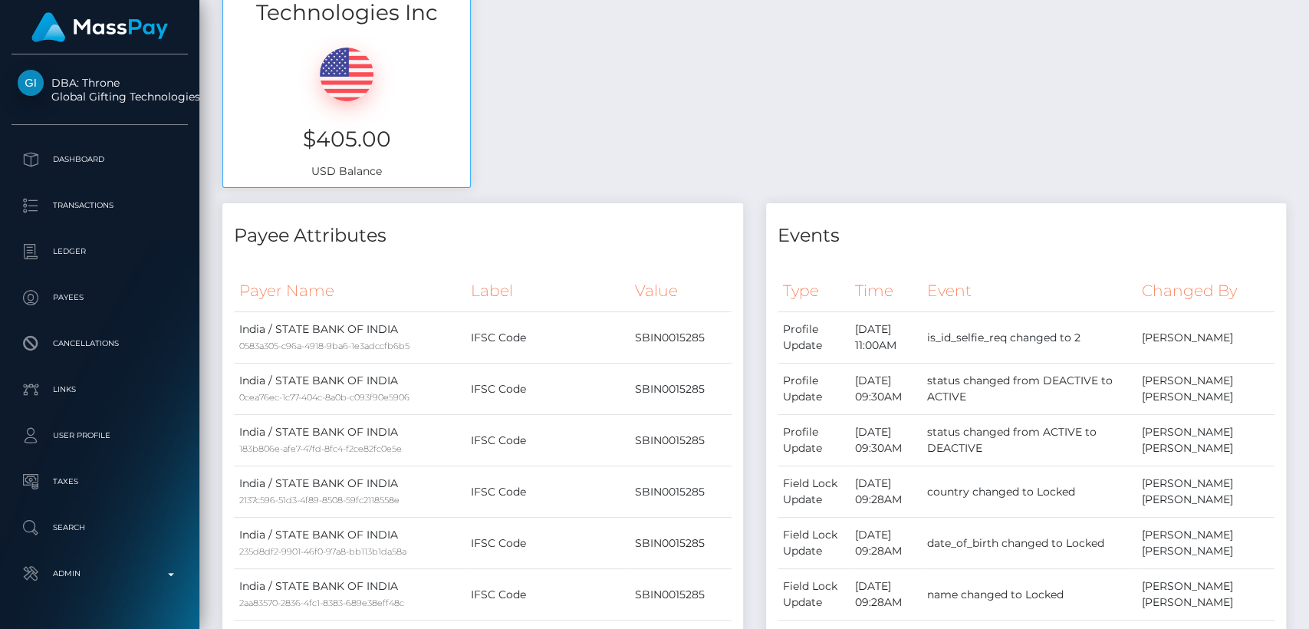
scroll to position [0, 0]
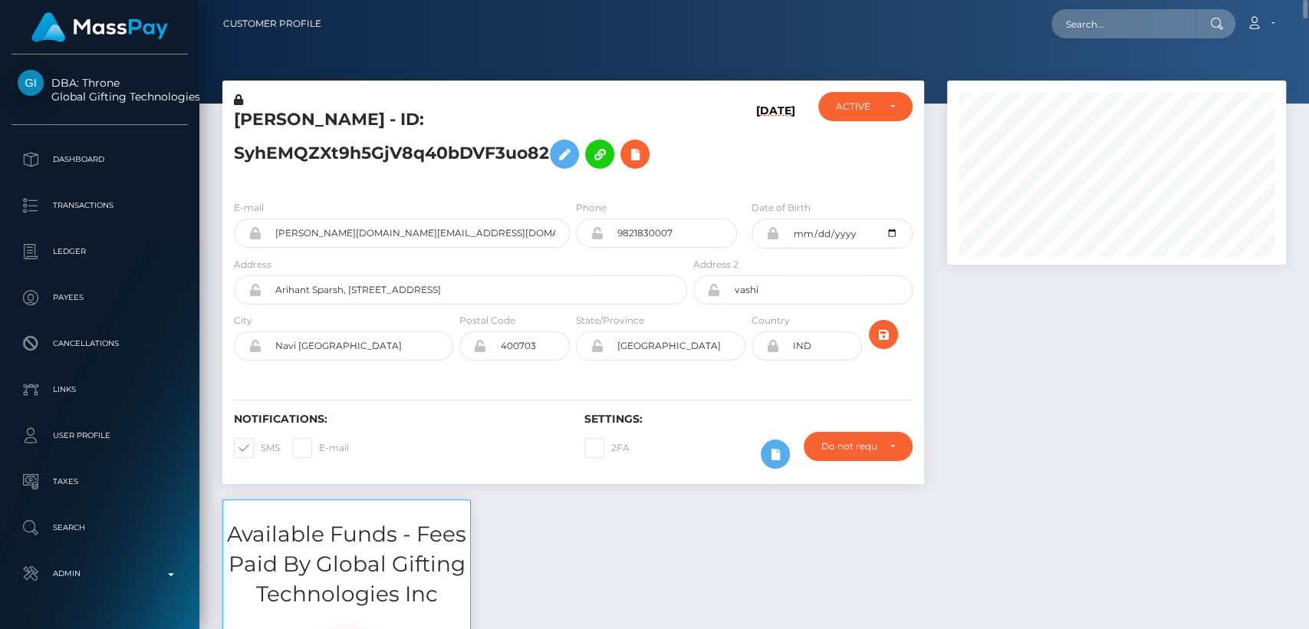
click at [1019, 391] on div at bounding box center [1116, 289] width 362 height 419
click at [271, 120] on h5 "[PERSON_NAME] - ID: SyhEMQZXt9h5GjV8q40bDVF3uo82" at bounding box center [456, 142] width 445 height 68
copy h5 "[PERSON_NAME]"
click at [1112, 5] on nav "Customer Profile Loading... Loading... Account" at bounding box center [753, 24] width 1109 height 48
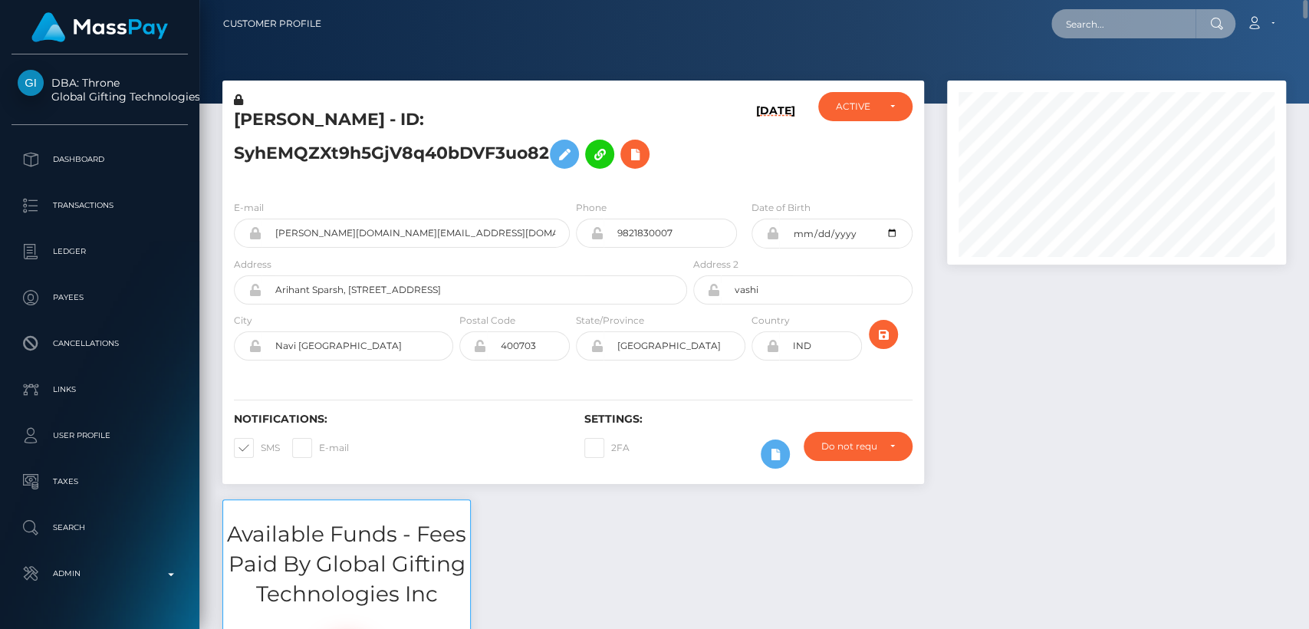
click at [1116, 26] on input "text" at bounding box center [1123, 23] width 144 height 29
paste input "[EMAIL_ADDRESS][DOMAIN_NAME]"
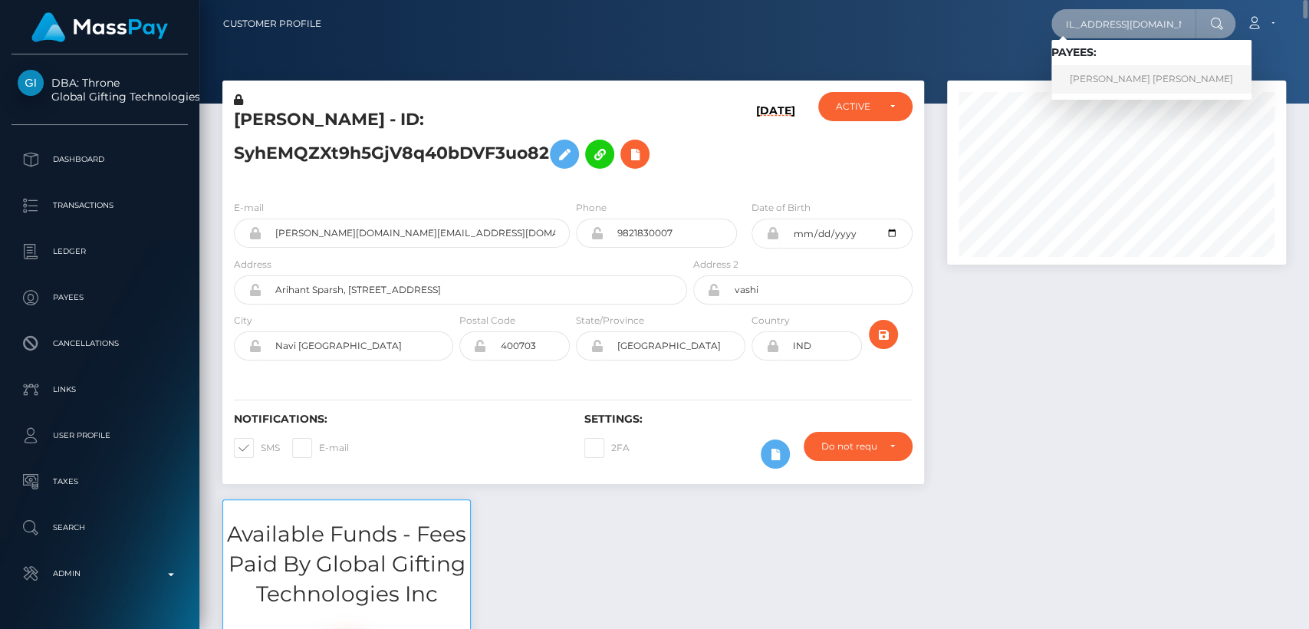
type input "[EMAIL_ADDRESS][DOMAIN_NAME]"
click at [1108, 77] on link "[PERSON_NAME] [PERSON_NAME]" at bounding box center [1151, 79] width 200 height 28
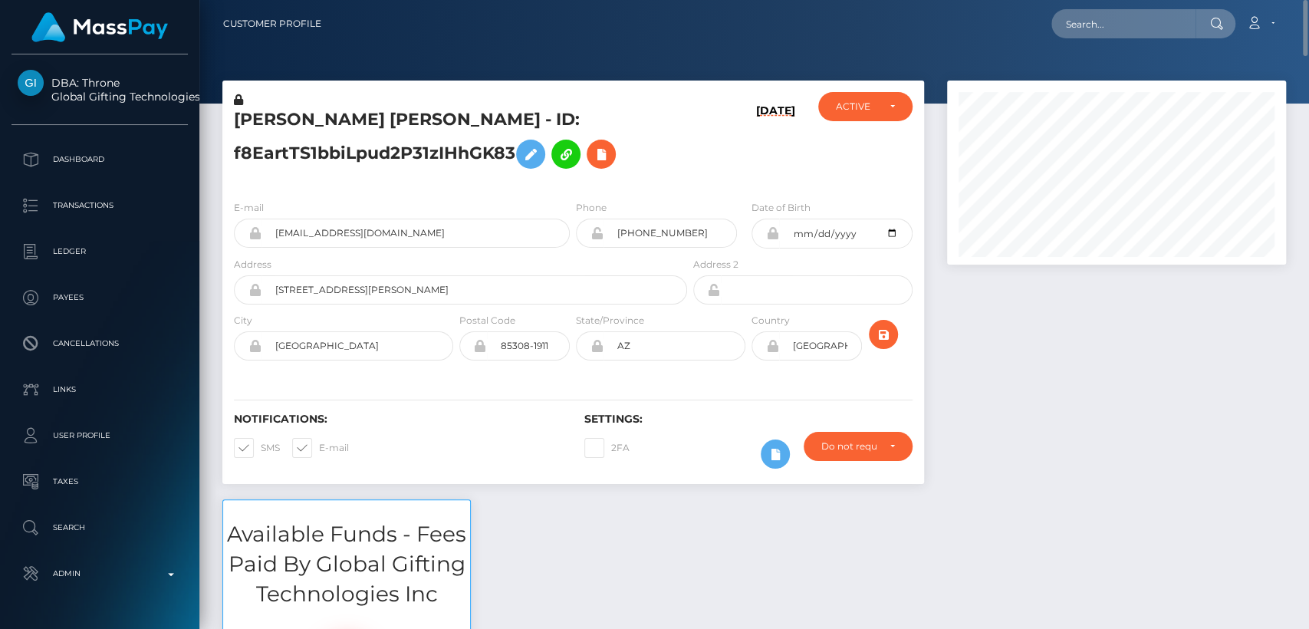
click at [272, 126] on h5 "[PERSON_NAME] [PERSON_NAME] - ID: f8EartTS1bbiLpud2P31zIHhGK83" at bounding box center [456, 142] width 445 height 68
copy h5 "[PERSON_NAME]"
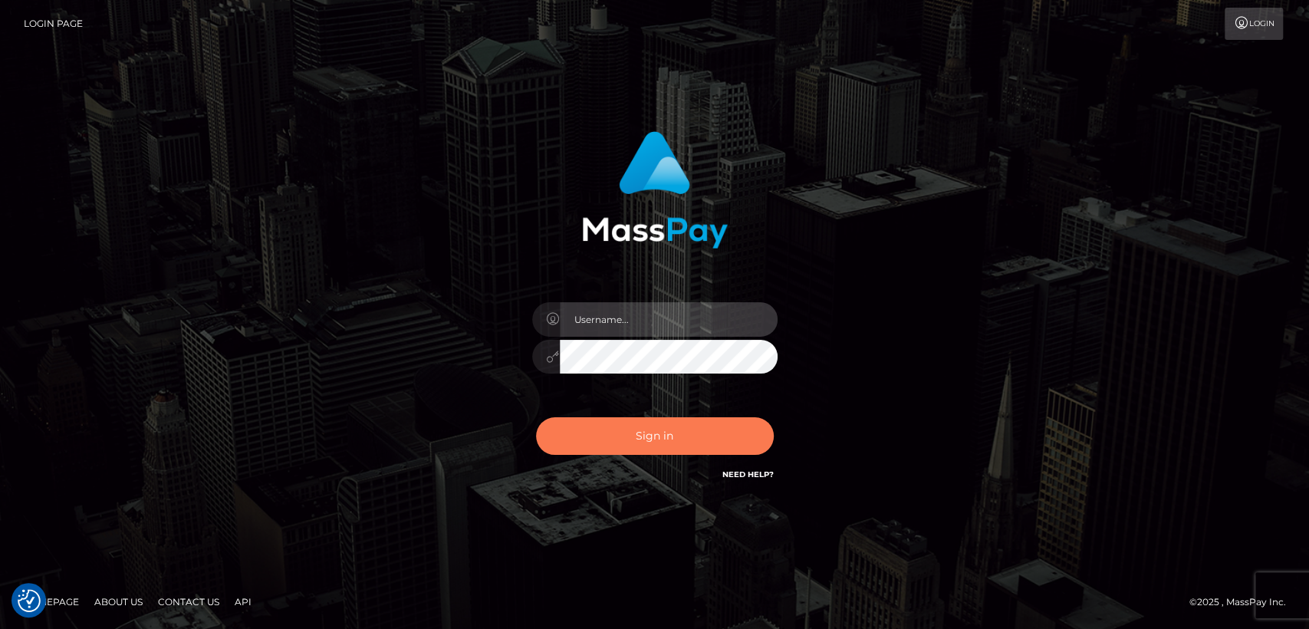
type input "[DOMAIN_NAME]"
click at [593, 425] on button "Sign in" at bounding box center [655, 436] width 238 height 38
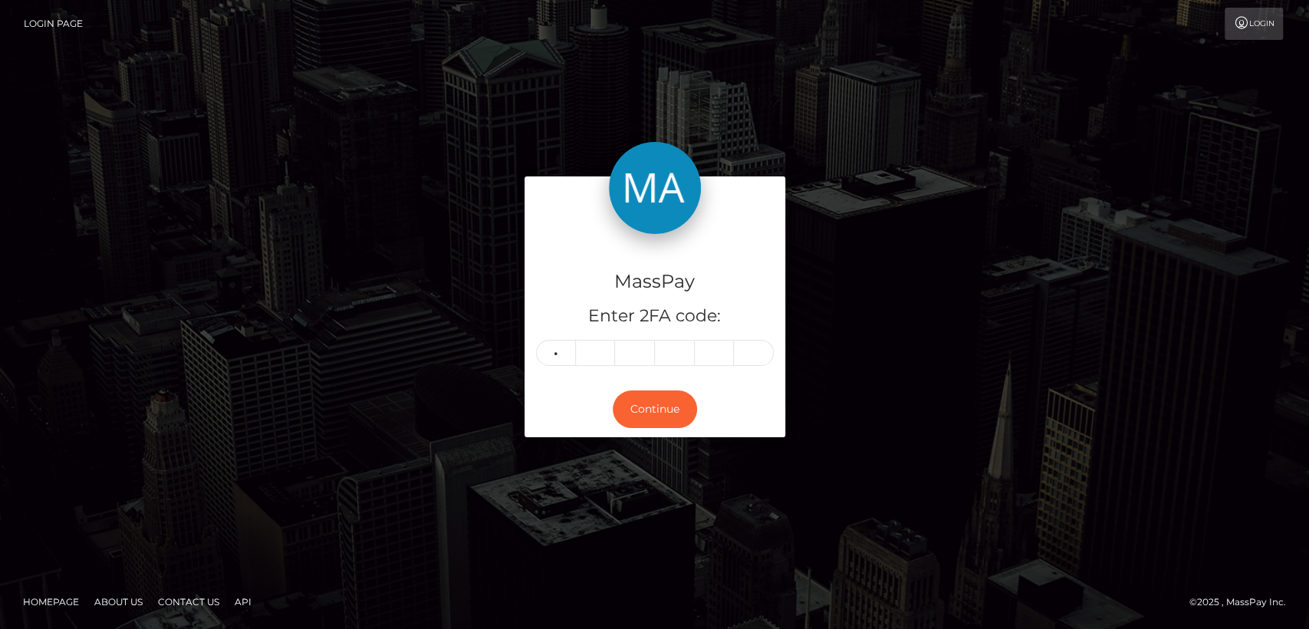
type input "1"
type input "6"
type input "4"
type input "7"
type input "2"
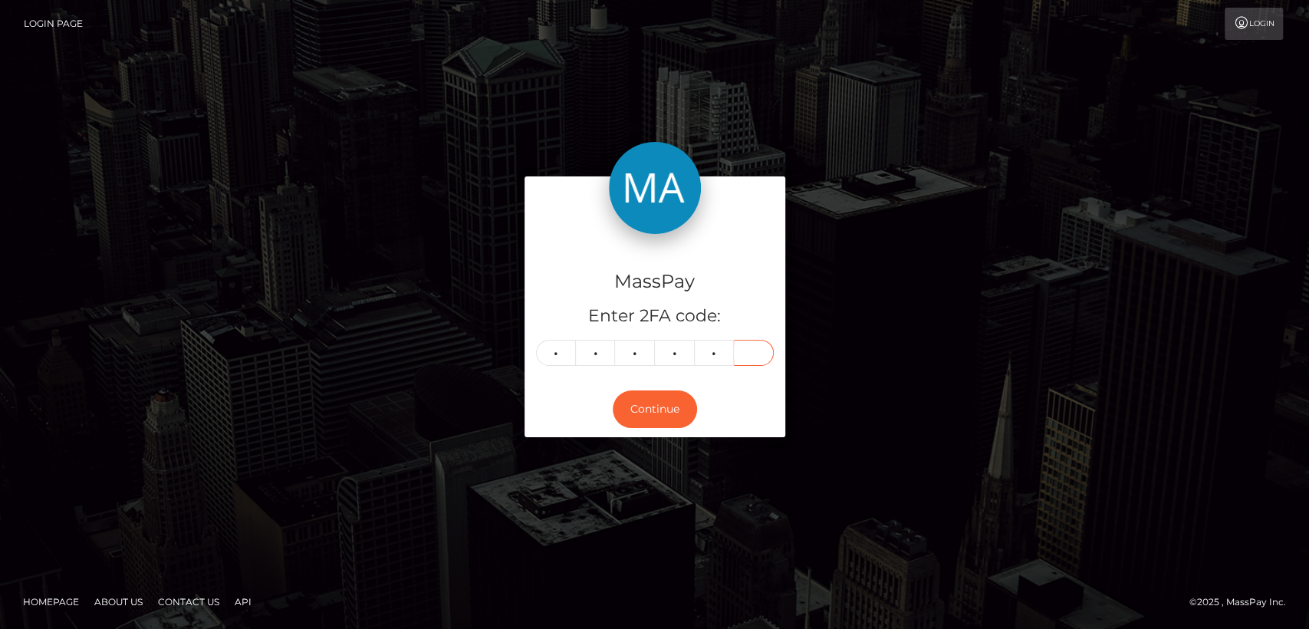
type input "5"
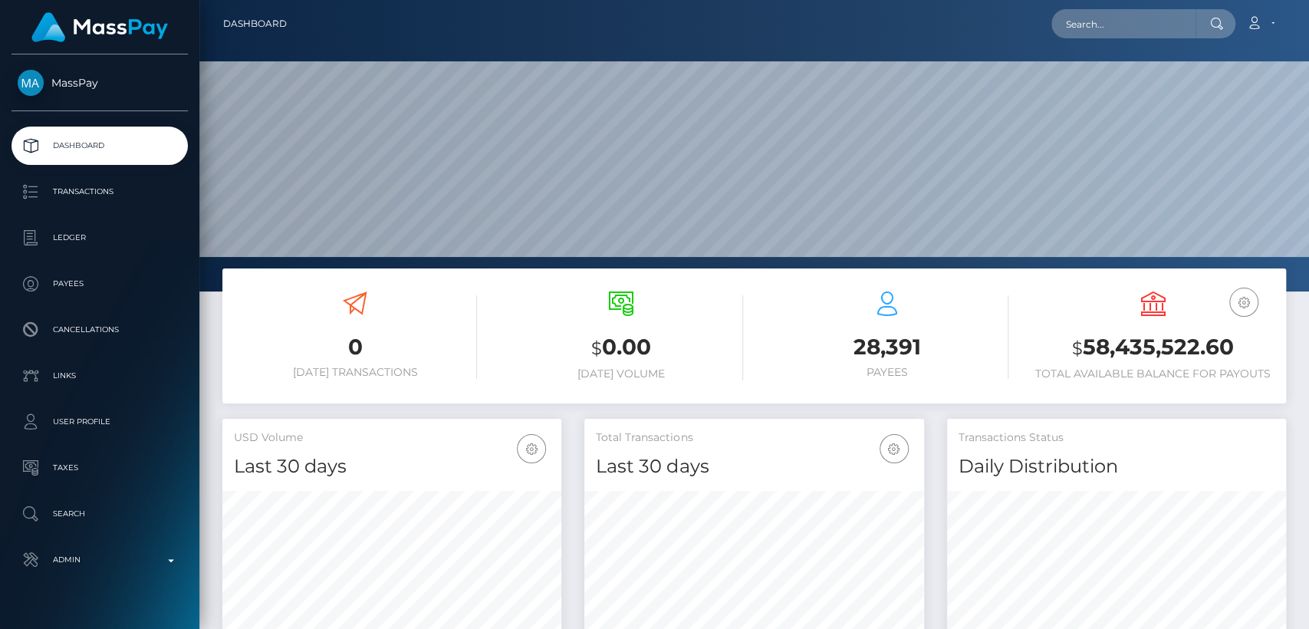
scroll to position [291, 1108]
click at [1154, 20] on input "text" at bounding box center [1123, 23] width 144 height 29
paste input "[EMAIL_ADDRESS][DOMAIN_NAME]"
type input "[EMAIL_ADDRESS][DOMAIN_NAME]"
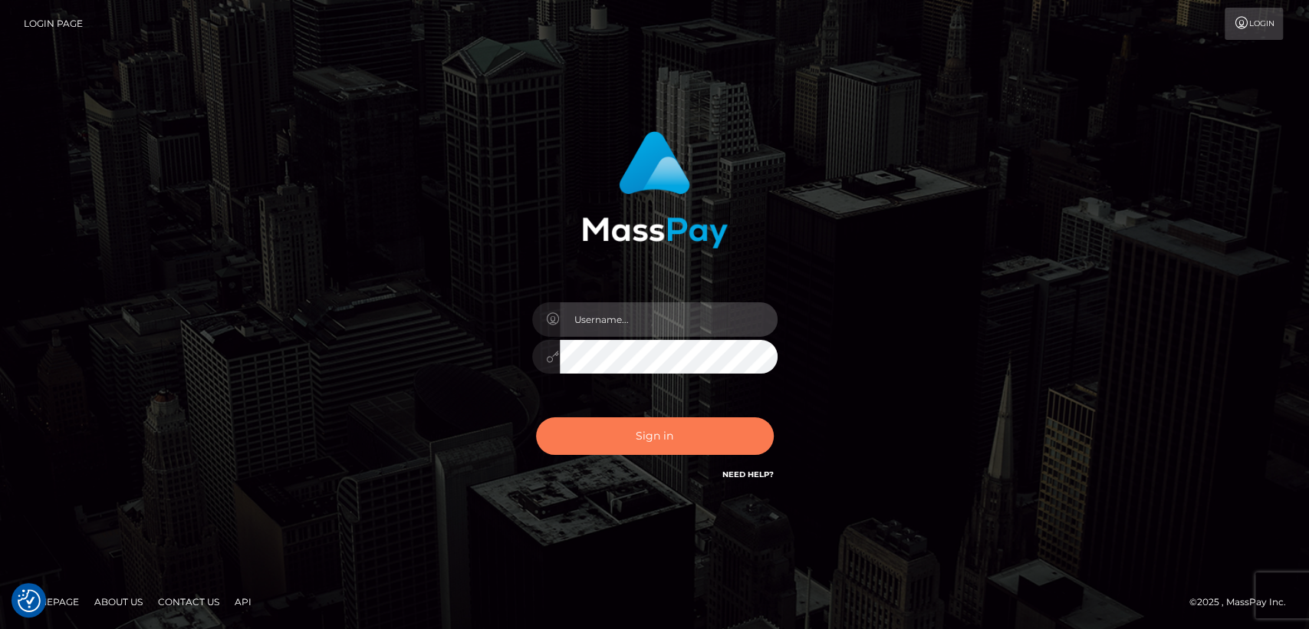
type input "[DOMAIN_NAME]"
click at [632, 435] on button "Sign in" at bounding box center [655, 436] width 238 height 38
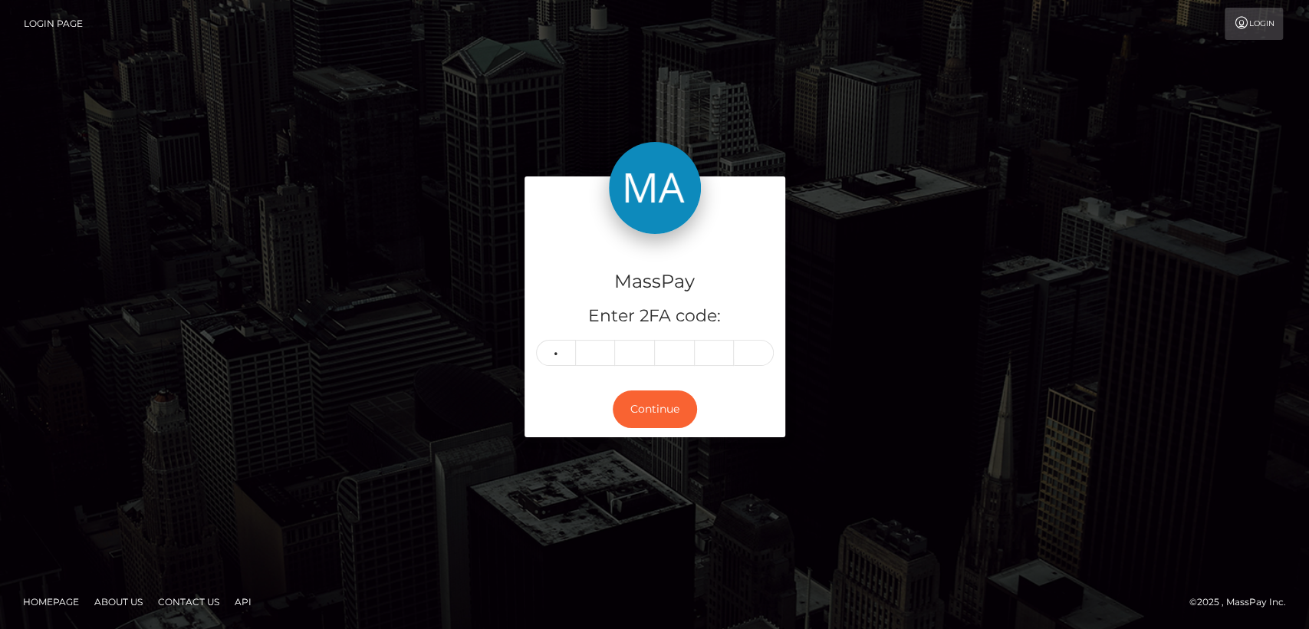
type input "9"
type input "1"
type input "9"
type input "1"
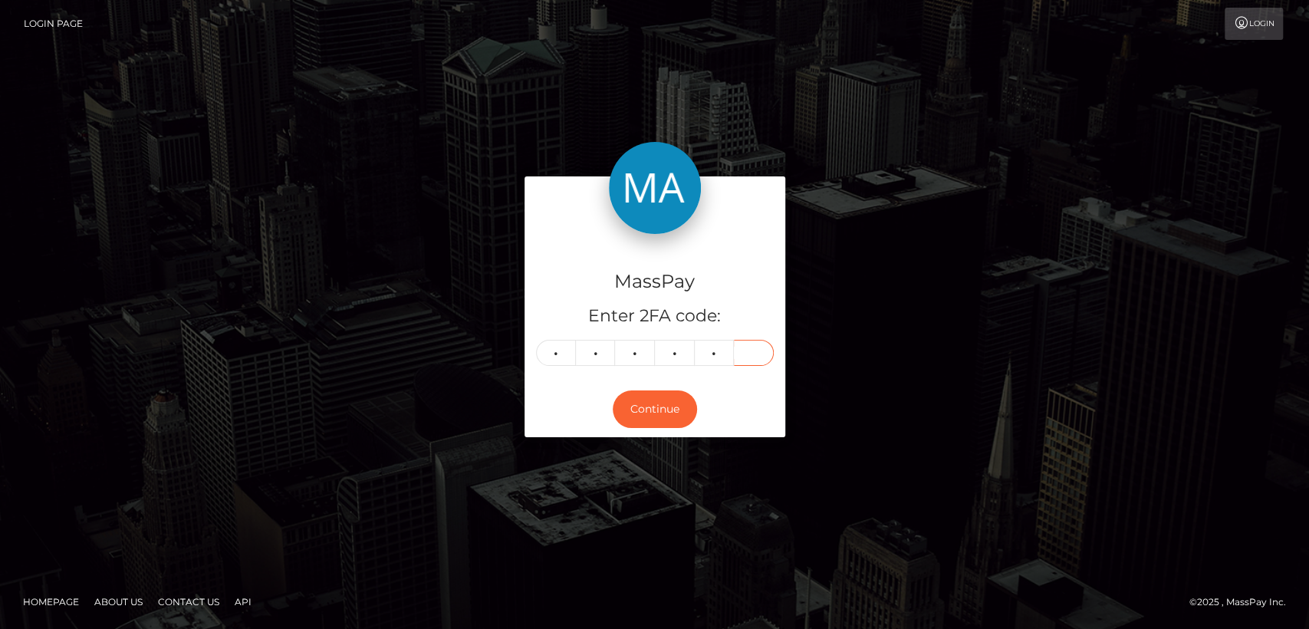
type input "8"
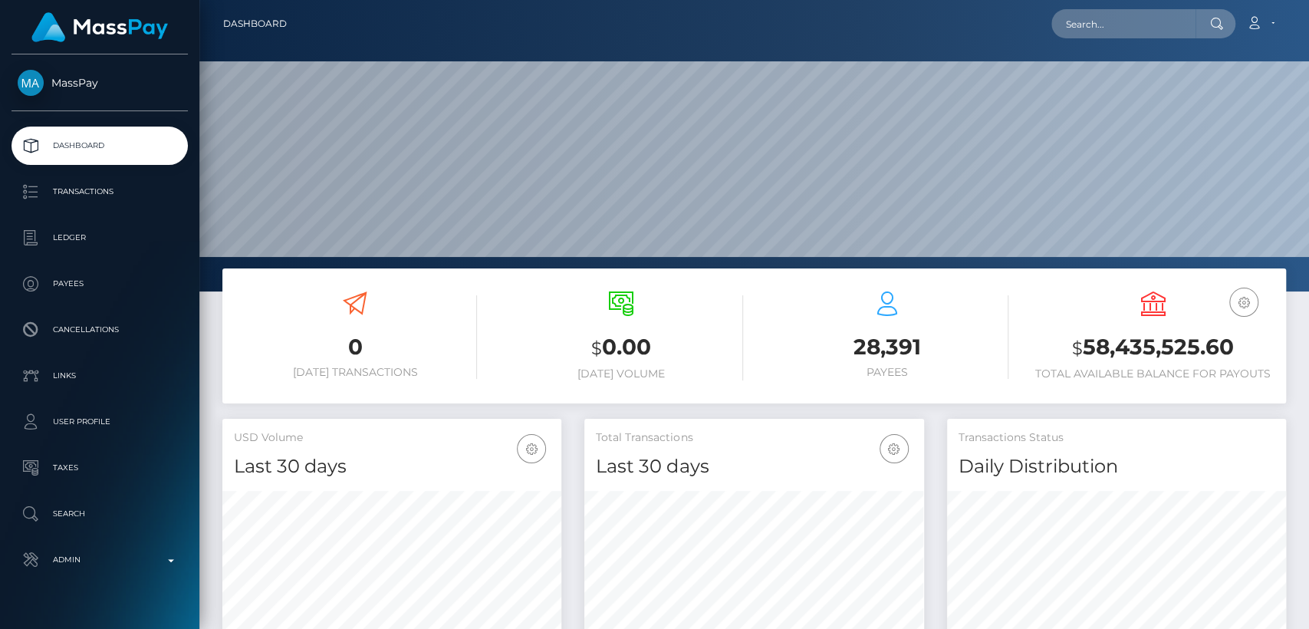
scroll to position [271, 339]
click at [1153, 29] on input "text" at bounding box center [1123, 23] width 144 height 29
paste input "miauniaumiau8@outlook.com"
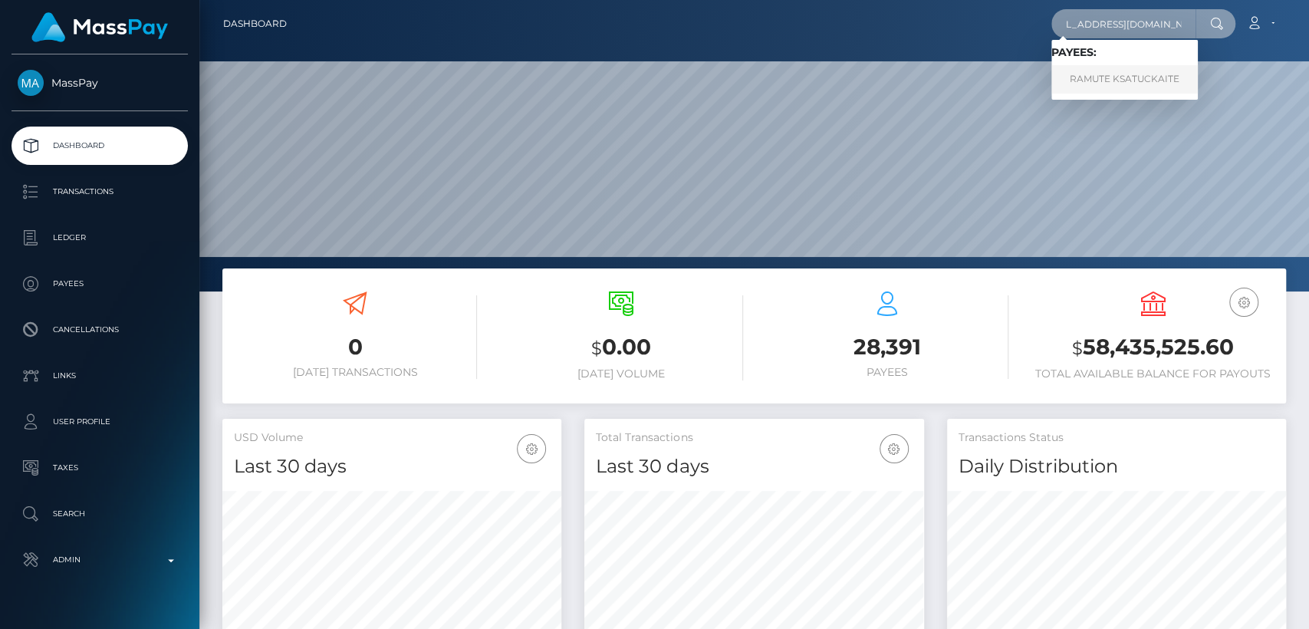
type input "miauniaumiau8@outlook.com"
click at [1138, 77] on link "RAMUTE KSATUCKAITE" at bounding box center [1124, 79] width 146 height 28
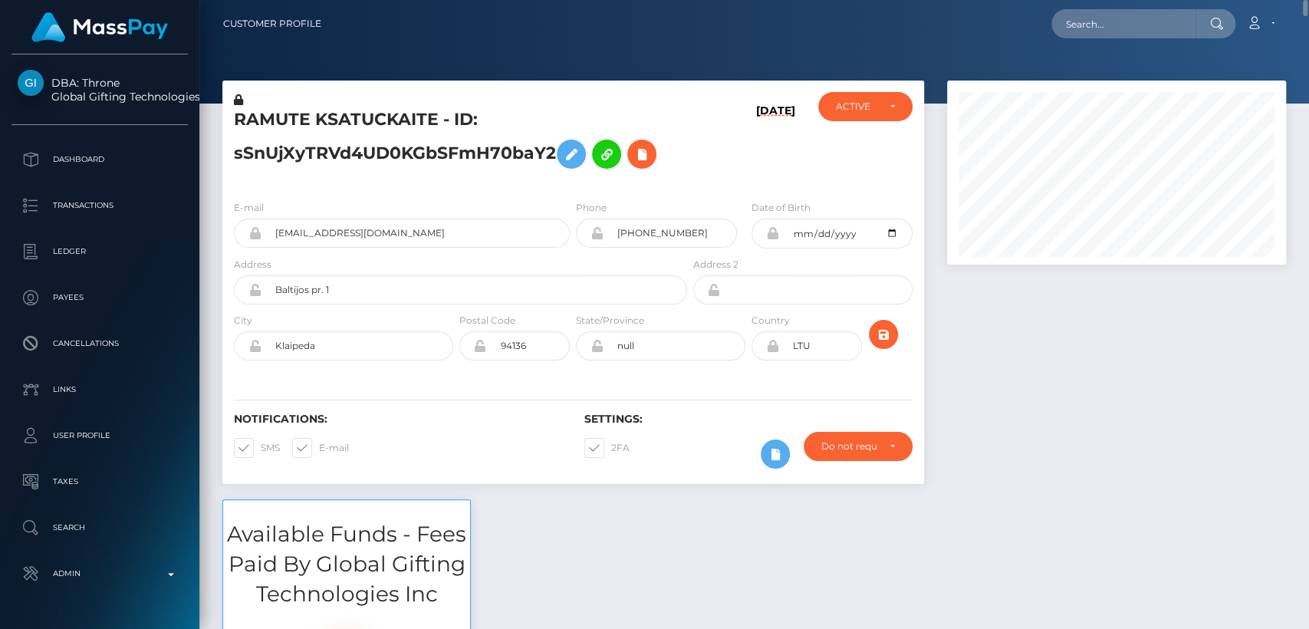
scroll to position [184, 339]
click at [268, 113] on h5 "RAMUTE KSATUCKAITE - ID: sSnUjXyTRVd4UD0KGbSFmH70baY2" at bounding box center [456, 142] width 445 height 68
copy h5 "RAMUTE"
click at [1122, 18] on input "text" at bounding box center [1123, 23] width 144 height 29
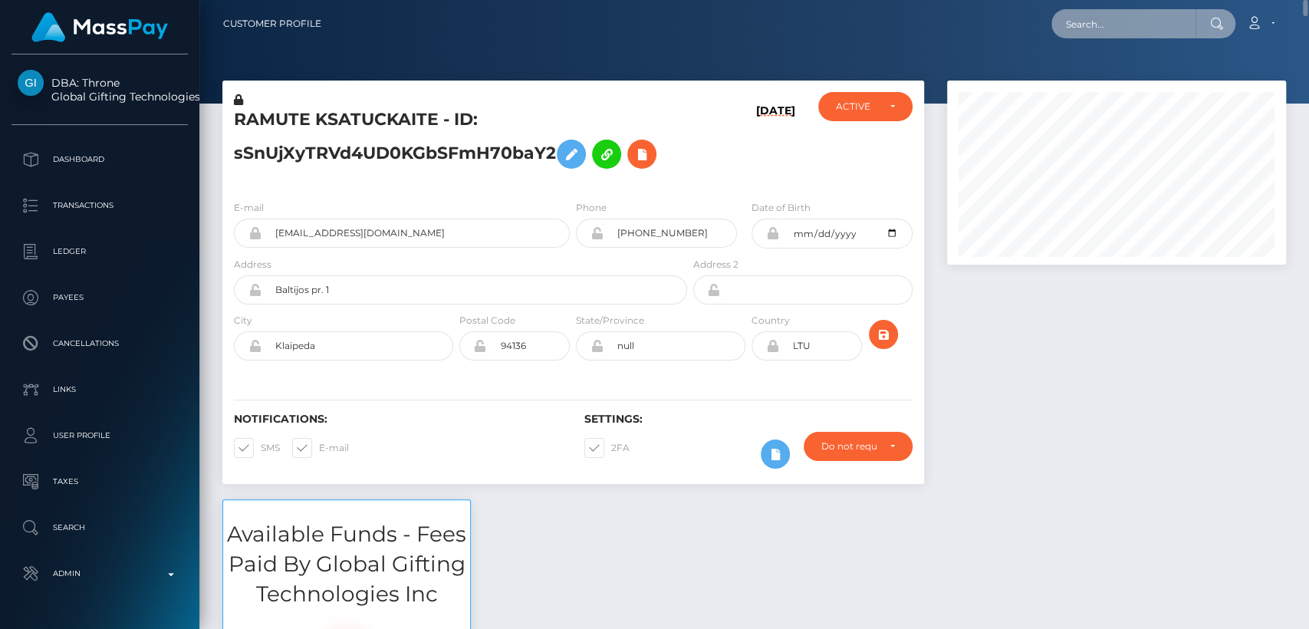
paste input "jelanti20@gmail.com"
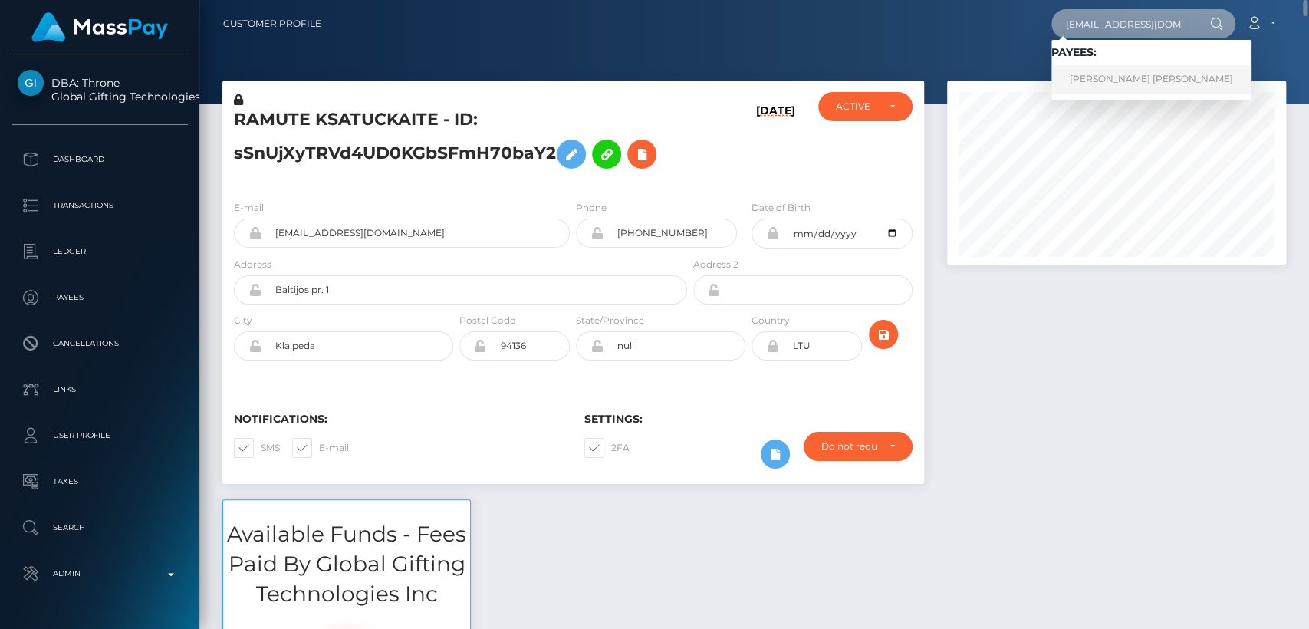
type input "[EMAIL_ADDRESS][DOMAIN_NAME]"
click at [1087, 78] on link "TINA YVETTE WILSON" at bounding box center [1151, 79] width 200 height 28
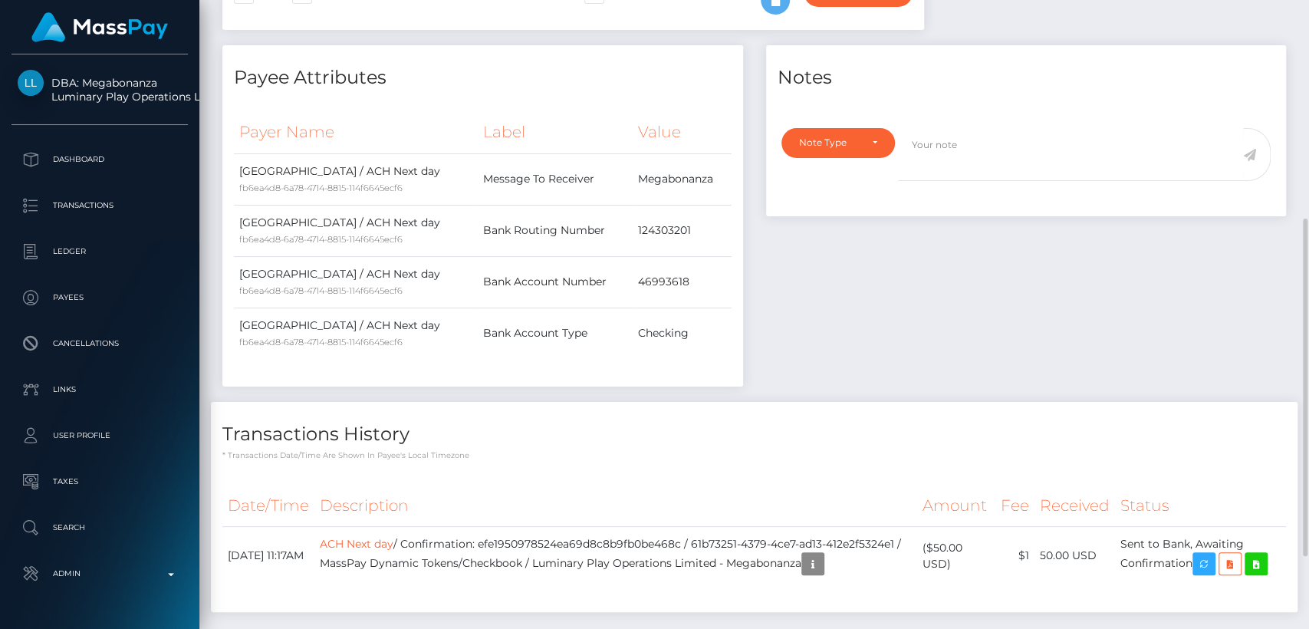
scroll to position [543, 0]
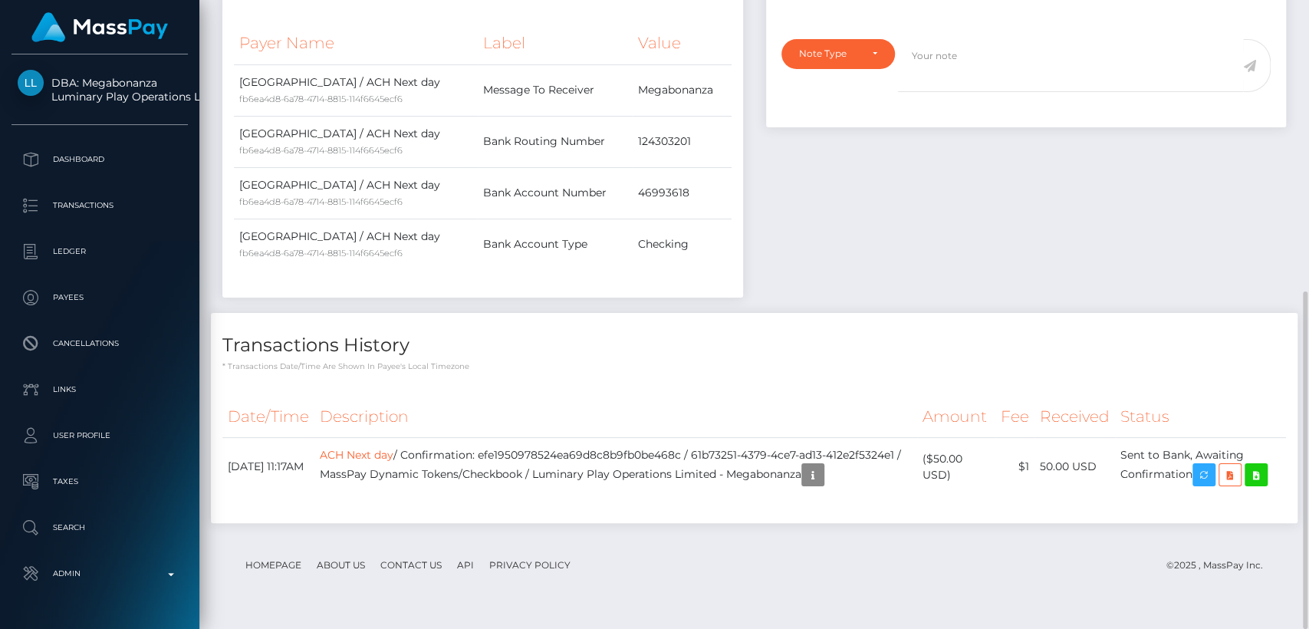
click at [728, 218] on td "Checking" at bounding box center [681, 243] width 99 height 51
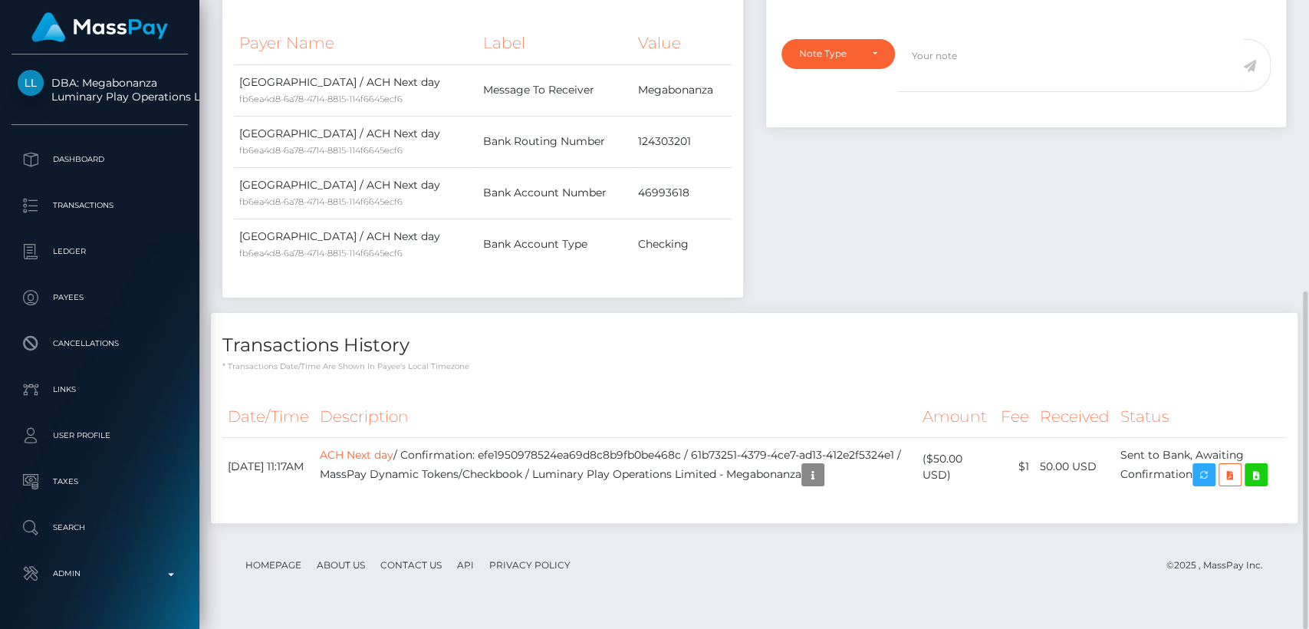
click at [728, 218] on td "Checking" at bounding box center [681, 243] width 99 height 51
click at [803, 484] on icon "button" at bounding box center [812, 474] width 18 height 19
click at [356, 461] on div "Additional Info" at bounding box center [356, 457] width 100 height 28
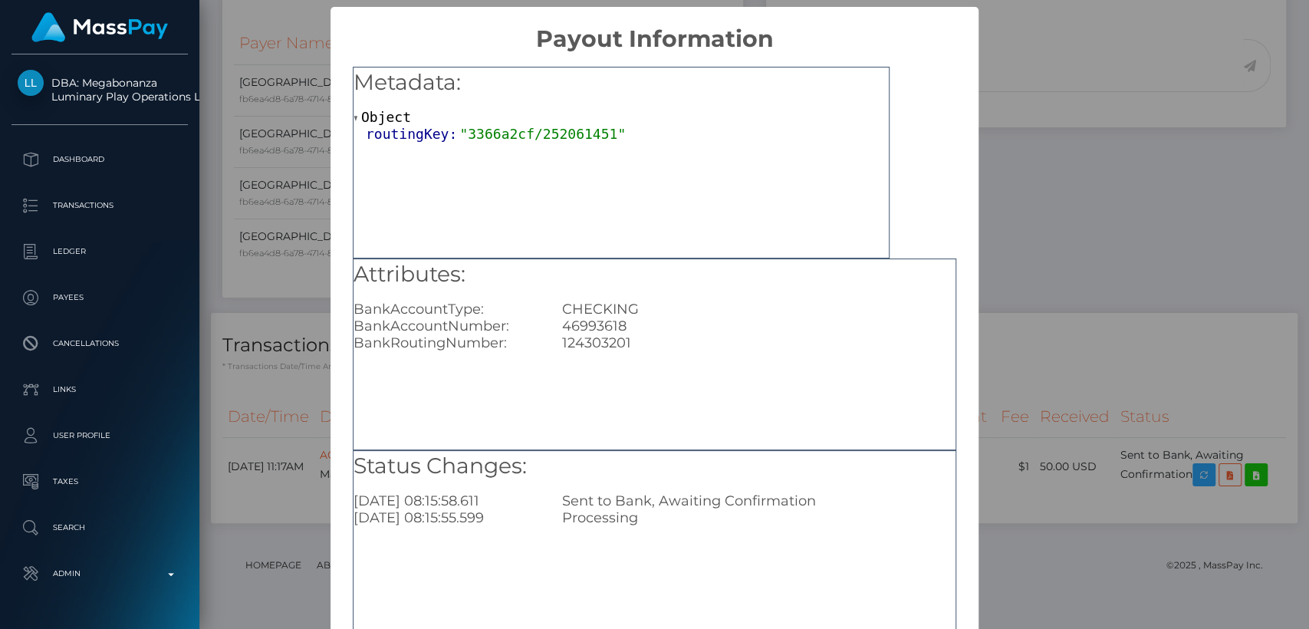
click at [951, 223] on div "Metadata: Object routingKey: "3366a2cf/252061451" Attributes: BankAccountType: …" at bounding box center [654, 349] width 648 height 593
click at [1035, 204] on div "× Payout Information Metadata: Object routingKey: "3366a2cf/252061451" Attribut…" at bounding box center [654, 314] width 1309 height 629
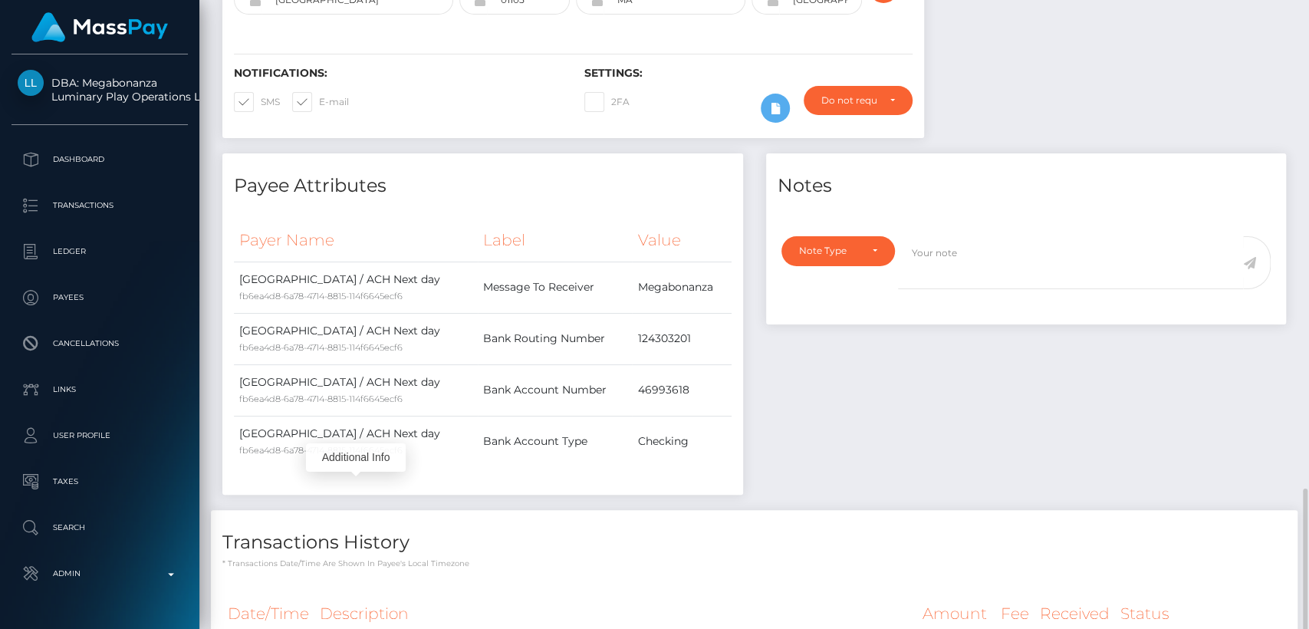
scroll to position [543, 0]
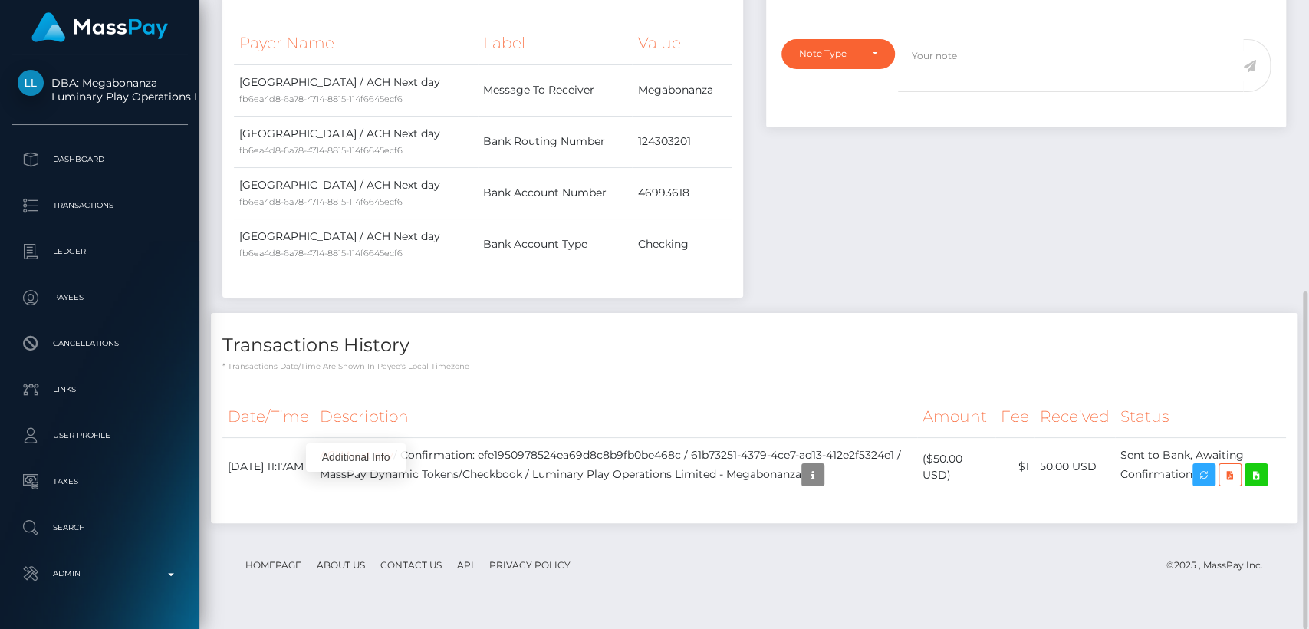
click at [884, 262] on div "Notes Note Type Compliance Clear Compliance General Note Type" at bounding box center [1026, 134] width 544 height 356
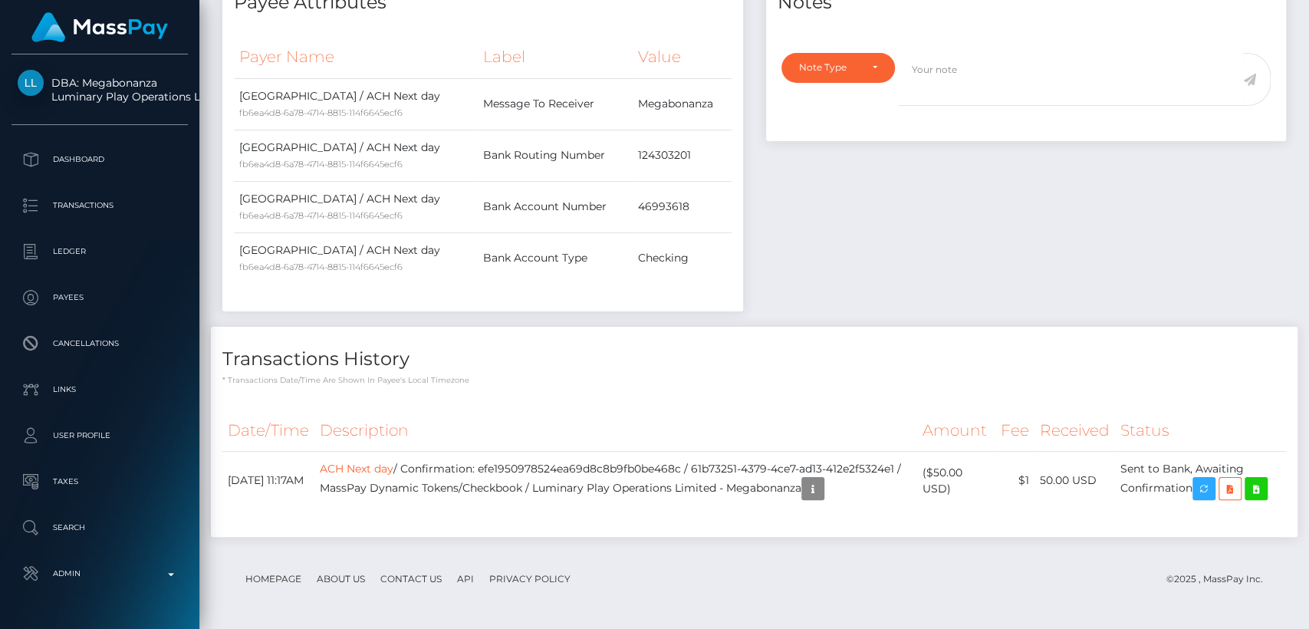
scroll to position [0, 0]
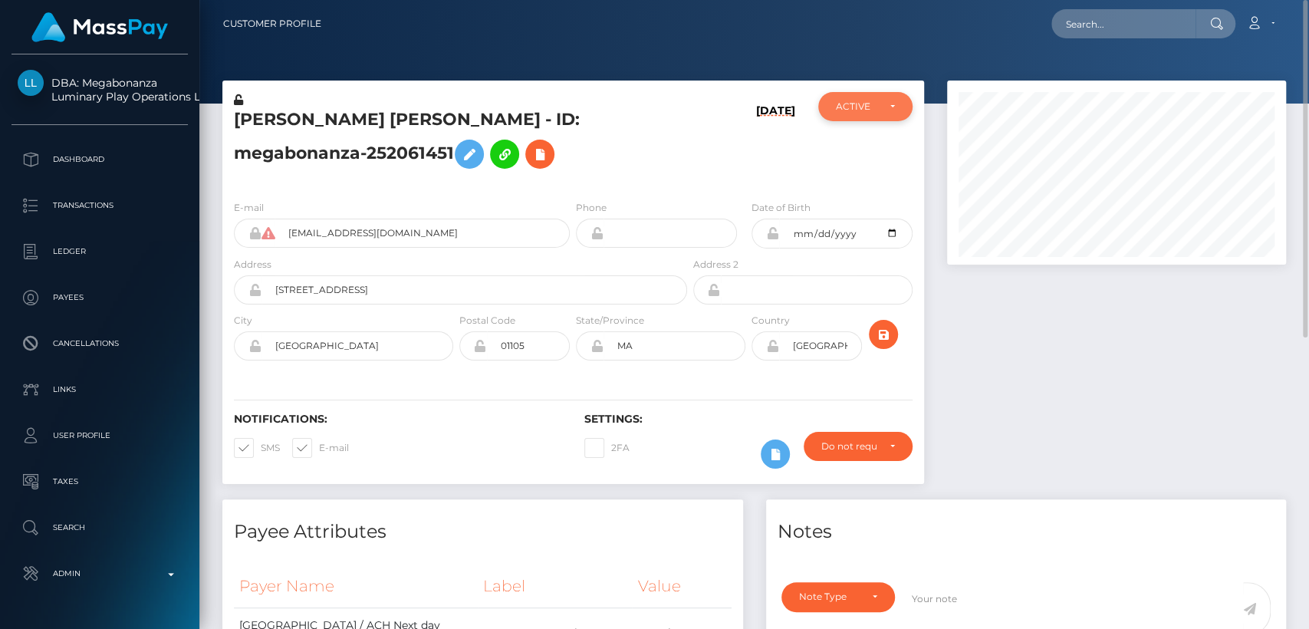
click at [859, 114] on div "ACTIVE" at bounding box center [865, 106] width 94 height 29
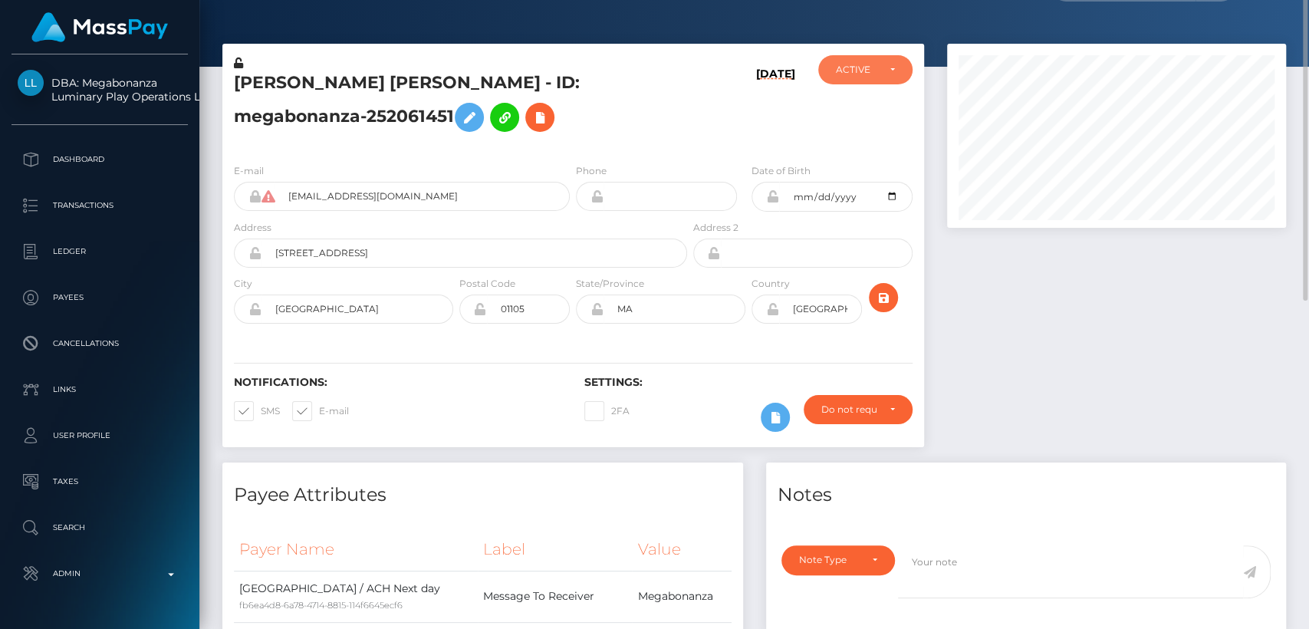
scroll to position [0, 0]
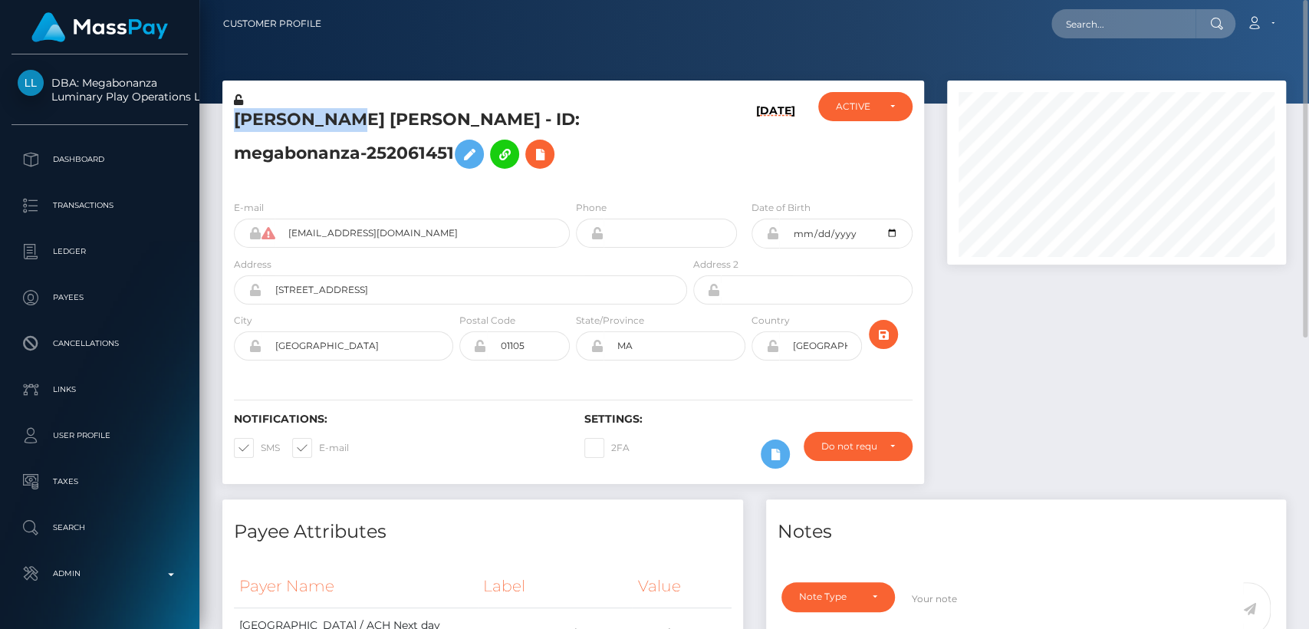
drag, startPoint x: 348, startPoint y: 119, endPoint x: 245, endPoint y: 113, distance: 102.9
click at [224, 110] on div "TINA YVETTE WILSON - ID: megabonanza-252061451" at bounding box center [456, 140] width 468 height 96
copy h5 "TINA YVETTE"
drag, startPoint x: 440, startPoint y: 614, endPoint x: 440, endPoint y: 637, distance: 23.0
click at [440, 628] on html "DBA: Megabonanza Luminary Play Operations Limited Dashboard Transactions Ledger…" at bounding box center [654, 314] width 1309 height 629
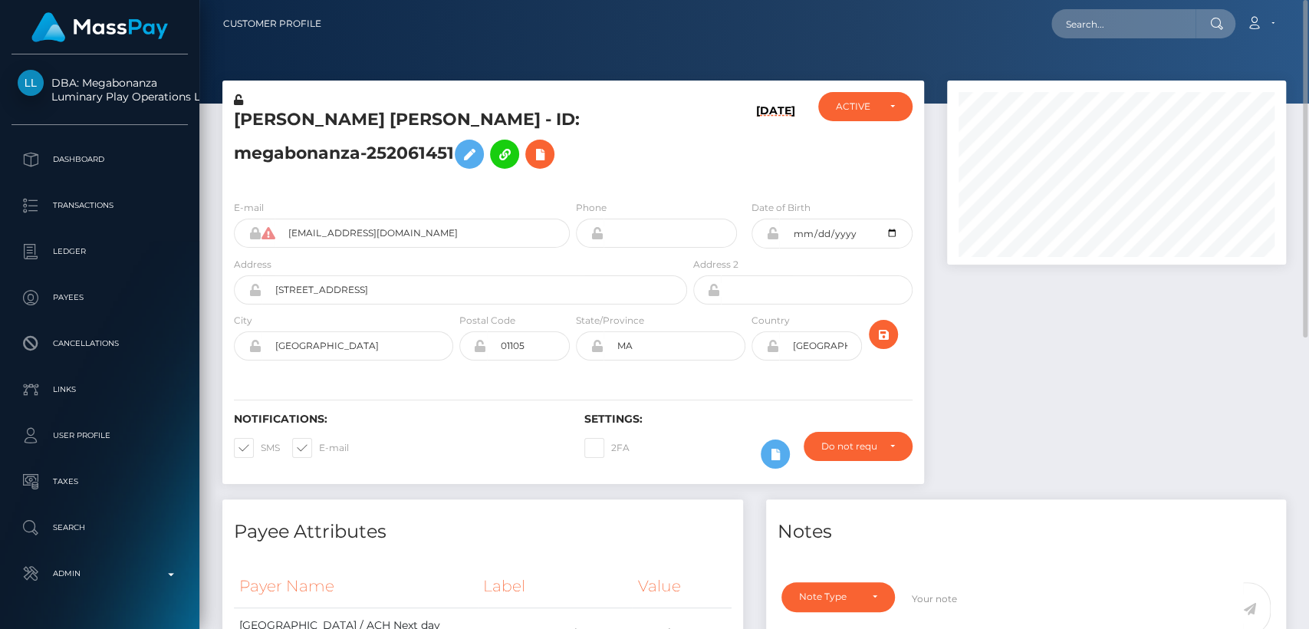
click at [588, 527] on h4 "Payee Attributes" at bounding box center [483, 531] width 498 height 27
click at [607, 530] on h4 "Payee Attributes" at bounding box center [483, 531] width 498 height 27
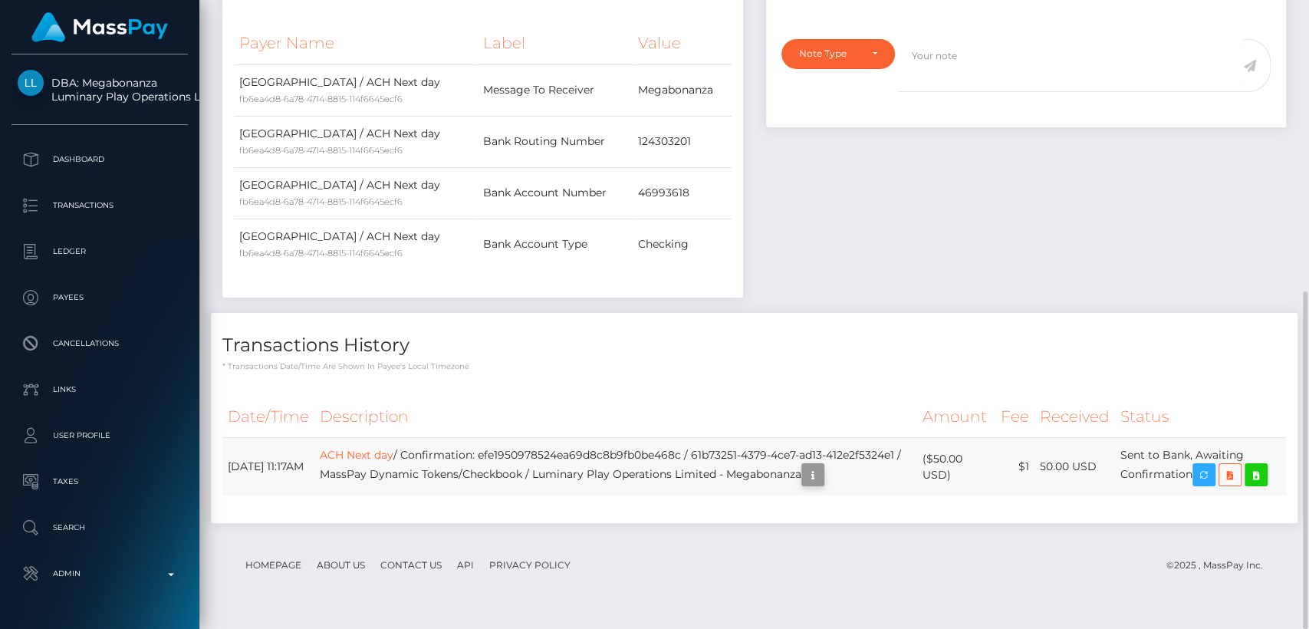
scroll to position [184, 339]
drag, startPoint x: 1104, startPoint y: 474, endPoint x: 1047, endPoint y: 468, distance: 57.1
click at [1047, 468] on td "50.00 USD" at bounding box center [1074, 467] width 80 height 58
copy td "50.00 USD"
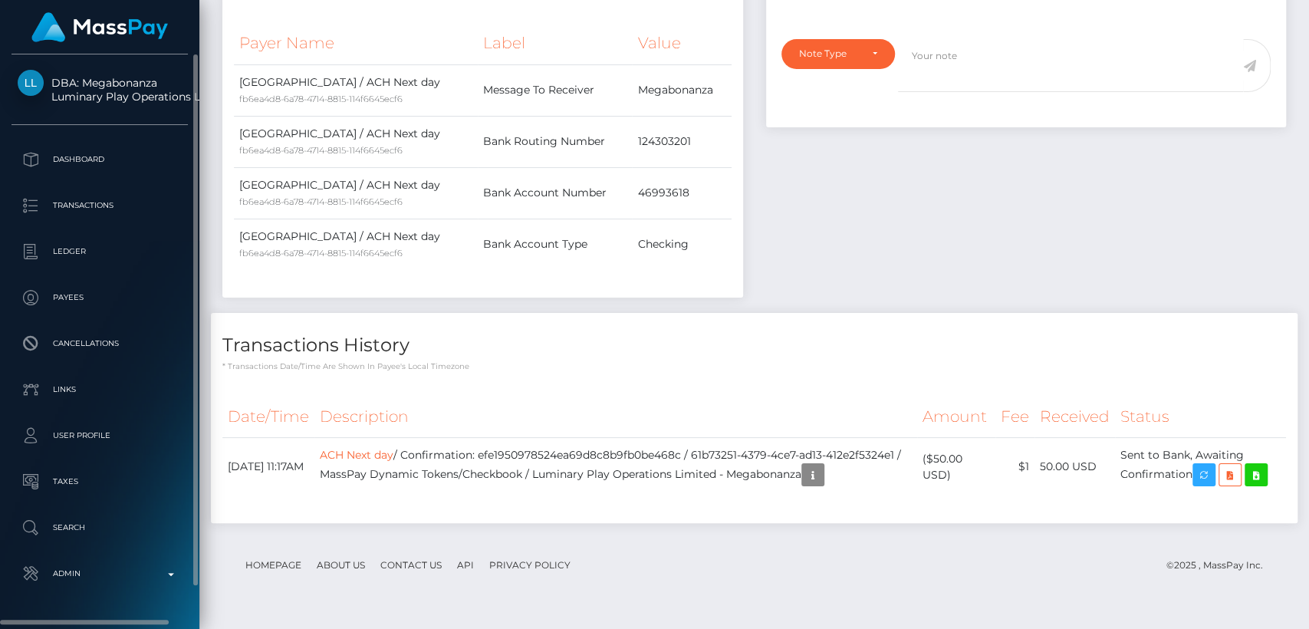
drag, startPoint x: 82, startPoint y: 69, endPoint x: 182, endPoint y: 90, distance: 102.7
click at [182, 90] on div "DBA: Megabonanza Luminary Play Operations Limited Dashboard Transactions Ledger…" at bounding box center [99, 339] width 199 height 571
copy span "Megabonanza Luminary Play Operation"
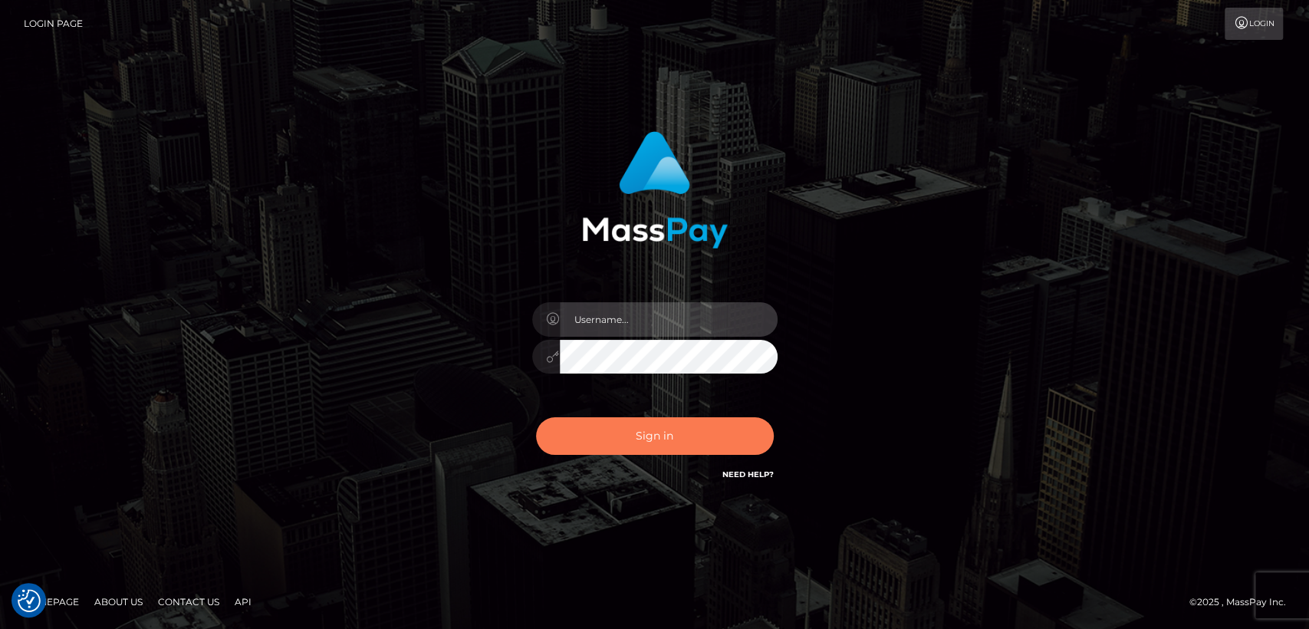
type input "[DOMAIN_NAME]"
click at [586, 435] on button "Sign in" at bounding box center [655, 436] width 238 height 38
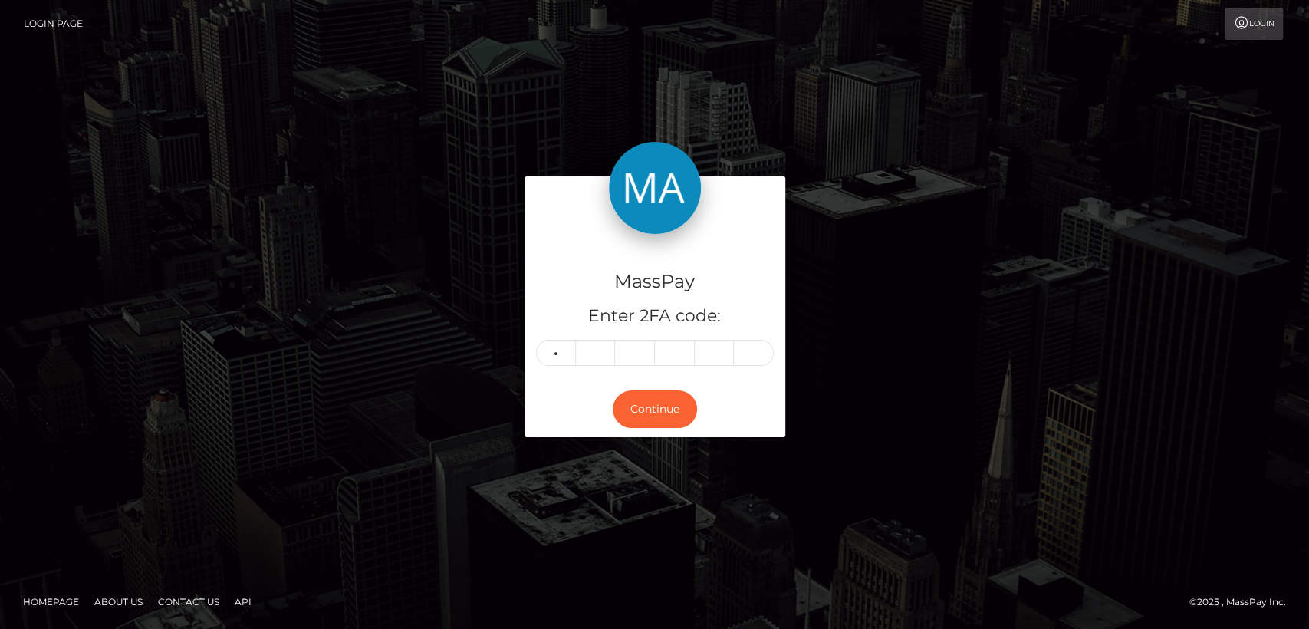
type input "9"
type input "1"
type input "8"
type input "0"
type input "2"
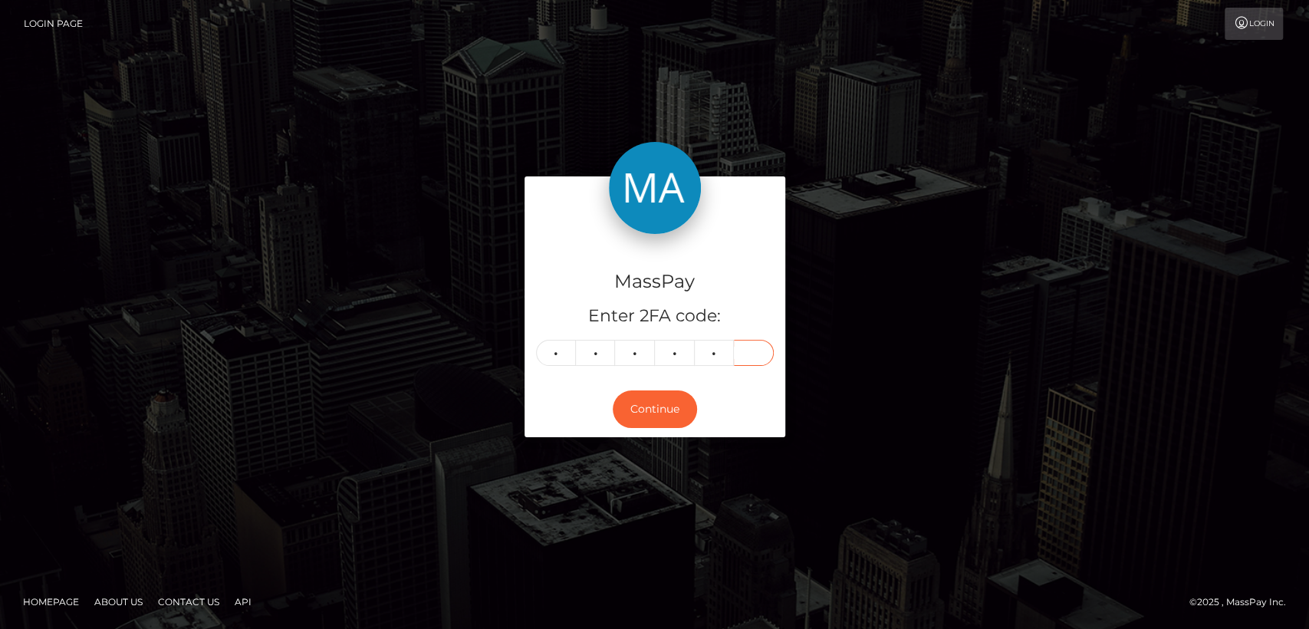
type input "8"
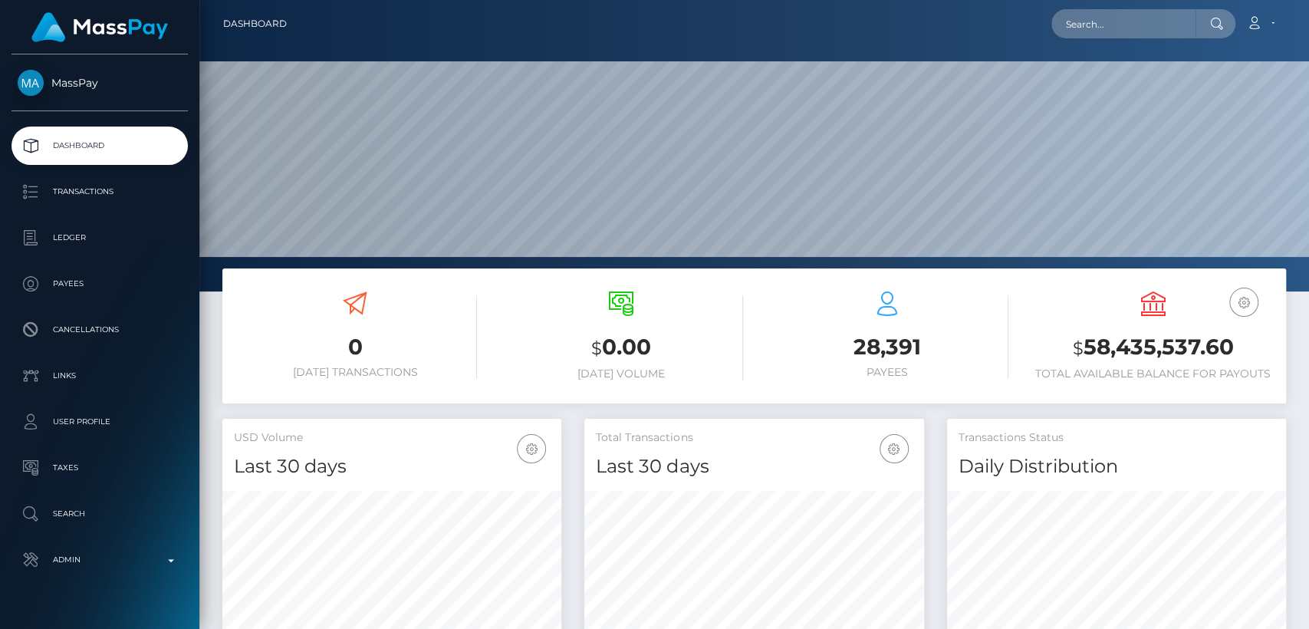
scroll to position [271, 339]
click at [1154, 34] on input "text" at bounding box center [1123, 23] width 144 height 29
paste input "wrednol@me.com"
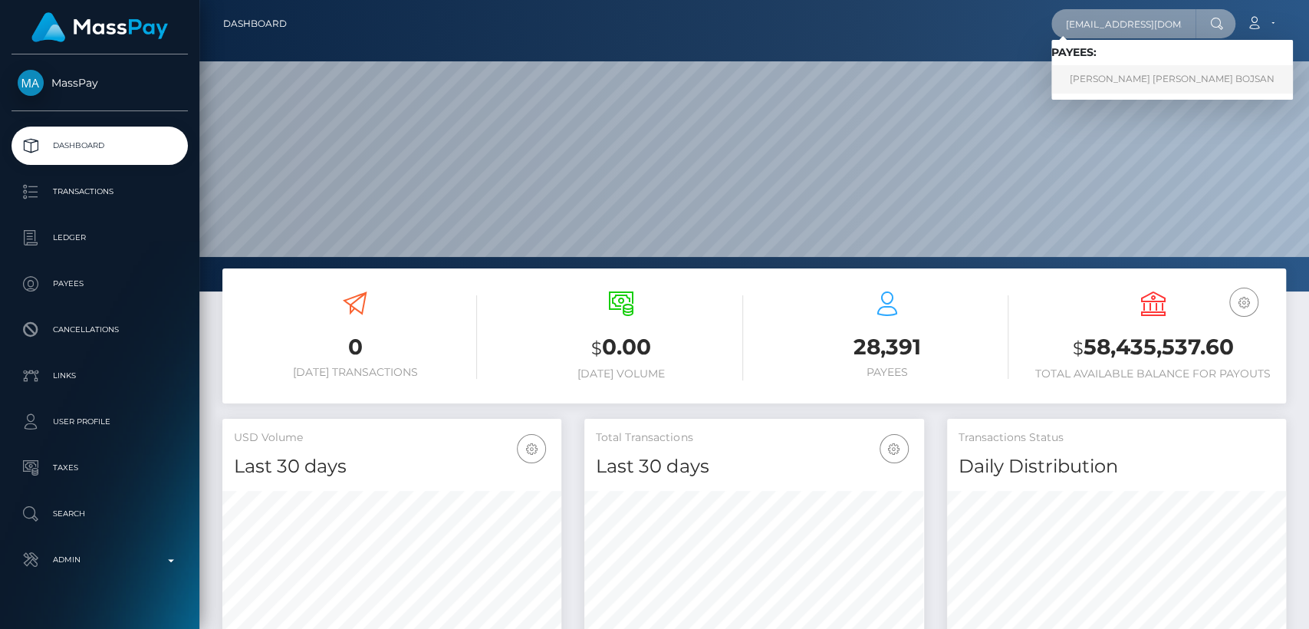
type input "wrednol@me.com"
click at [1161, 80] on link "PAWEŁ RADOSŁAW BOJSAN" at bounding box center [1171, 79] width 241 height 28
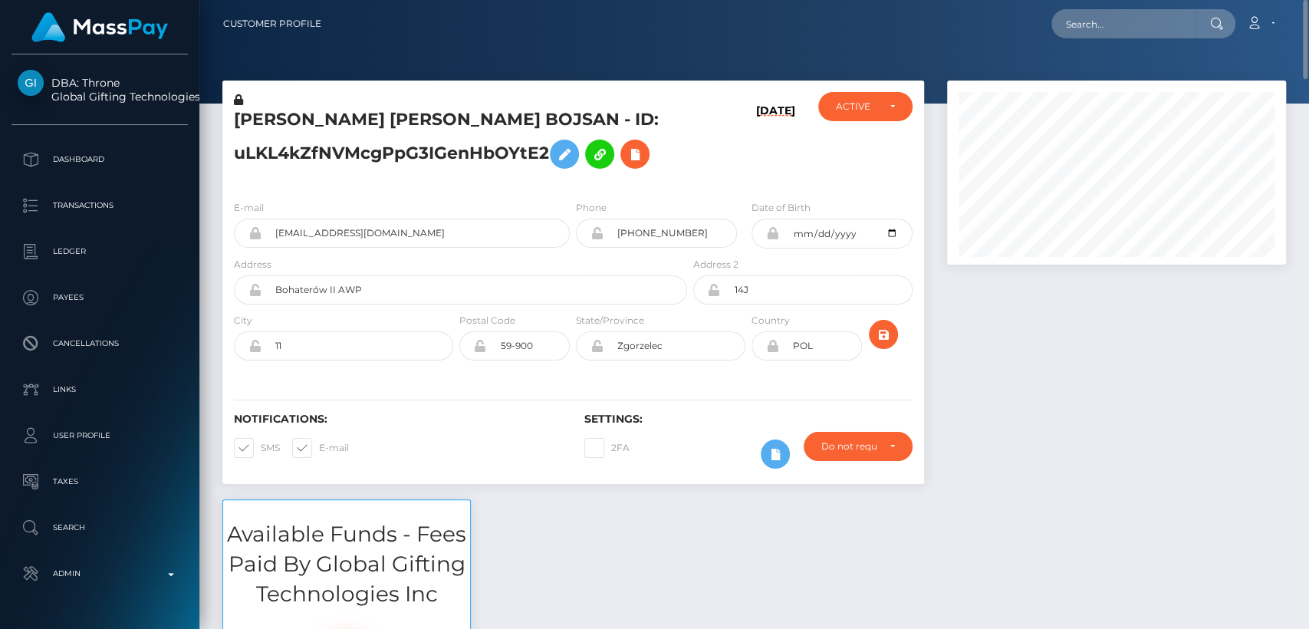
click at [262, 123] on h5 "PAWEŁ RADOSŁAW BOJSAN - ID: uLKL4kZfNVMcgPpG3IGenHbOYtE2" at bounding box center [456, 142] width 445 height 68
copy h5 "PAWEŁ"
click at [1115, 21] on input "text" at bounding box center [1123, 23] width 144 height 29
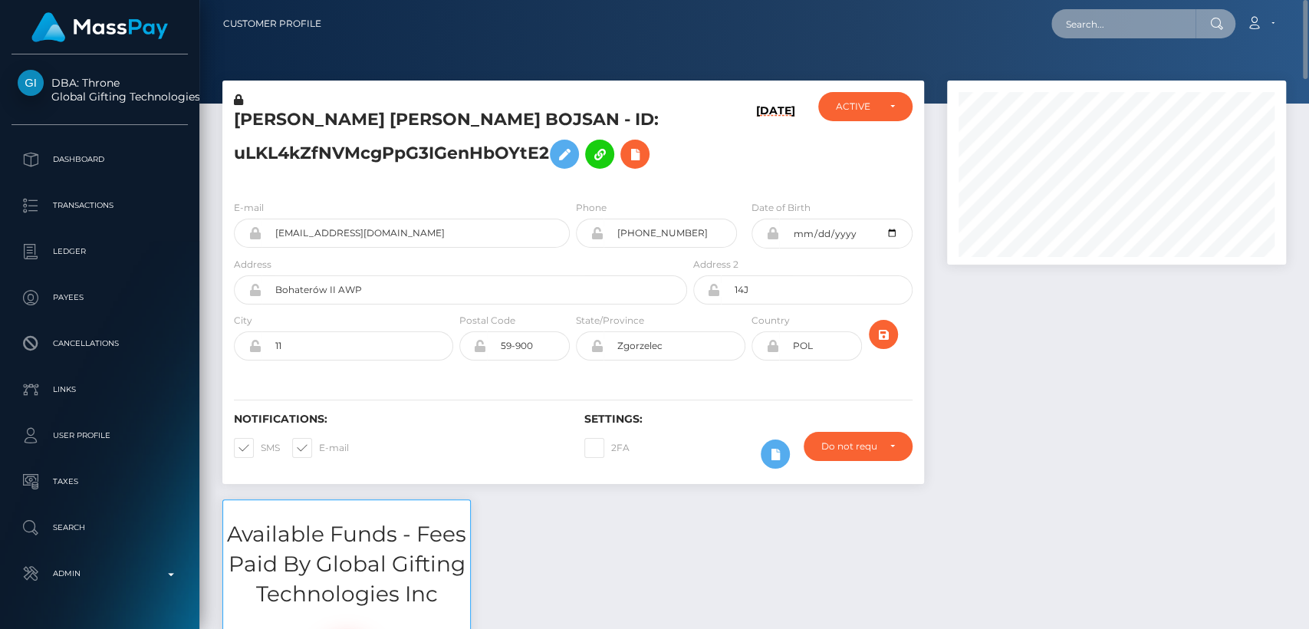
paste input "slavemila1@gmail.com"
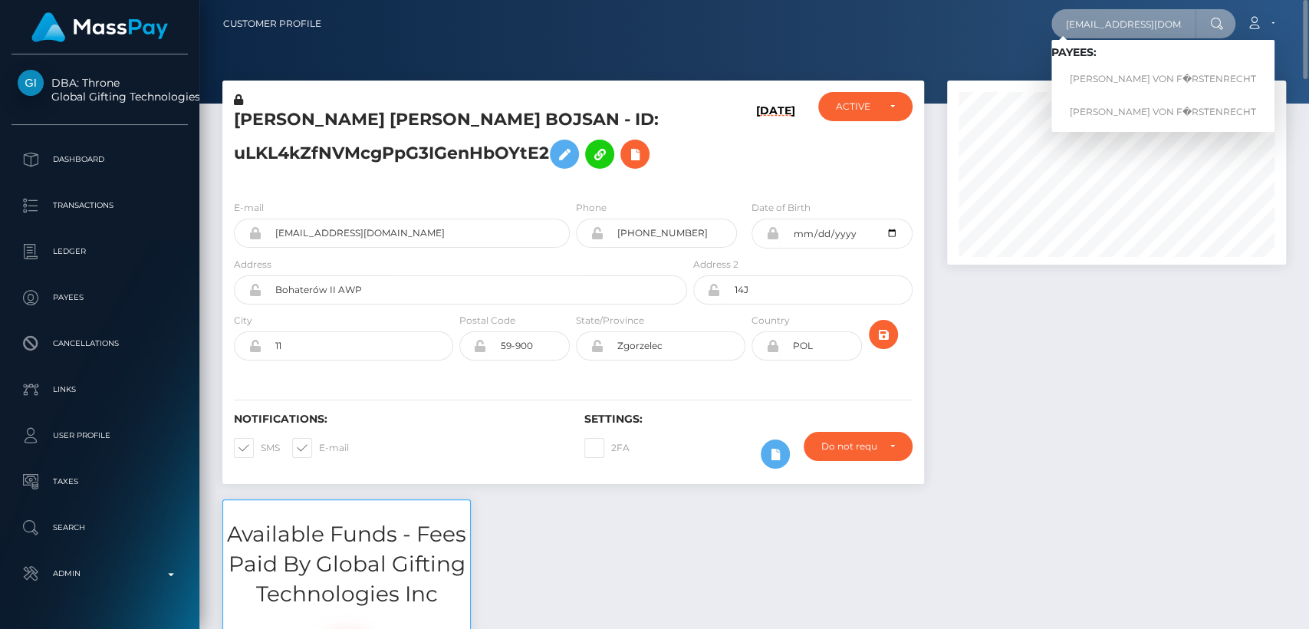
type input "slavemila1@gmail.com"
click at [1112, 36] on input "slavemila1@gmail.com" at bounding box center [1123, 23] width 144 height 29
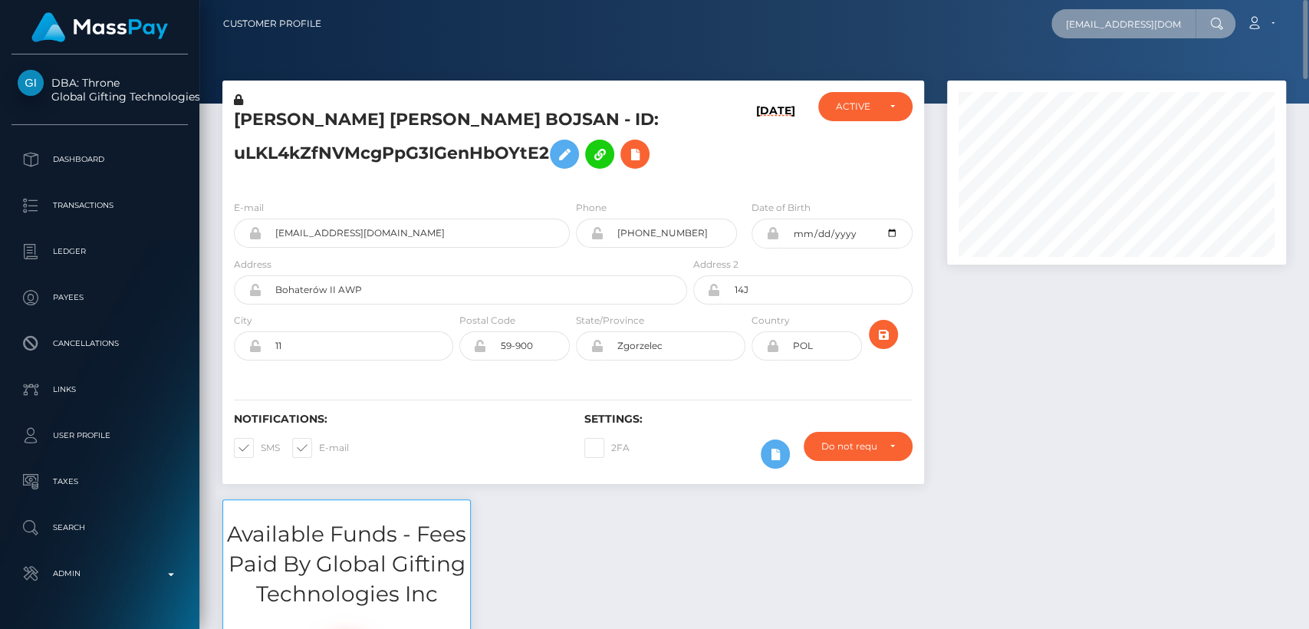
click at [1112, 34] on input "slavemila1@gmail.com" at bounding box center [1123, 23] width 144 height 29
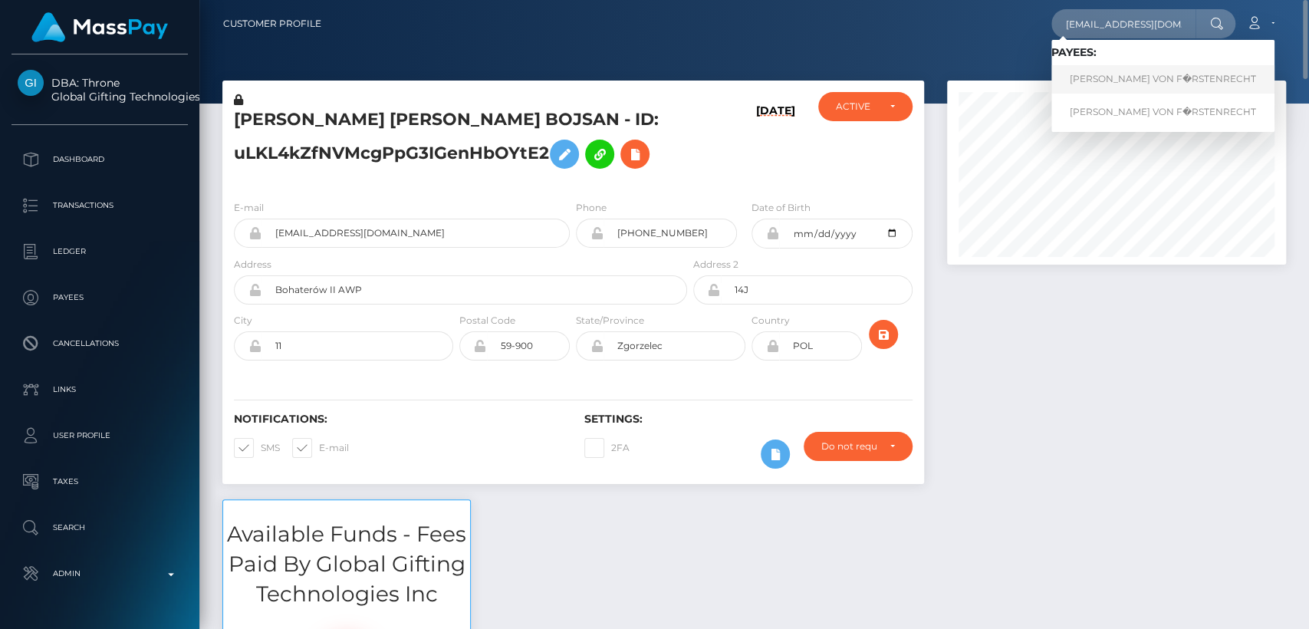
click at [1131, 77] on link "MARIE LOUISE MICOLA VON F�RSTENRECHT" at bounding box center [1162, 79] width 223 height 28
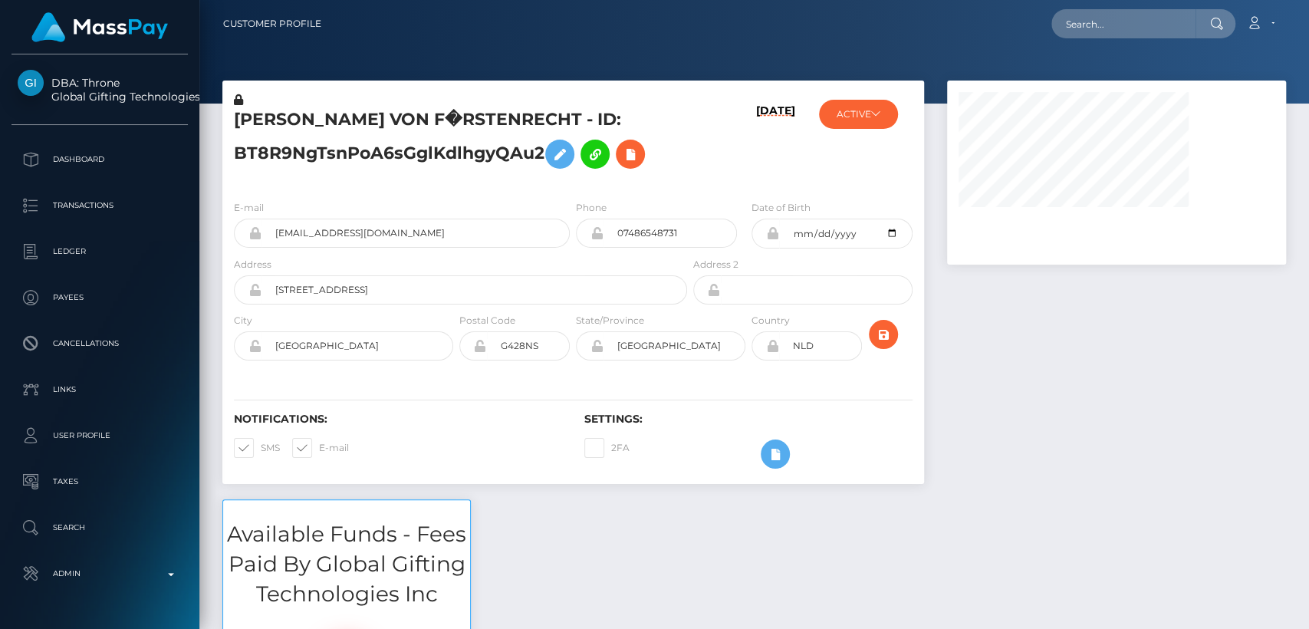
click at [266, 122] on h5 "[PERSON_NAME] VON F�RSTENRECHT - ID: BT8R9NgTsnPoA6sGglKdlhgyQAu2" at bounding box center [456, 142] width 445 height 68
click at [266, 122] on h5 "MARIE LOUISE MICOLA VON F�RSTENRECHT - ID: BT8R9NgTsnPoA6sGglKdlhgyQAu2" at bounding box center [456, 142] width 445 height 68
copy h5 "MARIE"
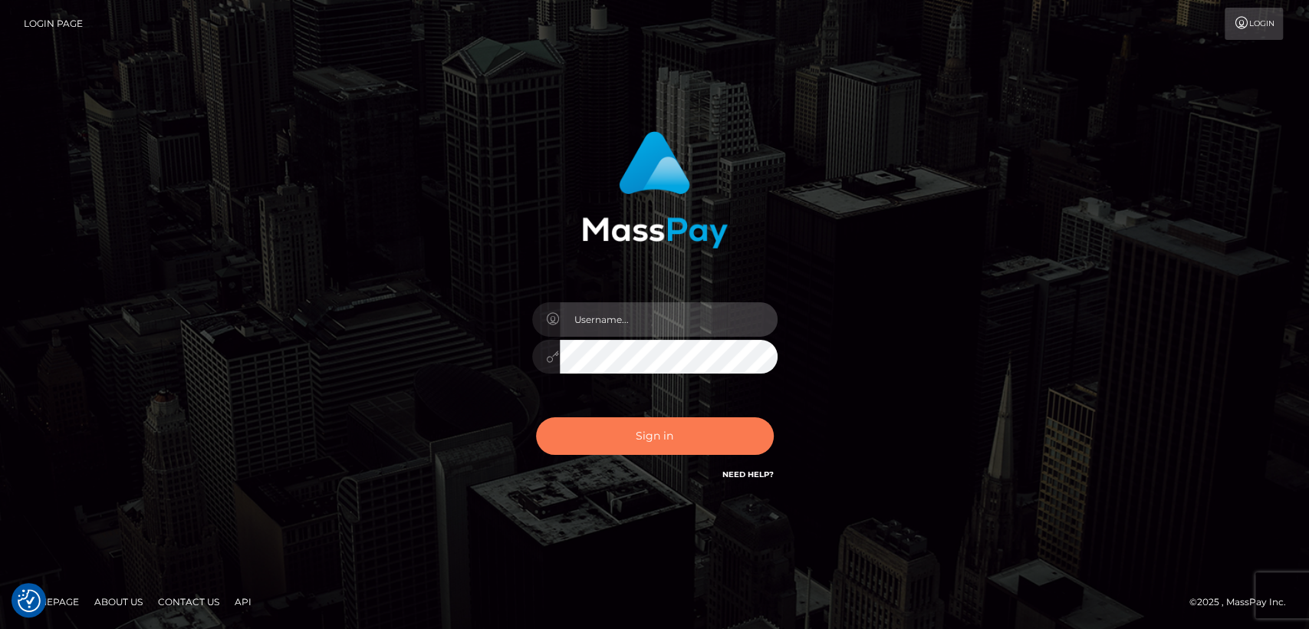
type input "[DOMAIN_NAME]"
click at [609, 451] on button "Sign in" at bounding box center [655, 436] width 238 height 38
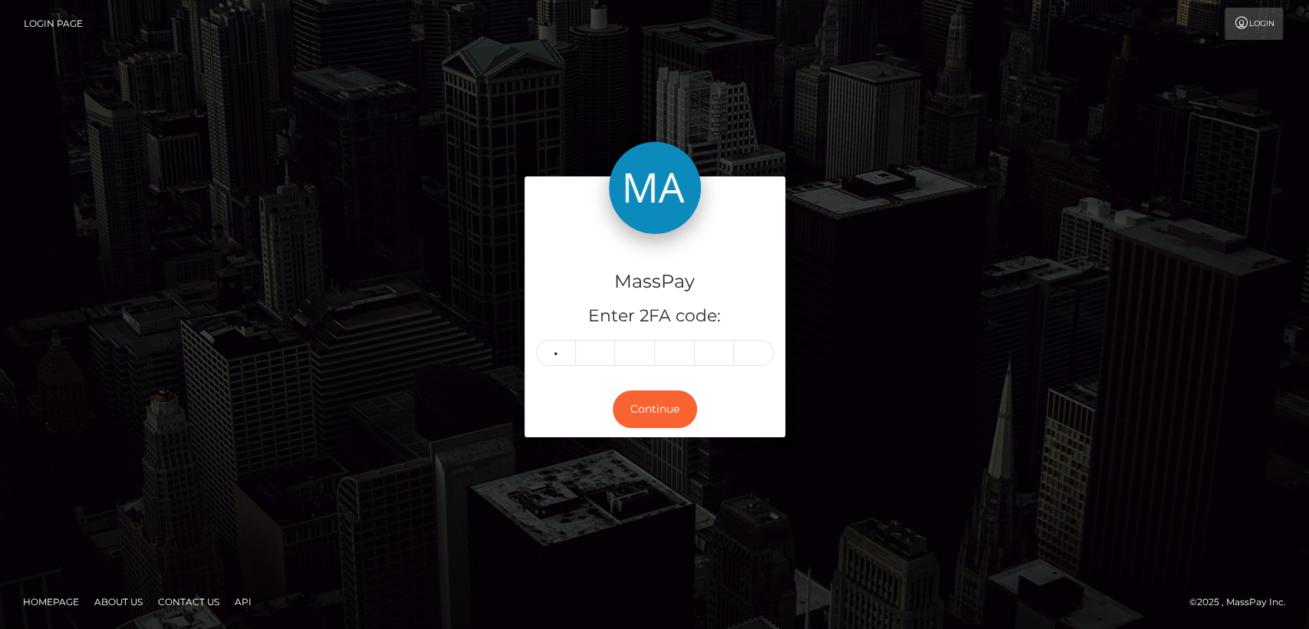
type input "1"
type input "2"
type input "6"
type input "7"
type input "2"
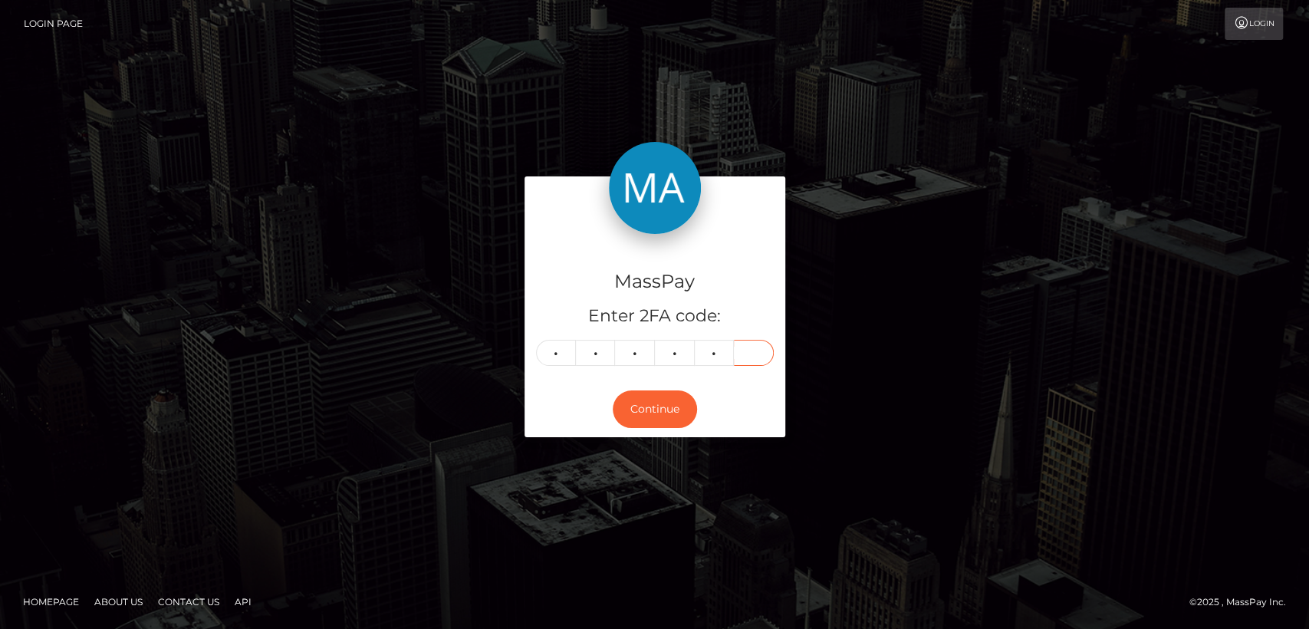
type input "7"
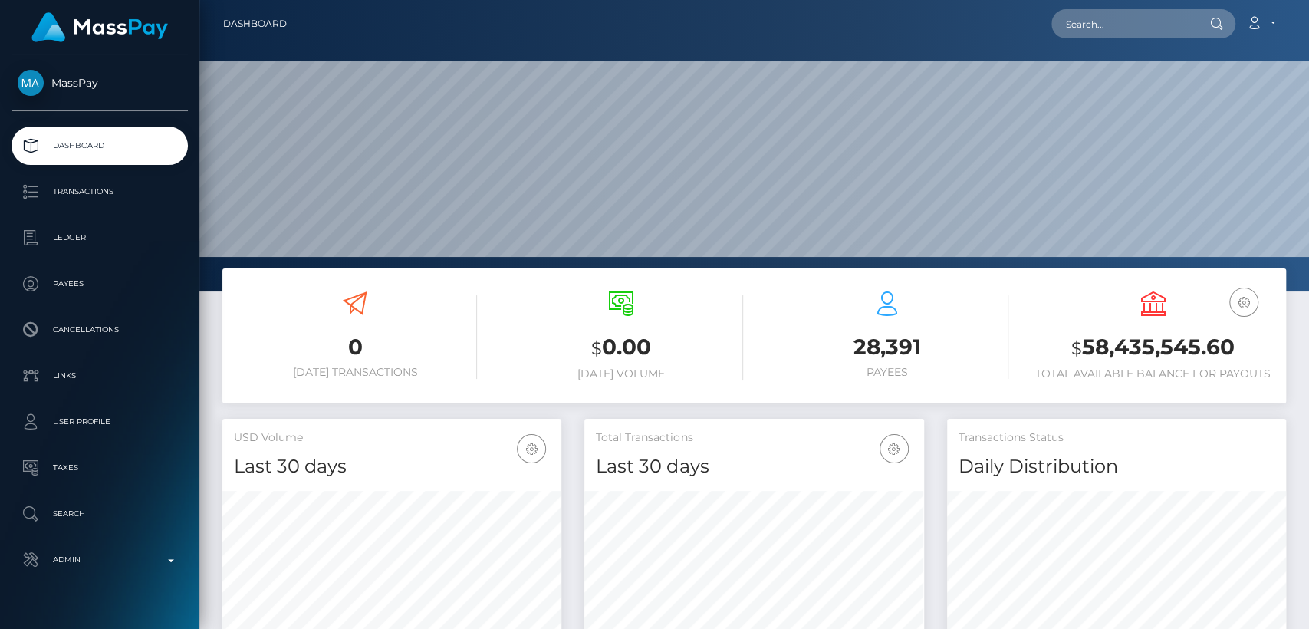
scroll to position [271, 339]
click at [1160, 25] on input "text" at bounding box center [1123, 23] width 144 height 29
paste input "sanixoxox69@gmail.com"
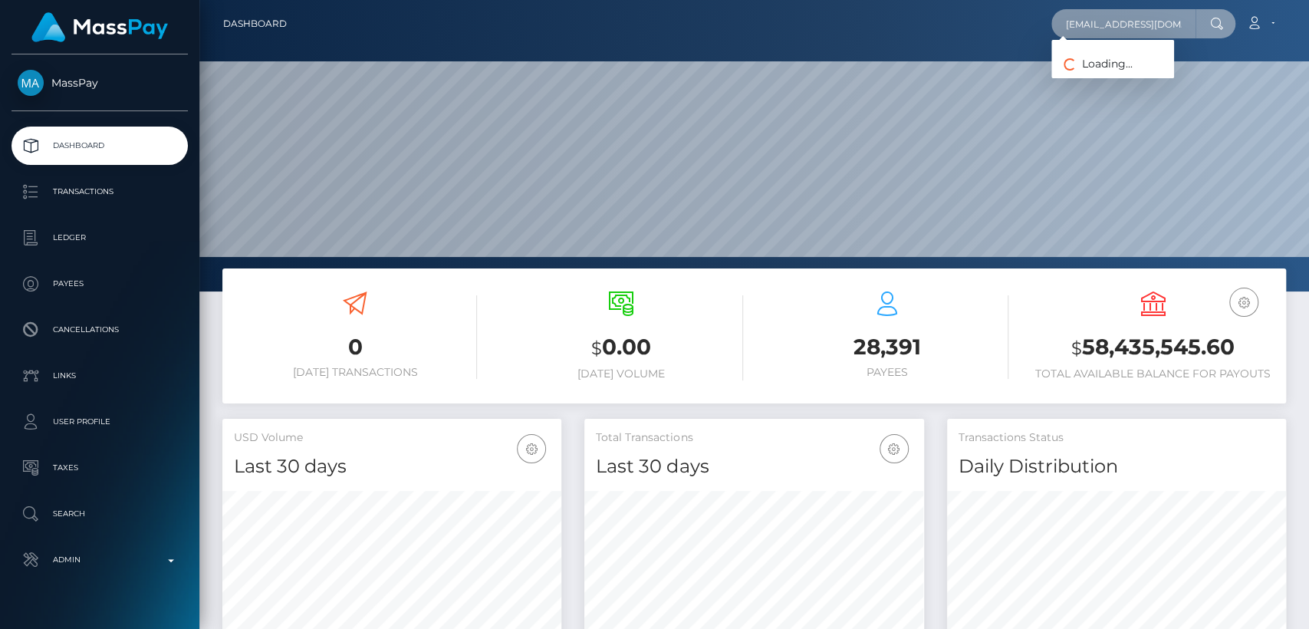
type input "sanixoxox69@gmail.com"
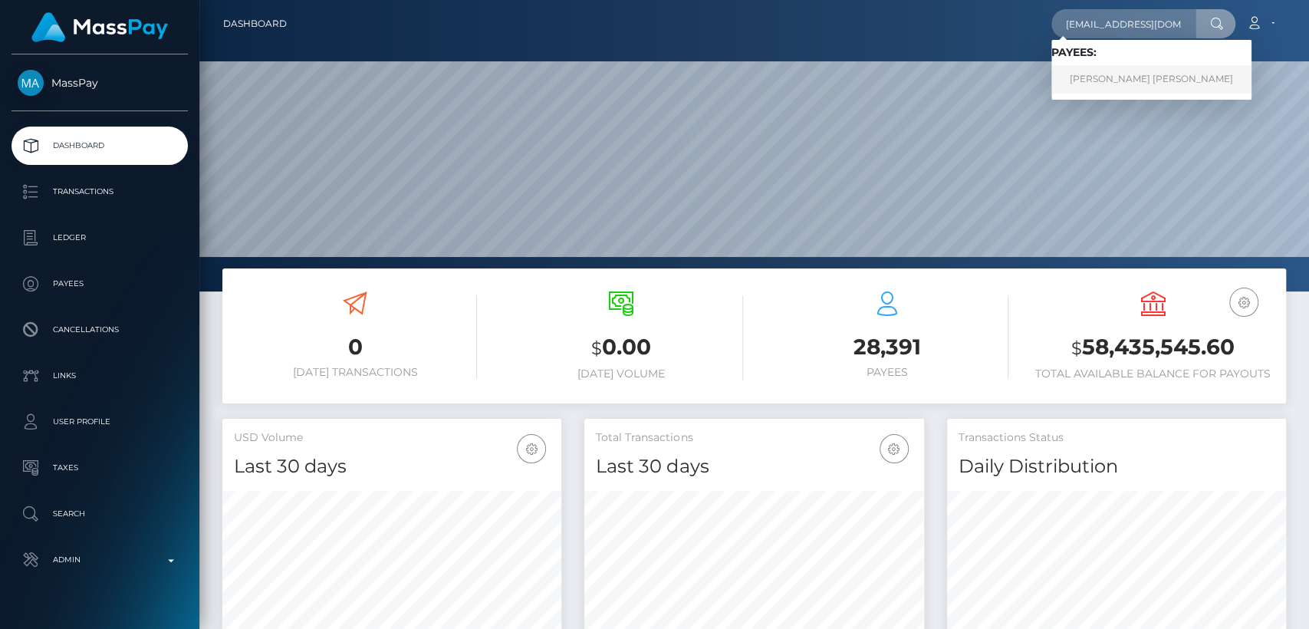
click at [1164, 74] on link "NIRAV JITENDRA MAHNOT Mahnot" at bounding box center [1151, 79] width 200 height 28
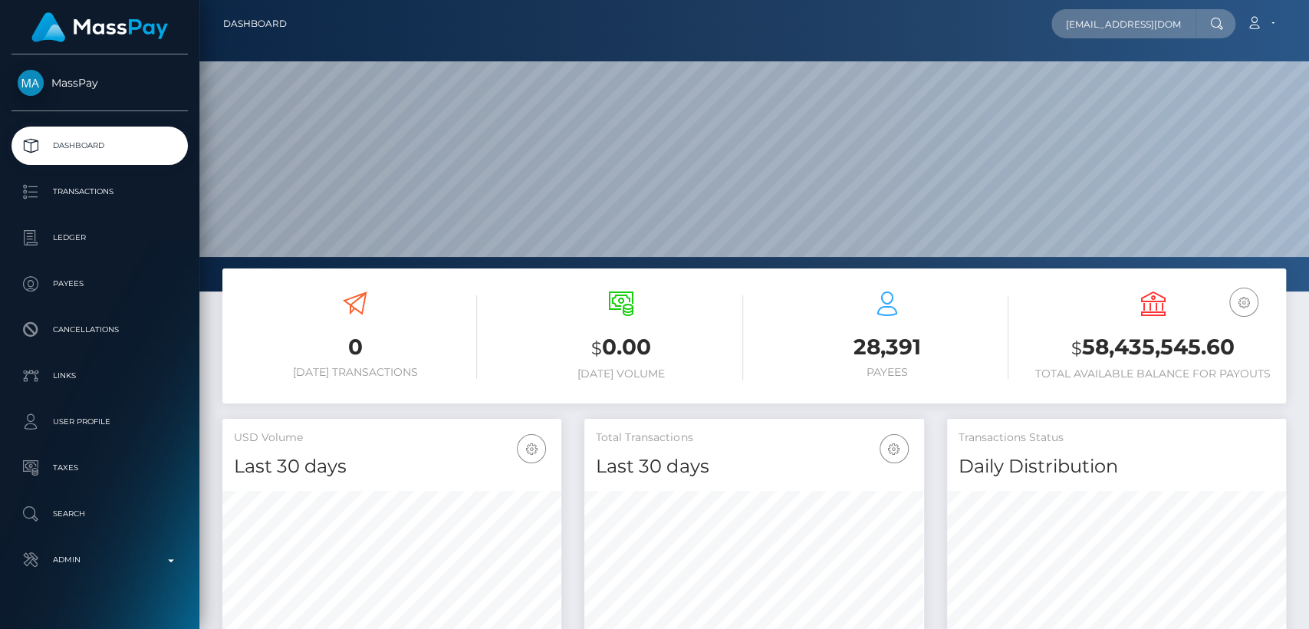
click at [371, 0] on html "MassPay Dashboard Transactions Ledger Payees Cancellations Links" at bounding box center [654, 314] width 1309 height 629
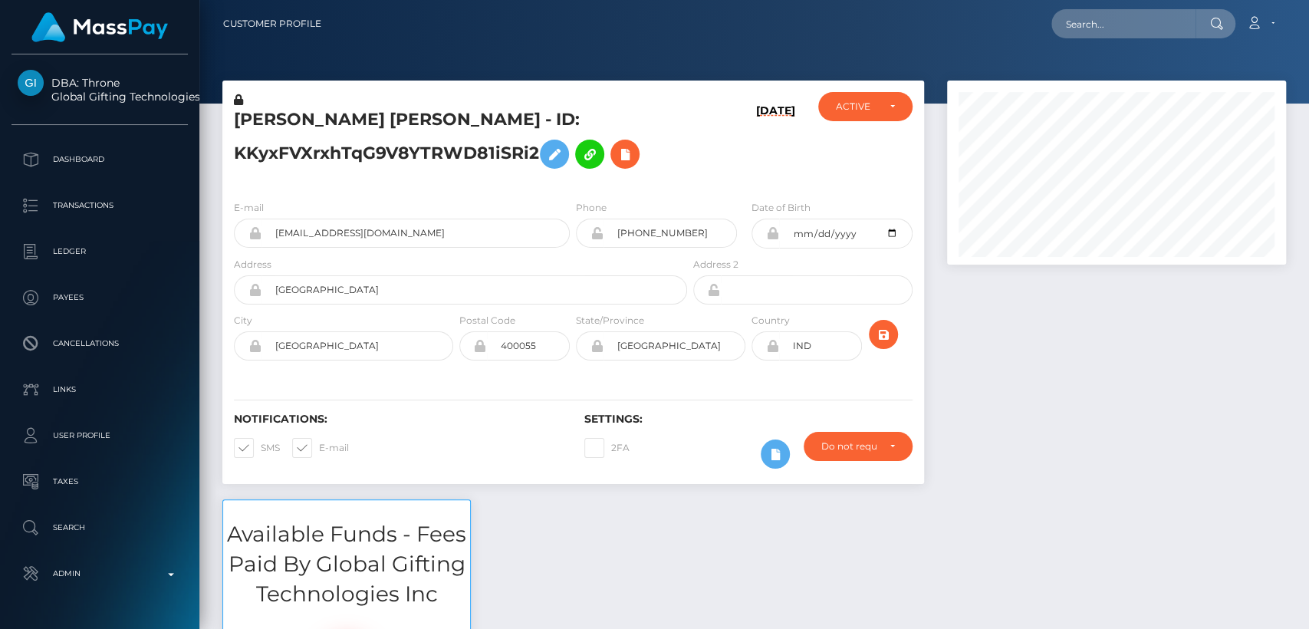
scroll to position [184, 339]
click at [489, 202] on div "E-mail [EMAIL_ADDRESS][DOMAIN_NAME]" at bounding box center [402, 223] width 336 height 48
click at [276, 121] on h5 "[PERSON_NAME] [PERSON_NAME] - ID: KKyxFVXrxhTqG9V8YTRWD81iSRi2" at bounding box center [456, 142] width 445 height 68
copy h5 "[PERSON_NAME]"
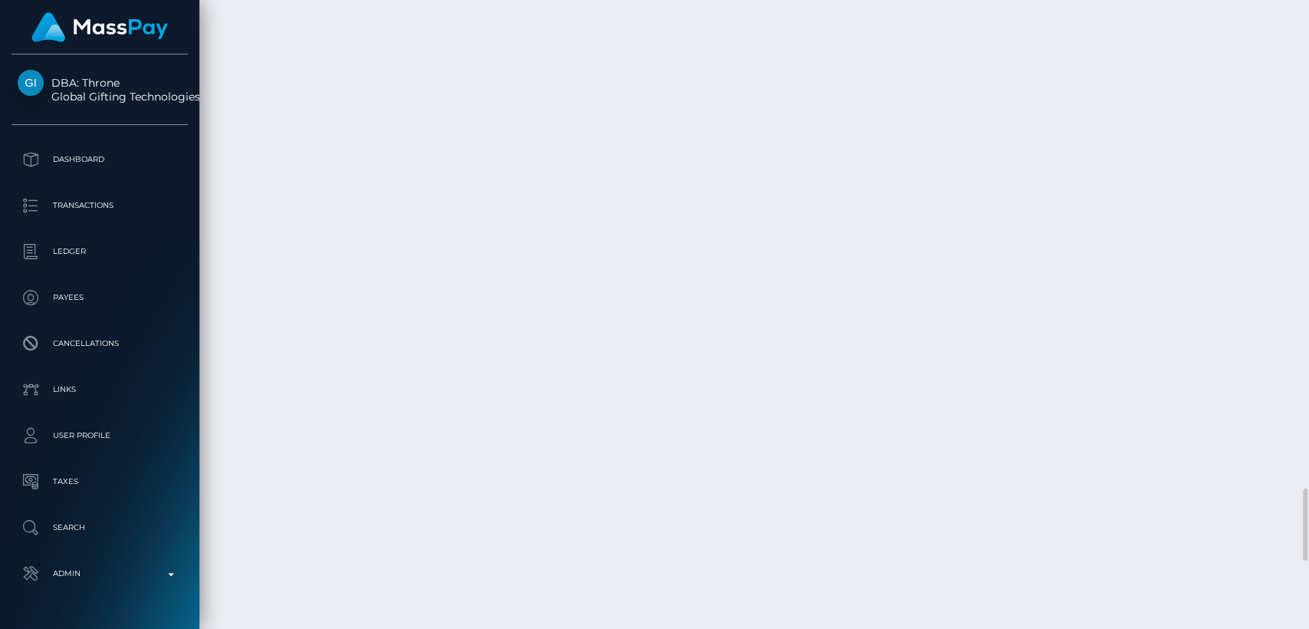
scroll to position [4209, 0]
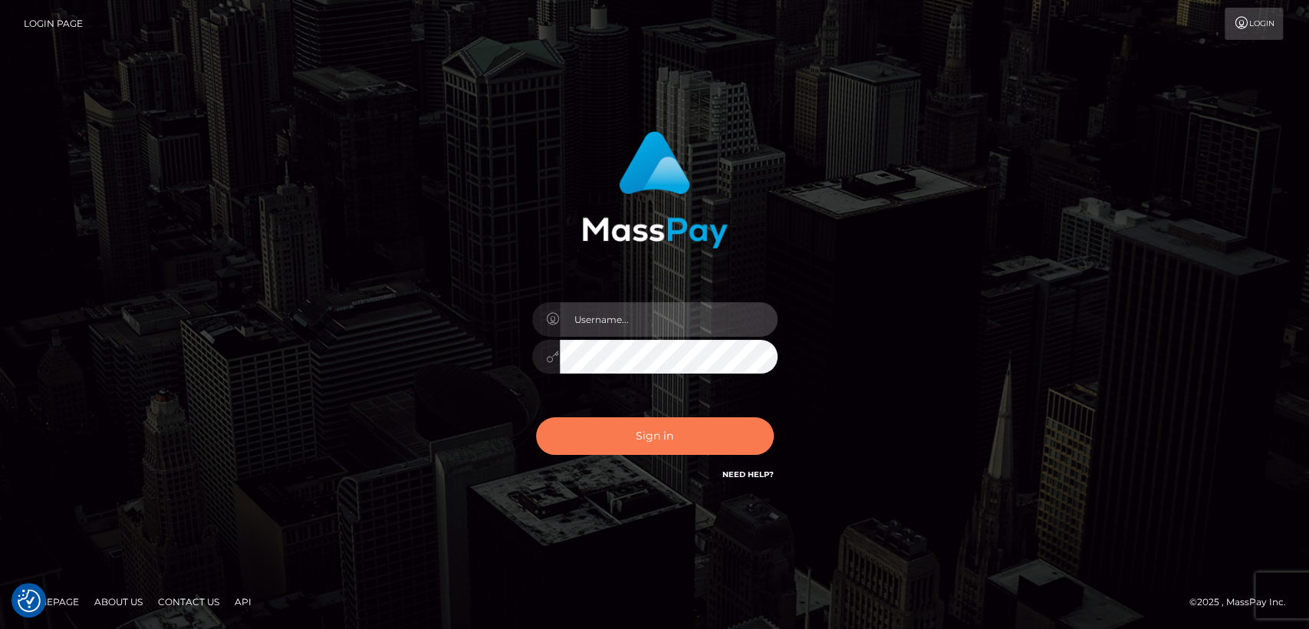
type input "[DOMAIN_NAME]"
click at [649, 427] on button "Sign in" at bounding box center [655, 436] width 238 height 38
type input "nt.es"
click at [649, 427] on button "Sign in" at bounding box center [655, 436] width 238 height 38
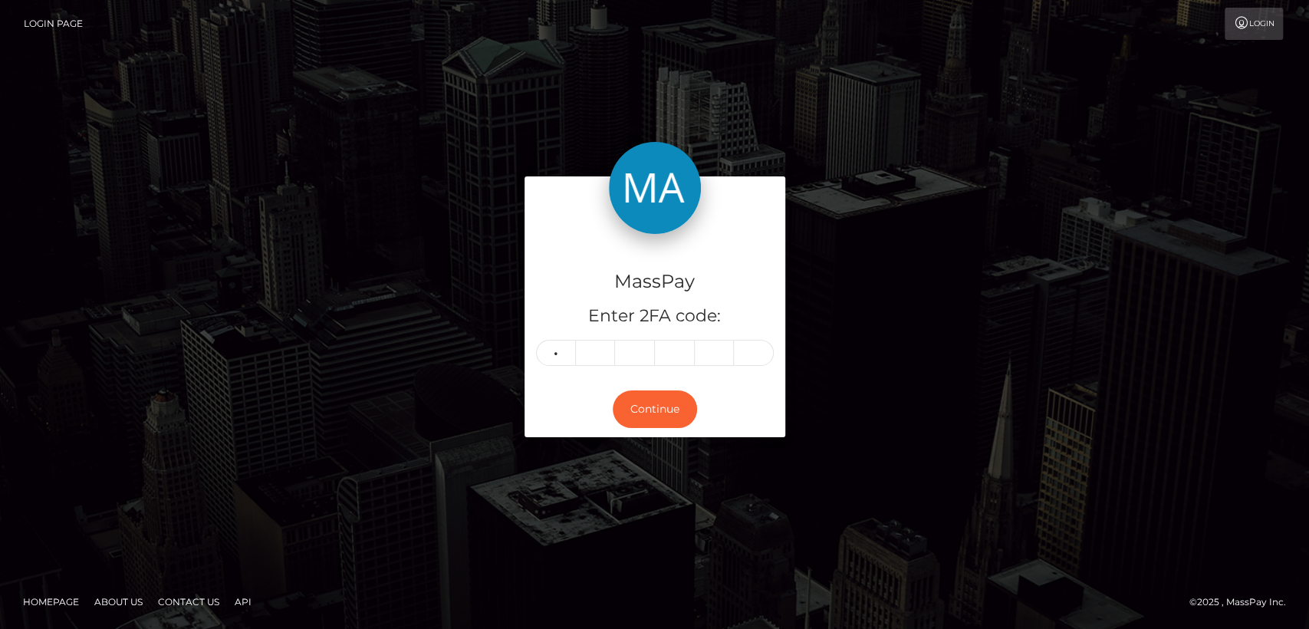
type input "3"
type input "4"
type input "8"
type input "9"
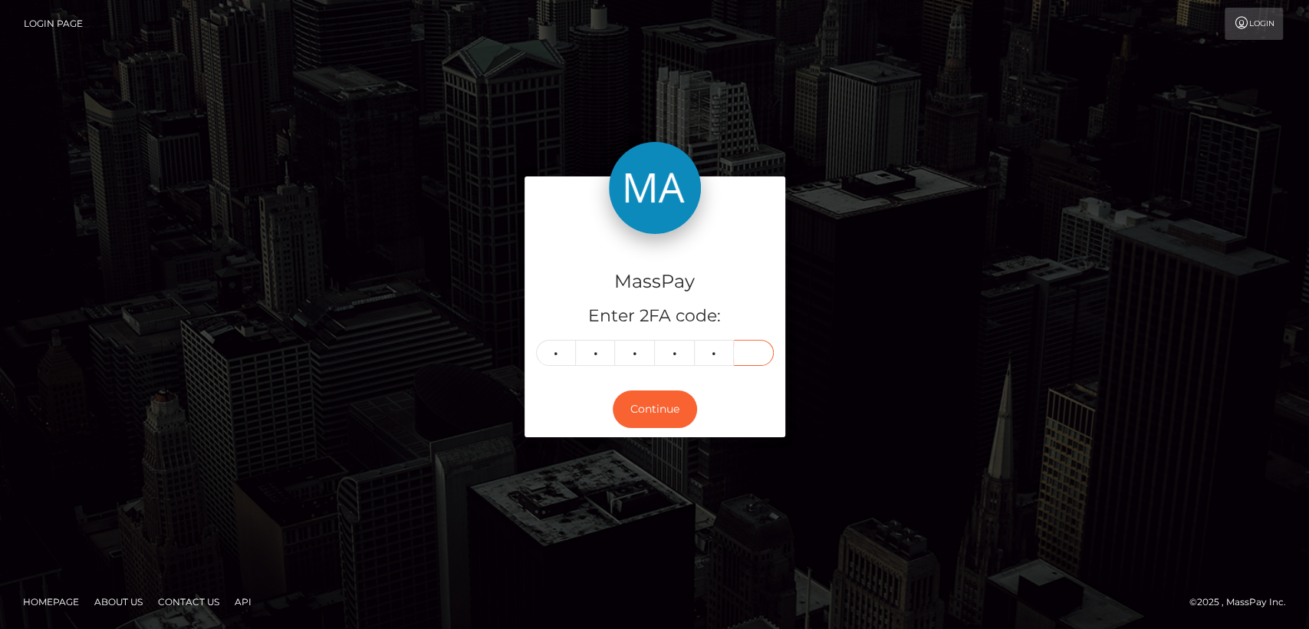
type input "6"
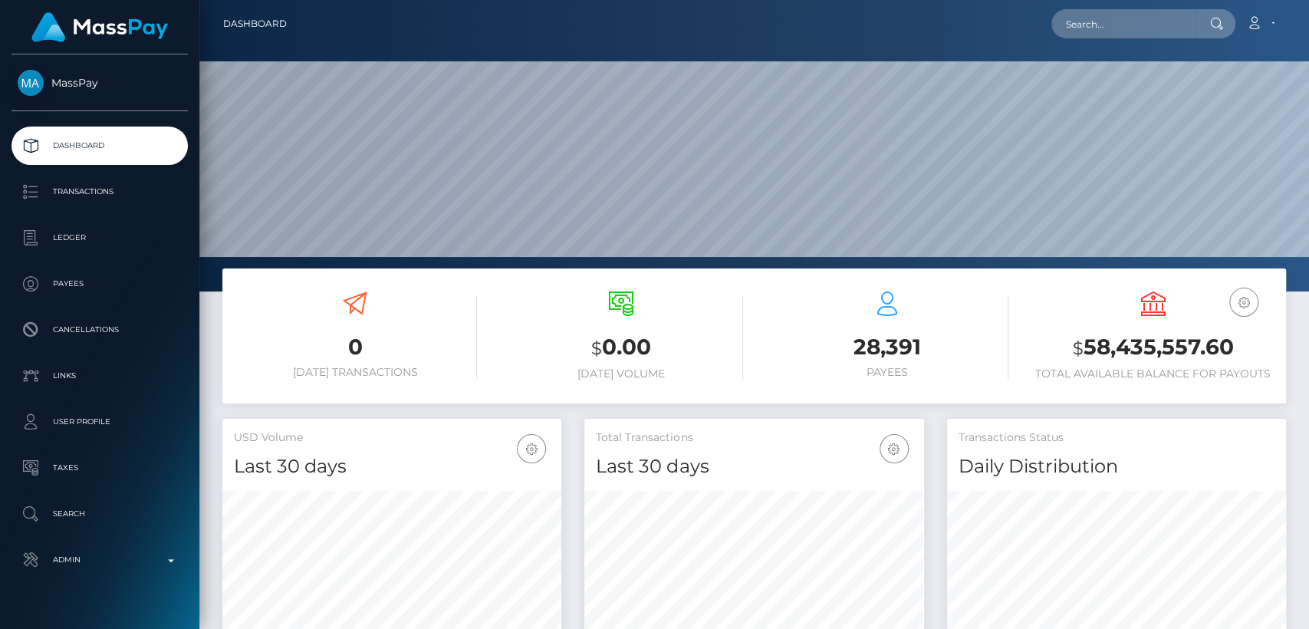
scroll to position [271, 339]
click at [1136, 29] on input "text" at bounding box center [1123, 23] width 144 height 29
paste input "[EMAIL_ADDRESS][DOMAIN_NAME]"
click at [1113, 16] on input "[EMAIL_ADDRESS][DOMAIN_NAME]" at bounding box center [1123, 23] width 144 height 29
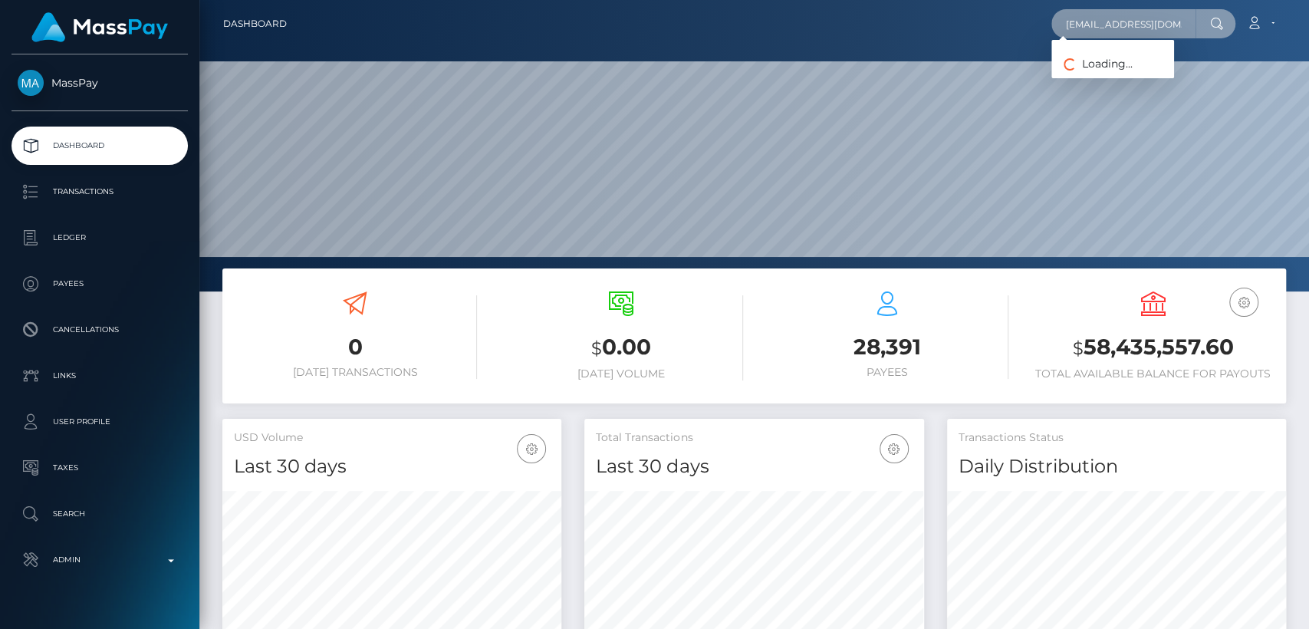
paste input "[EMAIL_ADDRESS]"
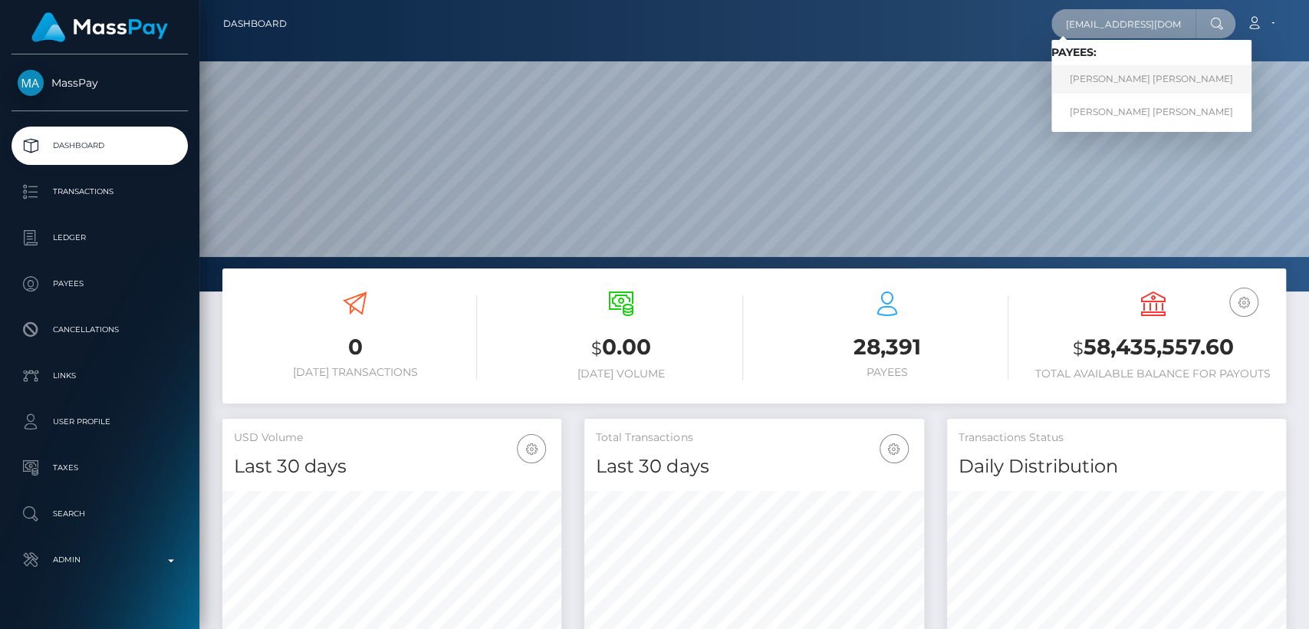
type input "[EMAIL_ADDRESS][DOMAIN_NAME]"
click at [1135, 79] on link "[PERSON_NAME] [PERSON_NAME]" at bounding box center [1151, 79] width 200 height 28
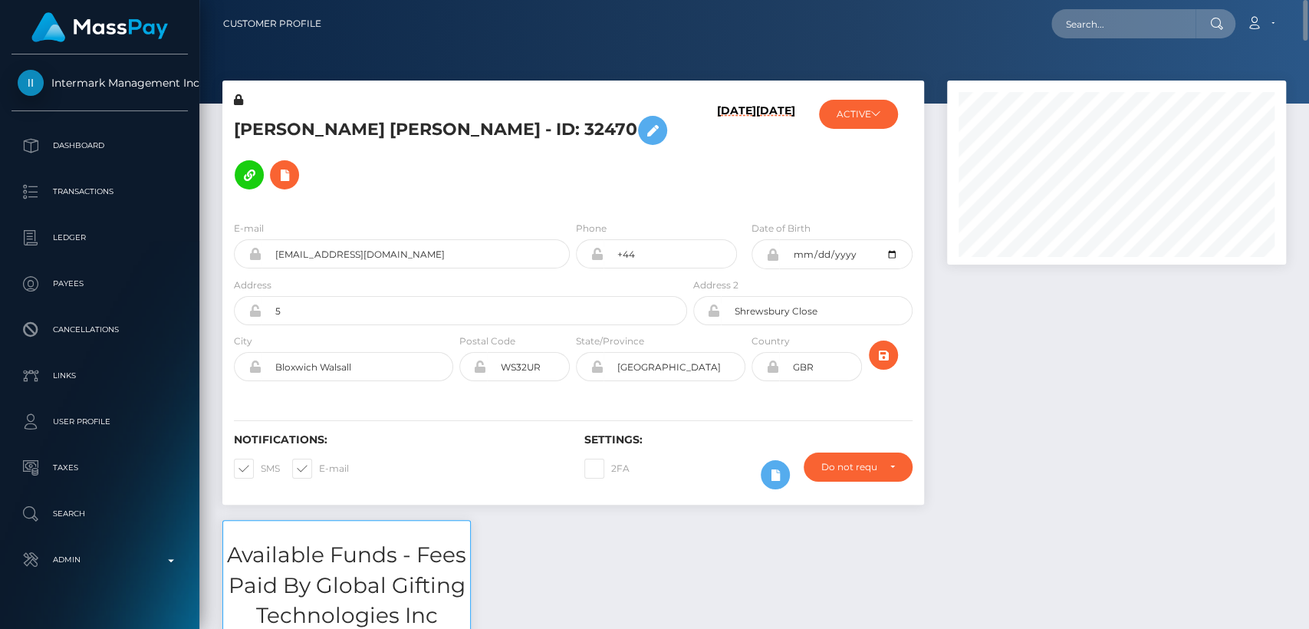
click at [281, 108] on h5 "CHARLOTTE HAYLEY KAREN WOOD - ID: 32470" at bounding box center [456, 152] width 445 height 89
copy h5 "CHARLOTTE"
click at [1095, 31] on input "text" at bounding box center [1123, 23] width 144 height 29
paste input "[EMAIL_ADDRESS][DOMAIN_NAME]"
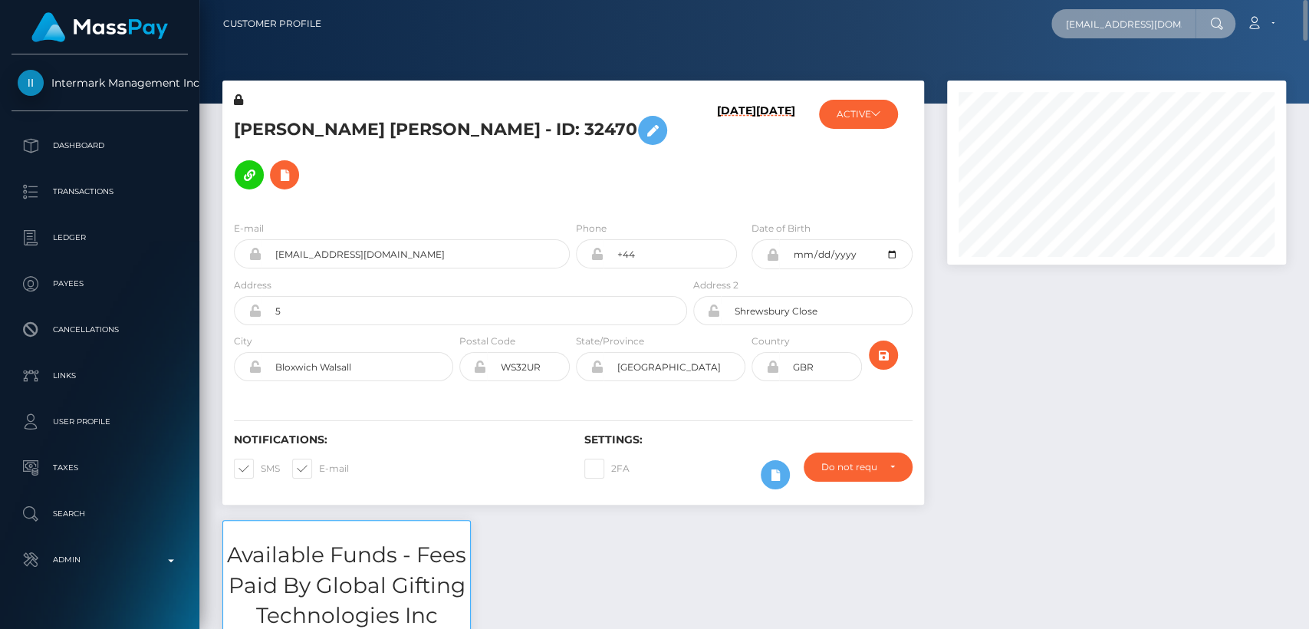
scroll to position [0, 28]
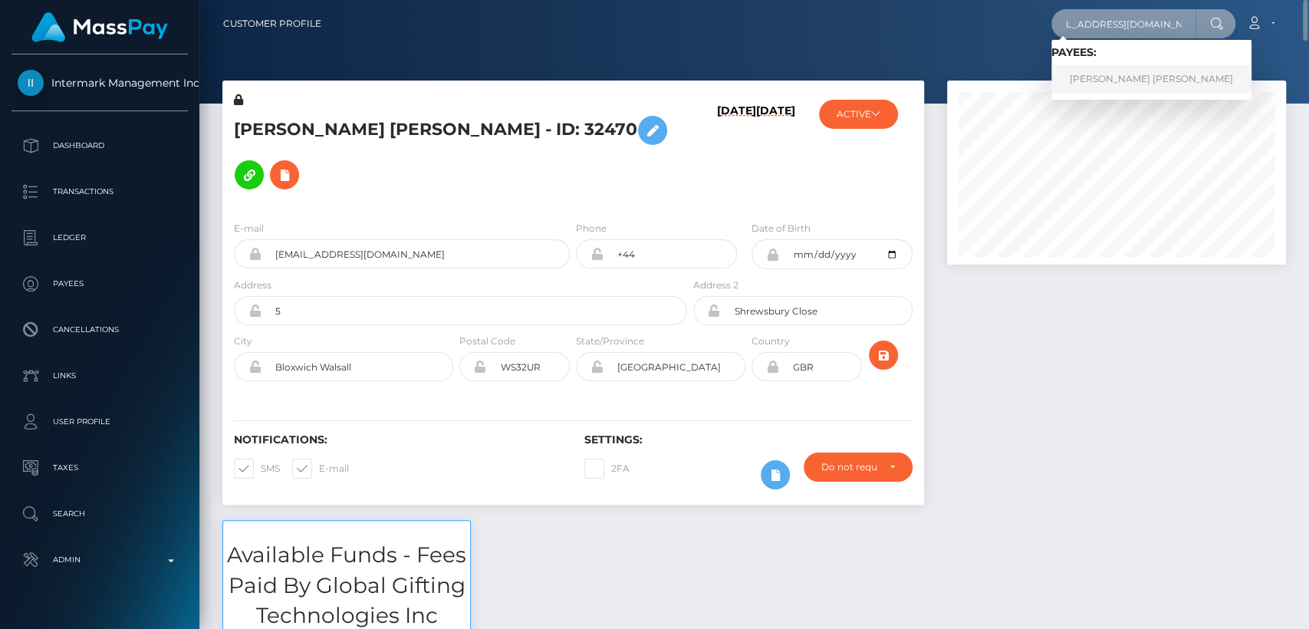
type input "[EMAIL_ADDRESS][DOMAIN_NAME]"
click at [1097, 79] on link "BETHANY JADE BROWNHILL" at bounding box center [1151, 79] width 200 height 28
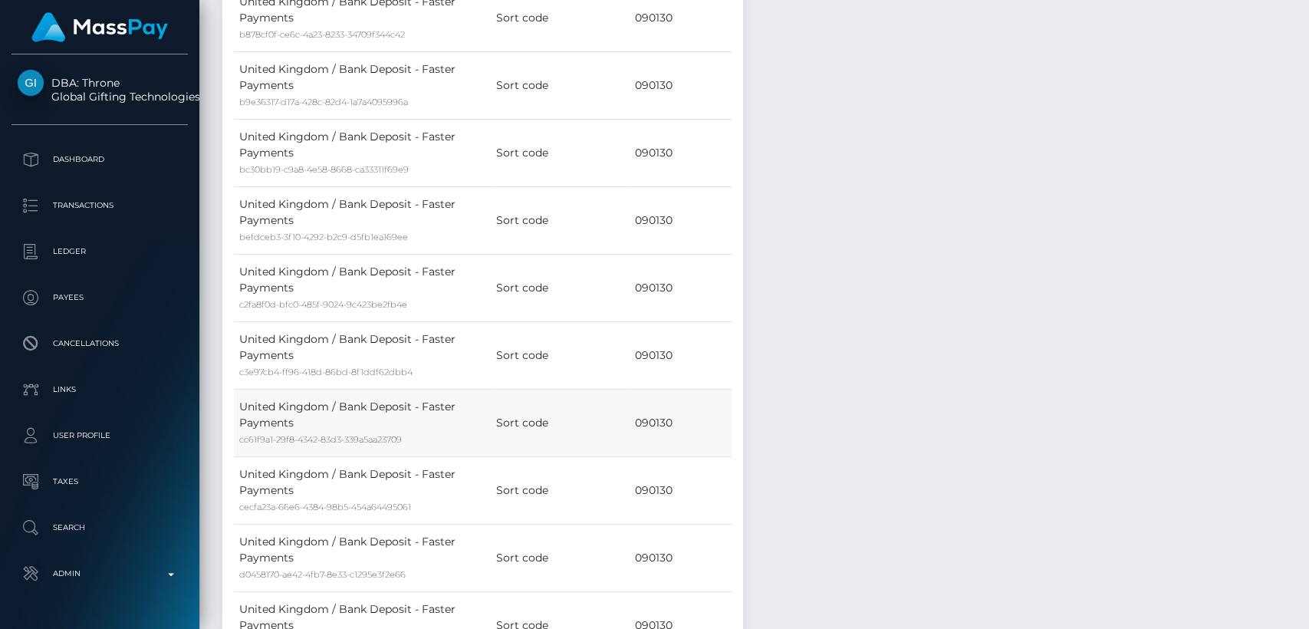
scroll to position [5361, 0]
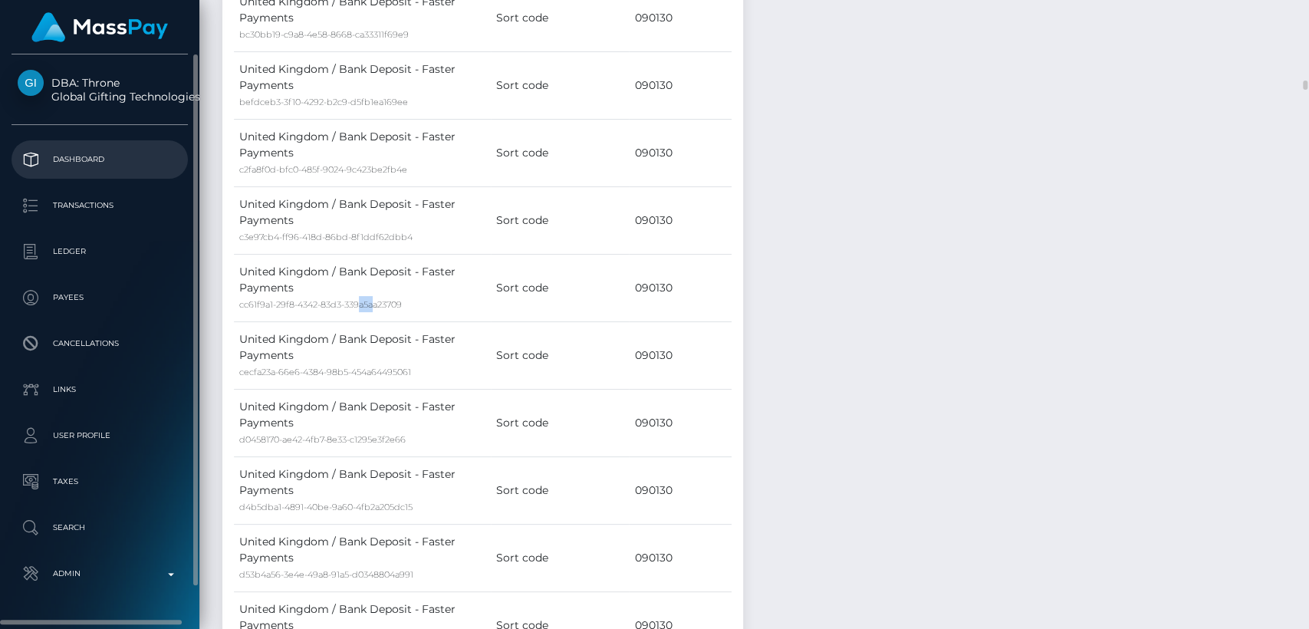
drag, startPoint x: 0, startPoint y: 0, endPoint x: 57, endPoint y: 156, distance: 166.4
click at [57, 156] on div "DBA: Throne Global Gifting Technologies Inc Dashboard Transactions Ledger" at bounding box center [654, 314] width 1309 height 629
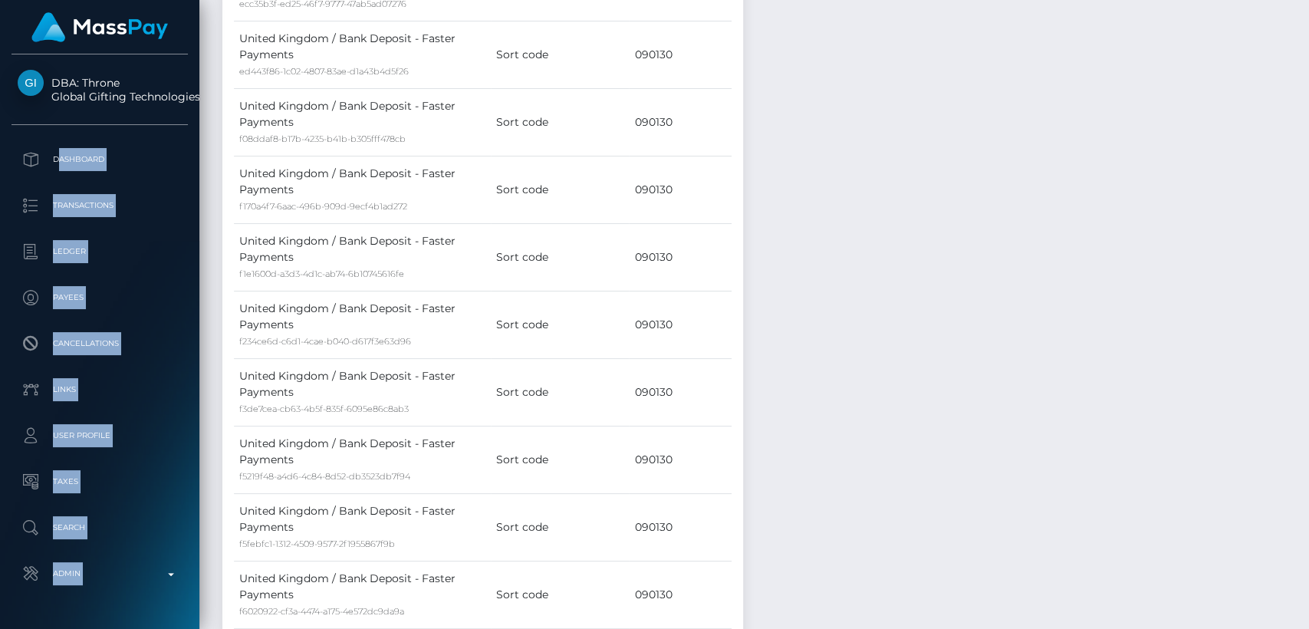
scroll to position [3345, 0]
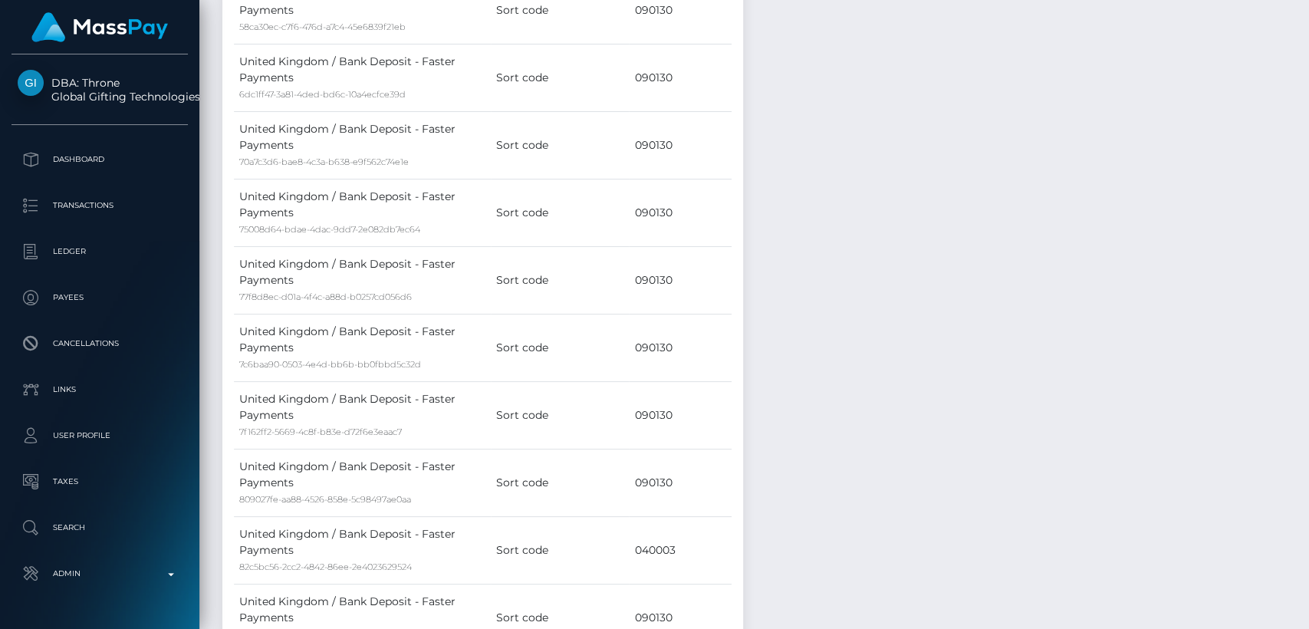
drag, startPoint x: 957, startPoint y: 183, endPoint x: 848, endPoint y: 661, distance: 489.8
click at [848, 628] on html "DBA: Throne Global Gifting Technologies Inc Dashboard Transactions Ledger Payee…" at bounding box center [654, 314] width 1309 height 629
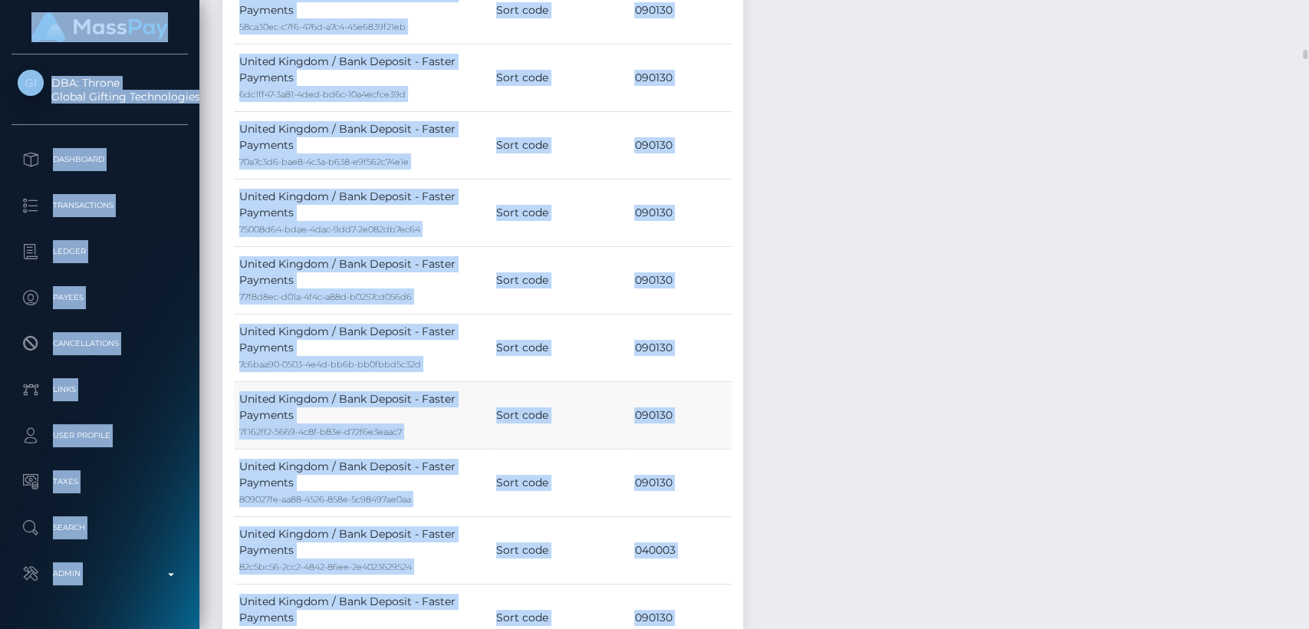
click at [609, 396] on td "Sort code" at bounding box center [560, 415] width 138 height 67
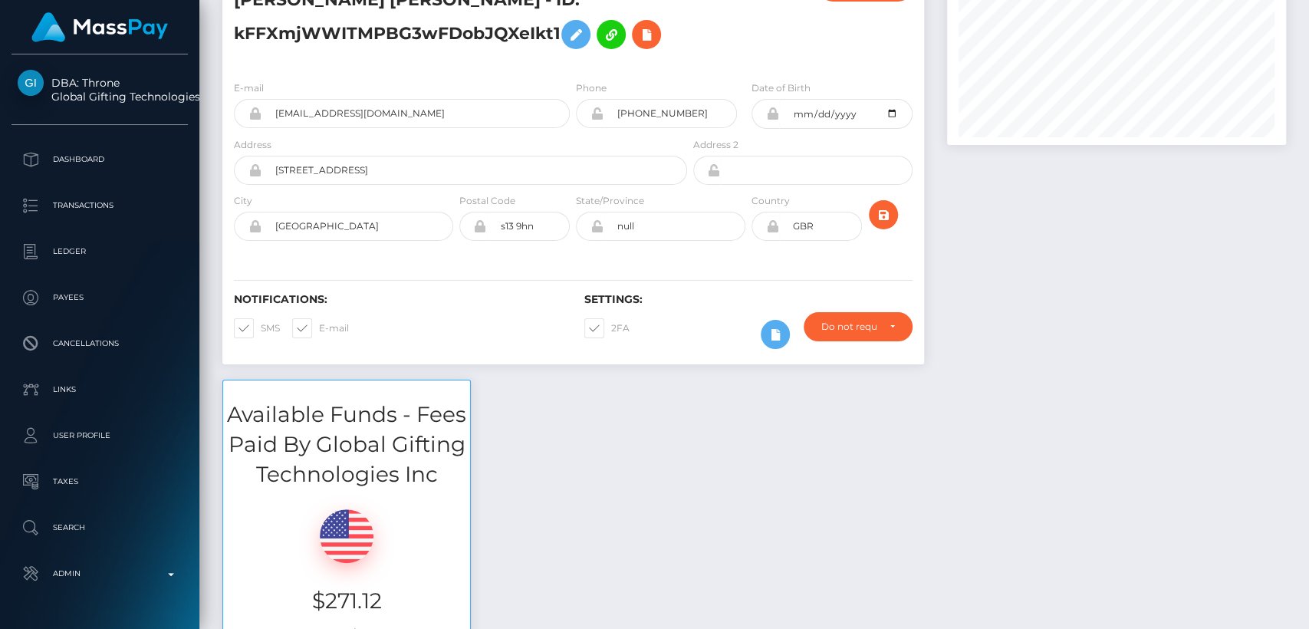
scroll to position [0, 0]
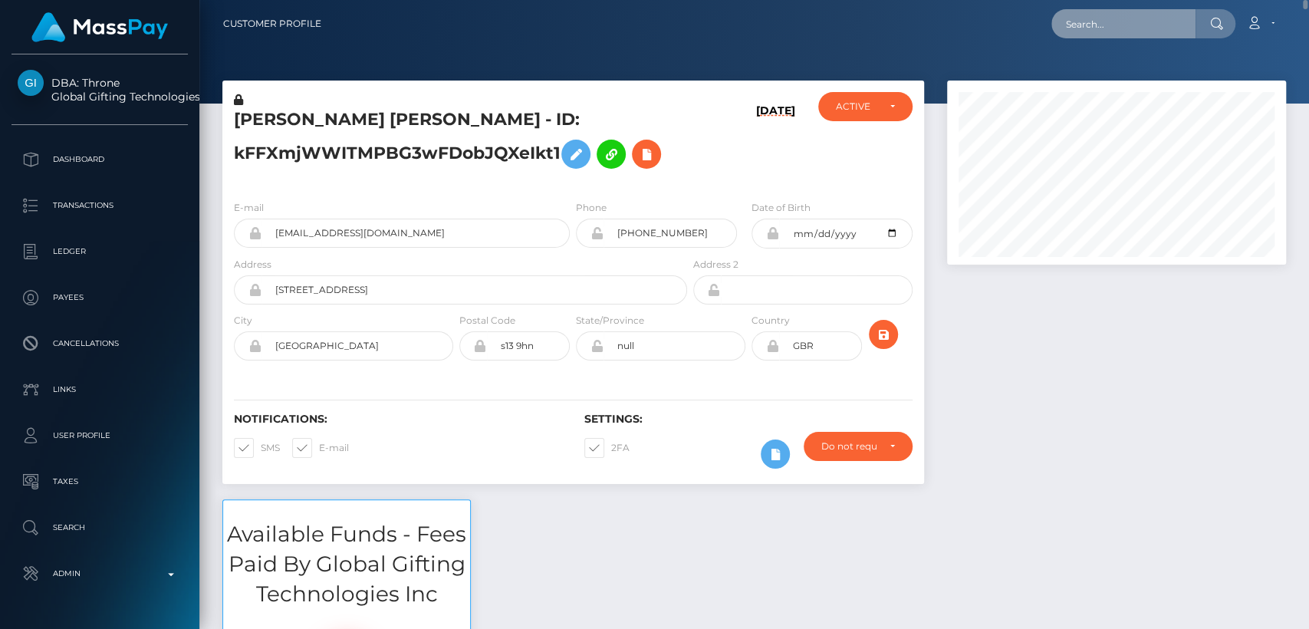
click at [1107, 26] on input "text" at bounding box center [1123, 23] width 144 height 29
paste input "[EMAIL_ADDRESS][DOMAIN_NAME]"
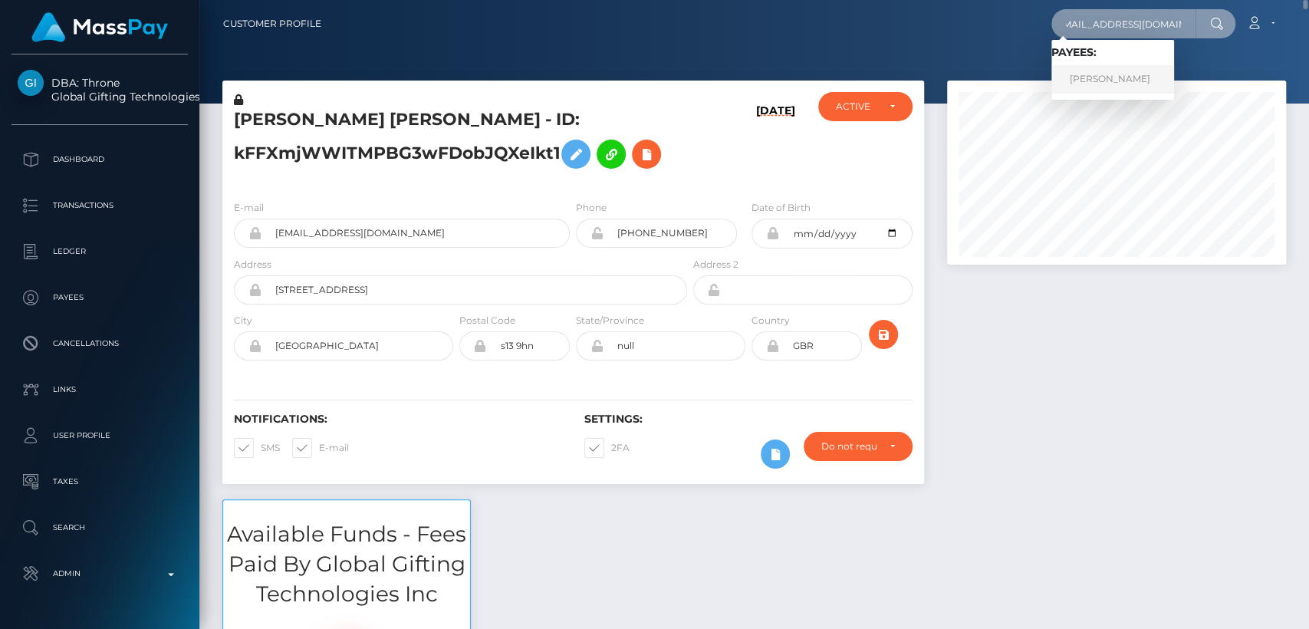
type input "[EMAIL_ADDRESS][DOMAIN_NAME]"
click at [1089, 84] on link "Annette Rawson" at bounding box center [1112, 79] width 123 height 28
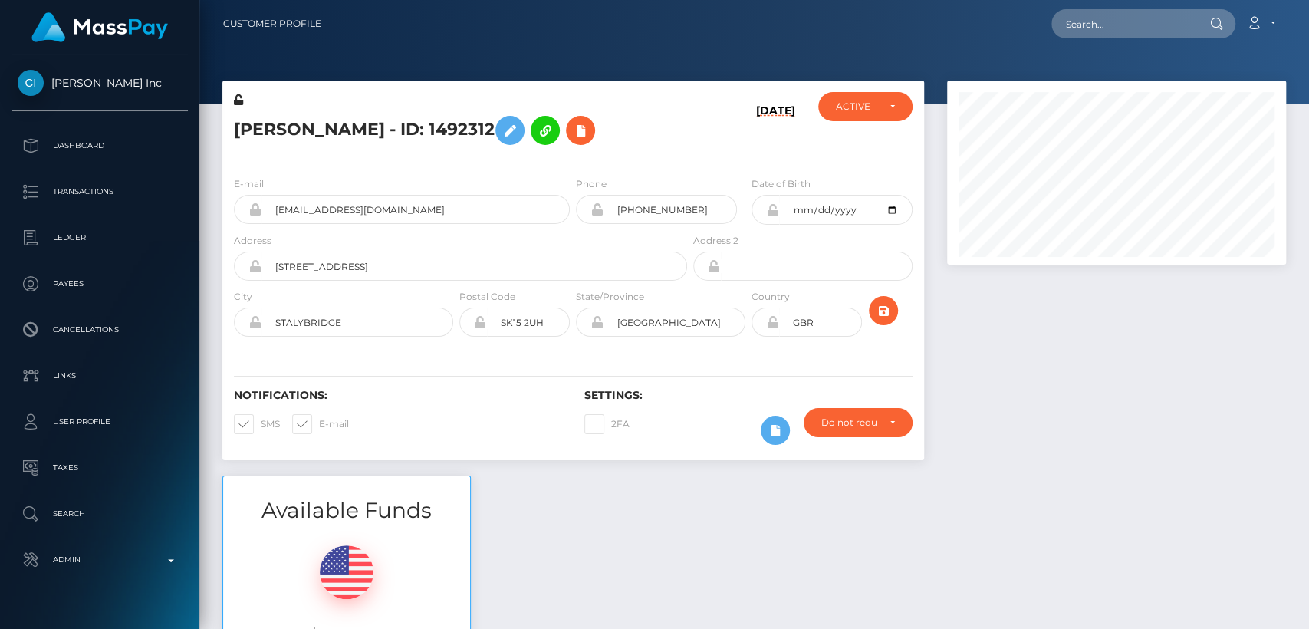
scroll to position [184, 339]
click at [555, 413] on div "Notifications: SMS E-mail" at bounding box center [397, 421] width 350 height 64
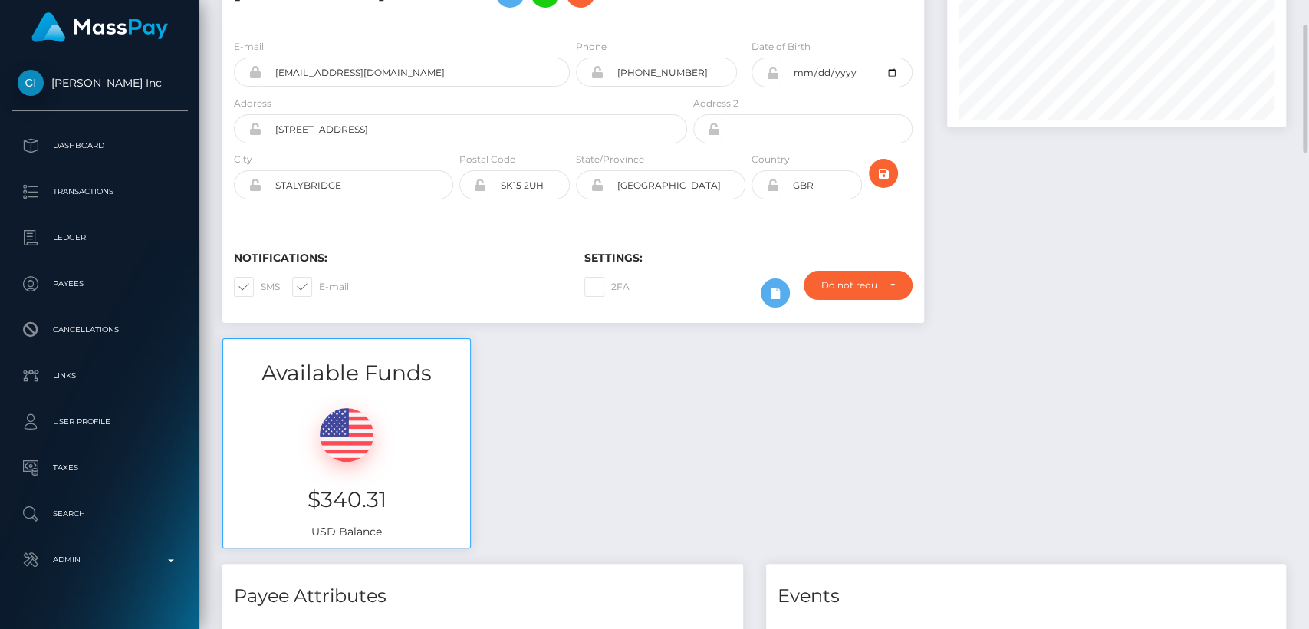
scroll to position [0, 0]
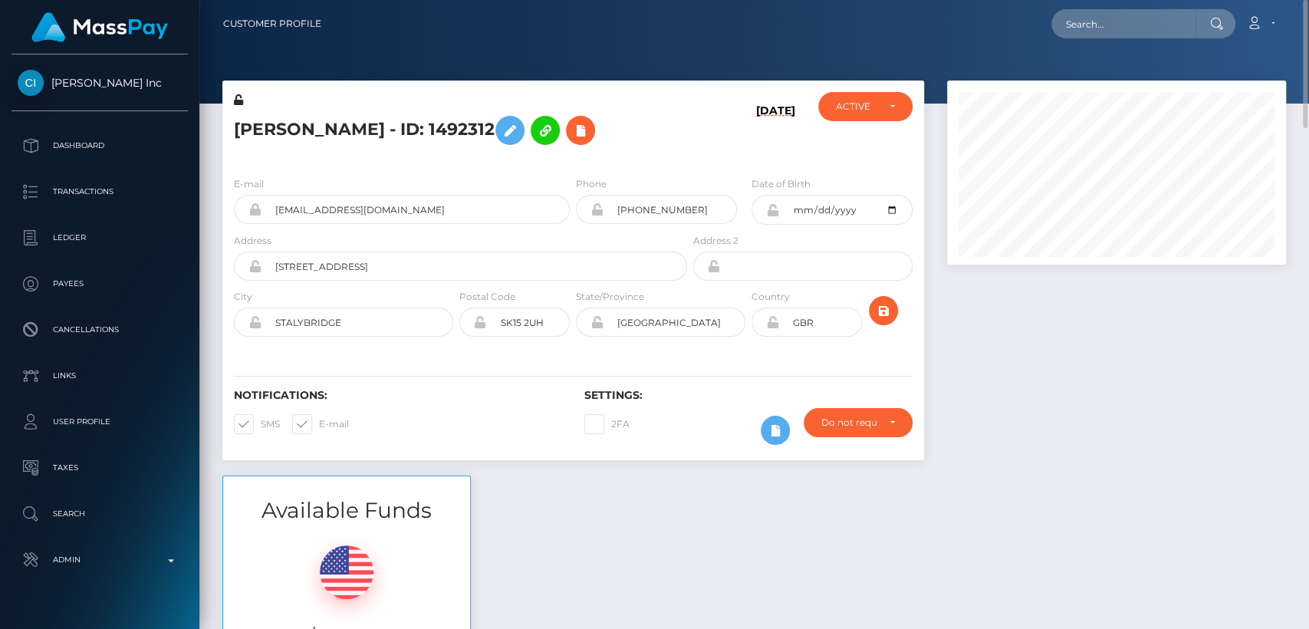
click at [275, 136] on h5 "[PERSON_NAME] - ID: 1492312" at bounding box center [456, 130] width 445 height 44
click at [275, 136] on h5 "Annette Rawson - ID: 1492312" at bounding box center [456, 130] width 445 height 44
copy h5 "Annette"
drag, startPoint x: 1121, startPoint y: 38, endPoint x: 1118, endPoint y: 29, distance: 9.0
click at [1118, 29] on input "text" at bounding box center [1123, 23] width 144 height 29
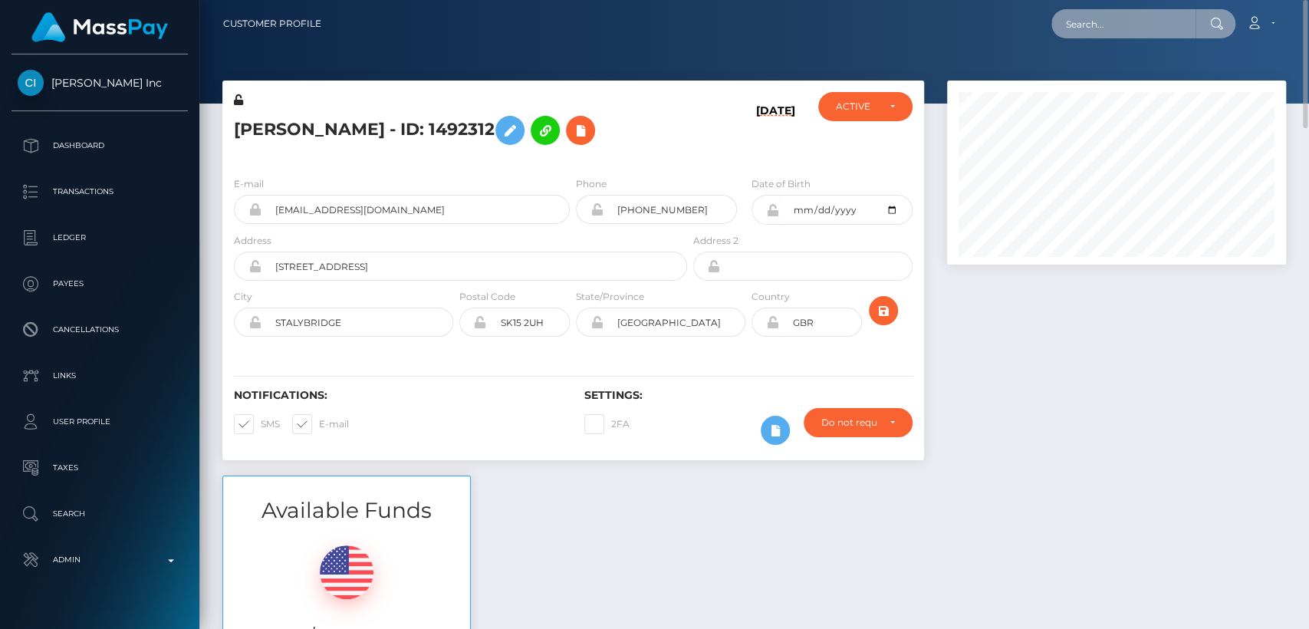
paste input "shunofem@gmail.com"
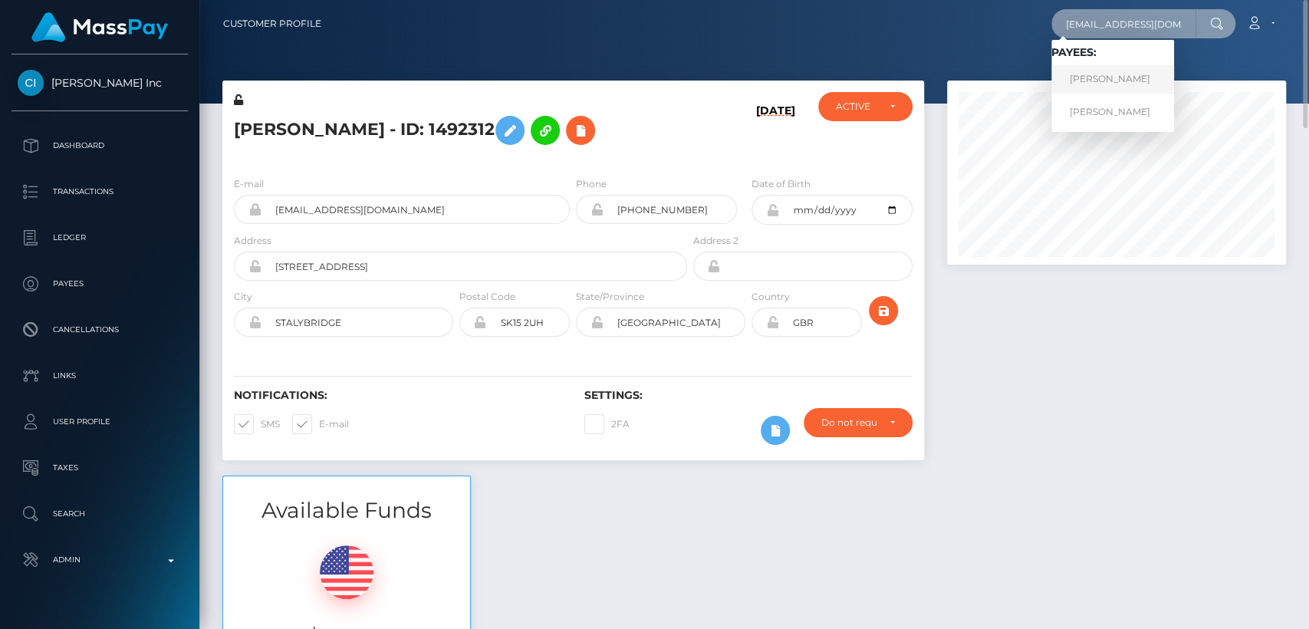
type input "shunofem@gmail.com"
click at [1104, 83] on link "RHYS DAVID PRINCE" at bounding box center [1112, 79] width 123 height 28
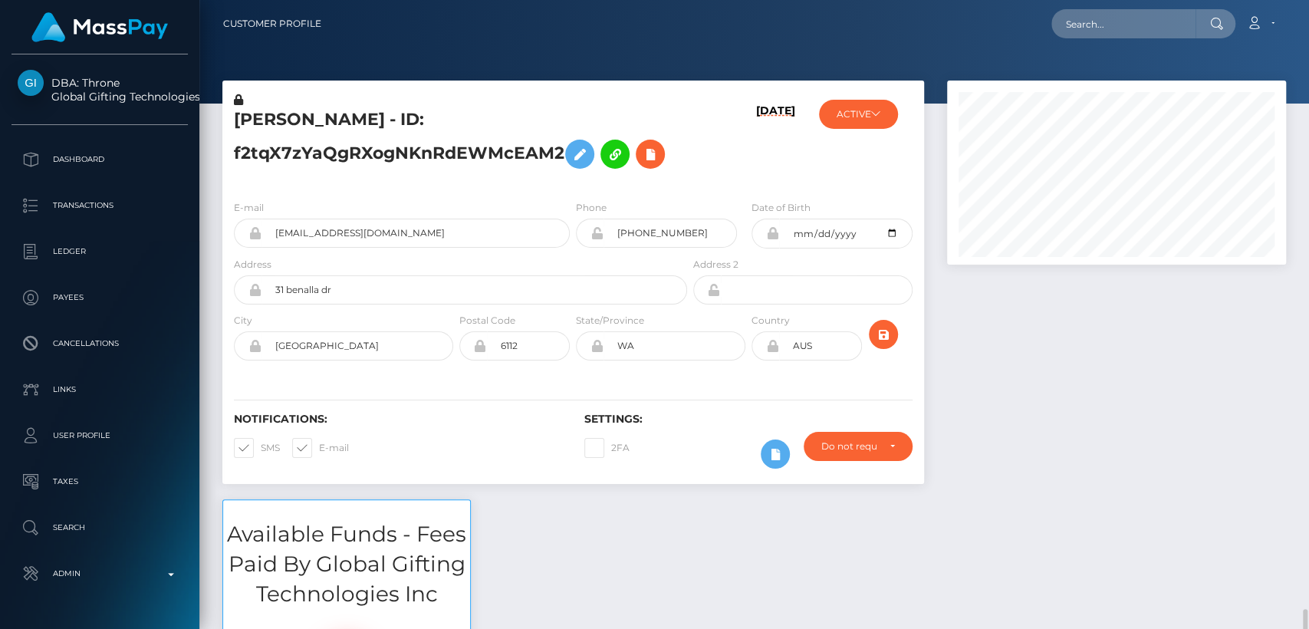
scroll to position [184, 339]
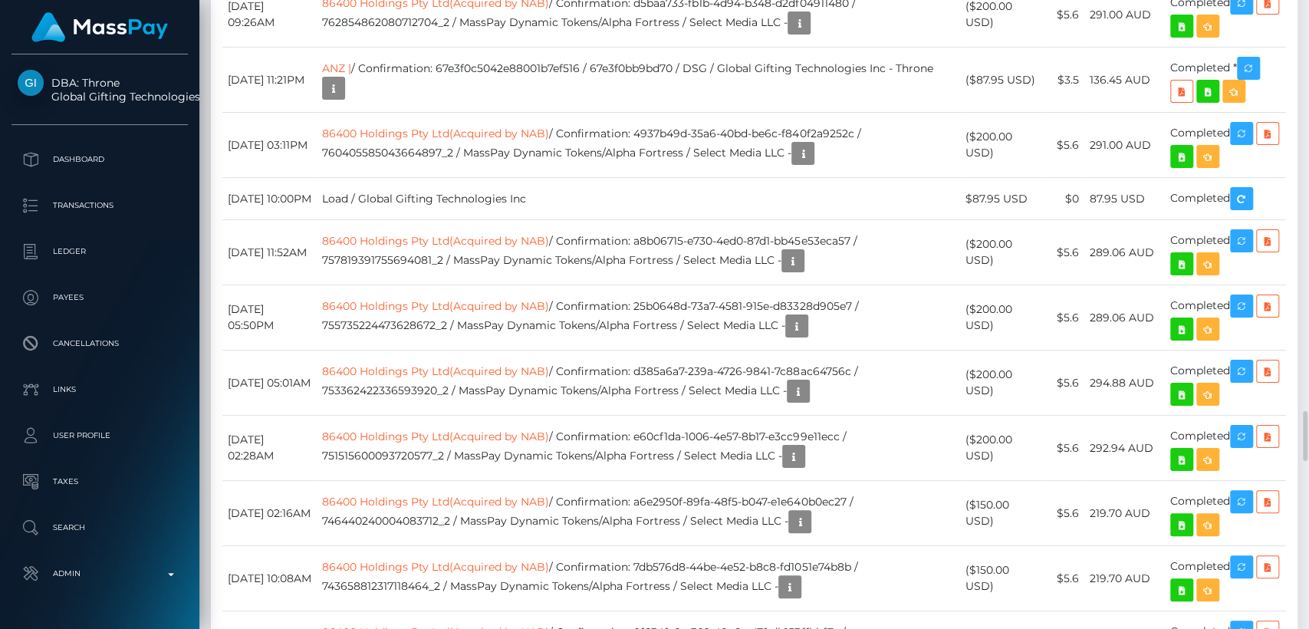
scroll to position [5262, 0]
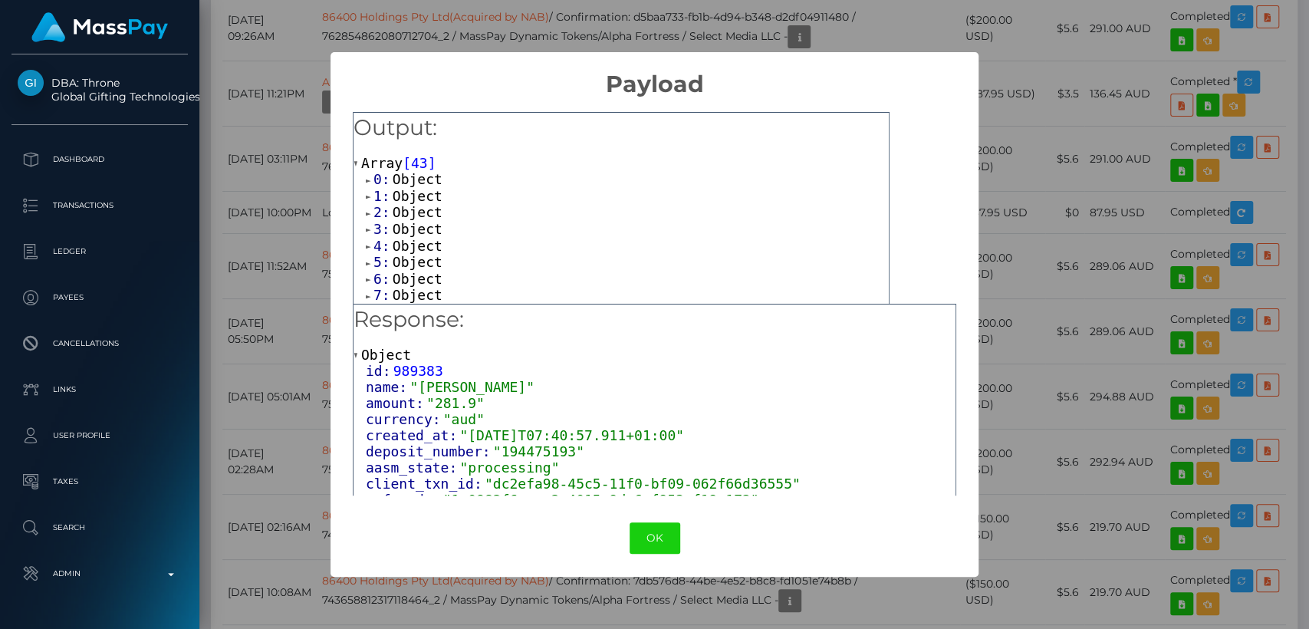
click at [1007, 94] on div "× Payload Output: Array [ 43 ] 0: Object 1: Object 2: Object 3: Object 4: Objec…" at bounding box center [654, 314] width 1309 height 629
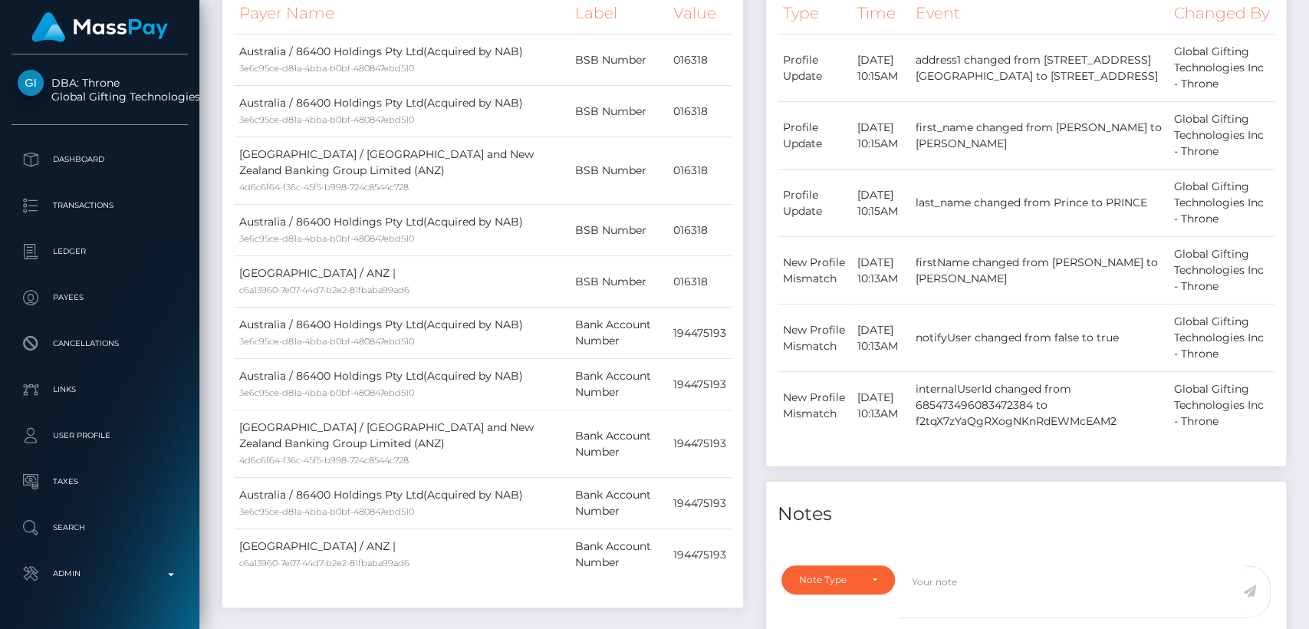
scroll to position [0, 0]
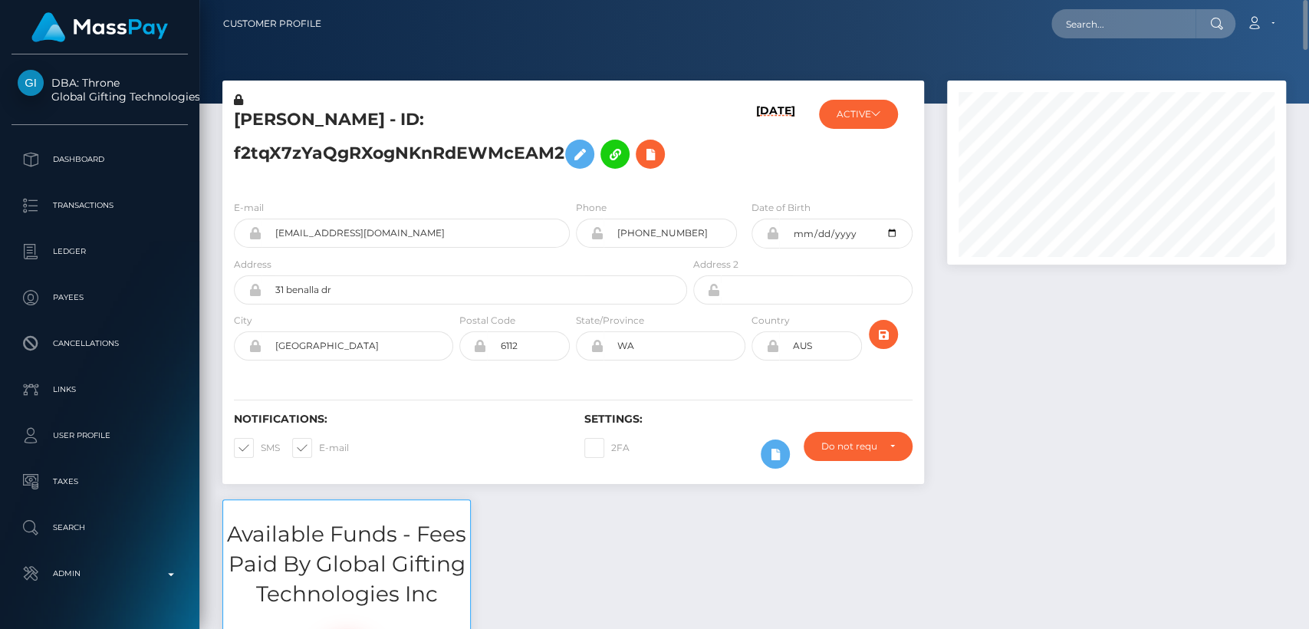
click at [235, 124] on h5 "RHYS DAVID PRINCE - ID: f2tqX7zYaQgRXogNKnRdEWMcEAM2" at bounding box center [456, 142] width 445 height 68
copy h5 "RHYS"
click at [1092, 15] on input "text" at bounding box center [1123, 23] width 144 height 29
paste input "alphathirteendom@gmail.com"
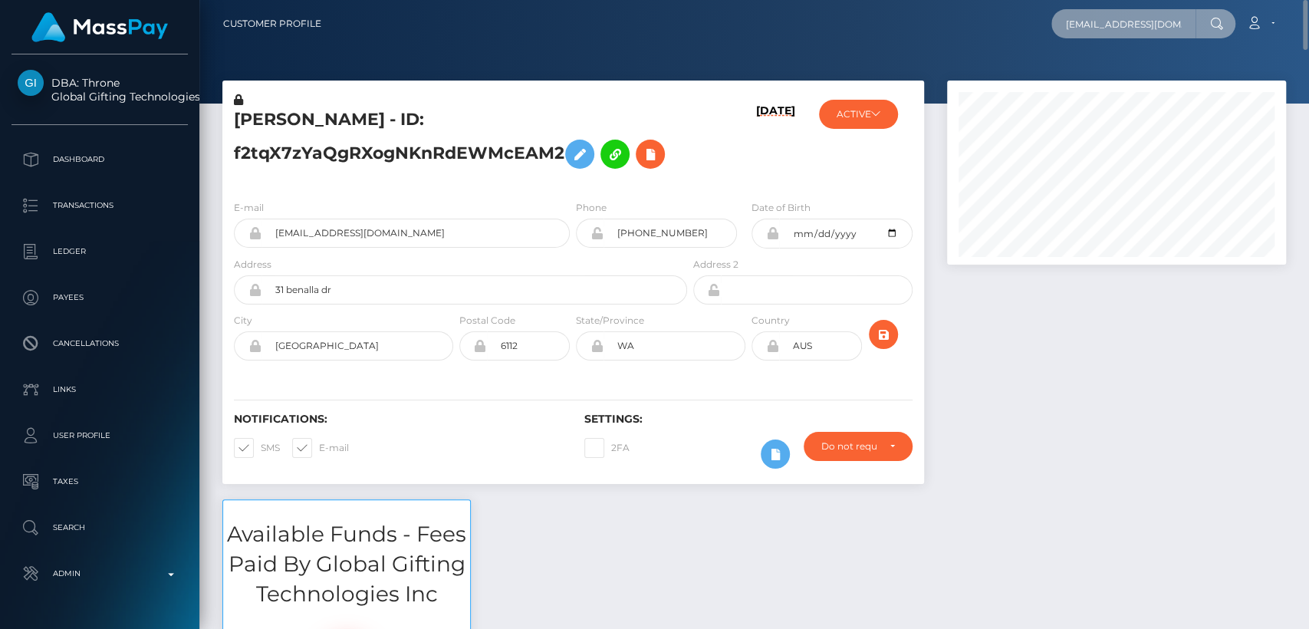
scroll to position [0, 30]
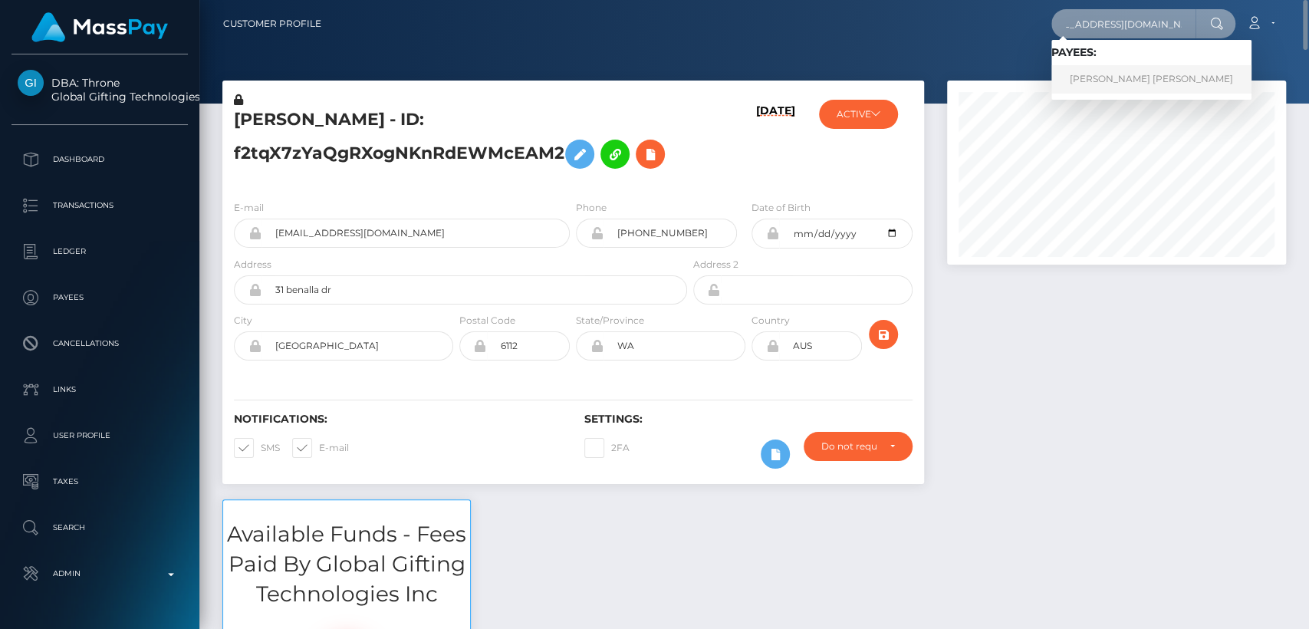
type input "alphathirteendom@gmail.com"
click at [1129, 75] on link "BAILEY JAMES MASTERSON" at bounding box center [1151, 79] width 200 height 28
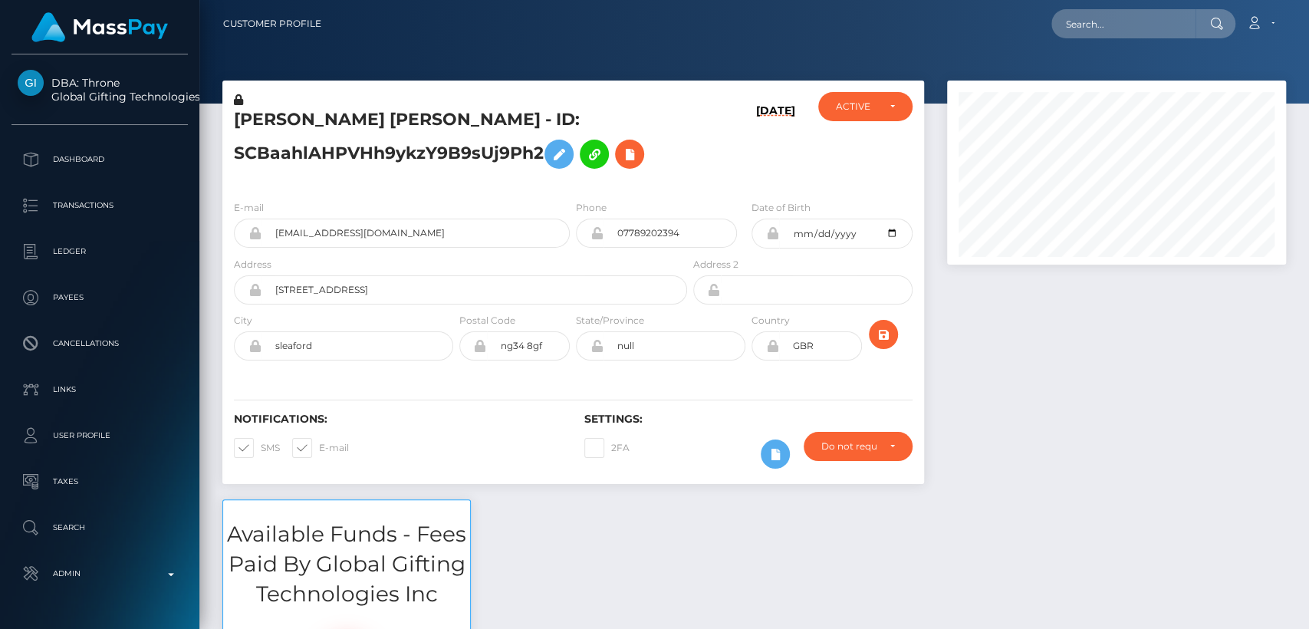
scroll to position [184, 339]
click at [539, 445] on div "Notifications: SMS E-mail" at bounding box center [397, 444] width 350 height 64
click at [281, 123] on h5 "BAILEY JAMES MASTERSON - ID: SCBaahlAHPVHh9ykzY9B9sUj9Ph2" at bounding box center [456, 142] width 445 height 68
copy h5 "BAILEY"
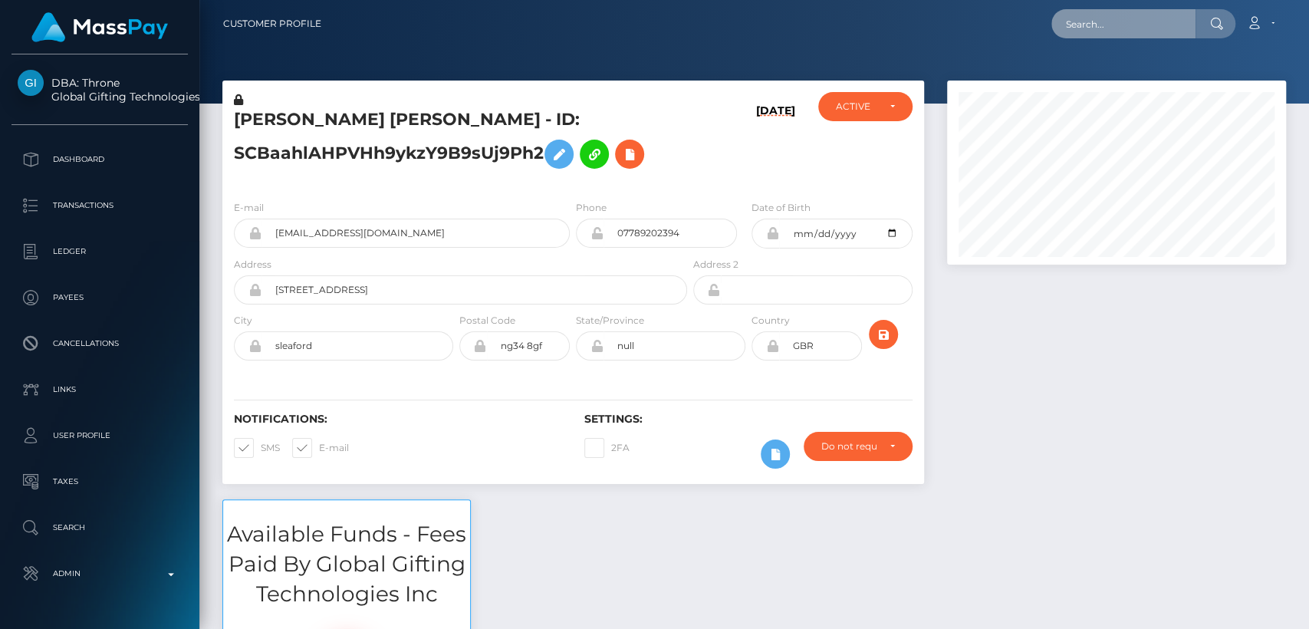
click at [1061, 32] on input "text" at bounding box center [1123, 23] width 144 height 29
paste input "francescahorstead@googlemail.com"
type input "francescahorstead@googlemail.com"
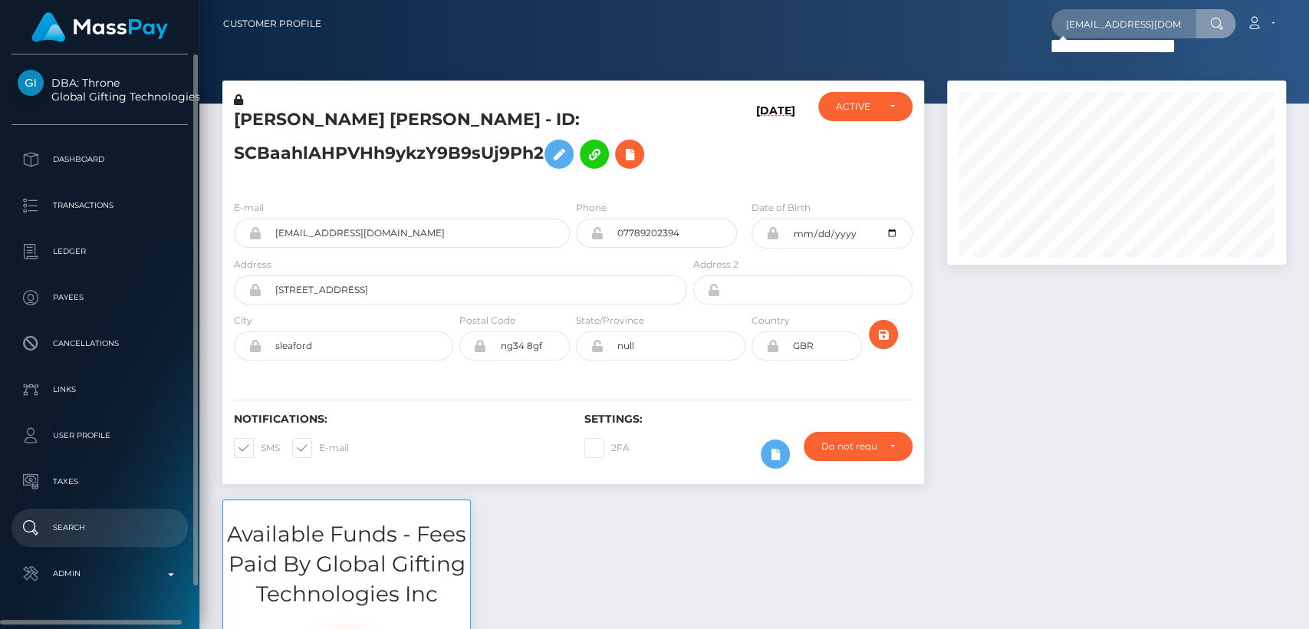
click at [103, 530] on p "Search" at bounding box center [100, 527] width 164 height 23
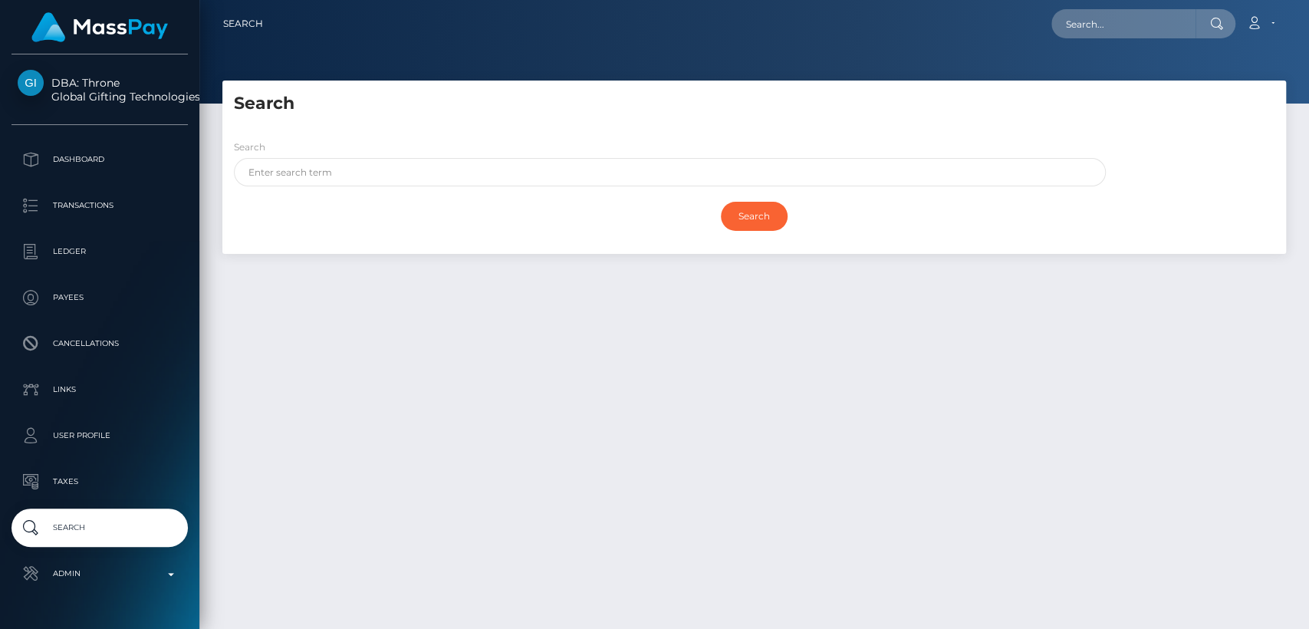
click at [457, 189] on div "Search" at bounding box center [665, 166] width 886 height 55
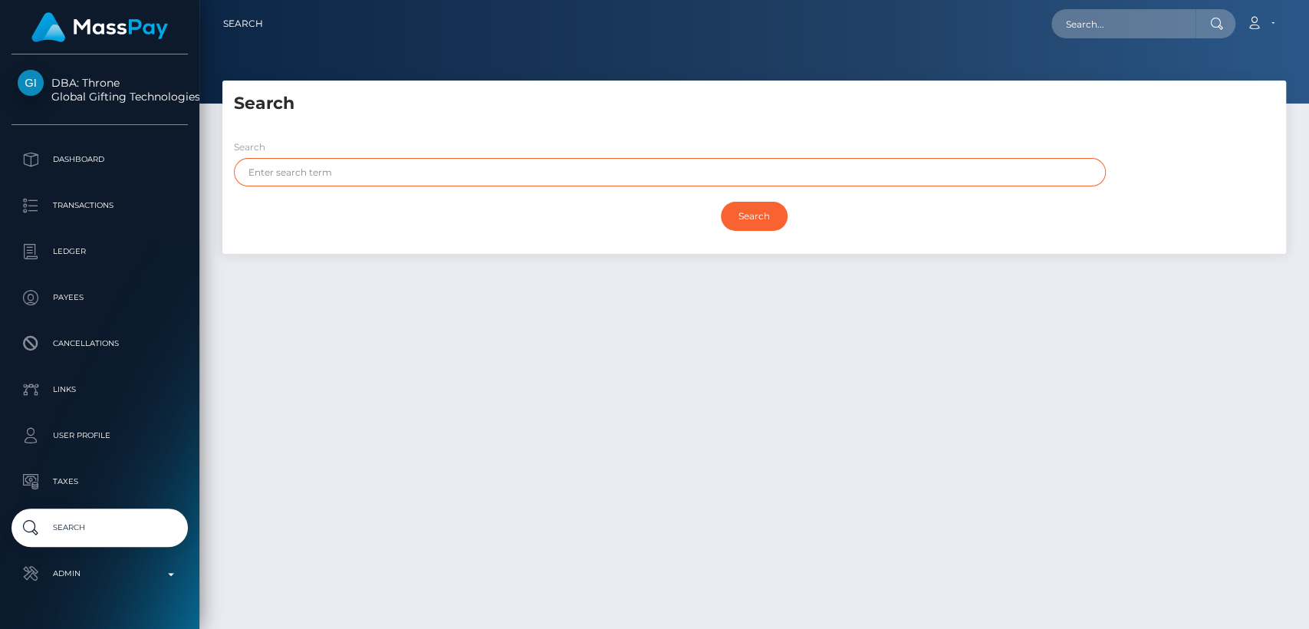
click at [452, 179] on input "text" at bounding box center [670, 172] width 872 height 28
paste input "Chescas Genie"
drag, startPoint x: 340, startPoint y: 172, endPoint x: 291, endPoint y: 169, distance: 50.0
click at [291, 169] on input "Chescas Genie" at bounding box center [670, 172] width 872 height 28
type input "Chescas"
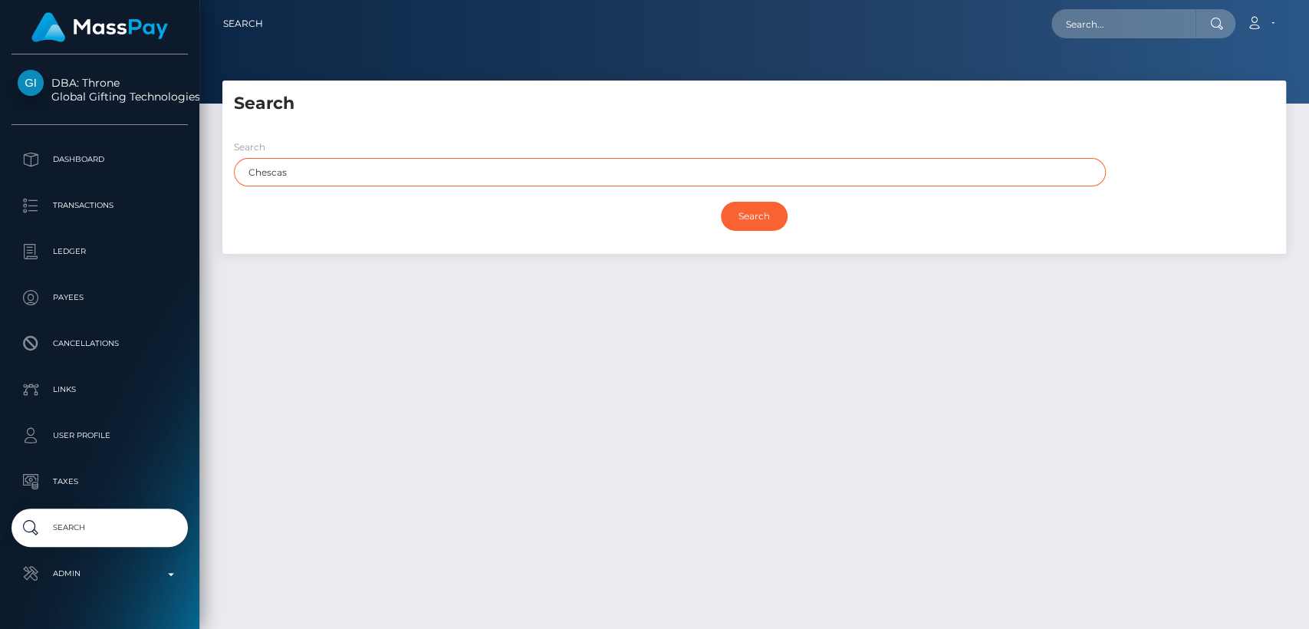
click at [721, 202] on input "Search" at bounding box center [754, 216] width 67 height 29
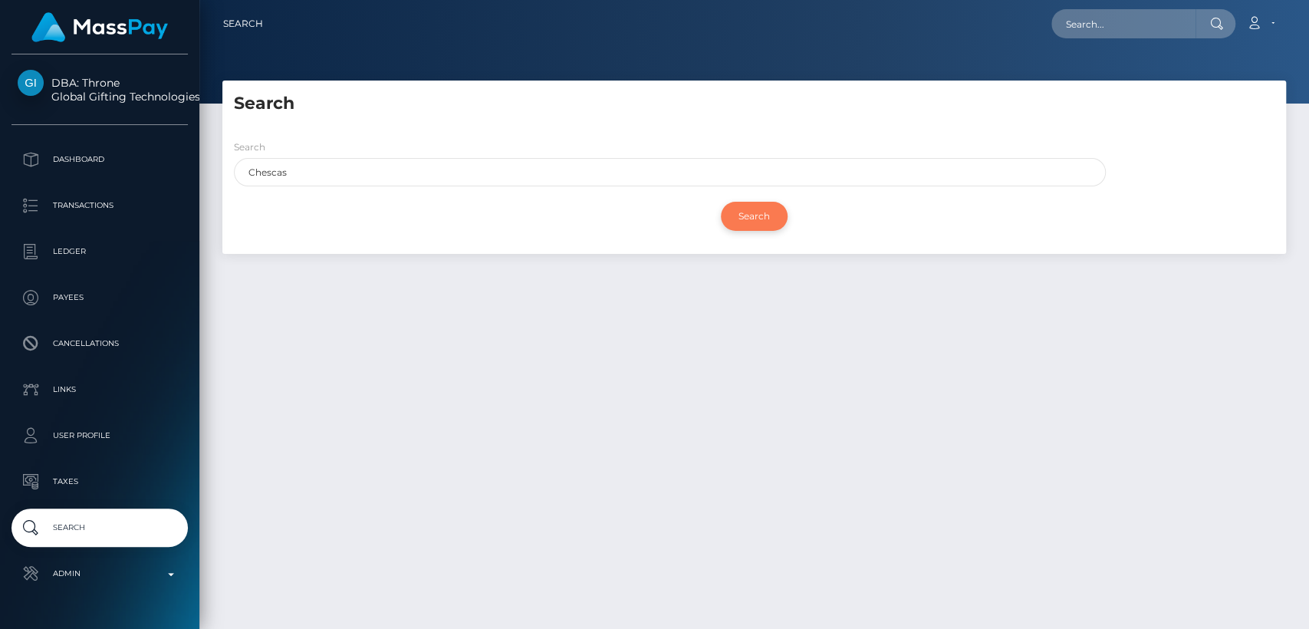
click at [754, 218] on input "Search" at bounding box center [754, 216] width 67 height 29
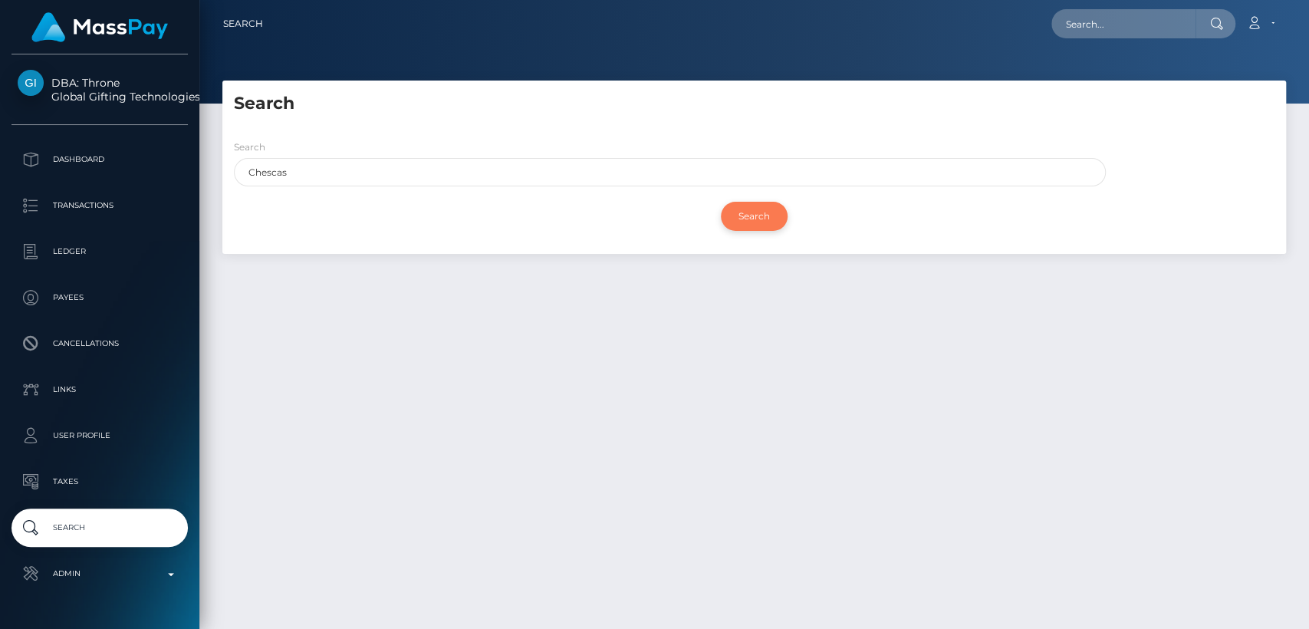
click at [754, 218] on input "Search" at bounding box center [754, 216] width 67 height 29
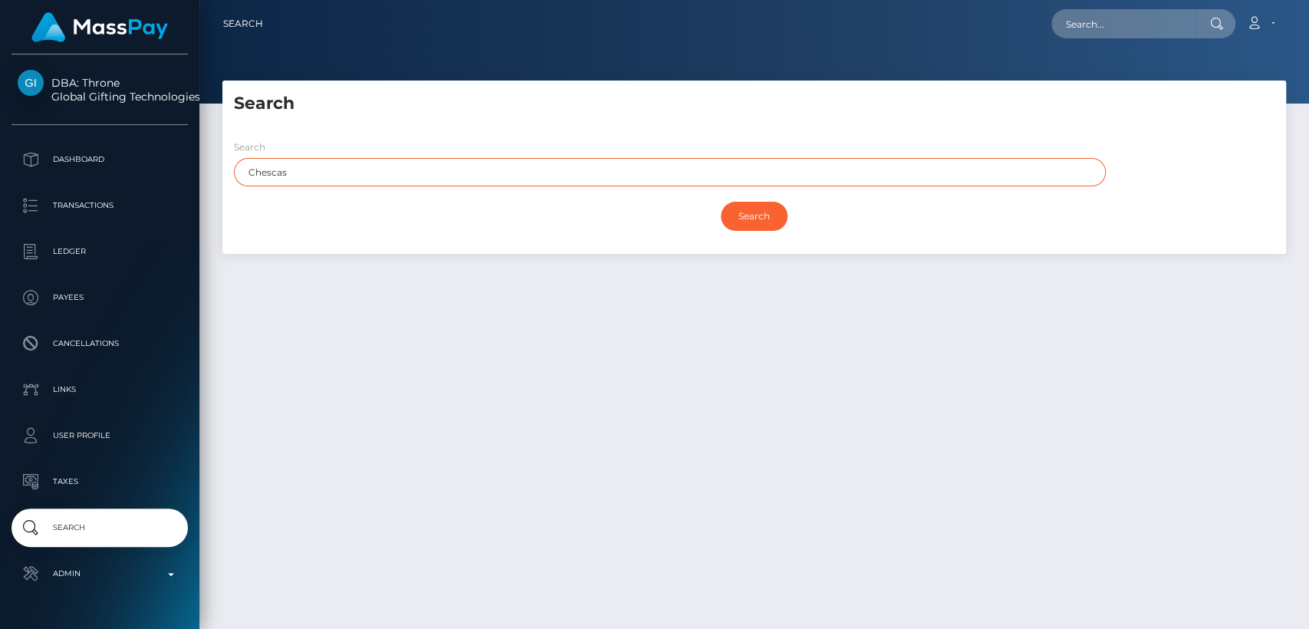
click at [637, 159] on input "Chescas" at bounding box center [670, 172] width 872 height 28
click at [721, 202] on input "Search" at bounding box center [754, 216] width 67 height 29
click at [635, 172] on input "Chescas" at bounding box center [670, 172] width 872 height 28
click at [634, 172] on input "Chescas" at bounding box center [670, 172] width 872 height 28
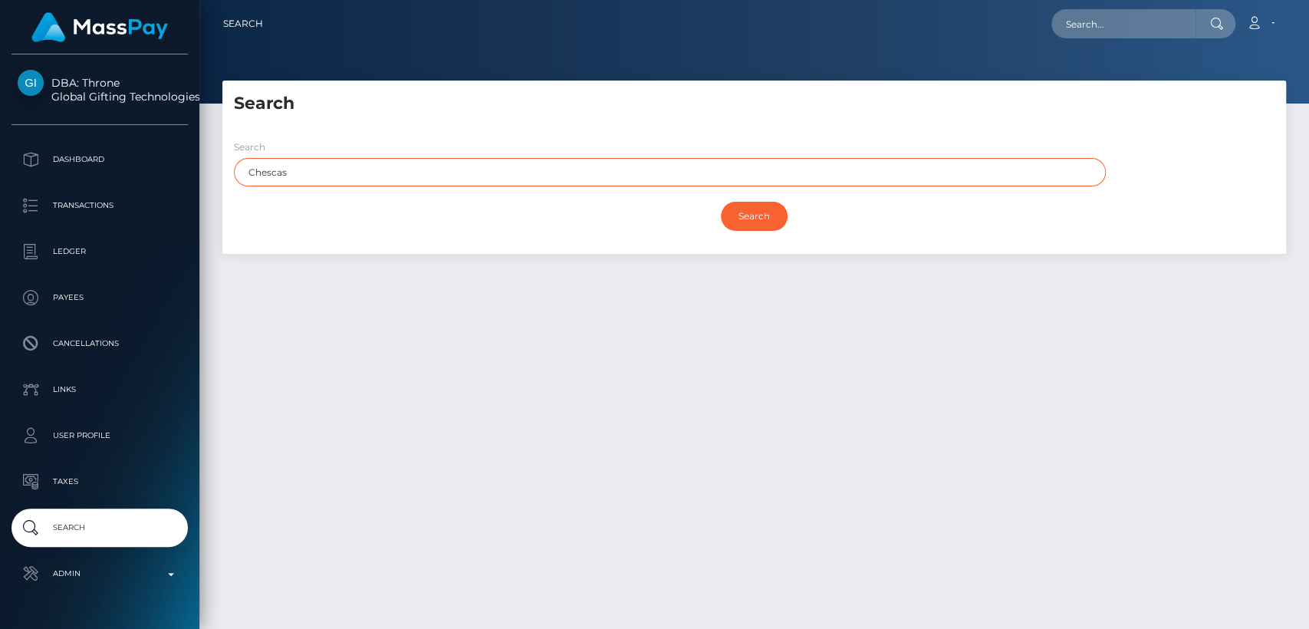
click at [634, 172] on input "Chescas" at bounding box center [670, 172] width 872 height 28
click at [721, 202] on input "Search" at bounding box center [754, 216] width 67 height 29
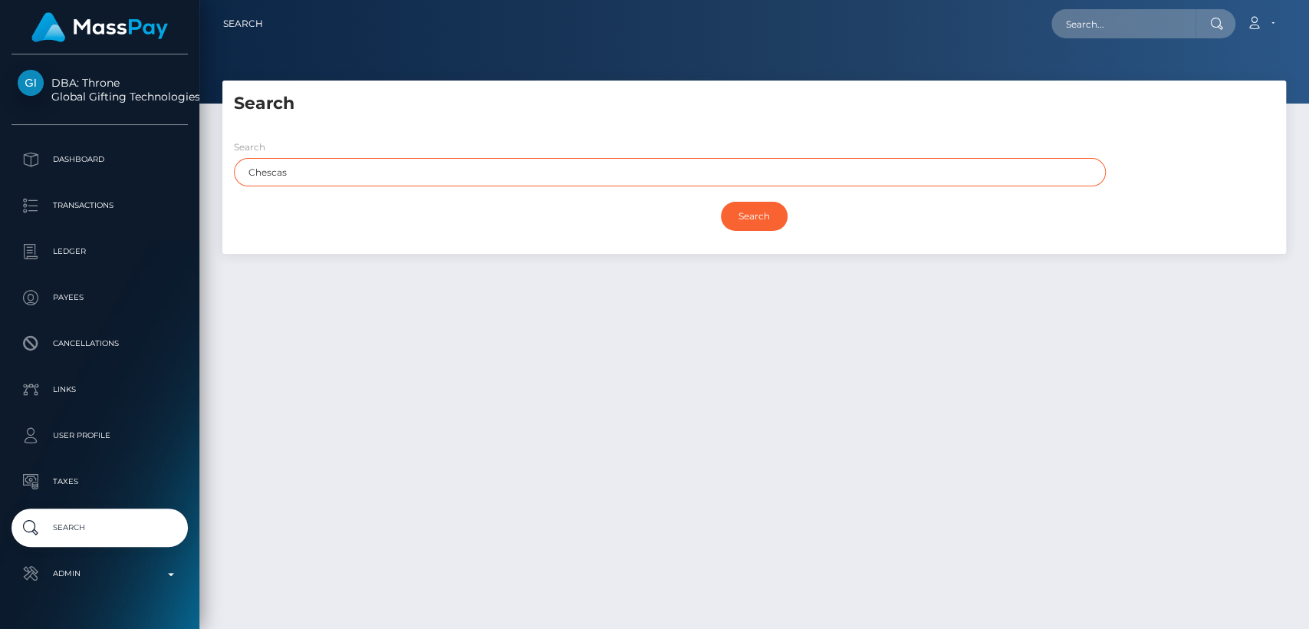
click at [721, 202] on input "Search" at bounding box center [754, 216] width 67 height 29
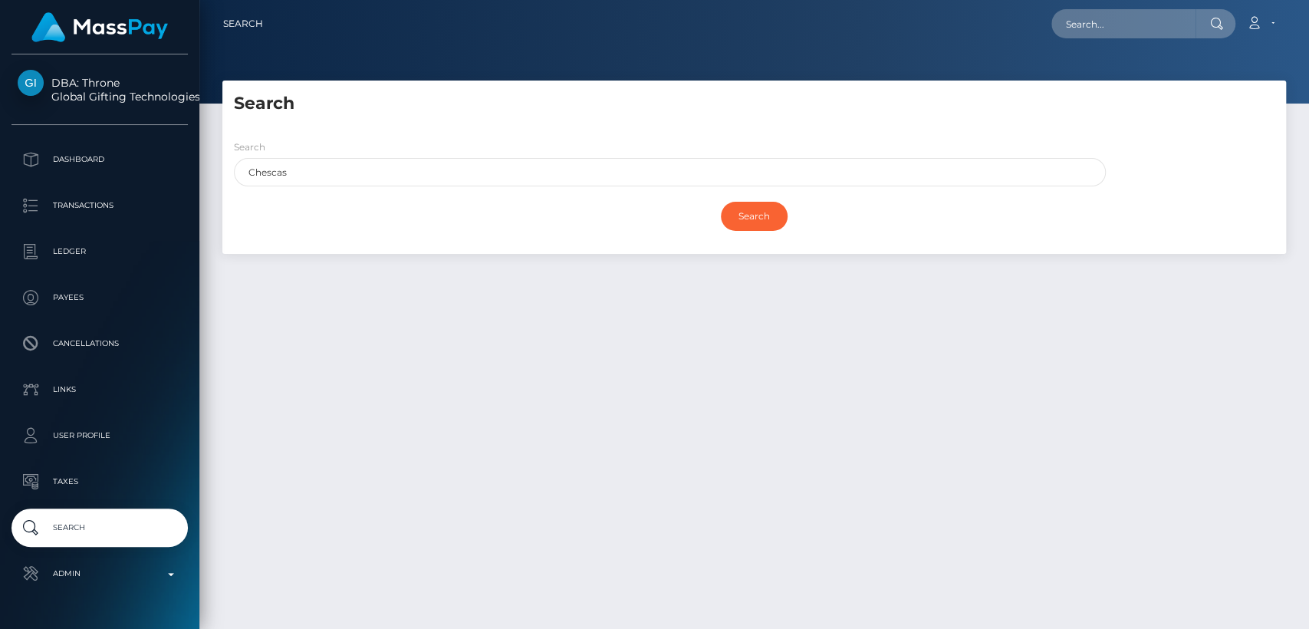
click at [771, 230] on div "Search" at bounding box center [754, 216] width 1040 height 44
click at [737, 214] on input "Search" at bounding box center [754, 216] width 67 height 29
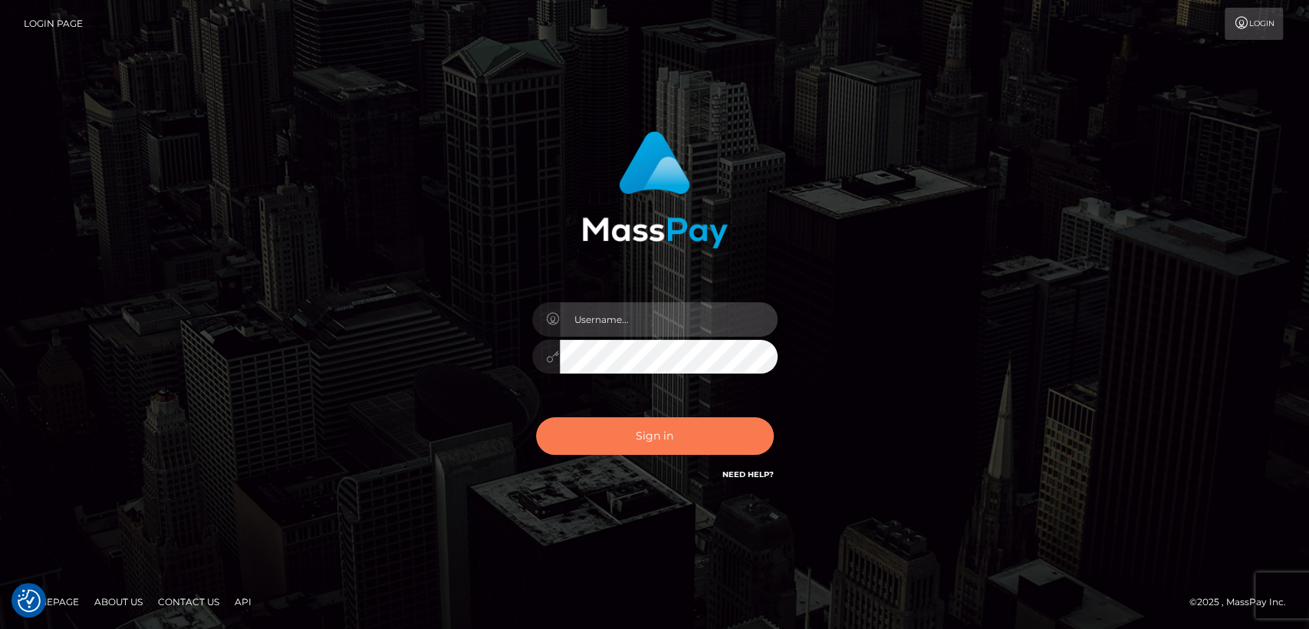
type input "[DOMAIN_NAME]"
click at [660, 429] on button "Sign in" at bounding box center [655, 436] width 238 height 38
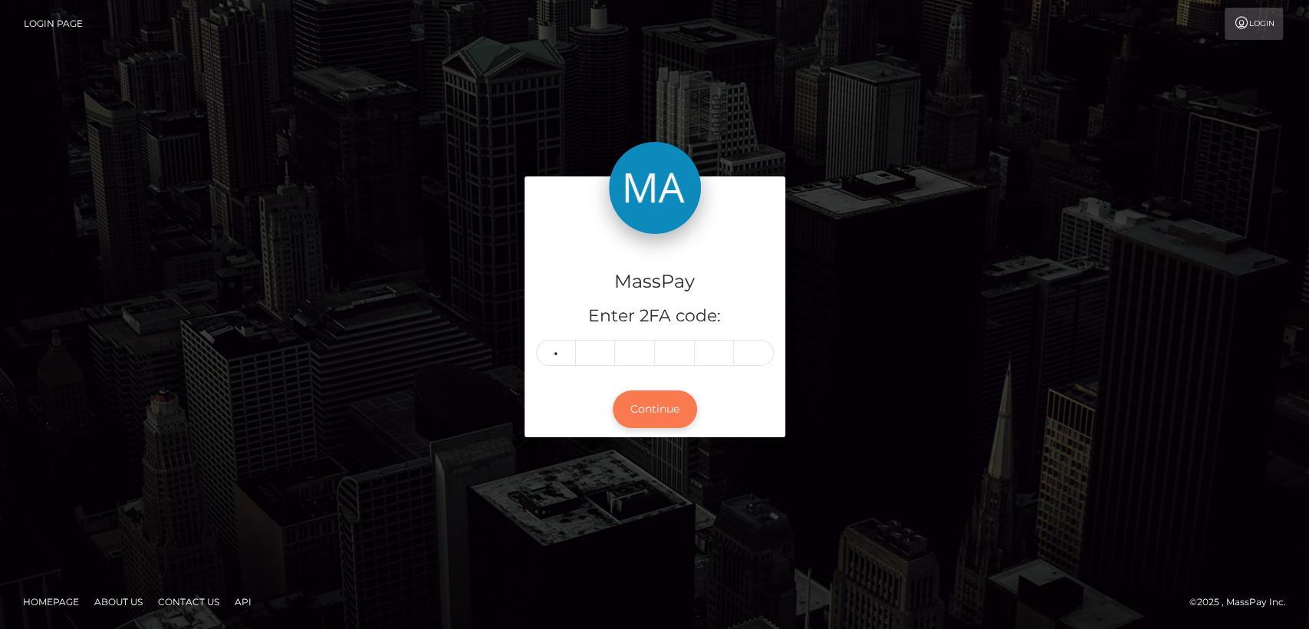
type input "8"
type input "4"
type input "2"
type input "3"
type input "1"
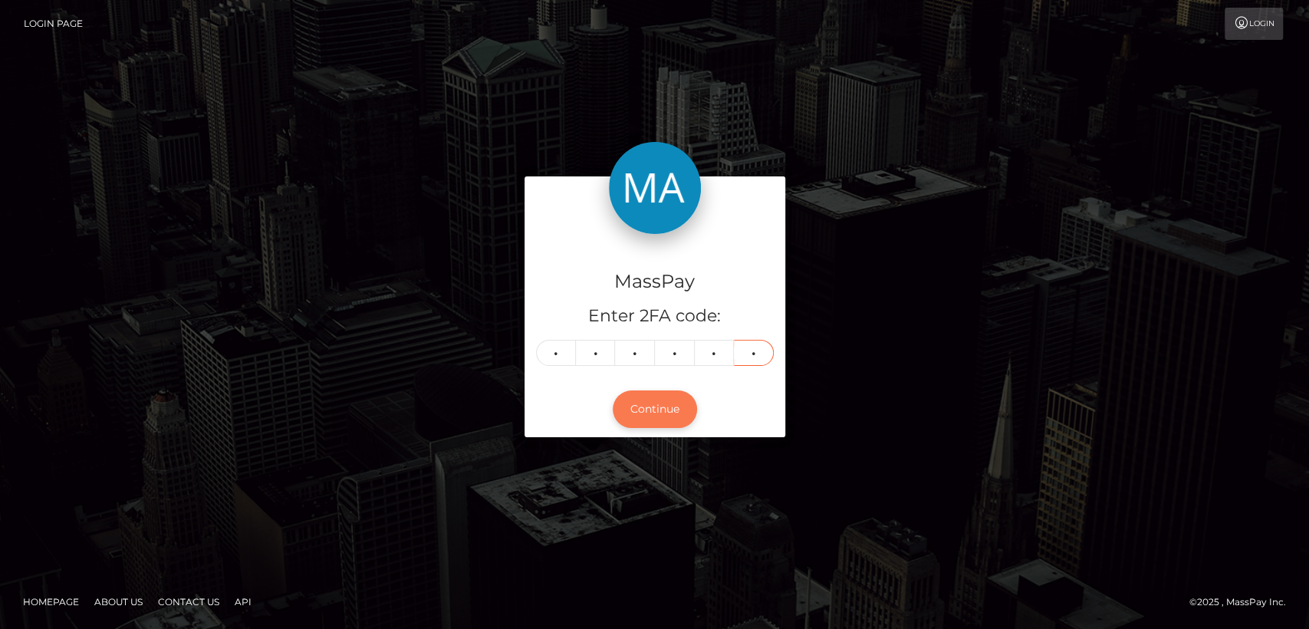
type input "2"
click at [649, 408] on button "Continue" at bounding box center [654, 409] width 84 height 38
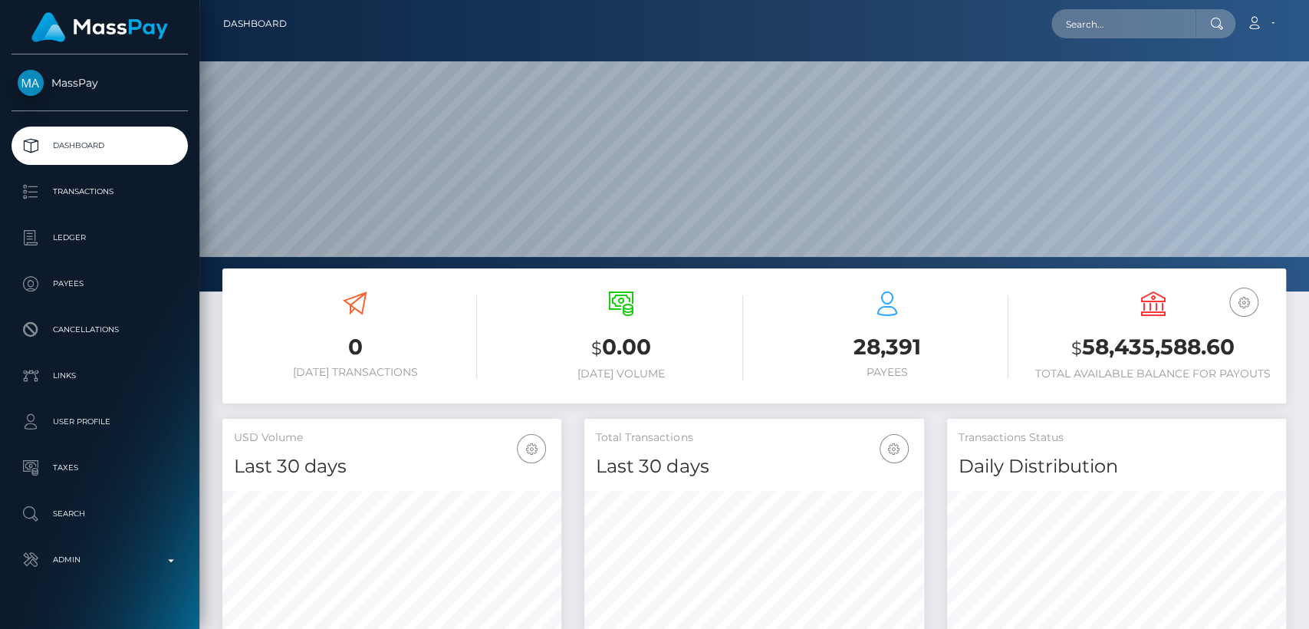
scroll to position [271, 339]
click at [1160, 23] on input "text" at bounding box center [1123, 23] width 144 height 29
paste input "ariannanevaeh4200@gmail.com"
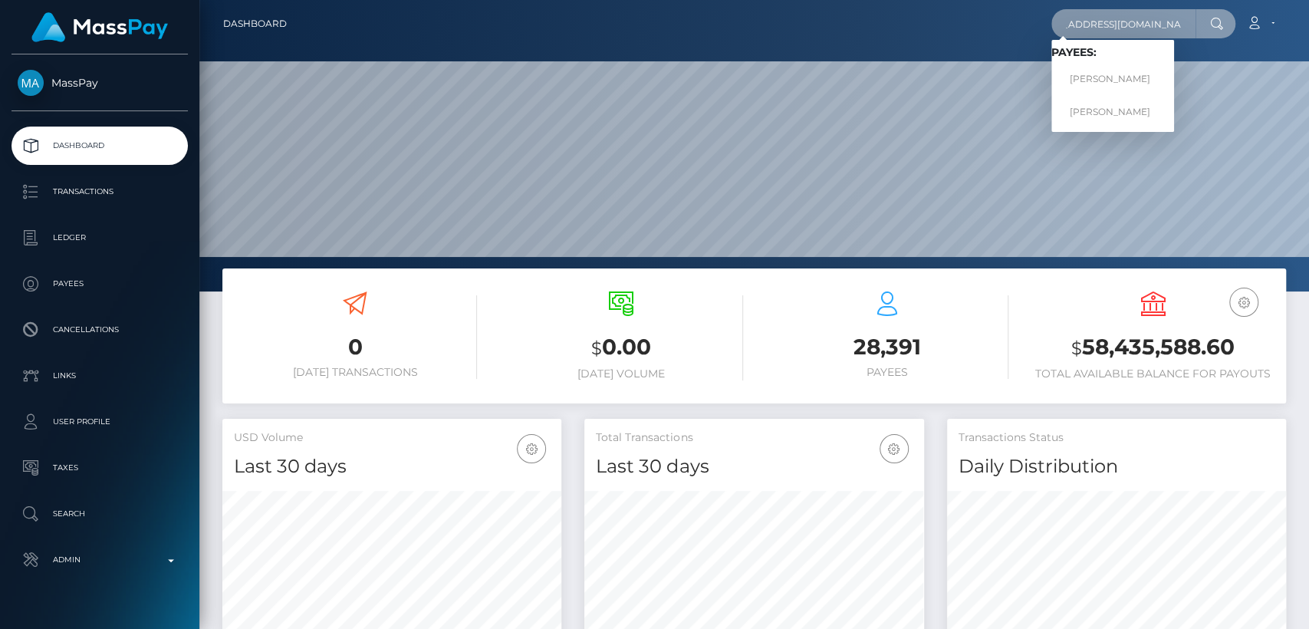
type input "ariannanevaeh4200@gmail.com"
click at [1106, 89] on link "ARIANNA NEVAEH CLAPP" at bounding box center [1112, 79] width 123 height 28
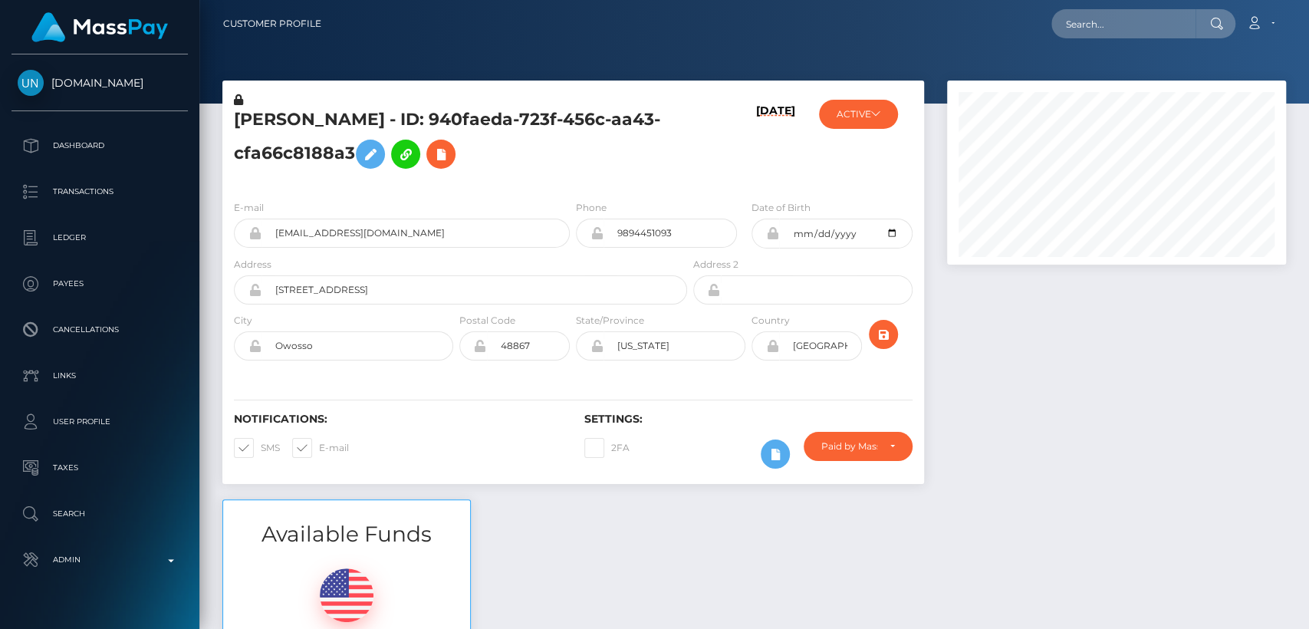
scroll to position [184, 339]
click at [310, 121] on h5 "ARIANNA NEVAEH CLAPP - ID: 940faeda-723f-456c-aa43-cfa66c8188a3" at bounding box center [456, 142] width 445 height 68
copy h5 "ARIANNA"
click at [1148, 37] on input "text" at bounding box center [1123, 23] width 144 height 29
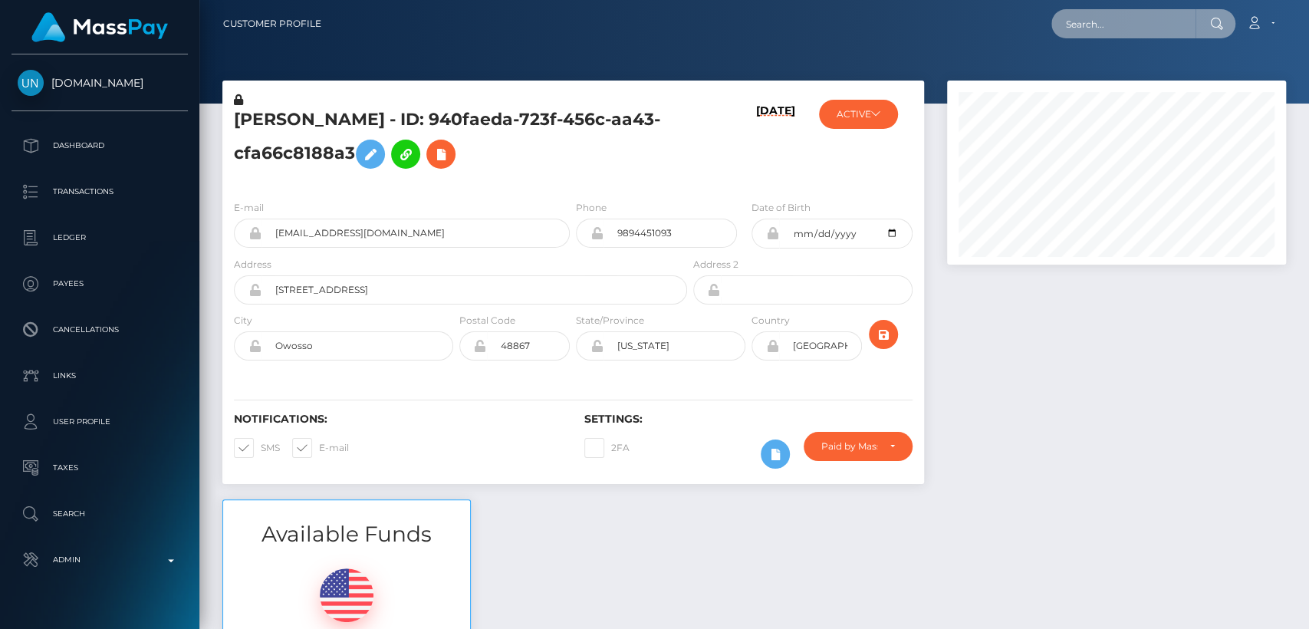
paste input "[EMAIL_ADDRESS][DOMAIN_NAME]"
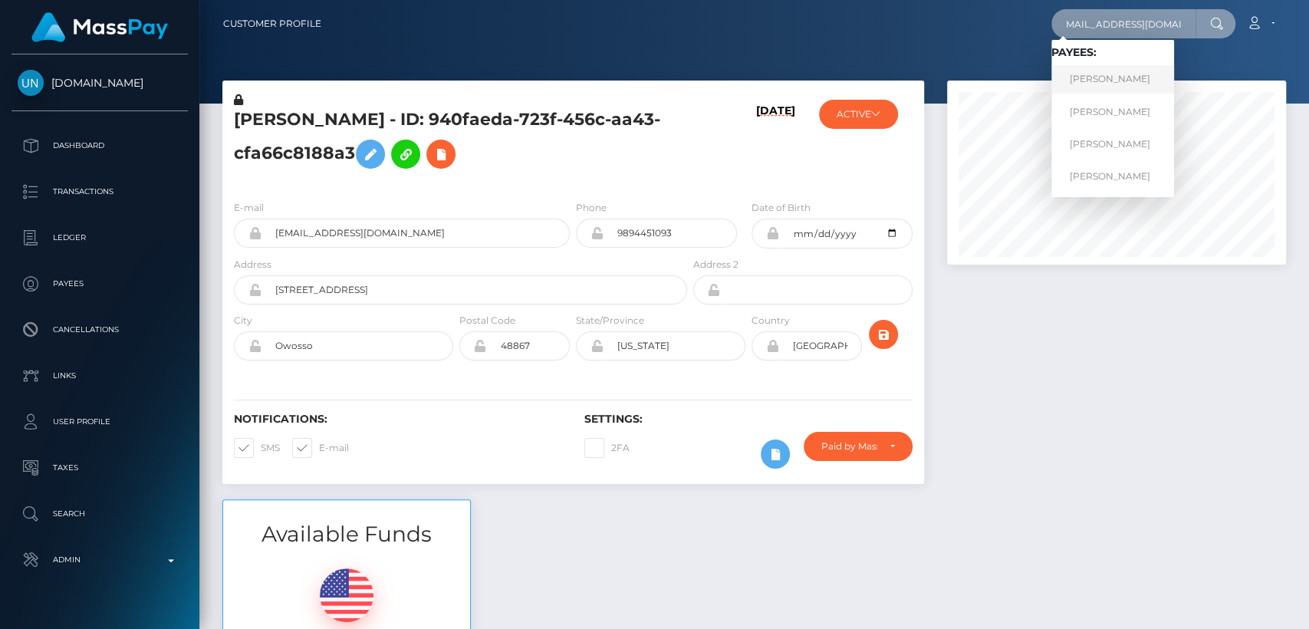
type input "[EMAIL_ADDRESS][DOMAIN_NAME]"
click at [1132, 73] on link "ELENA BORISOVA" at bounding box center [1112, 79] width 123 height 28
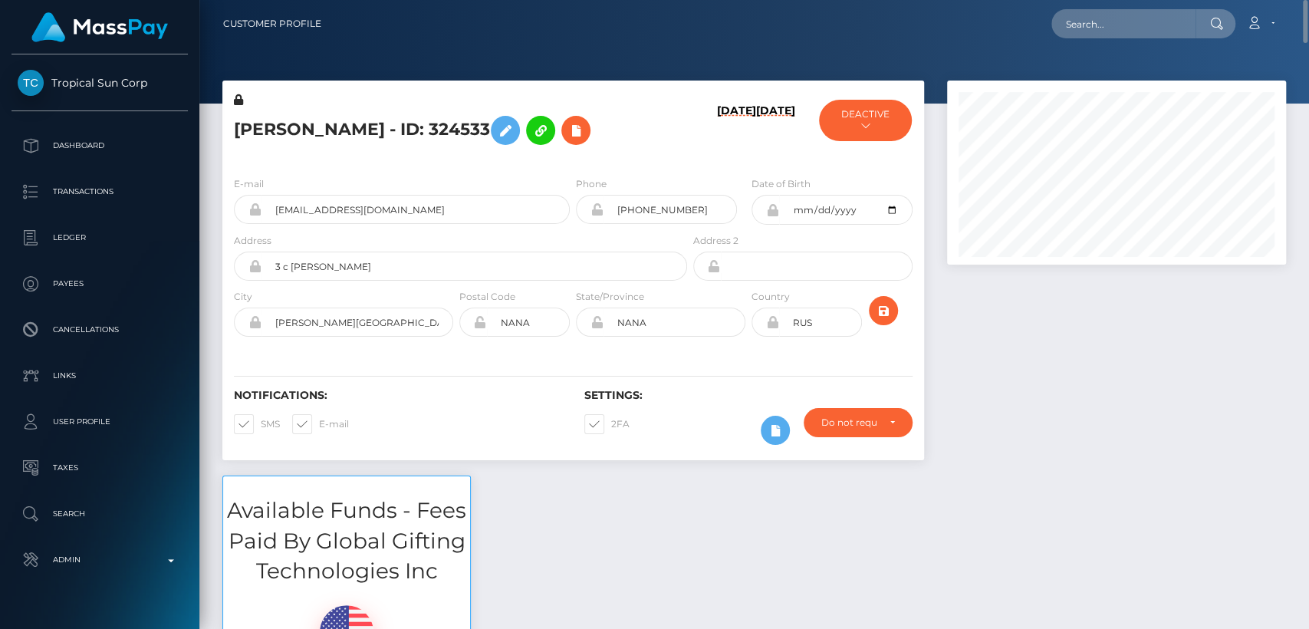
click at [264, 122] on h5 "[PERSON_NAME] - ID: 324533" at bounding box center [456, 130] width 445 height 44
copy h5 "[PERSON_NAME]"
click at [1147, 31] on input "text" at bounding box center [1123, 23] width 144 height 29
paste input "[EMAIL_ADDRESS][DOMAIN_NAME]"
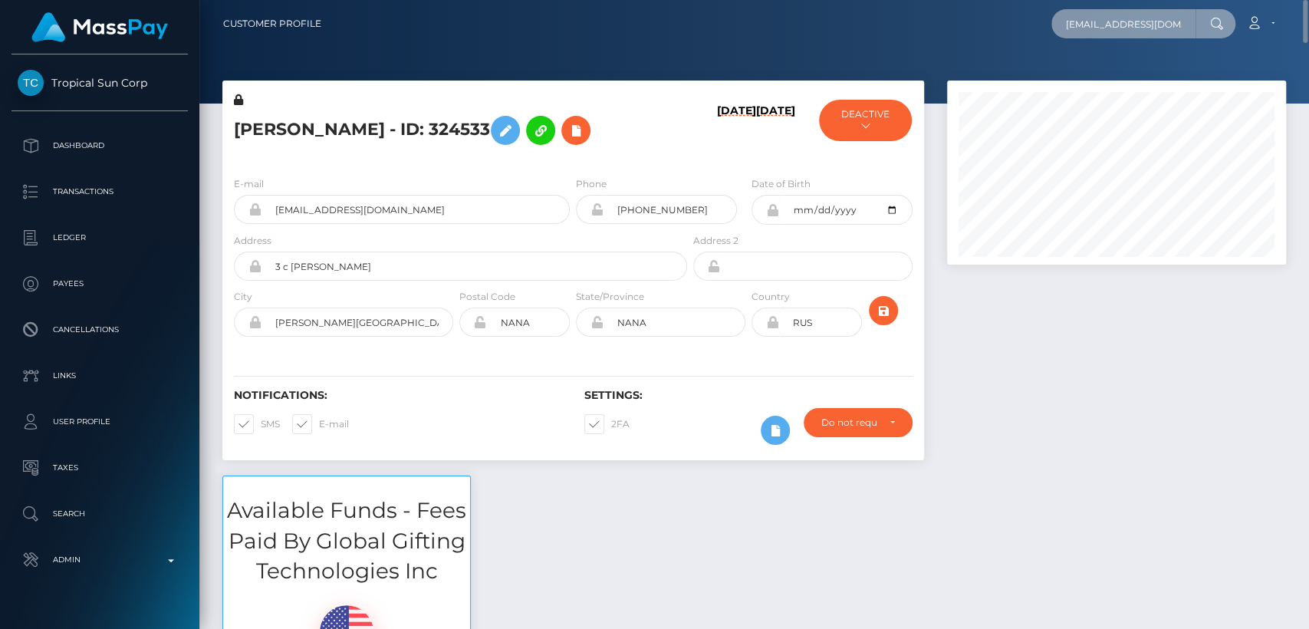
scroll to position [0, 18]
type input "[EMAIL_ADDRESS][DOMAIN_NAME]"
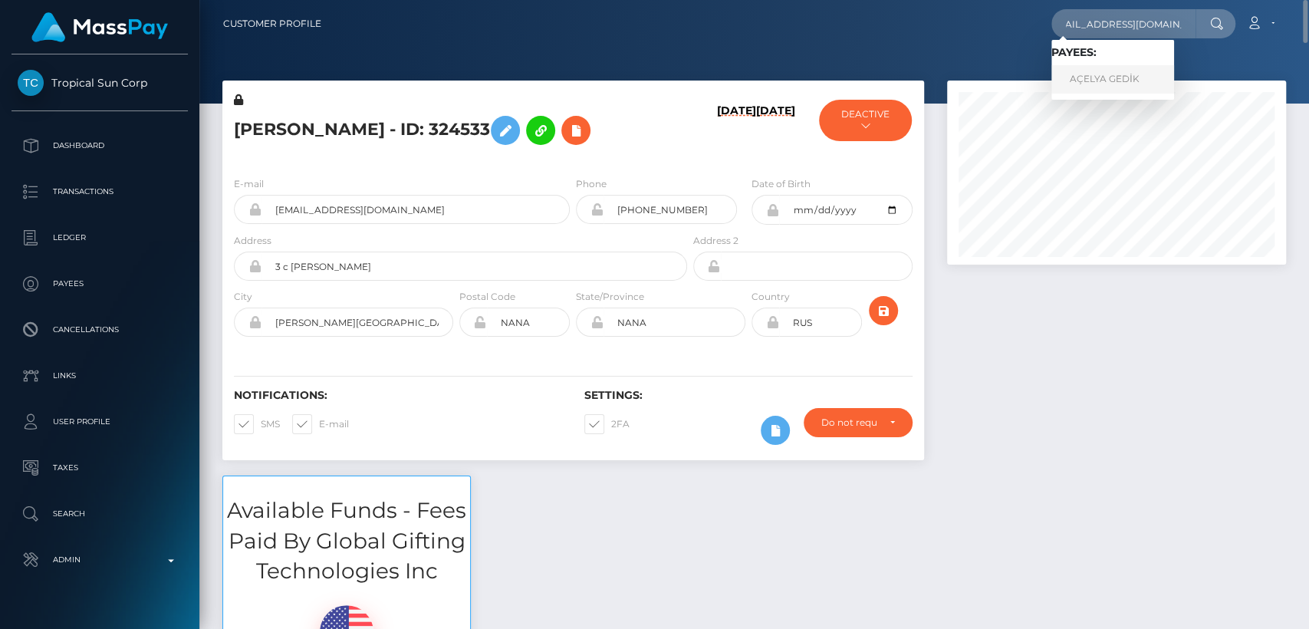
scroll to position [0, 0]
click at [1154, 85] on link "AÇELYA GEDİK" at bounding box center [1112, 79] width 123 height 28
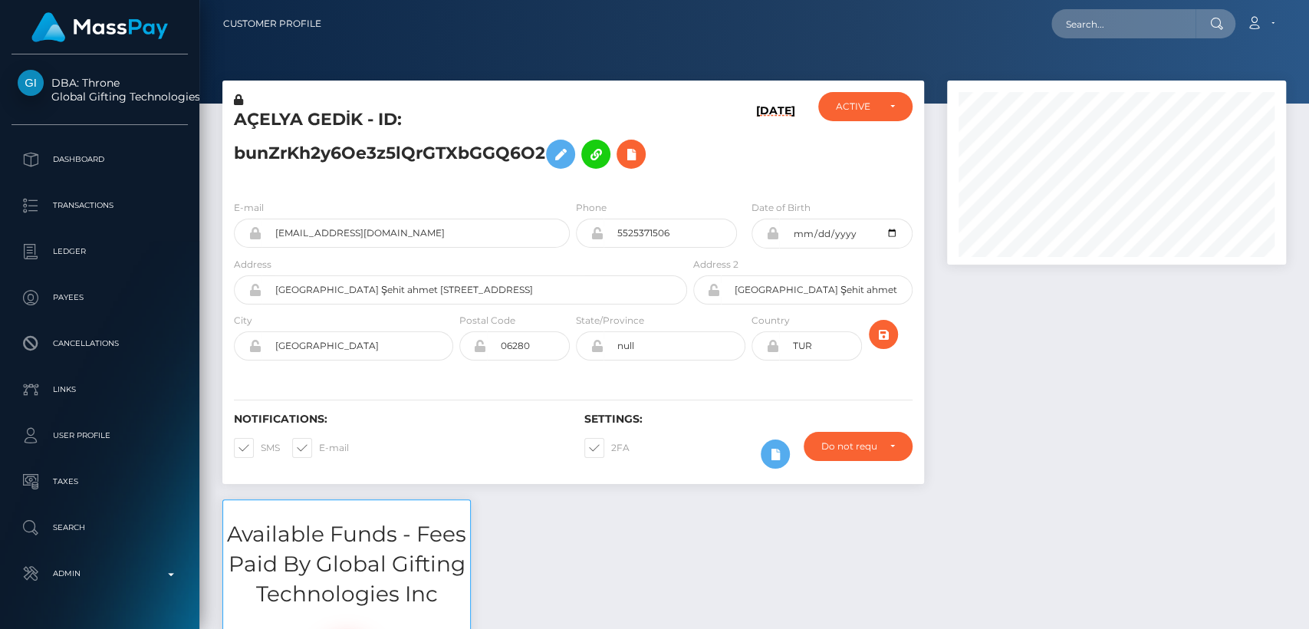
scroll to position [184, 339]
click at [258, 124] on h5 "AÇELYA GEDİK - ID: bunZrKh2y6Oe3z5lQrGTXbGGQ6O2" at bounding box center [456, 142] width 445 height 68
copy h5 "AÇELYA"
click at [1074, 31] on input "text" at bounding box center [1123, 23] width 144 height 29
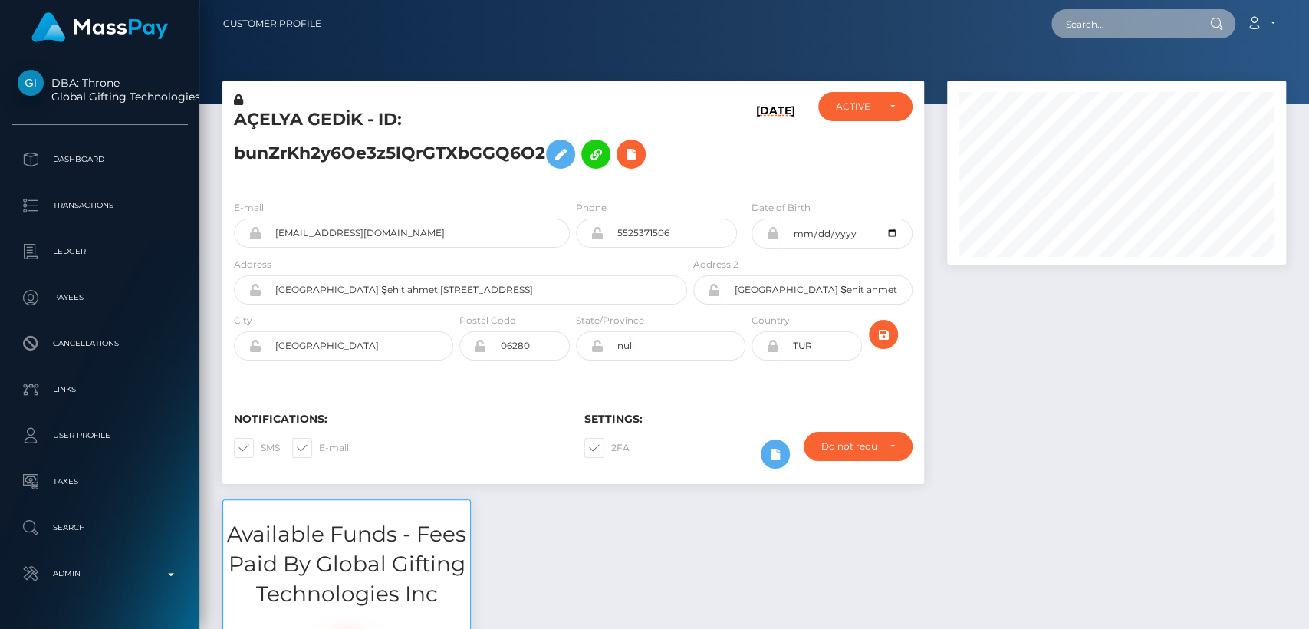
paste input "o.hidulyanova@gmail.com"
type input "o.hidulyanova@gmail.com"
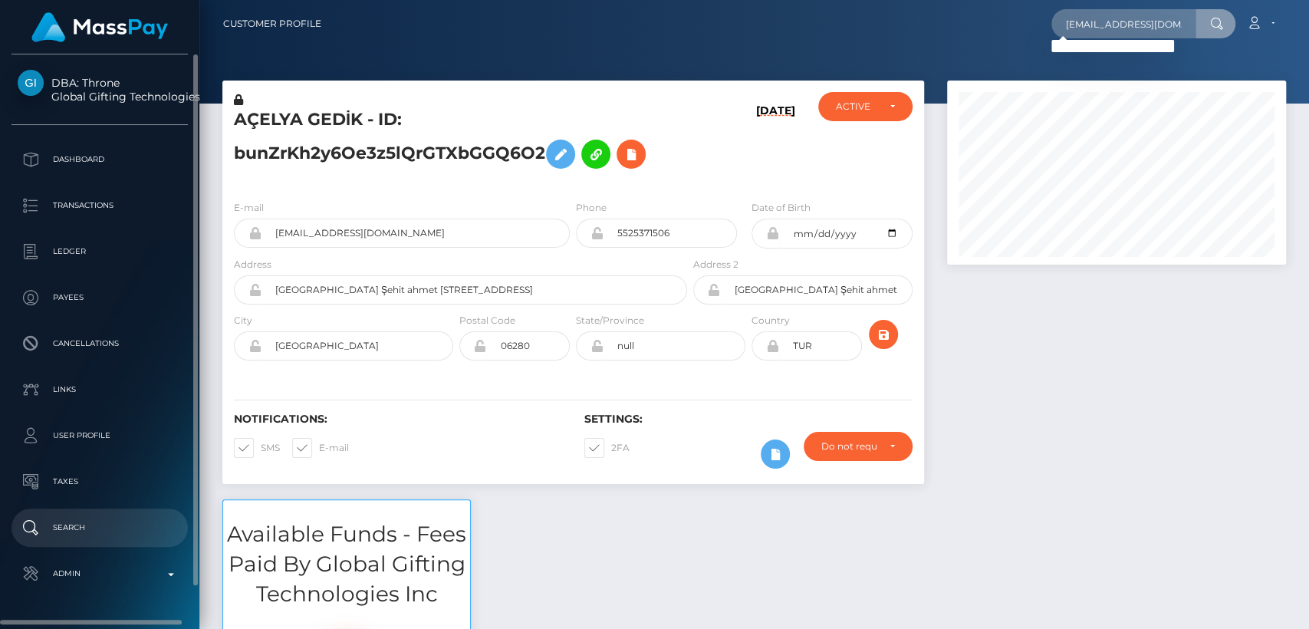
click at [59, 533] on p "Search" at bounding box center [100, 527] width 164 height 23
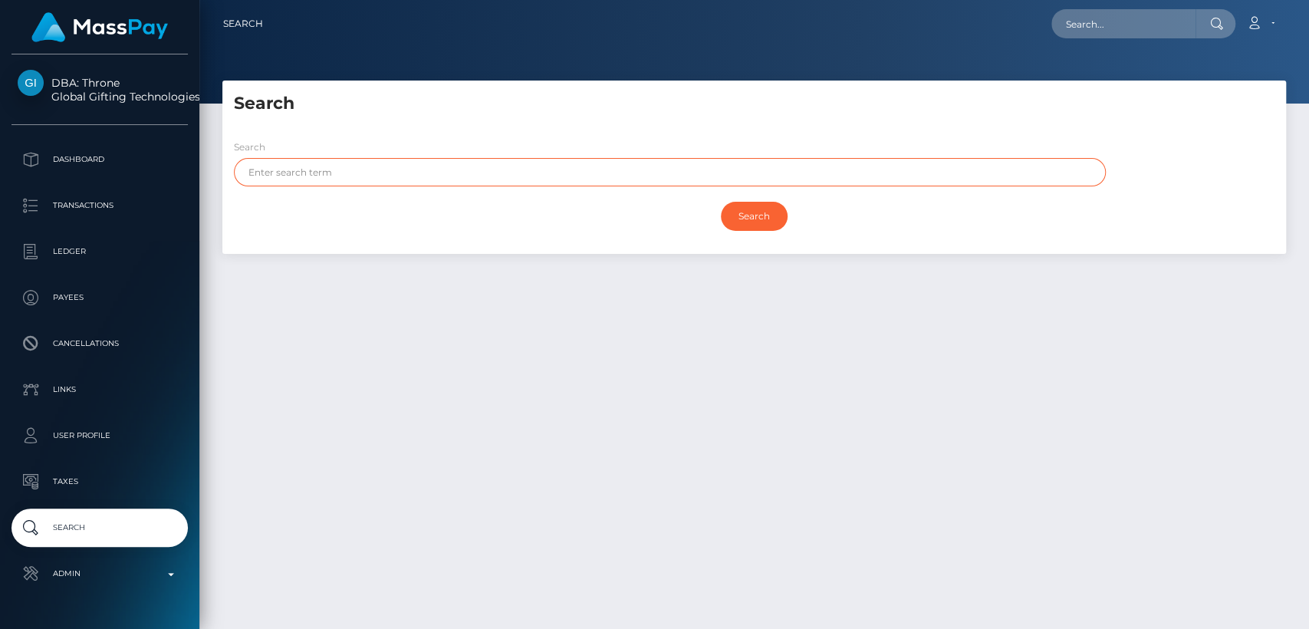
click at [403, 172] on input "text" at bounding box center [670, 172] width 872 height 28
paste input "Olesya"
type input "Olesya"
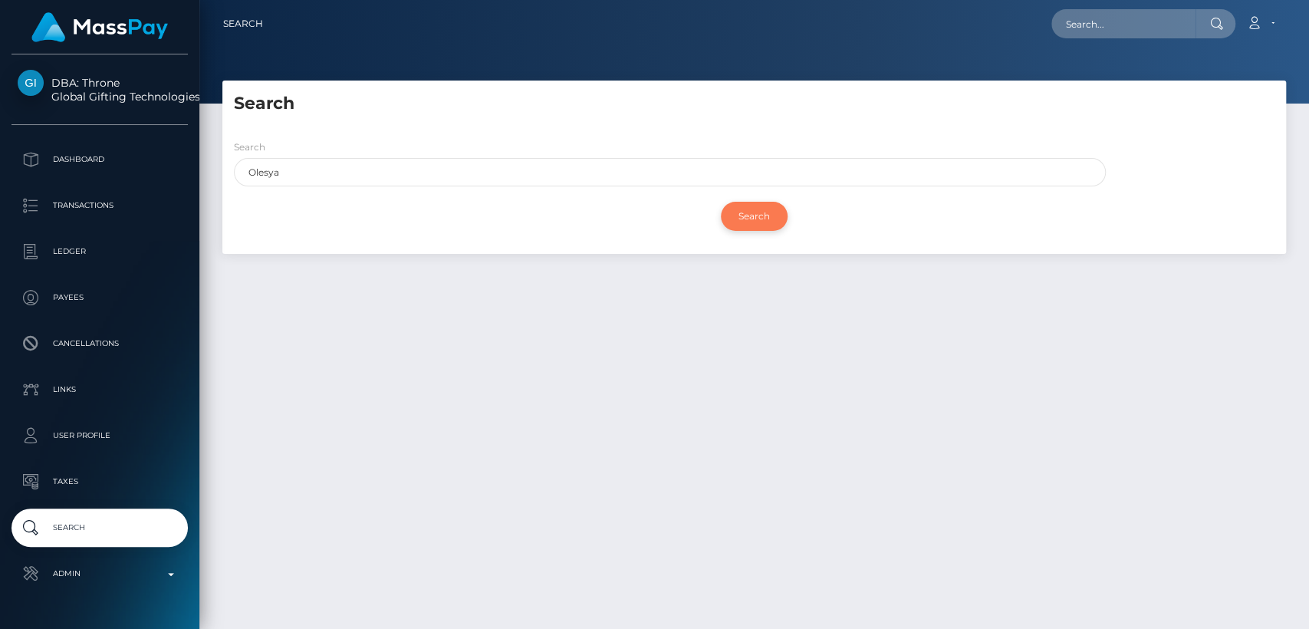
click at [748, 210] on input "Search" at bounding box center [754, 216] width 67 height 29
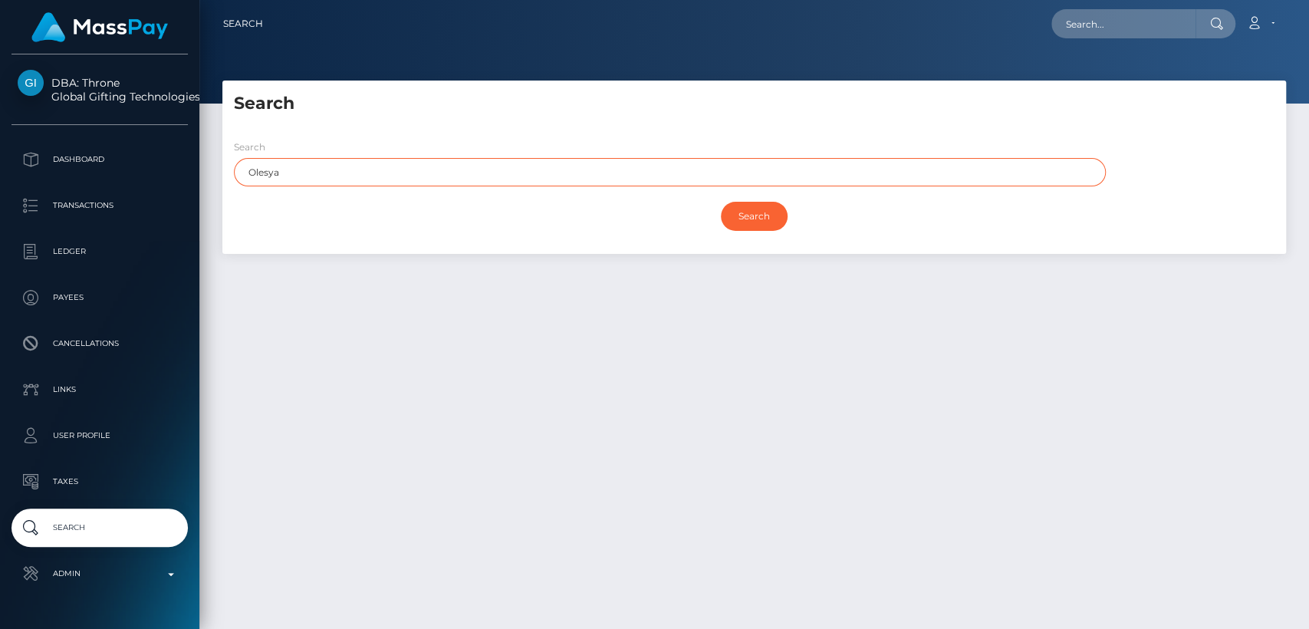
click at [735, 161] on input "Olesya" at bounding box center [670, 172] width 872 height 28
click at [721, 202] on input "Search" at bounding box center [754, 216] width 67 height 29
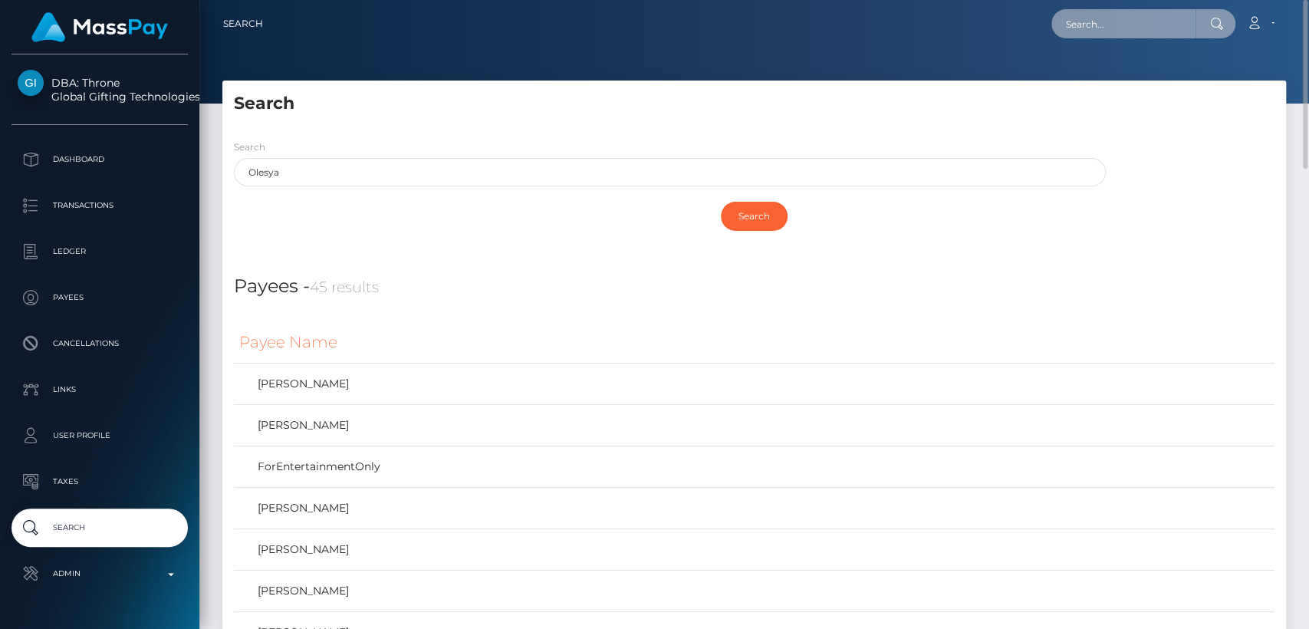
click at [1124, 35] on input "text" at bounding box center [1123, 23] width 144 height 29
paste input "[EMAIL_ADDRESS][DOMAIN_NAME]"
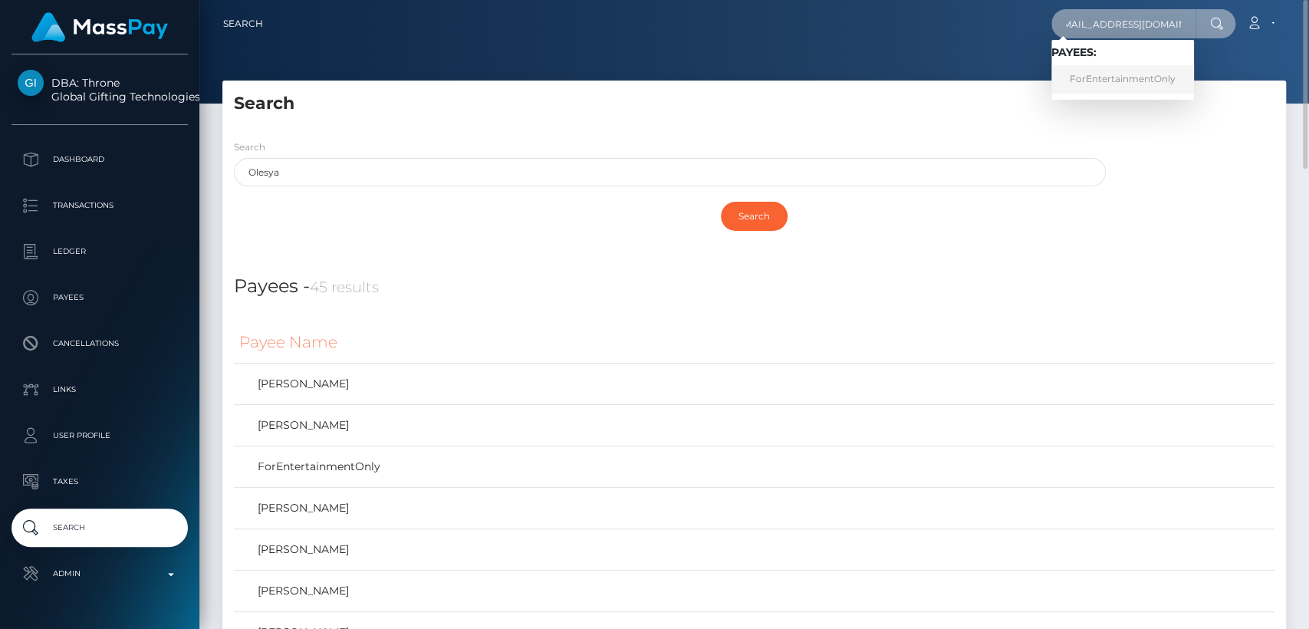
type input "[EMAIL_ADDRESS][DOMAIN_NAME]"
click at [1141, 69] on link "ForEntertainmentOnly" at bounding box center [1122, 79] width 143 height 28
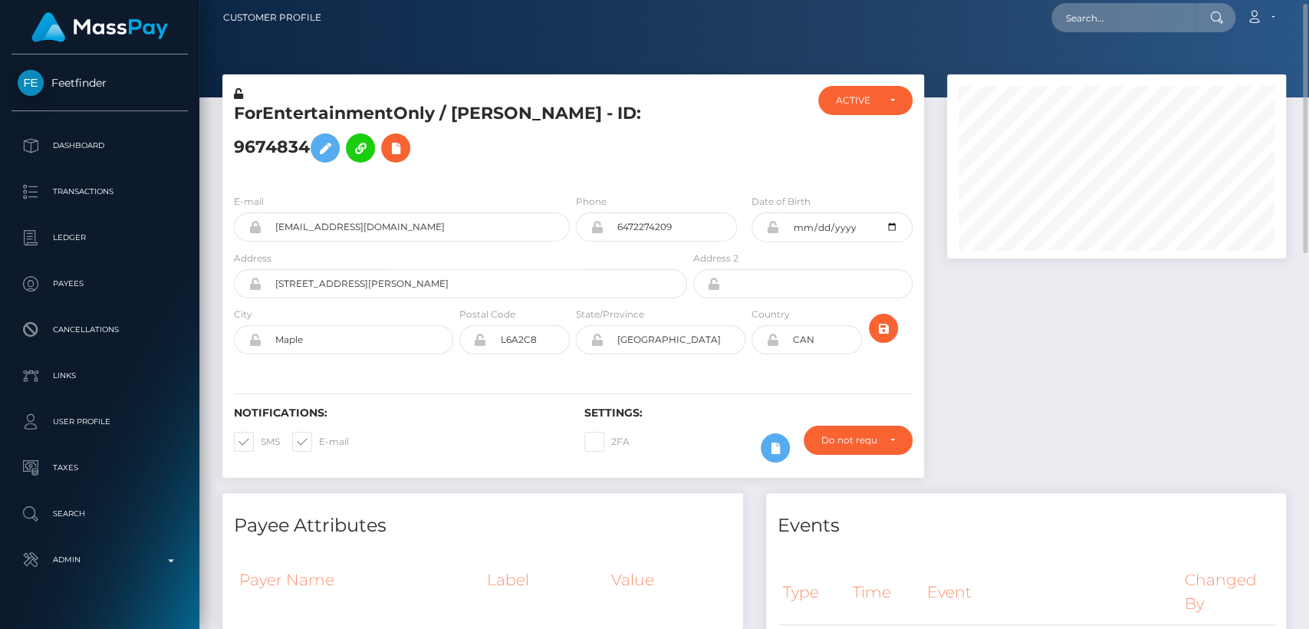
scroll to position [8, 0]
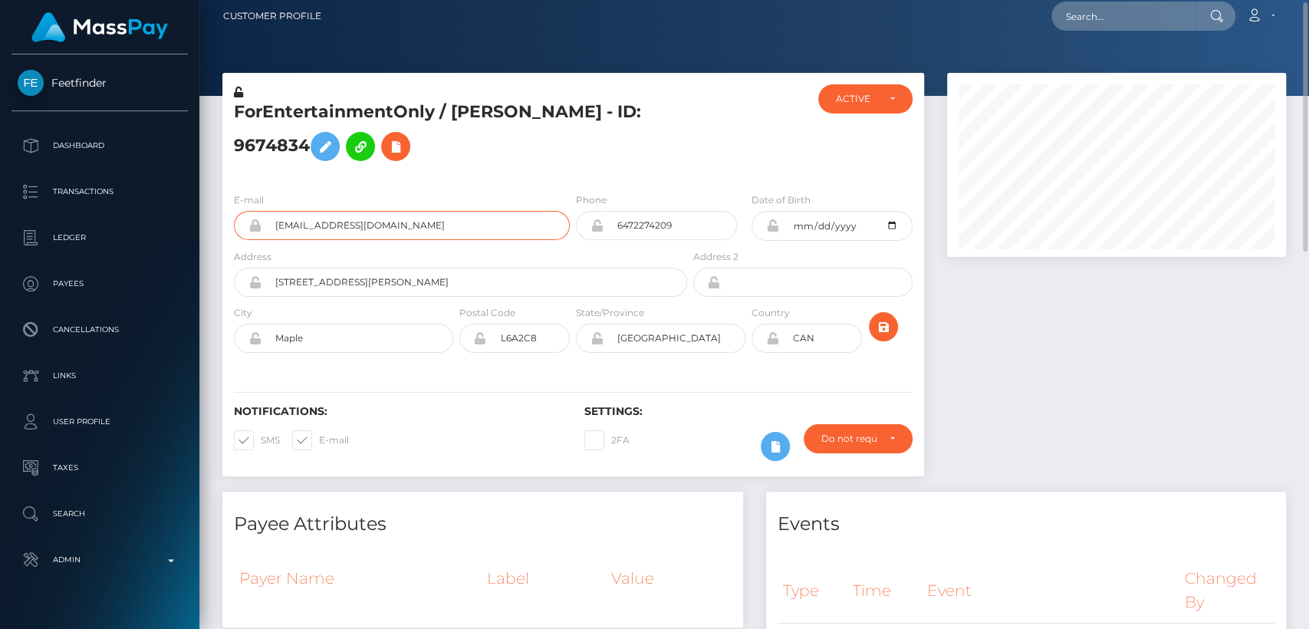
drag, startPoint x: 413, startPoint y: 230, endPoint x: 276, endPoint y: 224, distance: 137.4
click at [276, 224] on input "onhidulyanova@gmail.com" at bounding box center [415, 225] width 308 height 29
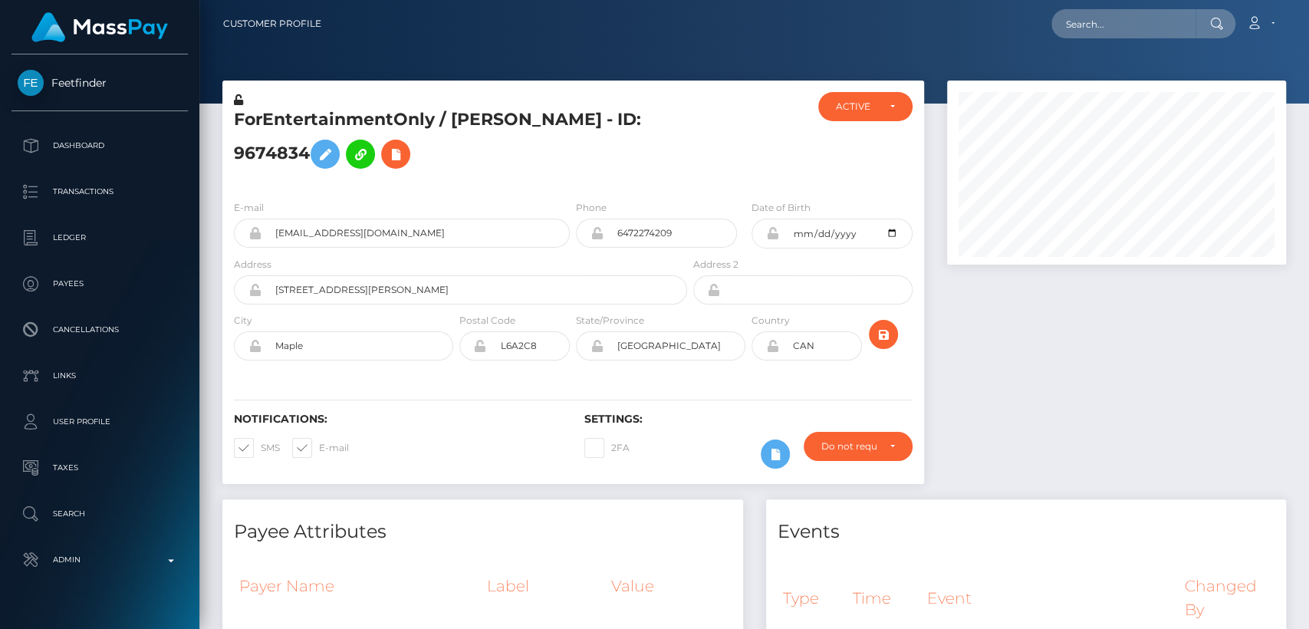
scroll to position [184, 339]
click at [1105, 28] on input "text" at bounding box center [1123, 23] width 144 height 29
paste input "[EMAIL_ADDRESS][DOMAIN_NAME]"
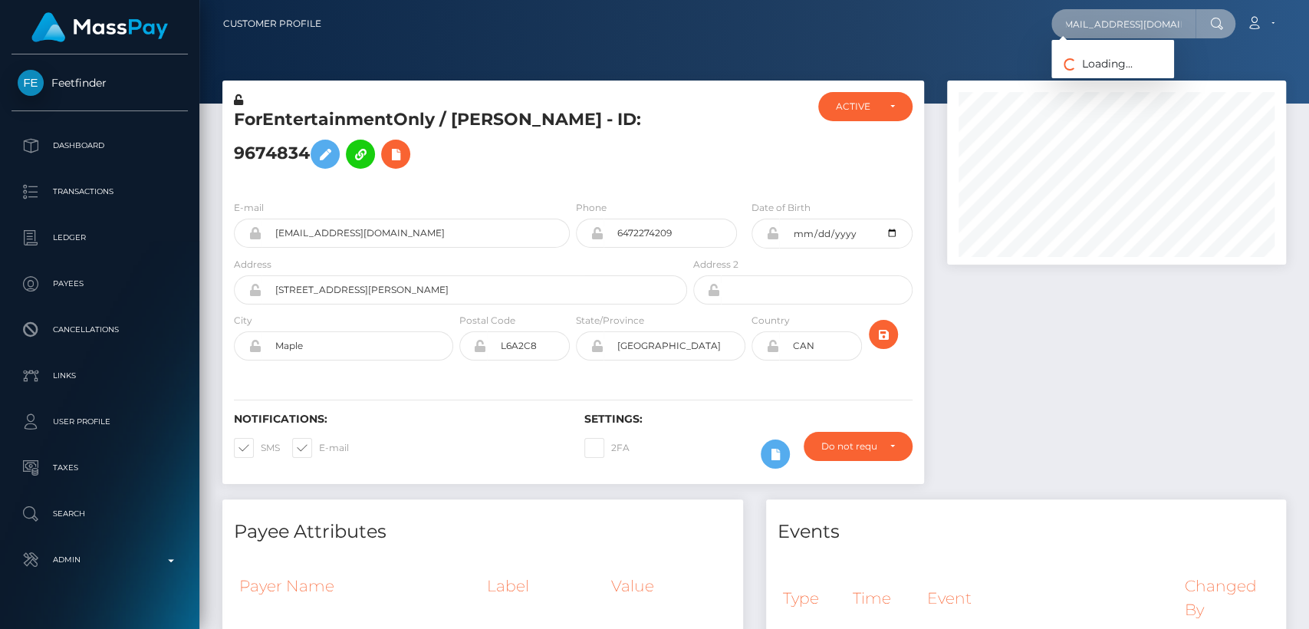
scroll to position [0, 0]
type input "o.hidulyanova@gmail.com"
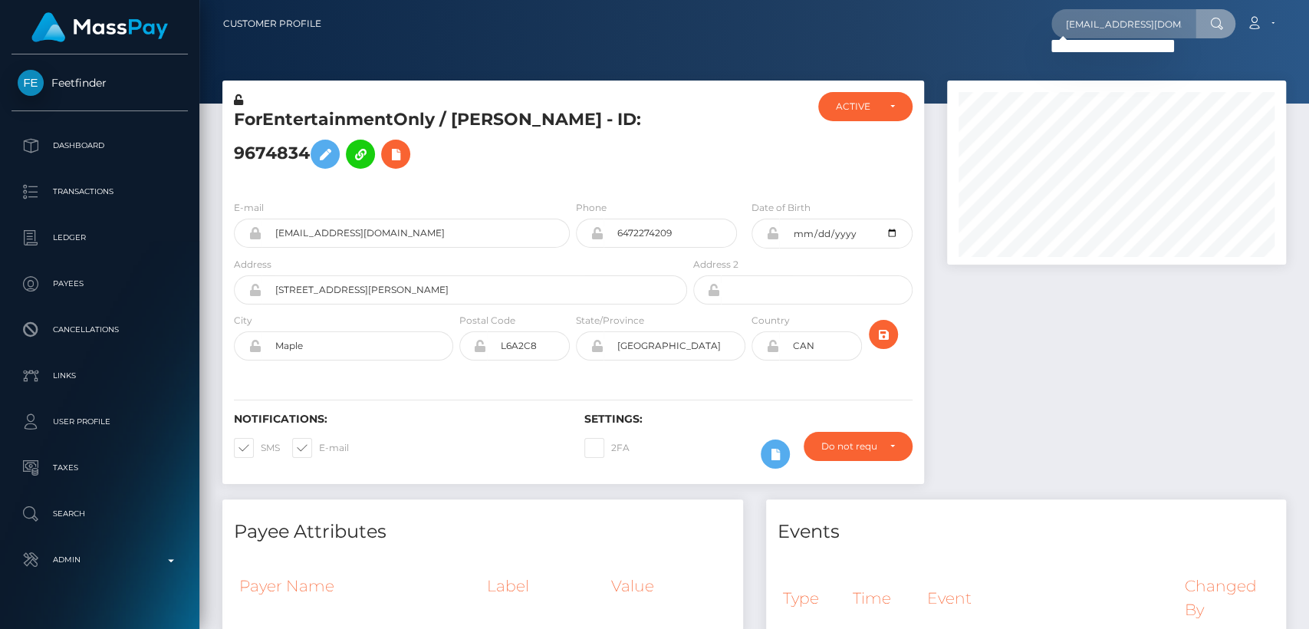
click at [591, 0] on nav "Customer Profile o.hidulyanova@gmail.com Loading... Loading..." at bounding box center [753, 24] width 1109 height 48
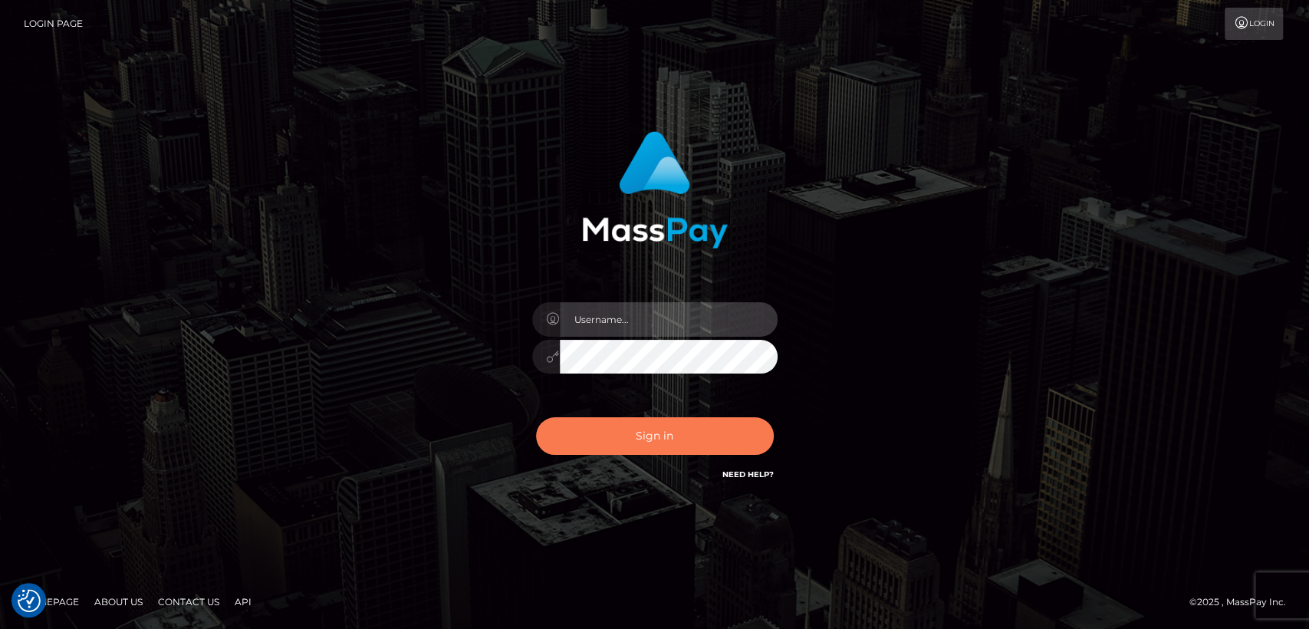
type input "[DOMAIN_NAME]"
click at [591, 435] on button "Sign in" at bounding box center [655, 436] width 238 height 38
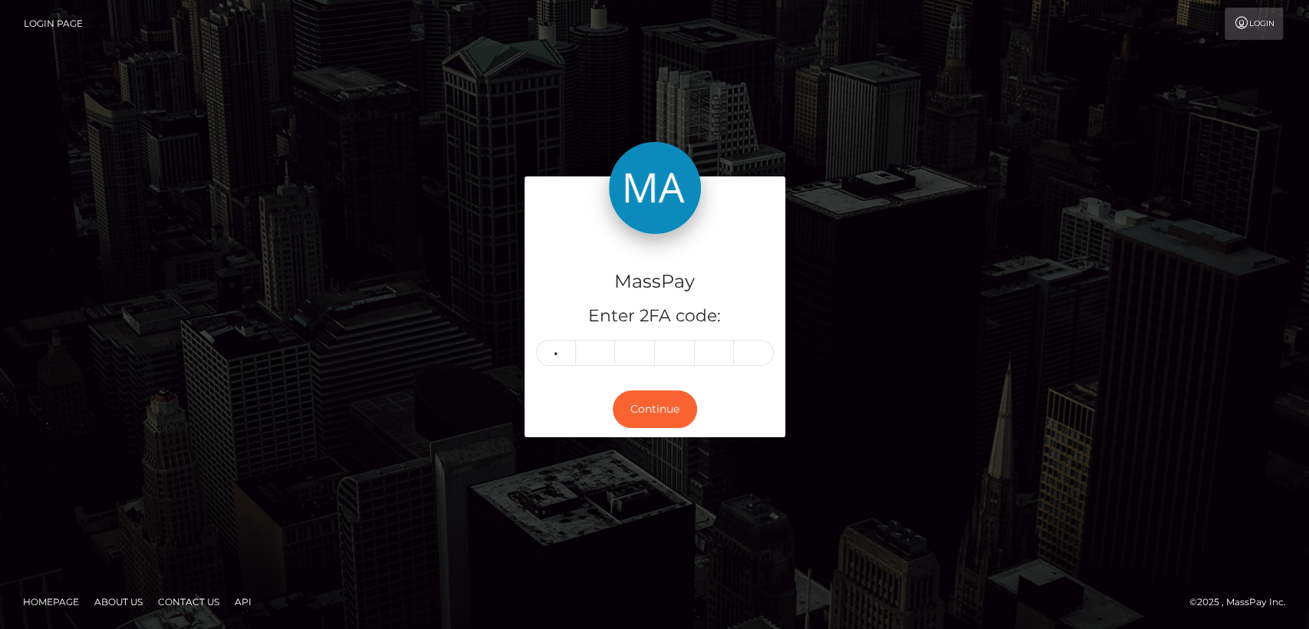
type input "6"
type input "9"
type input "6"
type input "5"
type input "8"
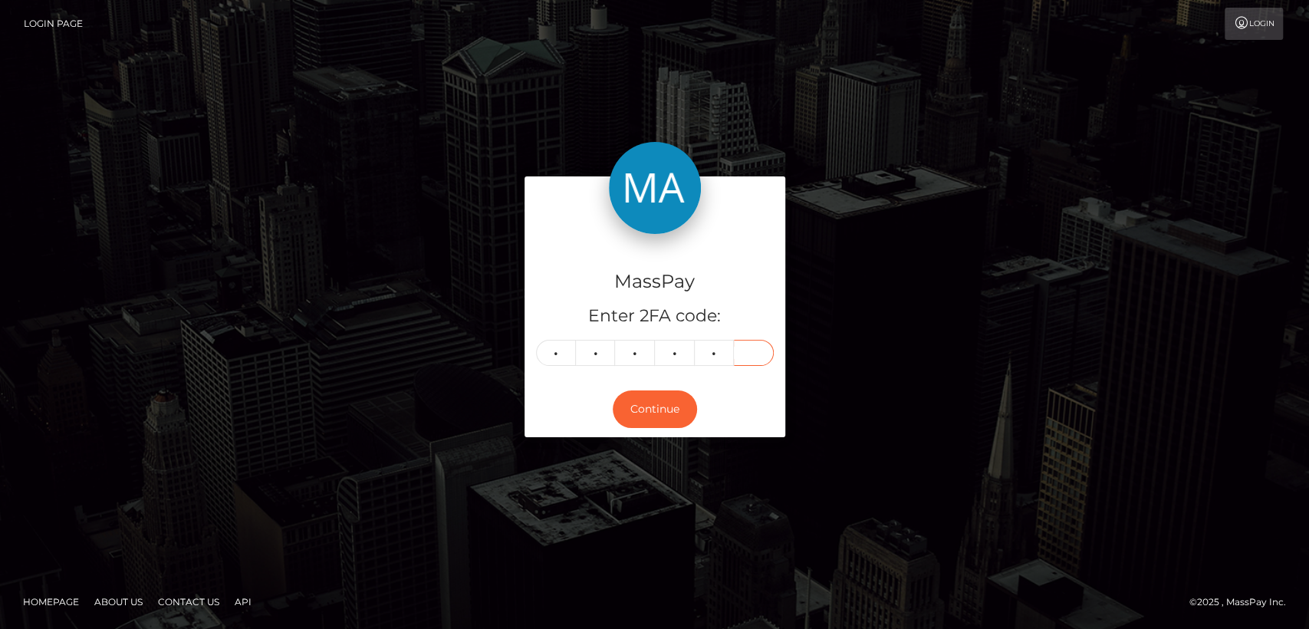
type input "0"
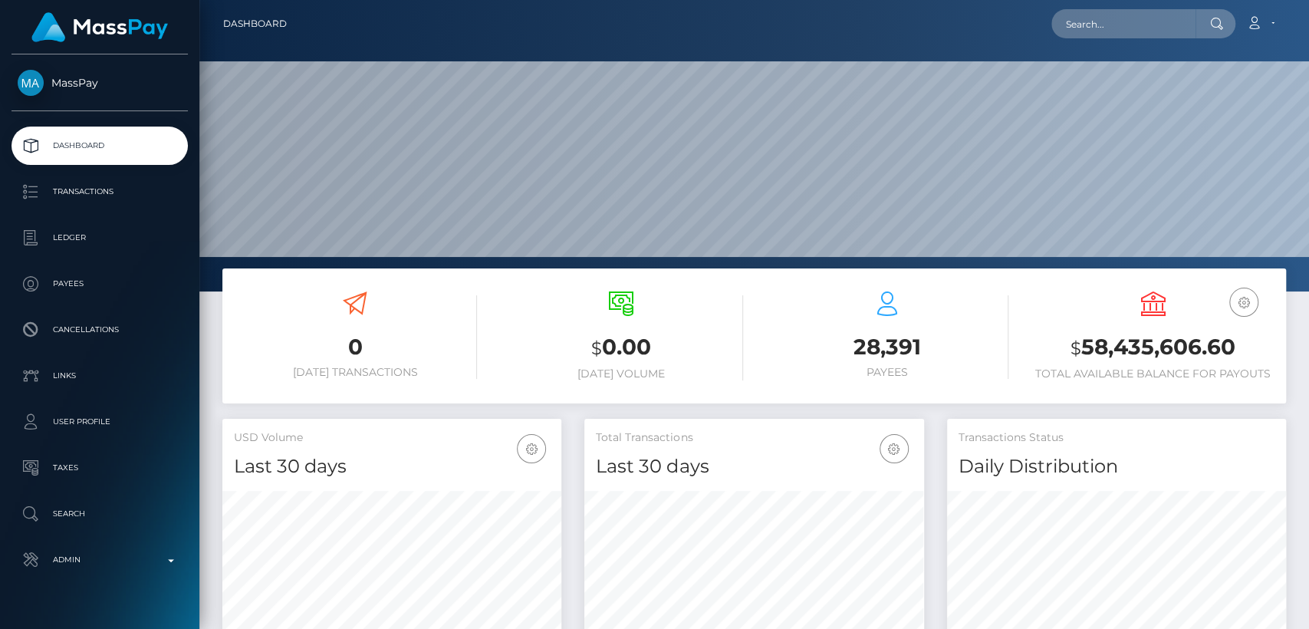
scroll to position [271, 339]
click at [1151, 21] on input "text" at bounding box center [1123, 23] width 144 height 29
paste input "francescahorstead@gmail.com"
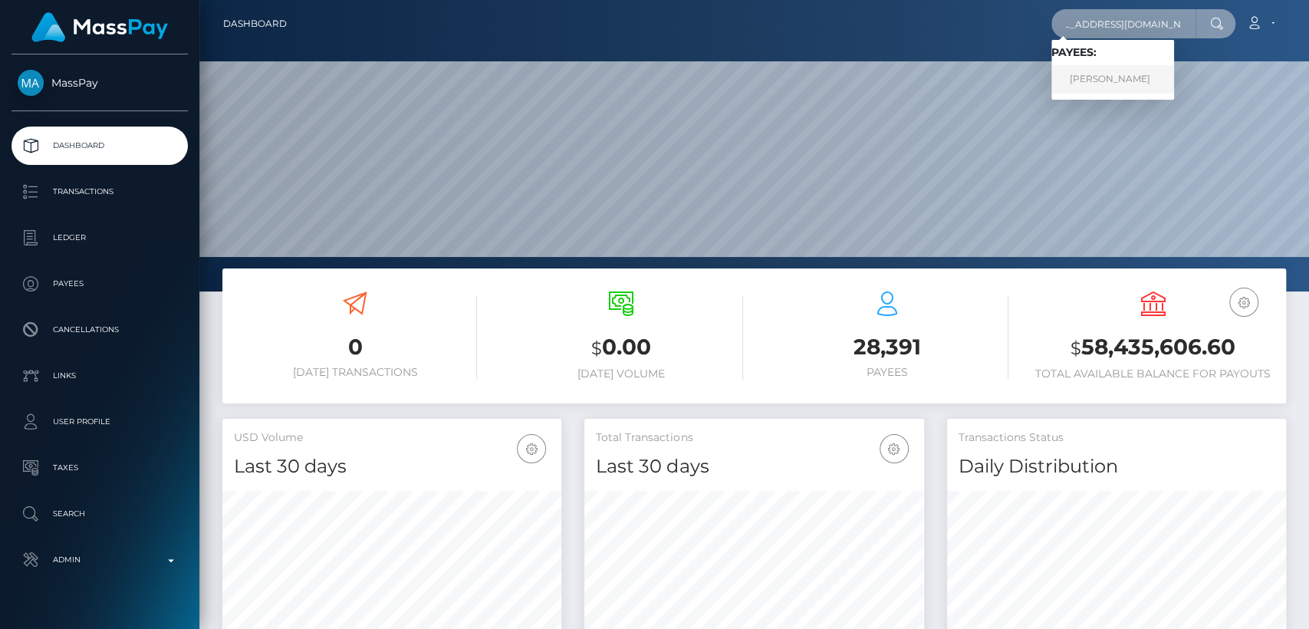
type input "francescahorstead@gmail.com"
click at [1174, 75] on link "FRANCESCA ANNE HORSTEAD" at bounding box center [1112, 79] width 123 height 28
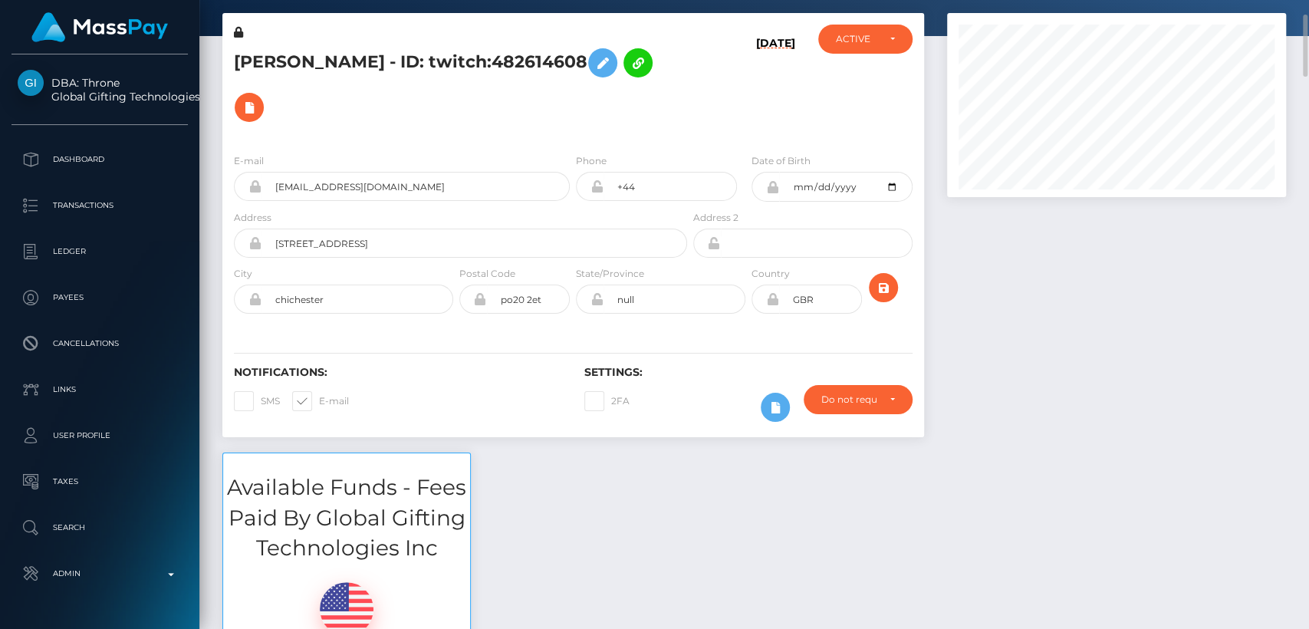
scroll to position [80, 0]
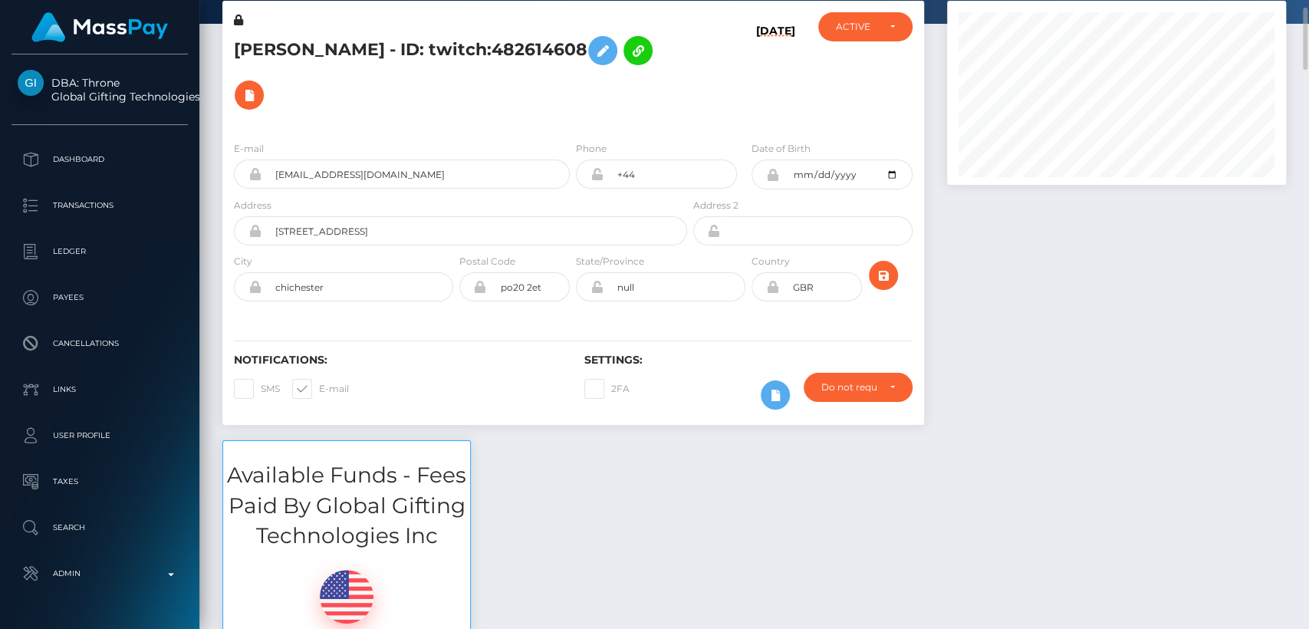
click at [957, 241] on div at bounding box center [1116, 220] width 362 height 439
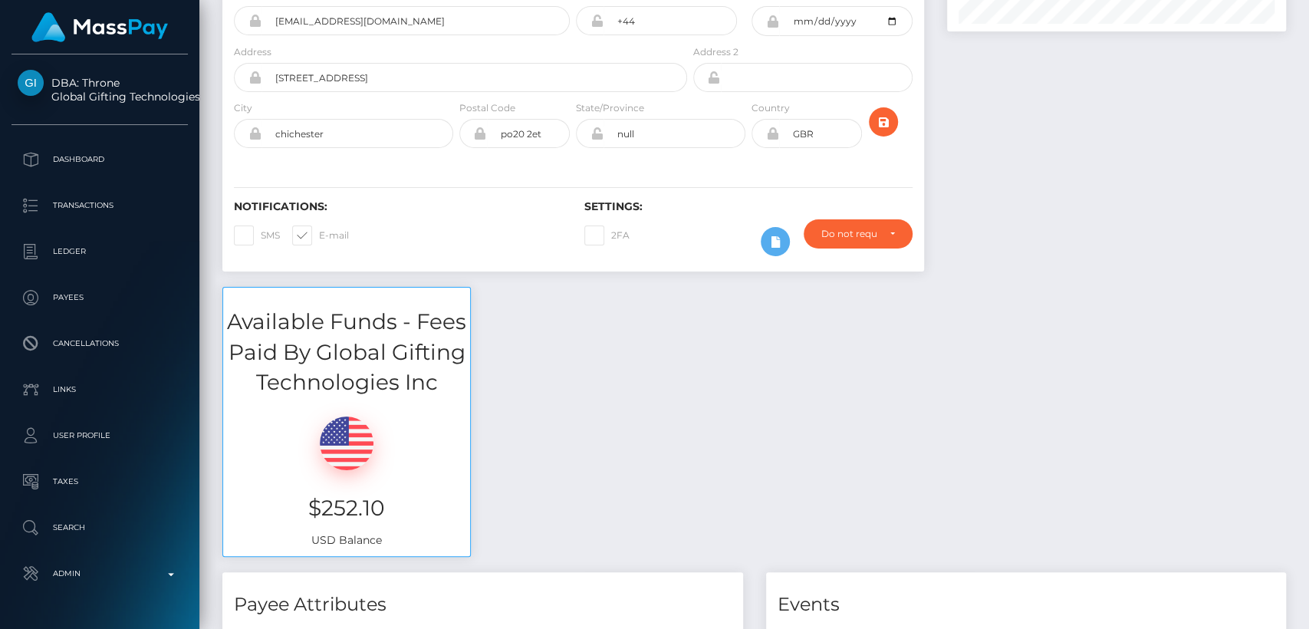
scroll to position [0, 0]
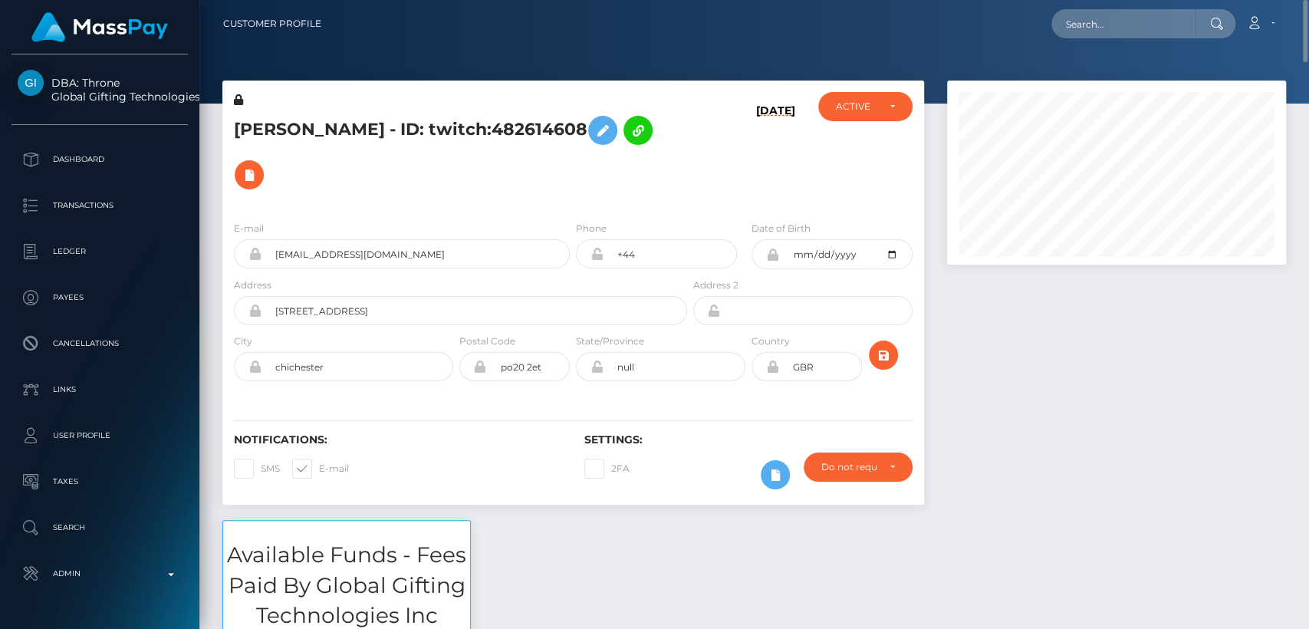
click at [295, 111] on h5 "FRANCESCA ANNE HORSTEAD - ID: twitch:482614608" at bounding box center [456, 152] width 445 height 89
copy h5 "FRANCESCA"
